Goal: Task Accomplishment & Management: Manage account settings

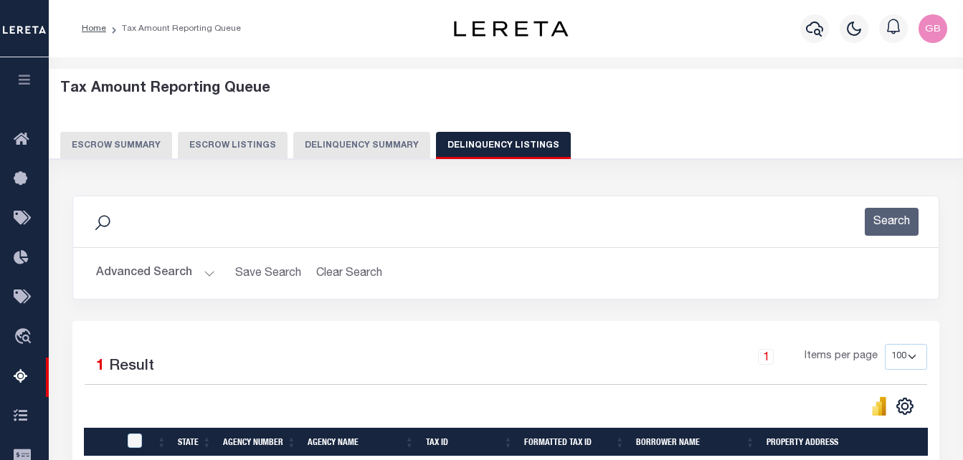
select select
select select "100"
click at [206, 270] on button "Advanced Search" at bounding box center [155, 274] width 119 height 28
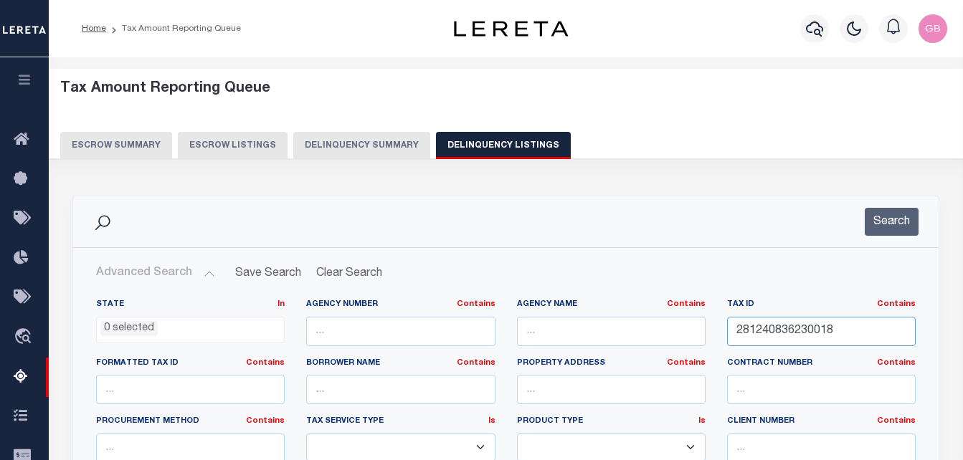
click at [779, 336] on input "281240836230018" at bounding box center [821, 331] width 189 height 29
paste input "013390000"
type input "281013390000"
click at [901, 217] on button "Search" at bounding box center [892, 222] width 54 height 28
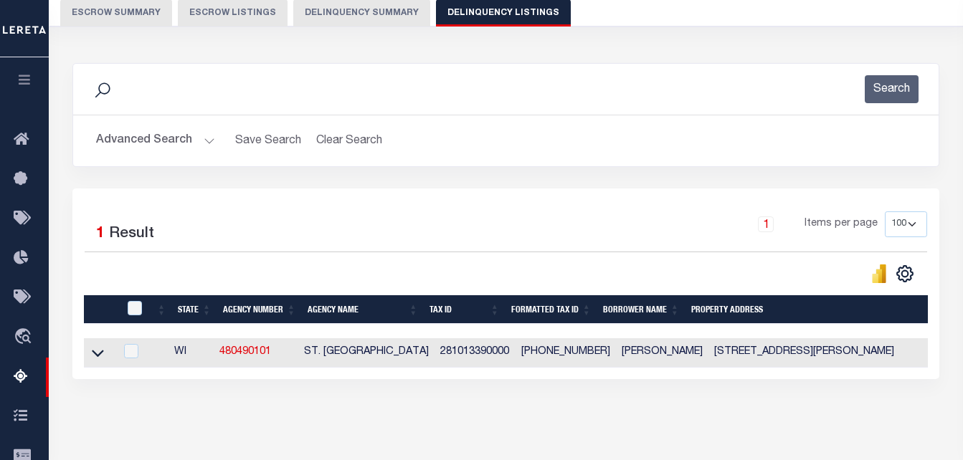
scroll to position [143, 0]
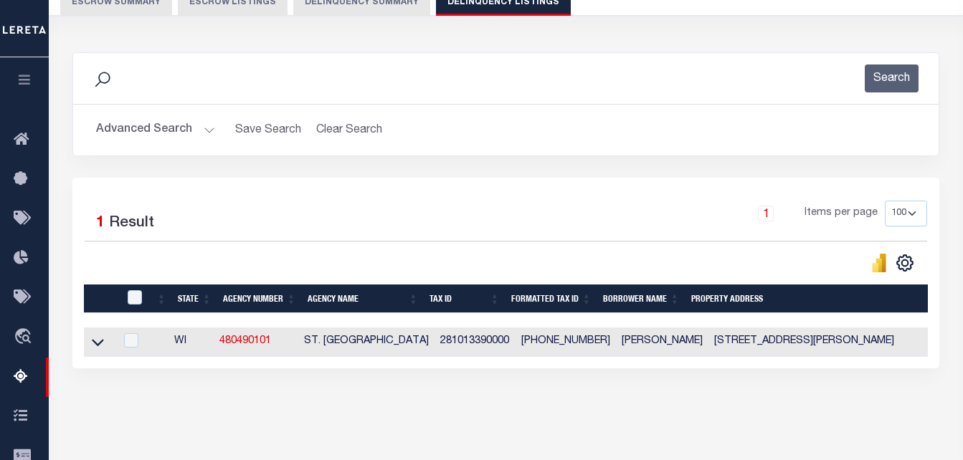
drag, startPoint x: 93, startPoint y: 346, endPoint x: 220, endPoint y: 229, distance: 172.6
click at [93, 346] on icon at bounding box center [98, 342] width 12 height 15
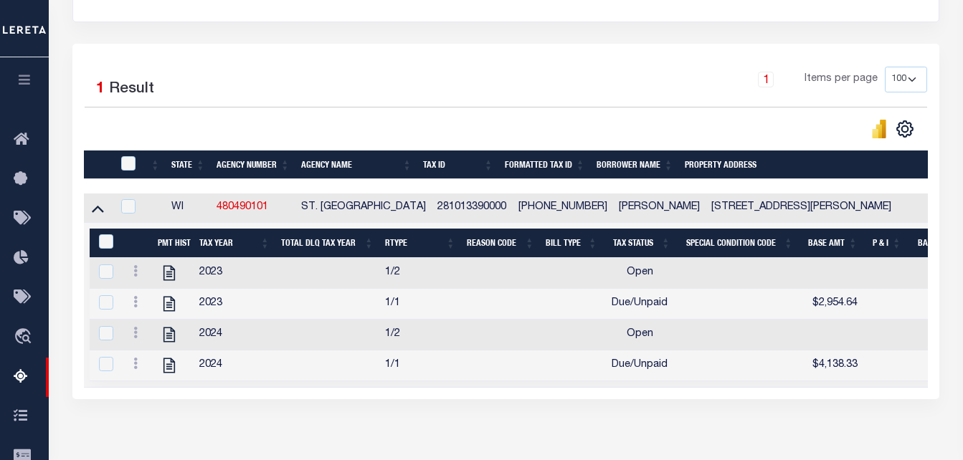
scroll to position [287, 0]
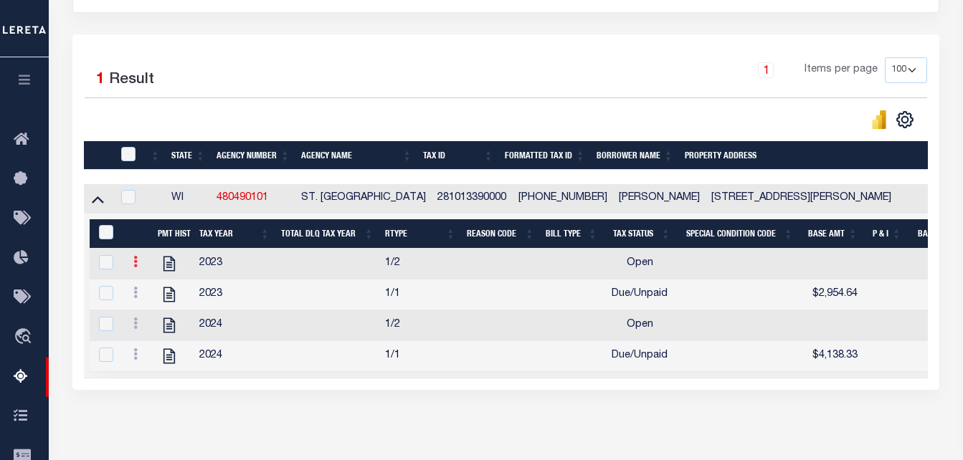
click at [133, 266] on icon at bounding box center [135, 261] width 4 height 11
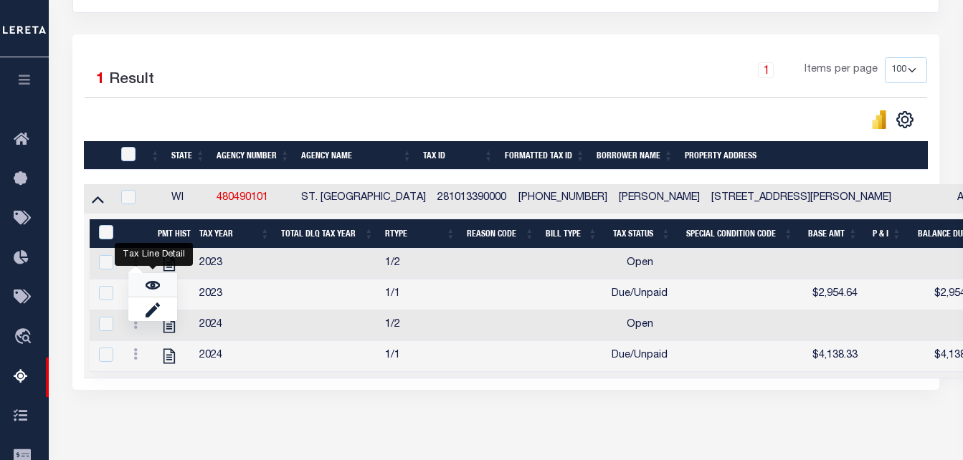
click at [151, 290] on img "" at bounding box center [153, 285] width 14 height 14
checkbox input "true"
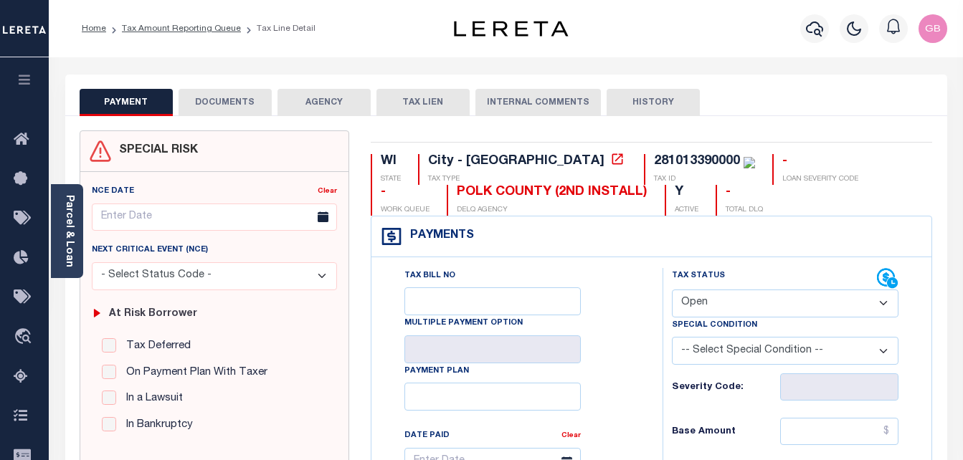
click at [705, 313] on select "- Select Status Code - Open Due/Unpaid Paid Incomplete No Tax Due Internal Refu…" at bounding box center [785, 304] width 227 height 28
select select "PYD"
click at [672, 290] on select "- Select Status Code - Open Due/Unpaid Paid Incomplete No Tax Due Internal Refu…" at bounding box center [785, 304] width 227 height 28
type input "[DATE]"
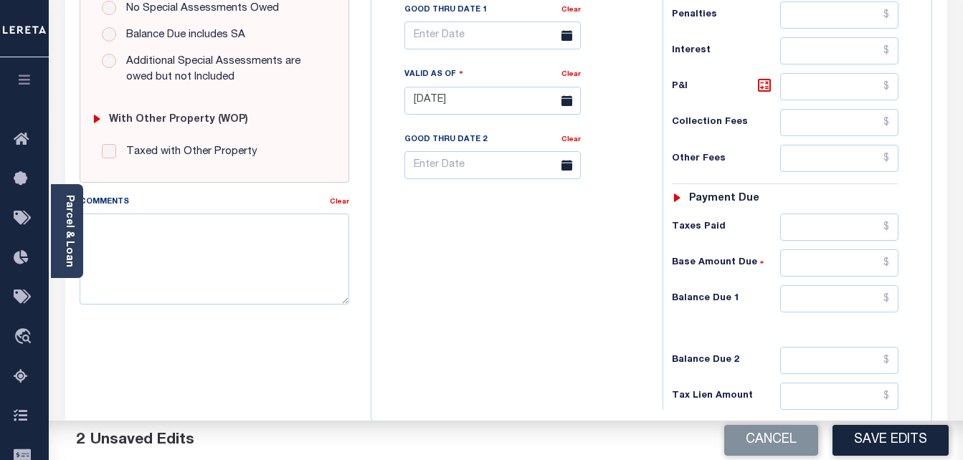
scroll to position [502, 0]
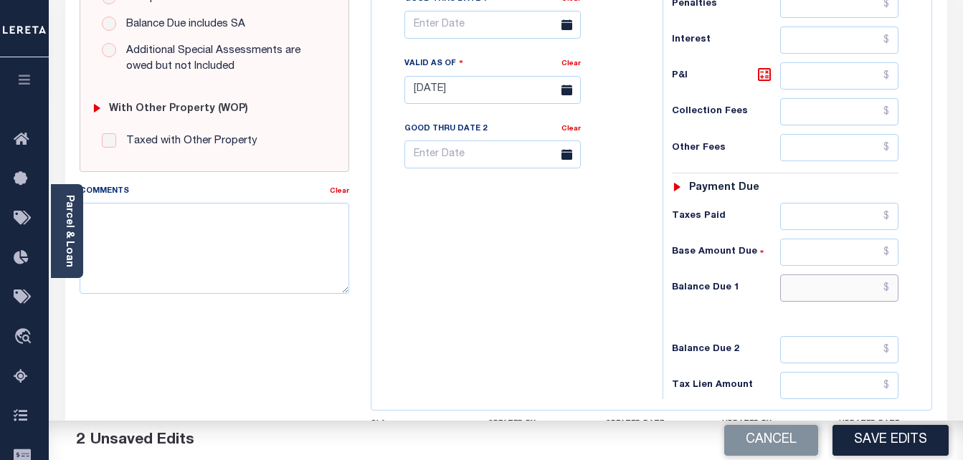
click at [889, 293] on input "text" at bounding box center [839, 288] width 118 height 27
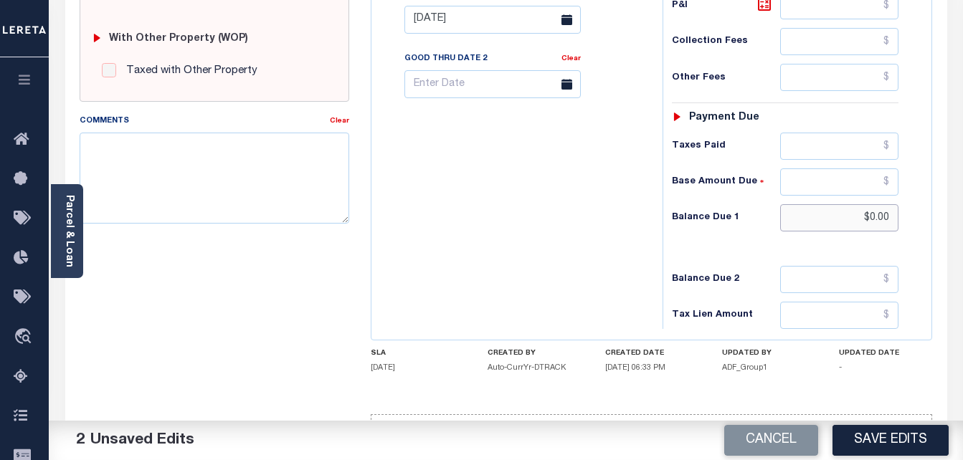
scroll to position [574, 0]
type input "$0.00"
click at [903, 435] on button "Save Edits" at bounding box center [891, 440] width 116 height 31
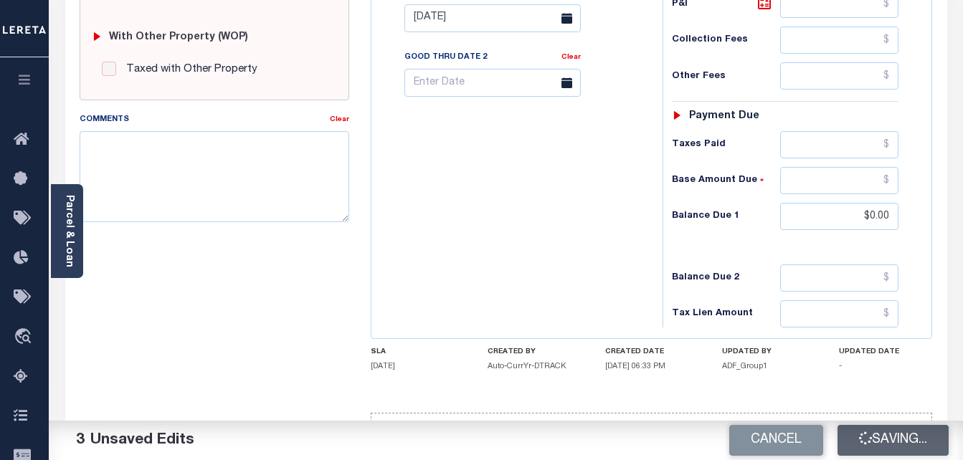
checkbox input "false"
type input "$0"
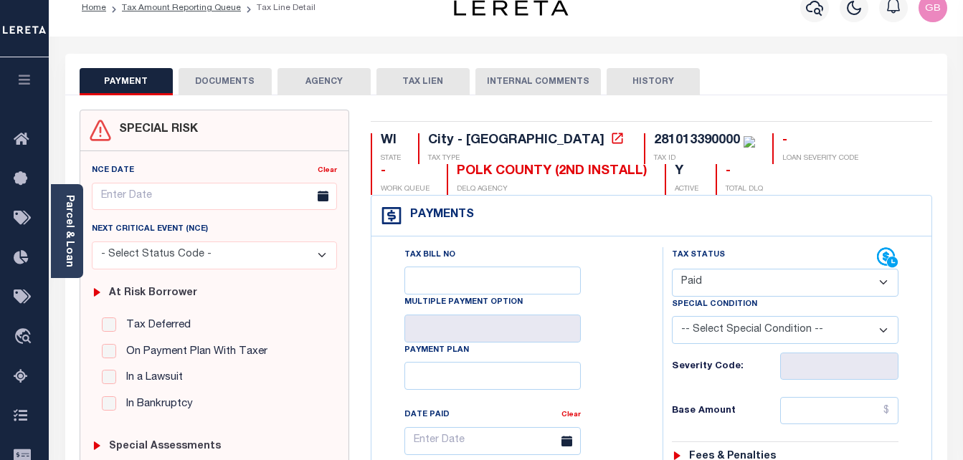
scroll to position [0, 0]
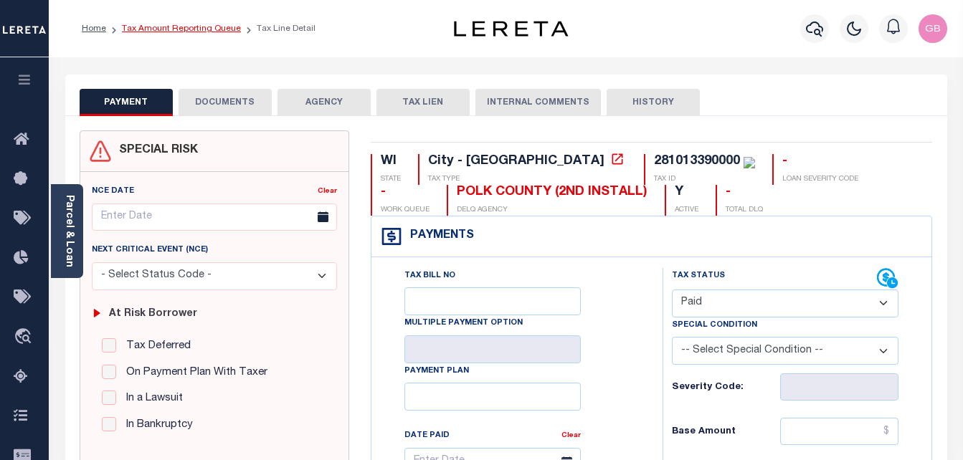
click at [176, 30] on link "Tax Amount Reporting Queue" at bounding box center [181, 28] width 119 height 9
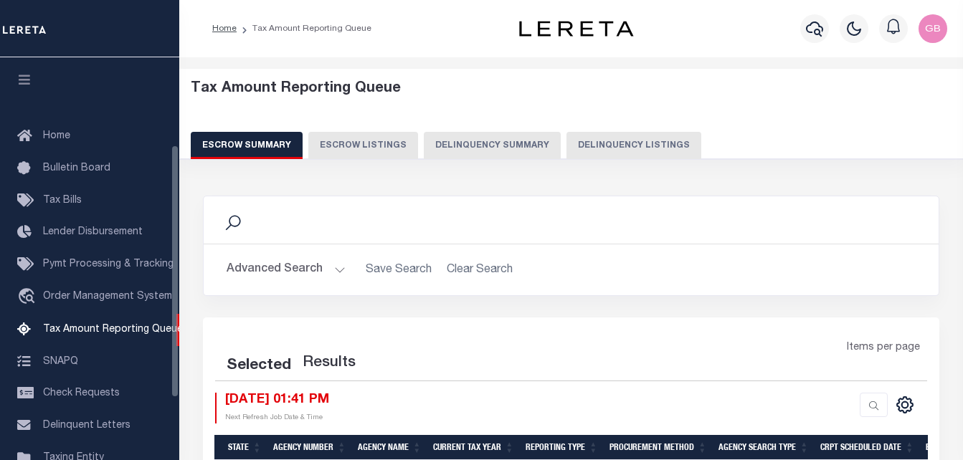
select select "100"
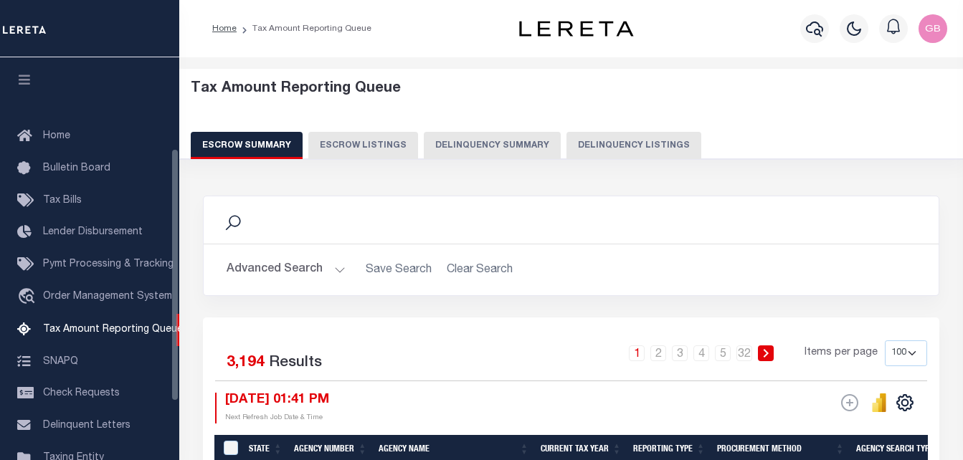
scroll to position [145, 0]
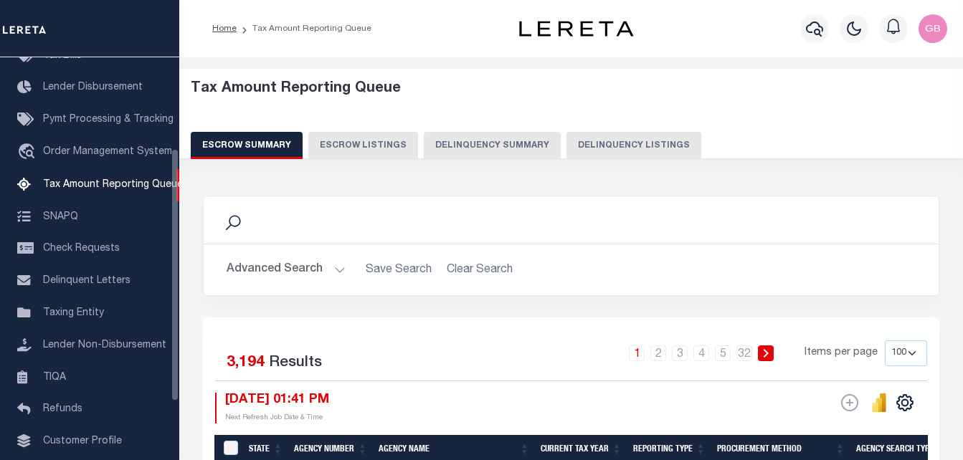
click at [607, 146] on button "Delinquency Listings" at bounding box center [634, 145] width 135 height 27
select select "100"
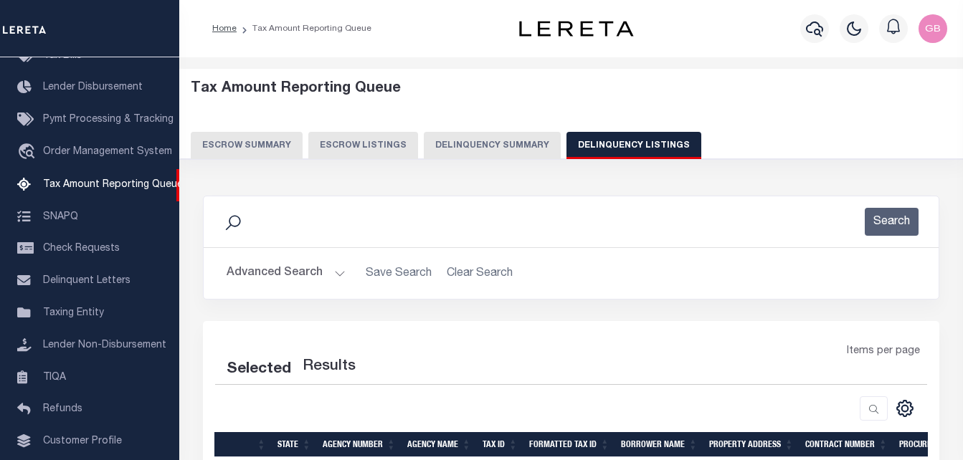
select select "100"
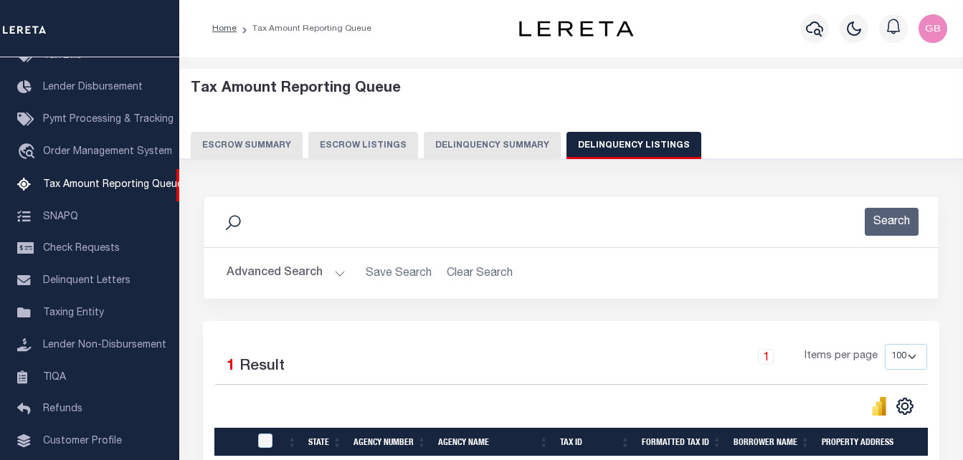
click at [333, 277] on button "Advanced Search" at bounding box center [286, 274] width 119 height 28
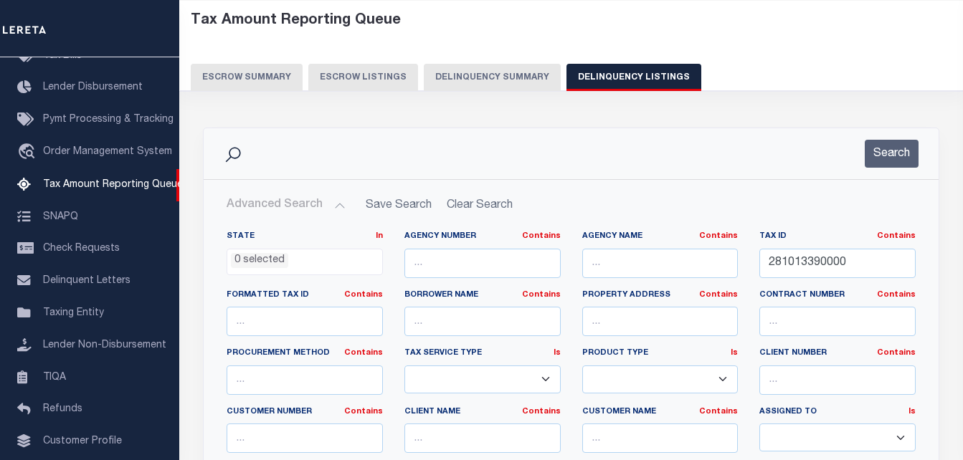
scroll to position [72, 0]
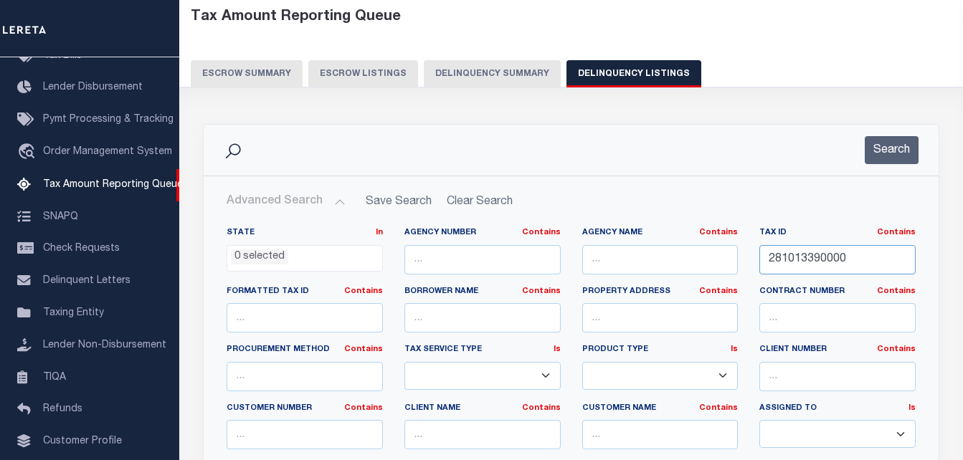
click at [801, 264] on input "281013390000" at bounding box center [837, 259] width 156 height 29
click at [888, 159] on button "Search" at bounding box center [892, 150] width 54 height 28
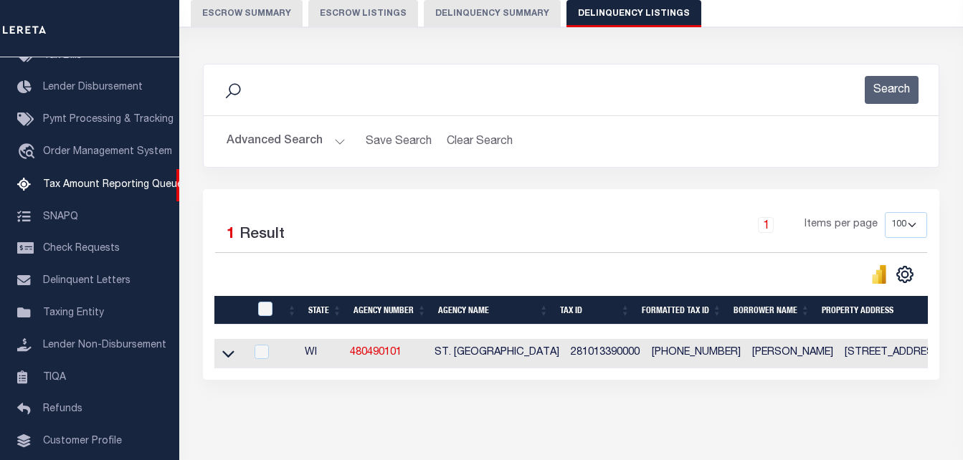
scroll to position [143, 0]
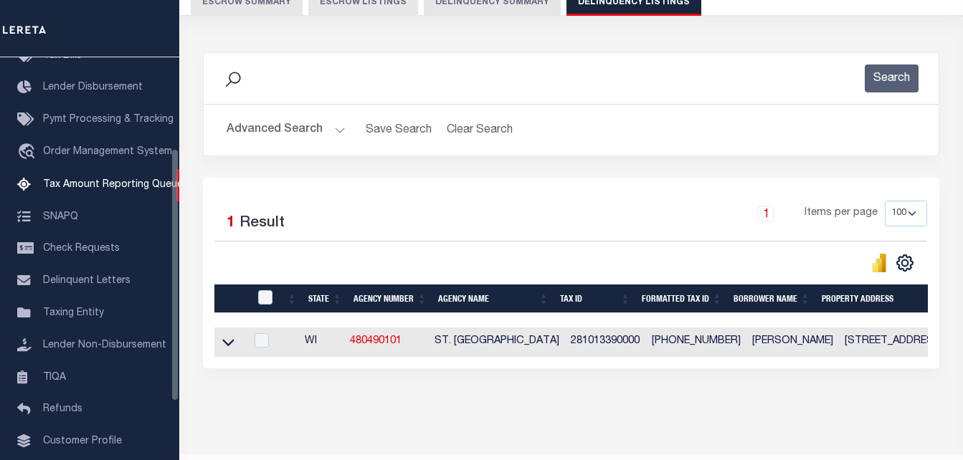
drag, startPoint x: 224, startPoint y: 348, endPoint x: 273, endPoint y: 289, distance: 76.4
click at [224, 348] on icon at bounding box center [228, 342] width 12 height 15
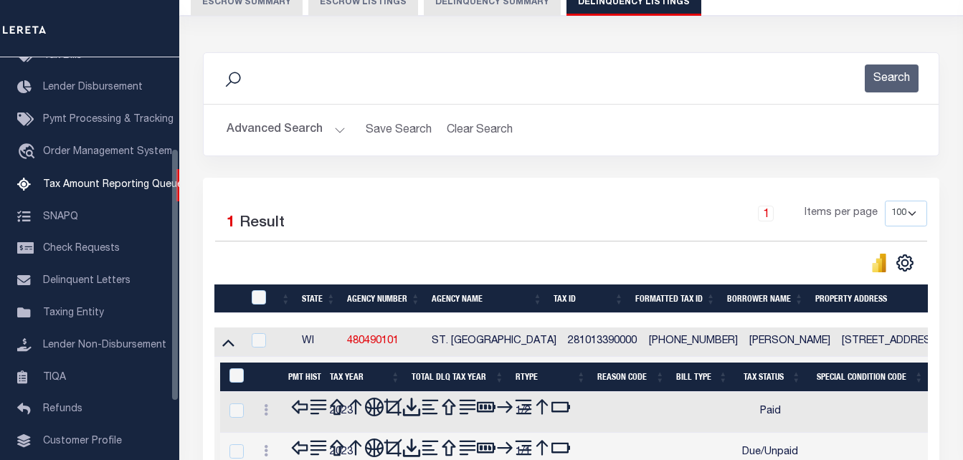
scroll to position [193, 0]
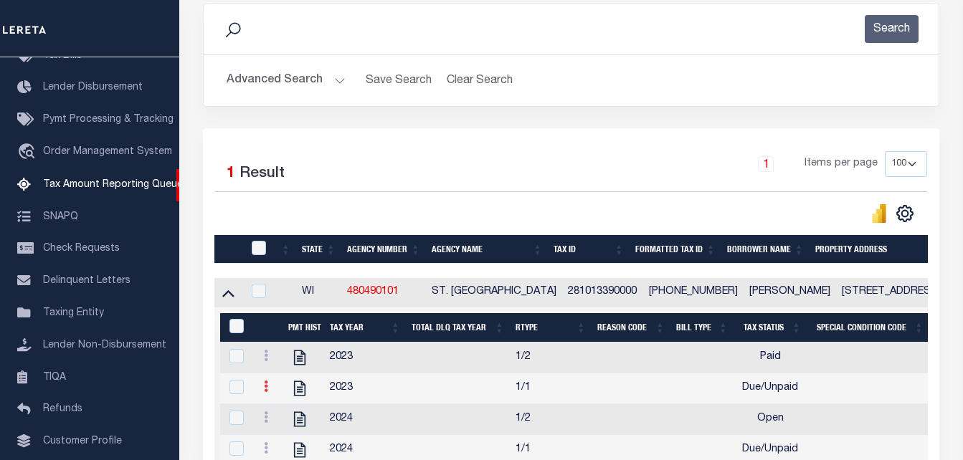
click at [269, 389] on link at bounding box center [266, 388] width 16 height 11
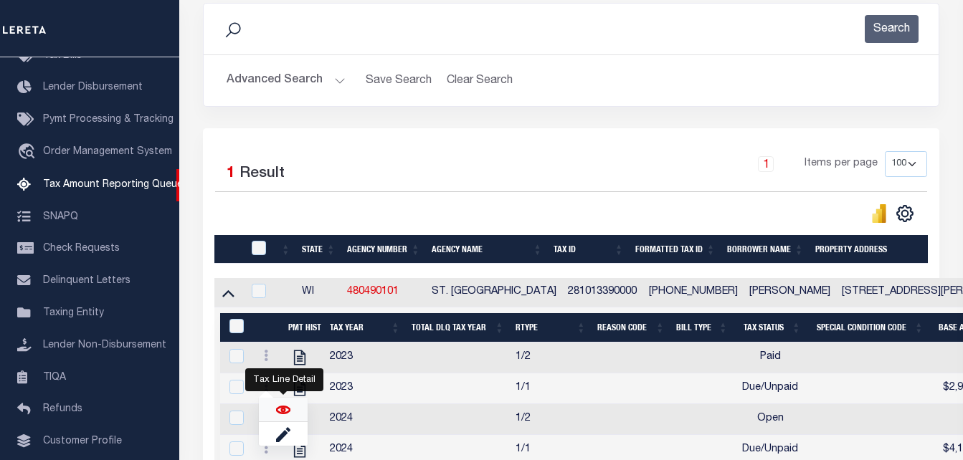
click at [279, 417] on img "" at bounding box center [283, 410] width 14 height 14
checkbox input "true"
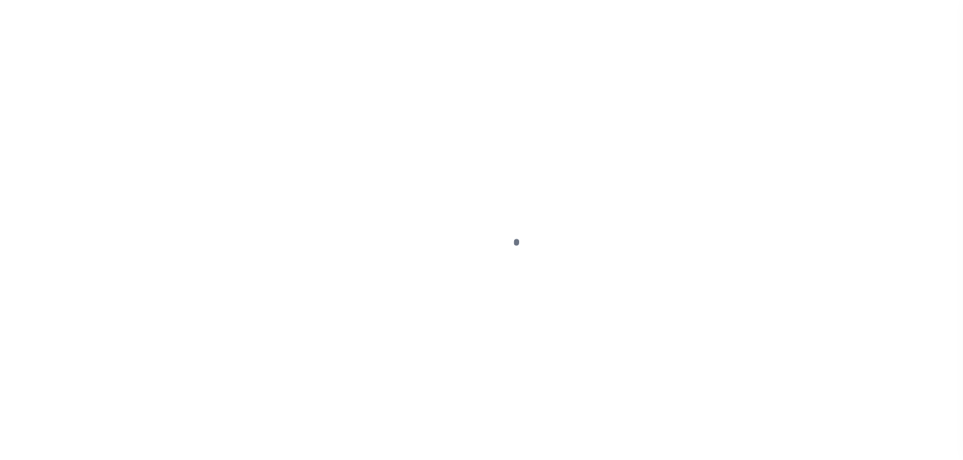
scroll to position [72, 0]
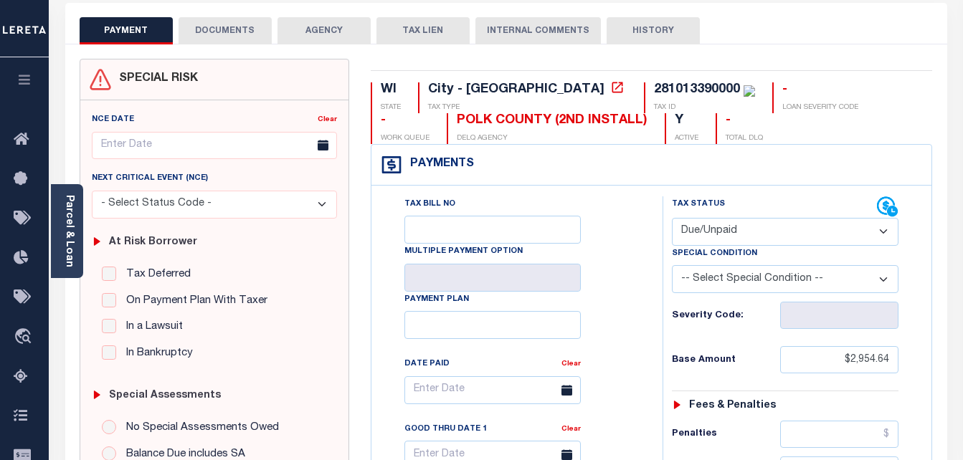
click at [685, 236] on select "- Select Status Code - Open Due/Unpaid Paid Incomplete No Tax Due Internal Refu…" at bounding box center [785, 232] width 227 height 28
select select "PYD"
click at [672, 219] on select "- Select Status Code - Open Due/Unpaid Paid Incomplete No Tax Due Internal Refu…" at bounding box center [785, 232] width 227 height 28
type input "[DATE]"
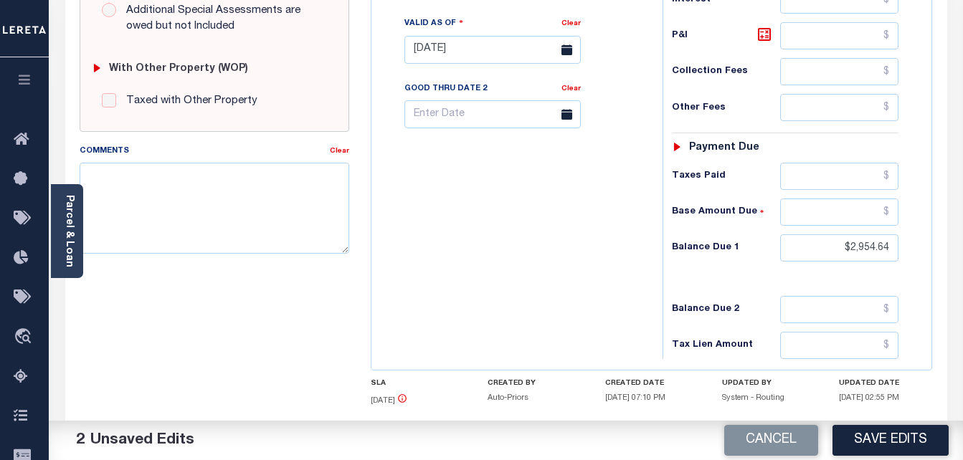
scroll to position [574, 0]
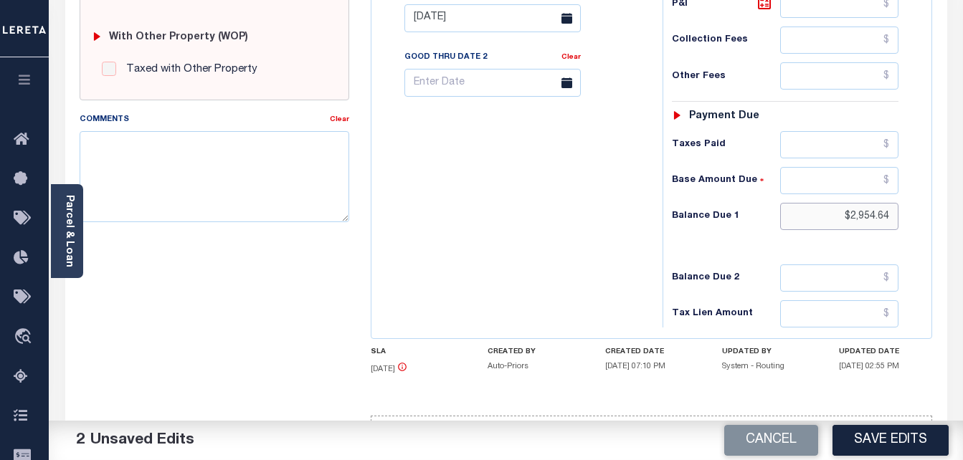
click at [868, 219] on input "$2,954.64" at bounding box center [839, 216] width 118 height 27
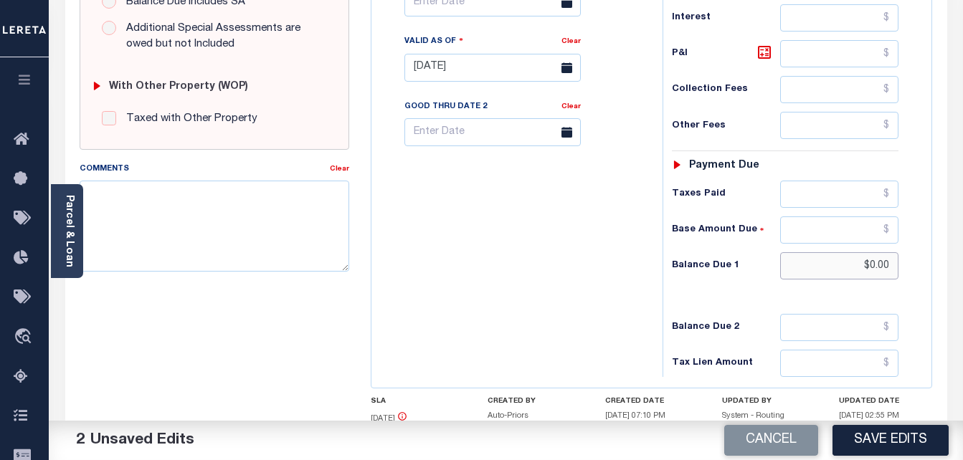
scroll to position [359, 0]
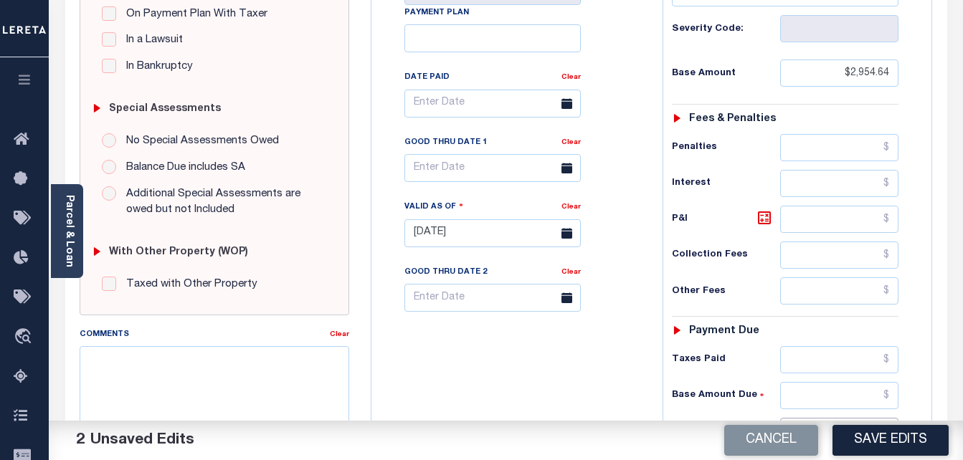
type input "$0.00"
click at [863, 76] on input "$2,954.64" at bounding box center [839, 73] width 118 height 27
type input "$.00"
click at [544, 365] on div "Tax Bill No Multiple Payment Option Payment Plan Clear" at bounding box center [513, 226] width 277 height 633
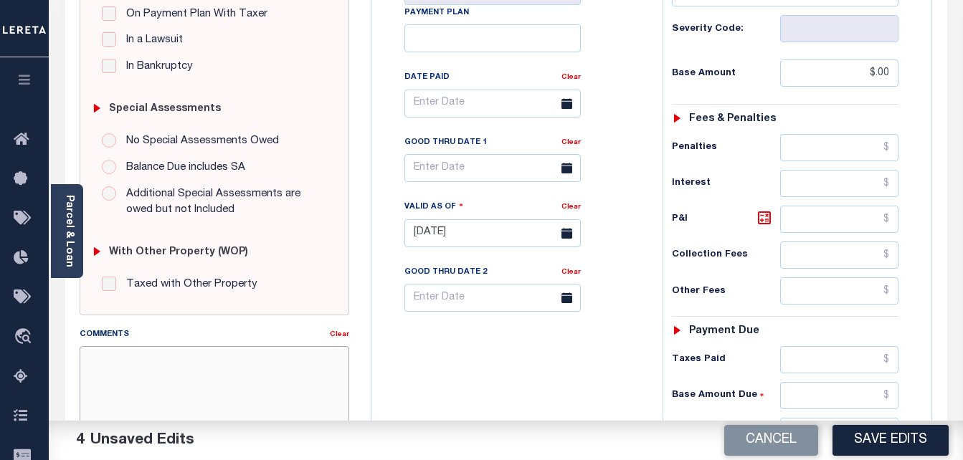
click at [107, 361] on textarea "Comments" at bounding box center [215, 391] width 270 height 90
click at [153, 357] on textarea "As per TC" at bounding box center [215, 391] width 270 height 90
paste textarea "Bibeau"
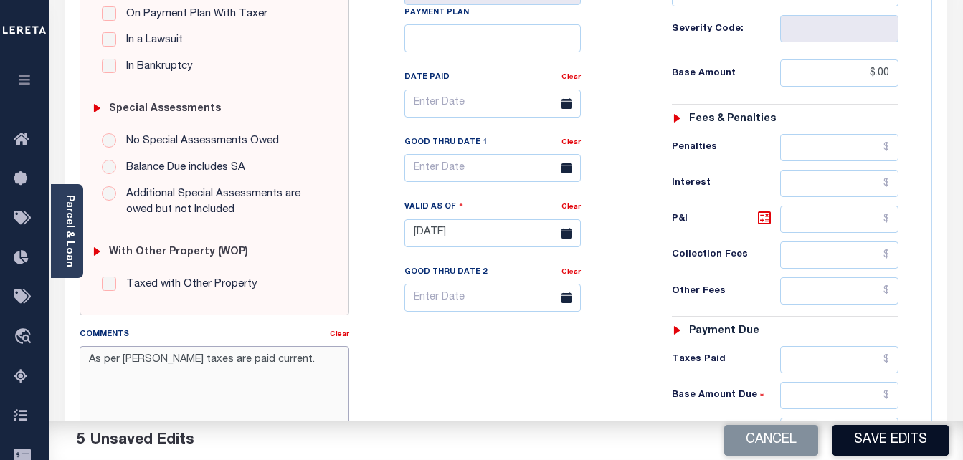
type textarea "As per TC Bibeau taxes are paid current."
click at [918, 433] on button "Save Edits" at bounding box center [891, 440] width 116 height 31
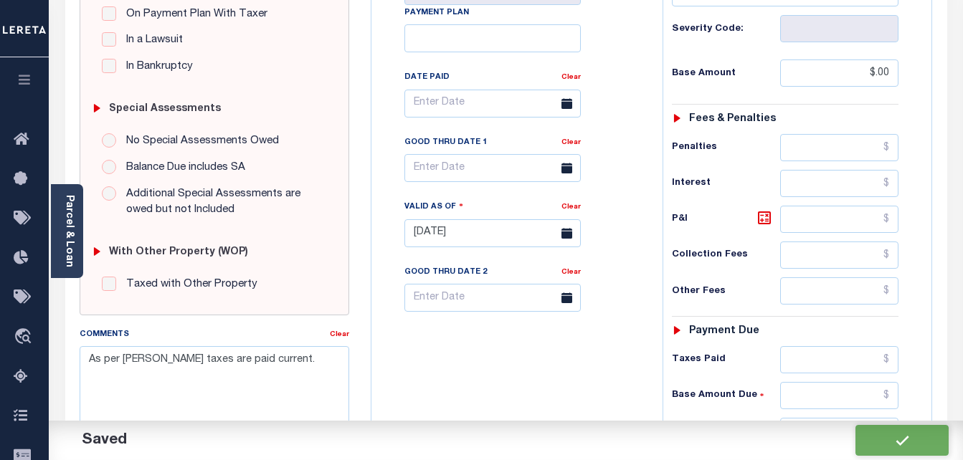
checkbox input "false"
type input "$0"
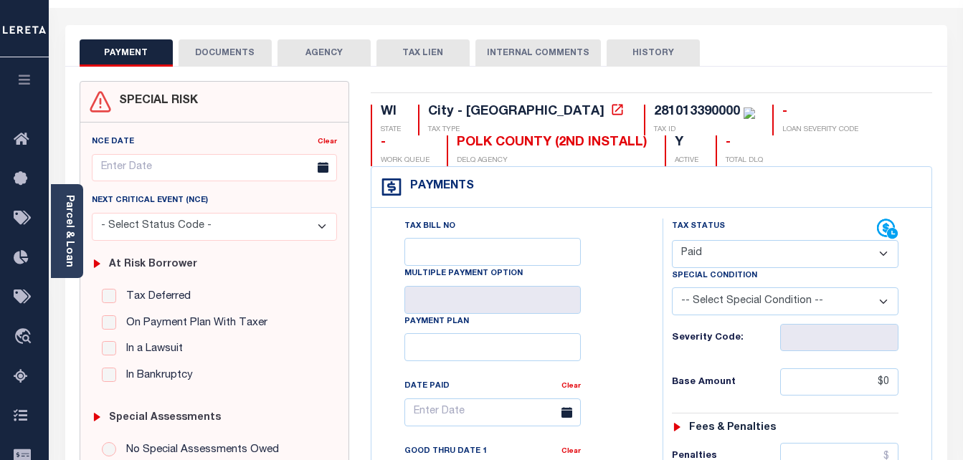
scroll to position [0, 0]
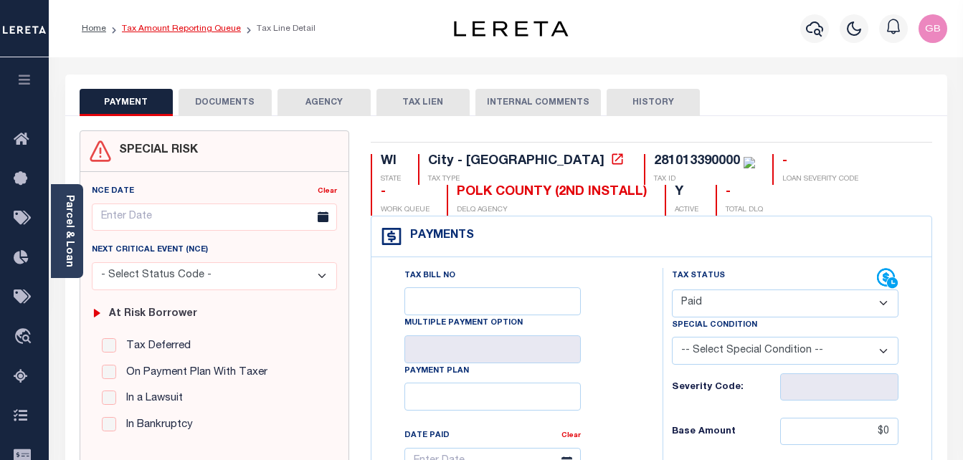
click at [221, 31] on link "Tax Amount Reporting Queue" at bounding box center [181, 28] width 119 height 9
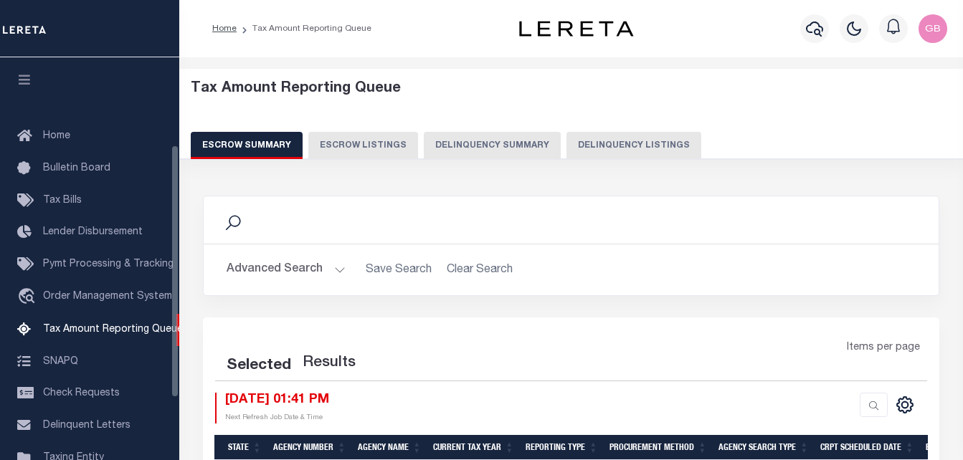
select select "100"
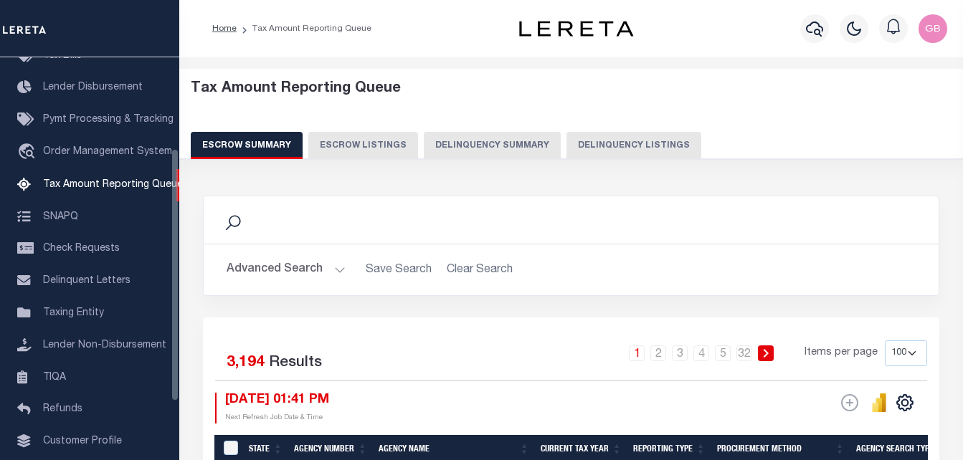
click at [614, 136] on button "Delinquency Listings" at bounding box center [634, 145] width 135 height 27
select select "100"
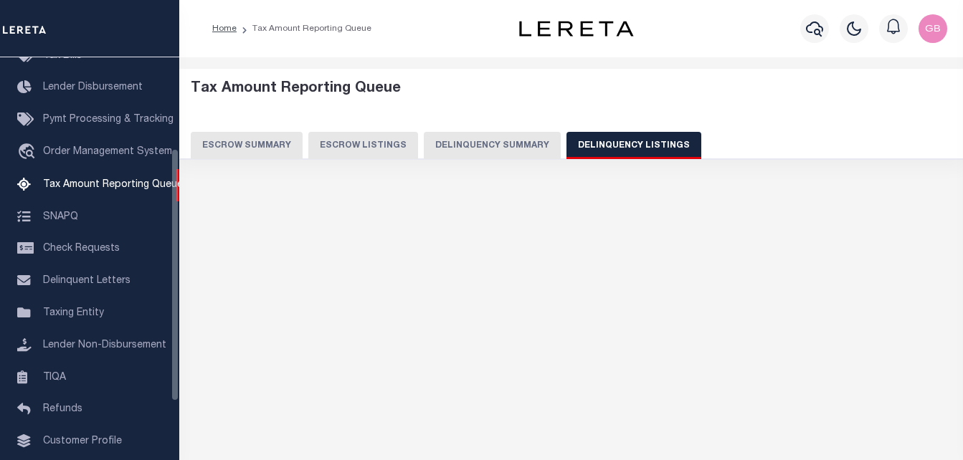
scroll to position [72, 0]
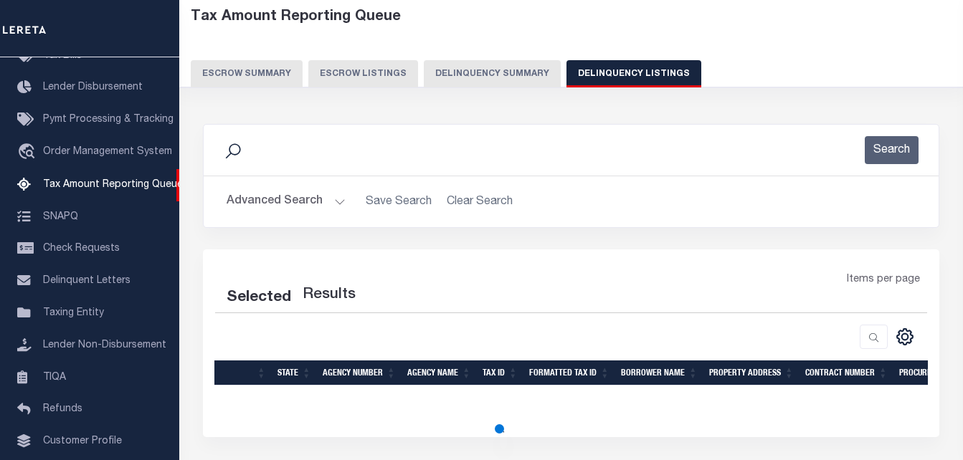
select select "100"
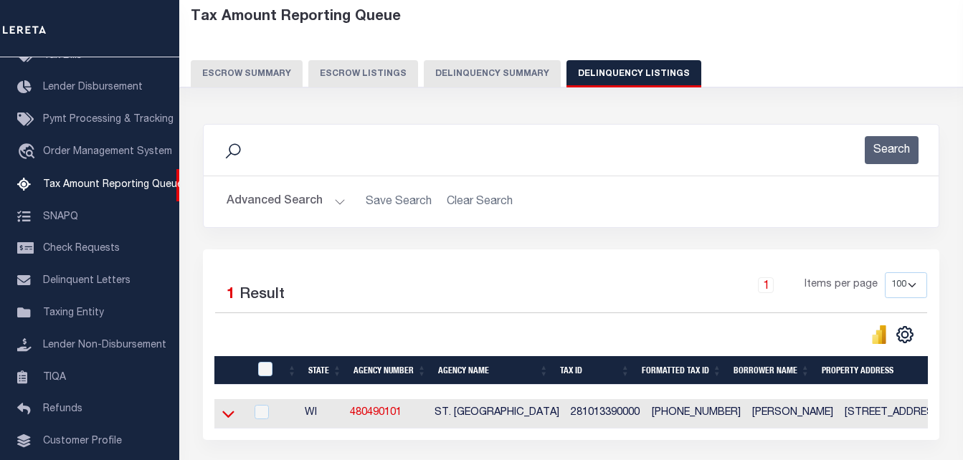
click at [227, 417] on icon at bounding box center [228, 414] width 12 height 15
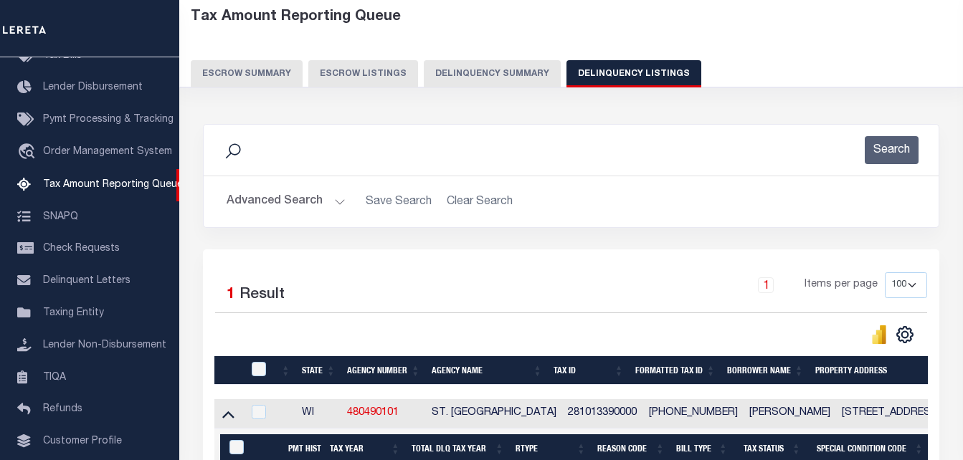
scroll to position [336, 0]
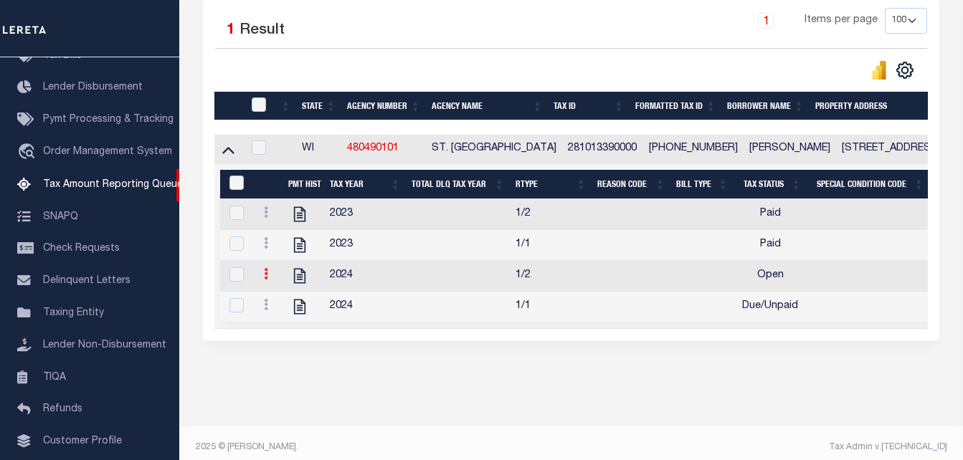
click at [268, 282] on link at bounding box center [266, 275] width 16 height 11
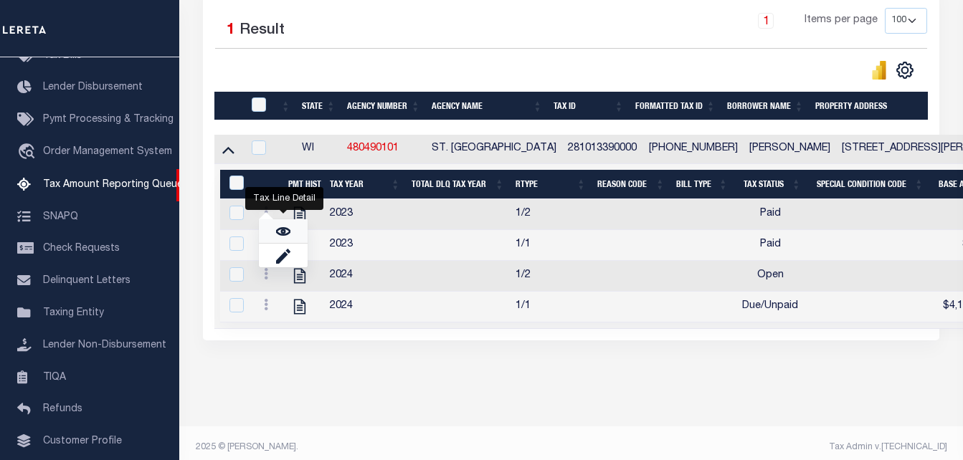
click at [288, 224] on link "" at bounding box center [283, 231] width 49 height 24
checkbox input "true"
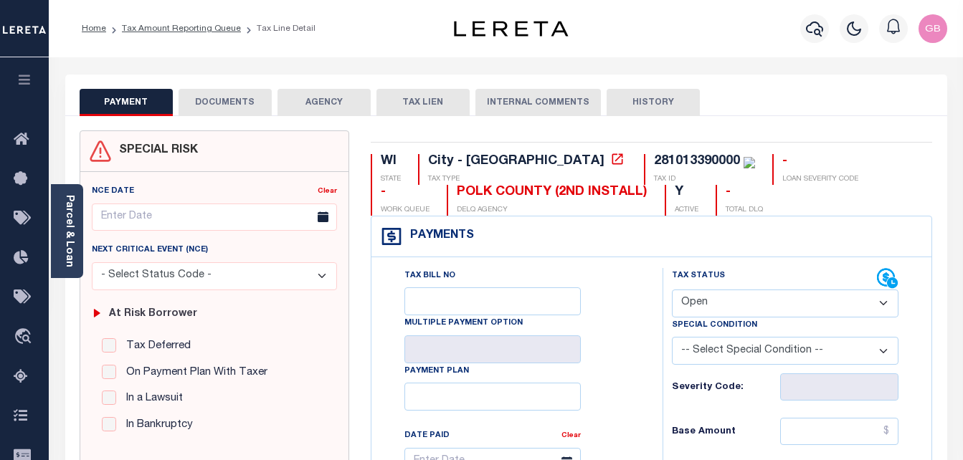
click at [769, 312] on select "- Select Status Code - Open Due/Unpaid Paid Incomplete No Tax Due Internal Refu…" at bounding box center [785, 304] width 227 height 28
select select "PYD"
click at [672, 290] on select "- Select Status Code - Open Due/Unpaid Paid Incomplete No Tax Due Internal Refu…" at bounding box center [785, 304] width 227 height 28
type input "[DATE]"
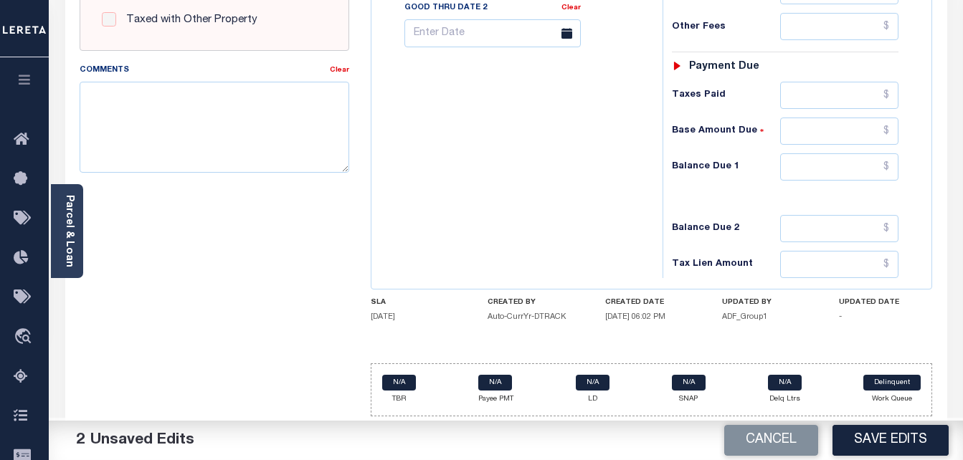
scroll to position [626, 0]
click at [894, 164] on input "text" at bounding box center [839, 166] width 118 height 27
type input "$0.00"
click at [252, 140] on textarea "Comments" at bounding box center [215, 126] width 270 height 90
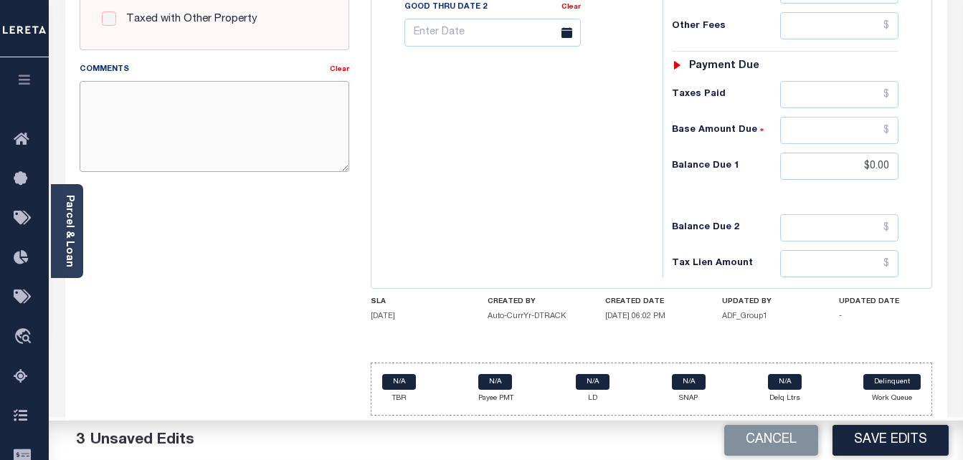
paste textarea "As per [PERSON_NAME] taxes are paid current."
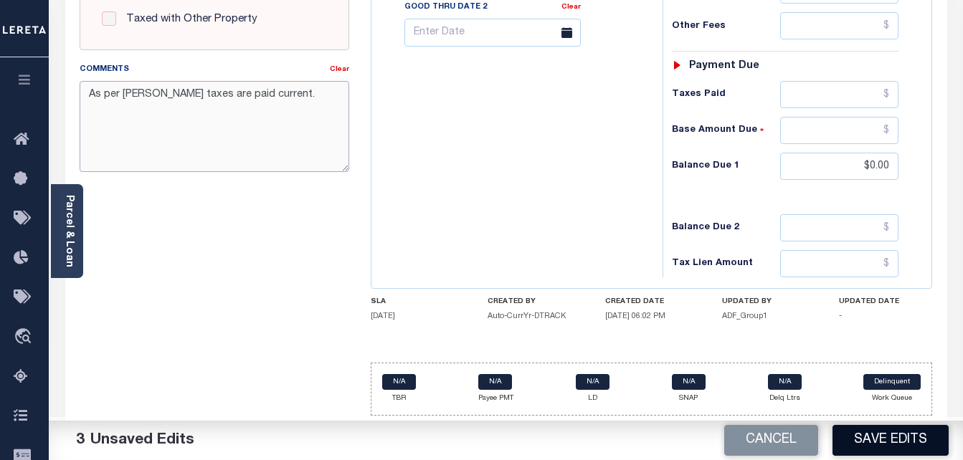
type textarea "As per [PERSON_NAME] taxes are paid current."
click at [858, 435] on button "Save Edits" at bounding box center [891, 440] width 116 height 31
checkbox input "false"
type input "$0"
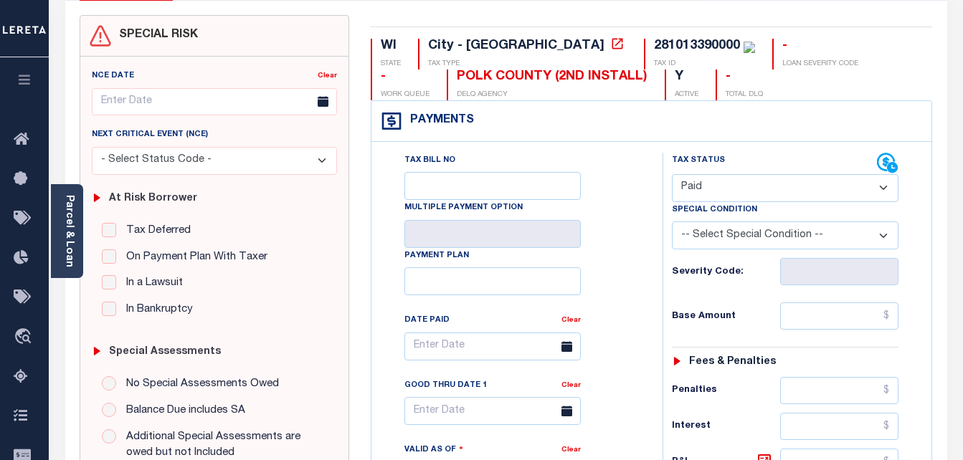
scroll to position [0, 0]
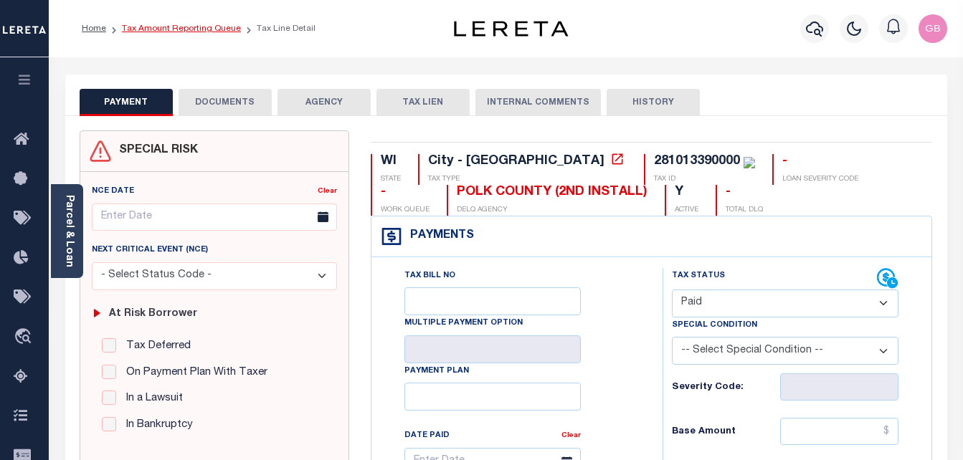
click at [184, 30] on link "Tax Amount Reporting Queue" at bounding box center [181, 28] width 119 height 9
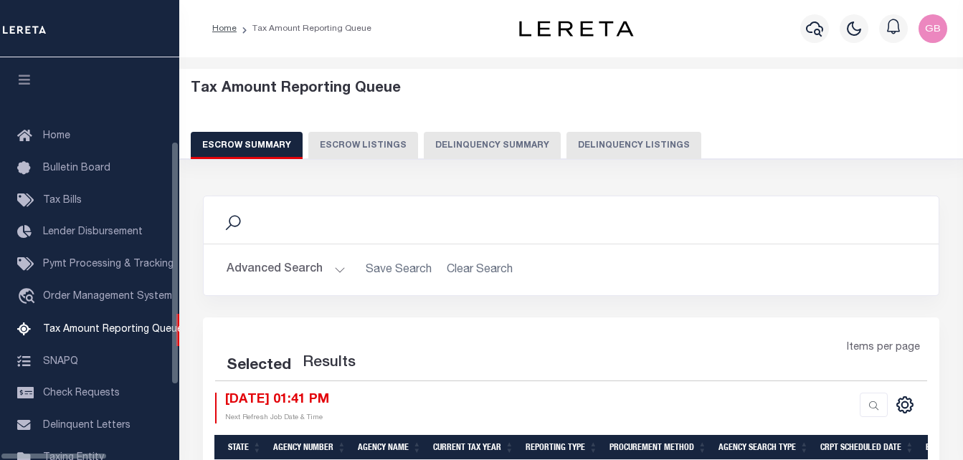
select select "100"
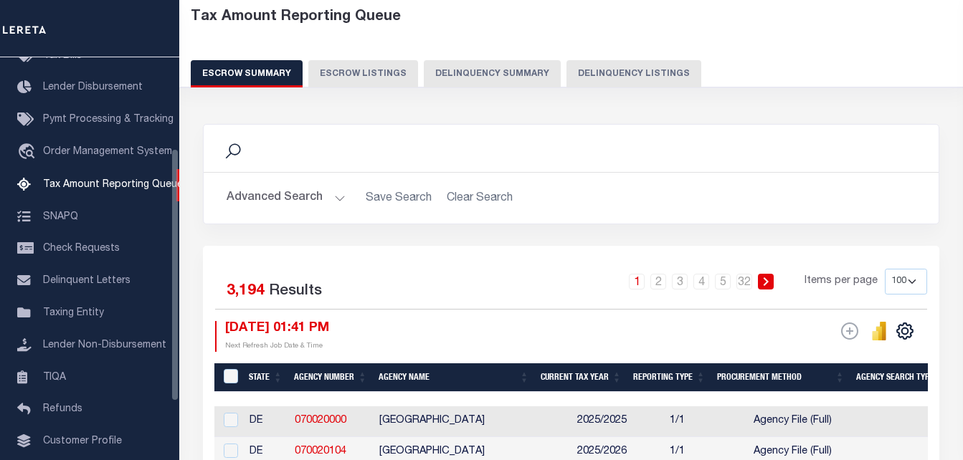
scroll to position [145, 0]
click at [613, 67] on button "Delinquency Listings" at bounding box center [634, 73] width 135 height 27
select select "100"
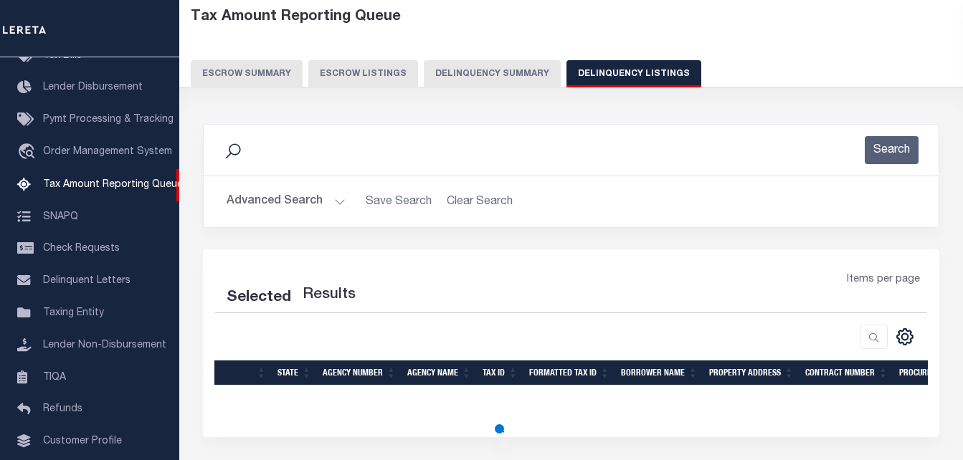
scroll to position [143, 0]
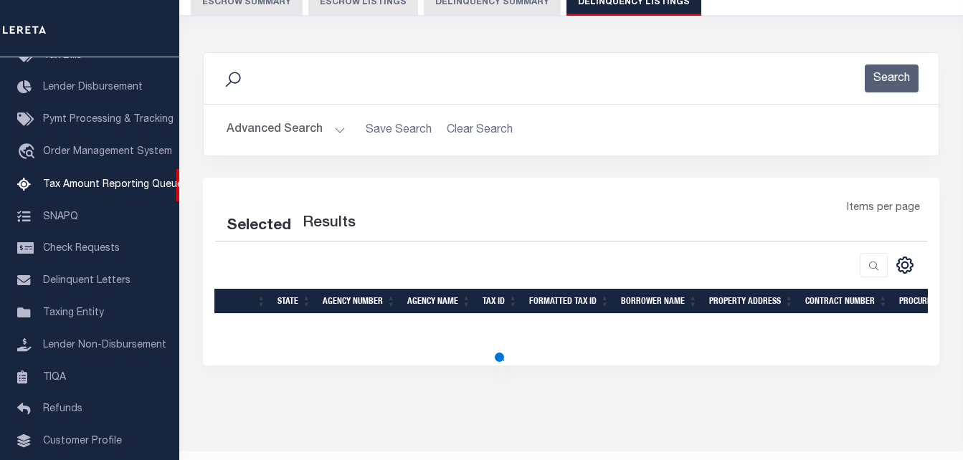
select select "100"
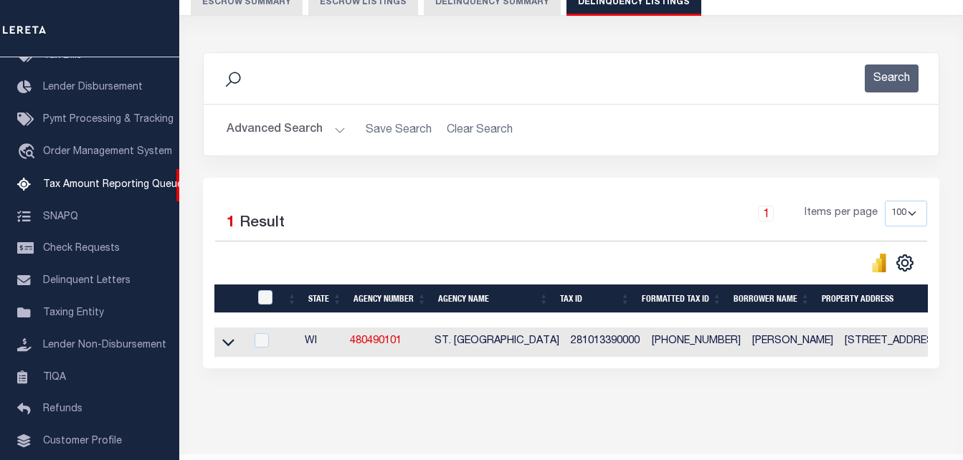
click at [336, 129] on button "Advanced Search" at bounding box center [286, 130] width 119 height 28
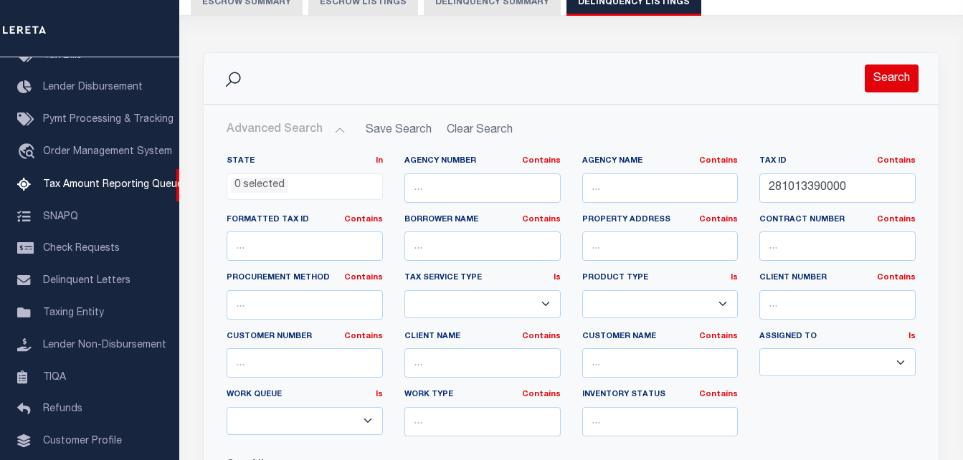
click at [878, 76] on button "Search" at bounding box center [892, 79] width 54 height 28
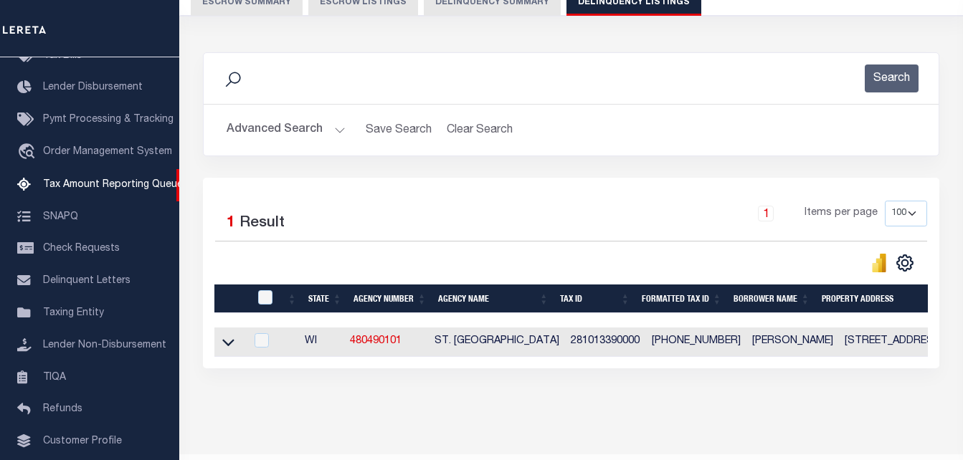
scroll to position [192, 0]
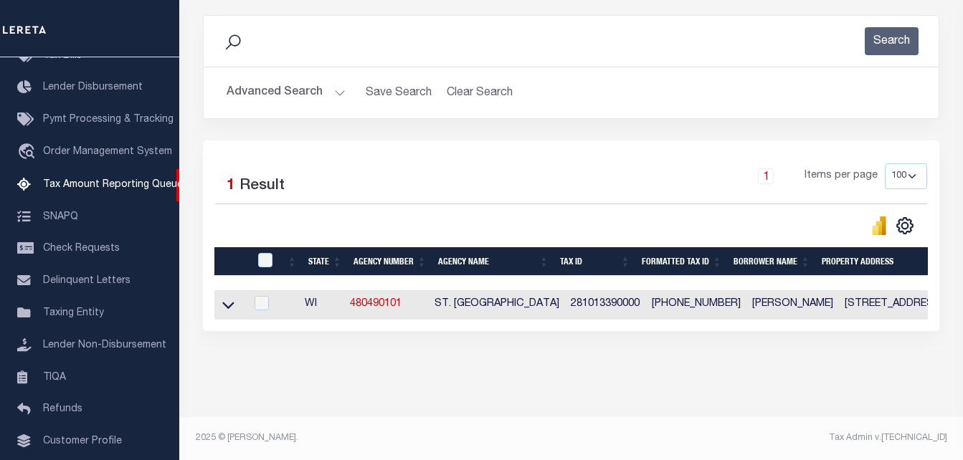
click at [236, 299] on link at bounding box center [228, 304] width 16 height 10
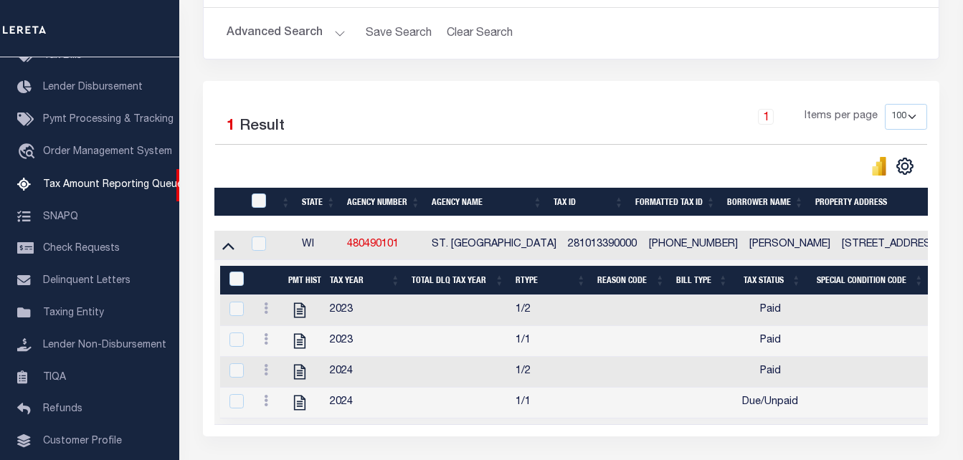
scroll to position [264, 0]
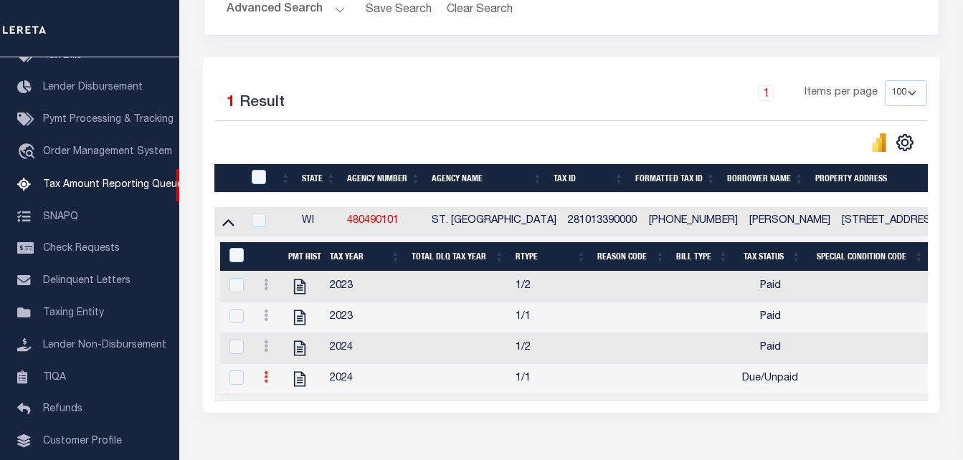
click at [266, 379] on link at bounding box center [266, 379] width 16 height 11
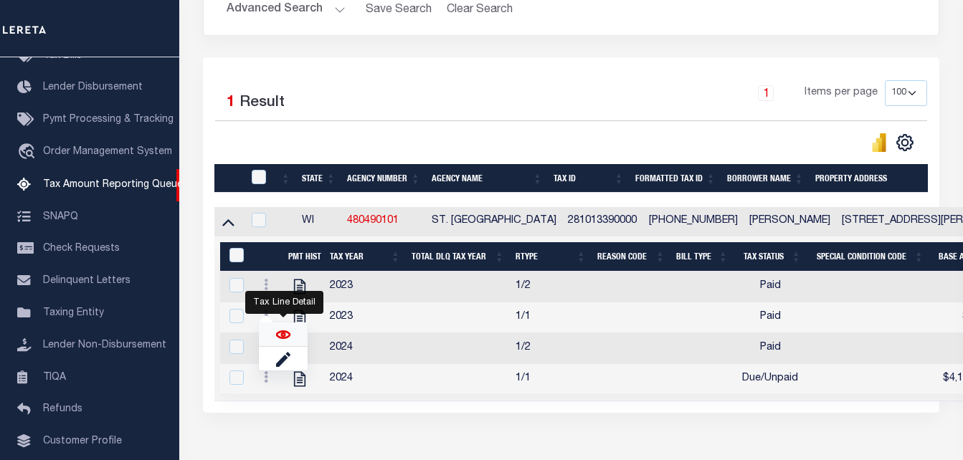
click at [280, 342] on img "" at bounding box center [283, 335] width 14 height 14
checkbox input "true"
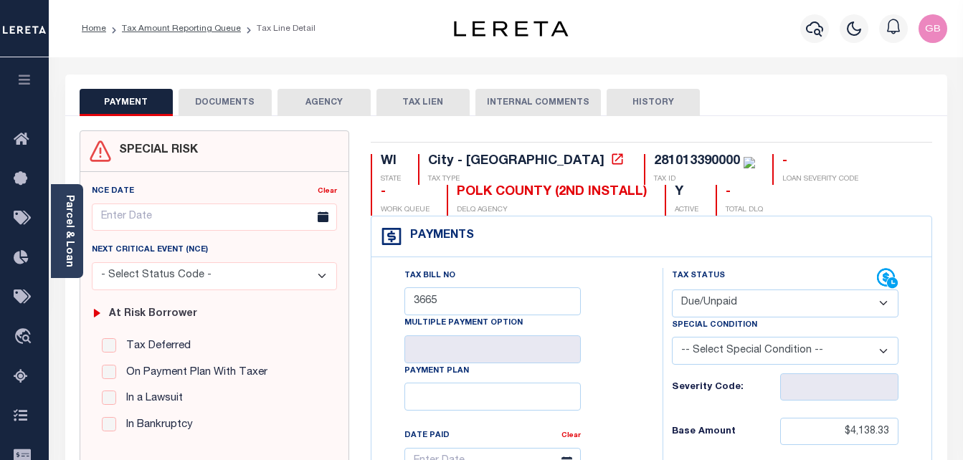
click at [747, 323] on label "Special Condition" at bounding box center [714, 326] width 85 height 12
click at [726, 308] on select "- Select Status Code - Open Due/Unpaid Paid Incomplete No Tax Due Internal Refu…" at bounding box center [785, 304] width 227 height 28
select select "PYD"
click at [672, 290] on select "- Select Status Code - Open Due/Unpaid Paid Incomplete No Tax Due Internal Refu…" at bounding box center [785, 304] width 227 height 28
type input "[DATE]"
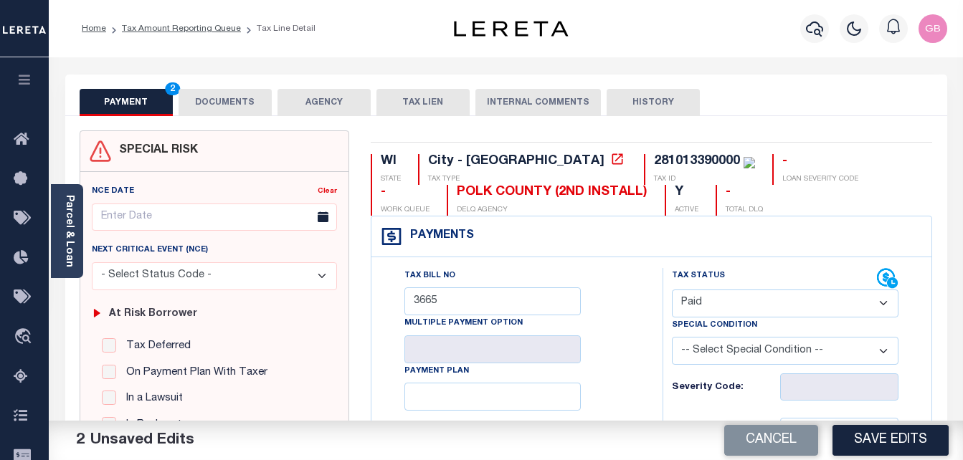
click at [616, 289] on div "Tax Bill No 3665 Multiple Payment Option Payment Plan Clear Clear Valid as Of C…" at bounding box center [513, 469] width 255 height 402
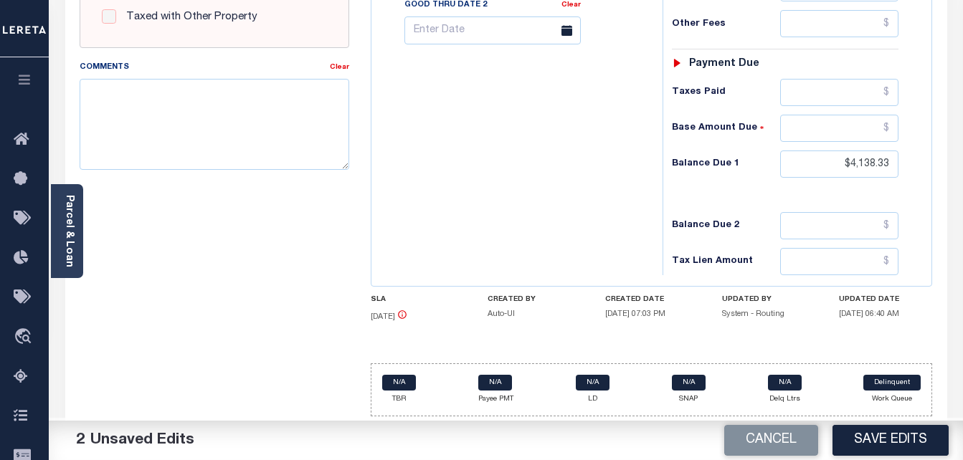
scroll to position [628, 0]
click at [237, 98] on textarea "Comments" at bounding box center [215, 123] width 270 height 90
paste textarea "As per TC Bibeau taxes are paid current."
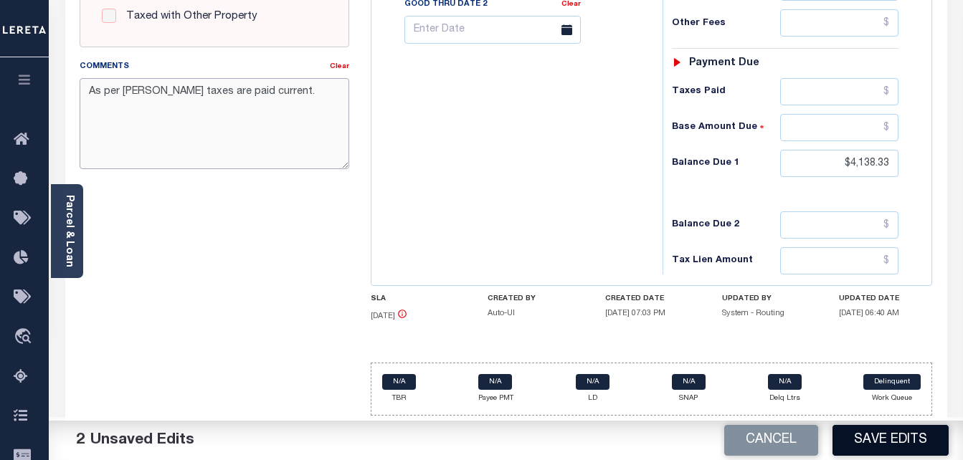
type textarea "As per TC Bibeau taxes are paid current."
click at [869, 440] on button "Save Edits" at bounding box center [891, 440] width 116 height 31
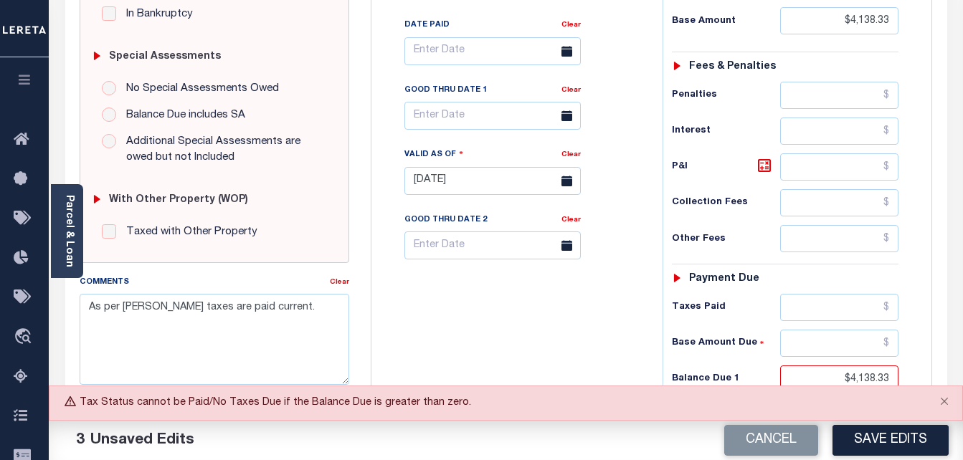
scroll to position [556, 0]
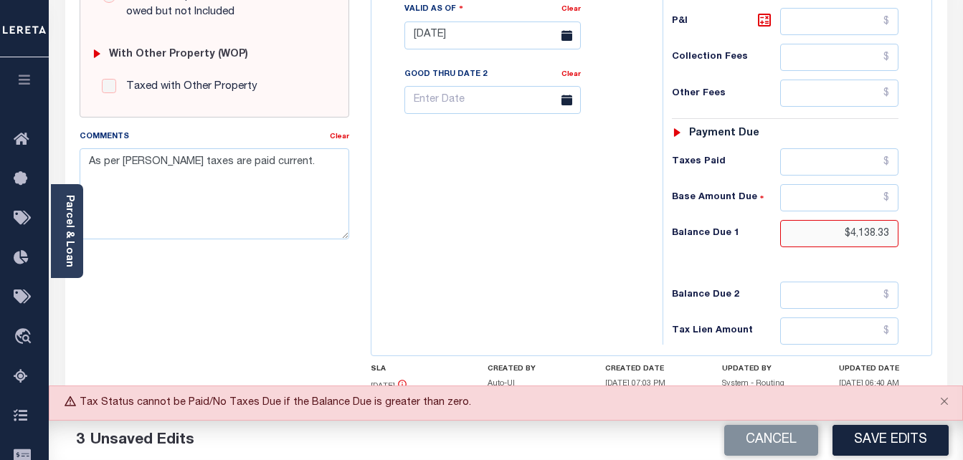
click at [878, 237] on input "$4,138.33" at bounding box center [839, 233] width 118 height 27
type input "$0.00"
click at [896, 450] on button "Save Edits" at bounding box center [891, 440] width 116 height 31
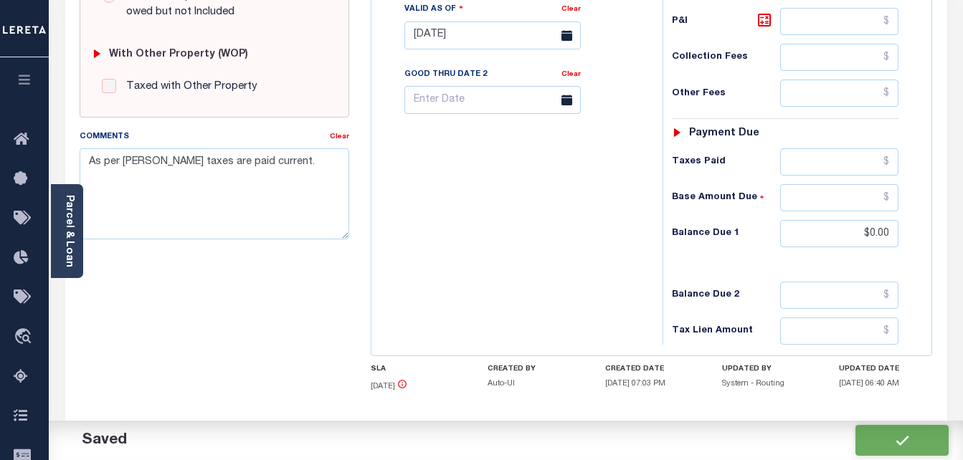
checkbox input "false"
type input "$4,138.33"
type input "$0"
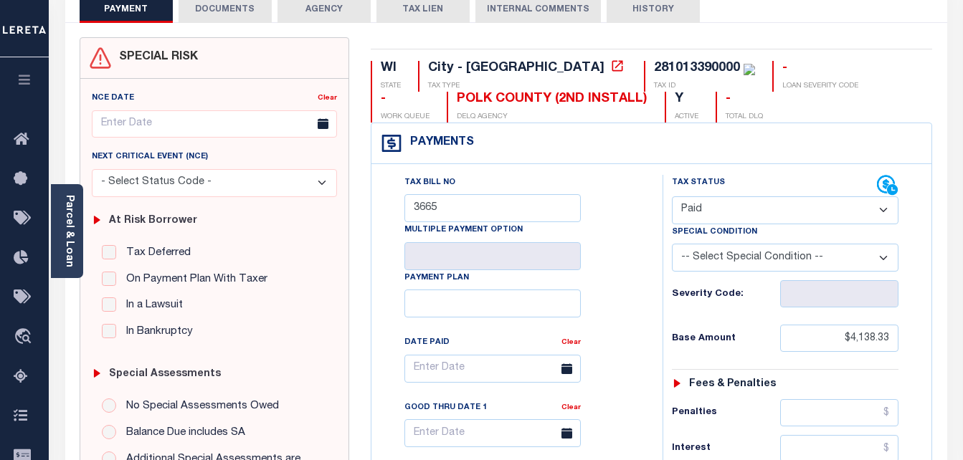
scroll to position [0, 0]
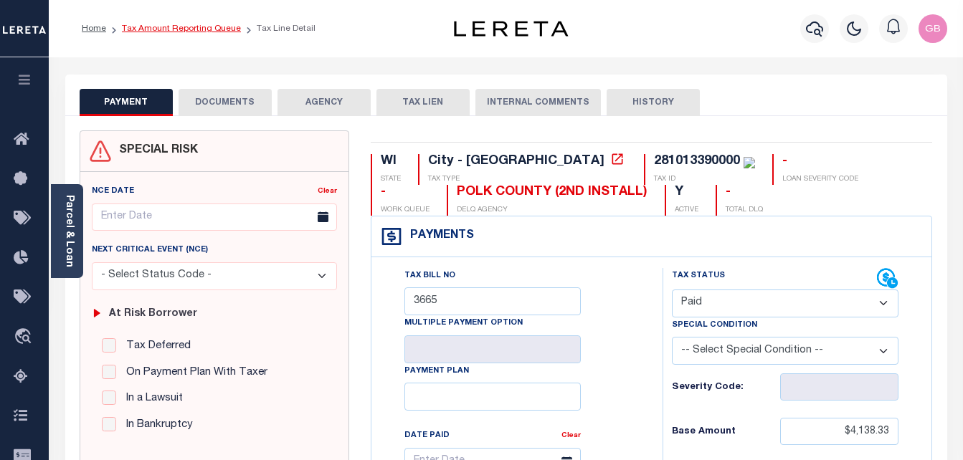
click at [194, 27] on link "Tax Amount Reporting Queue" at bounding box center [181, 28] width 119 height 9
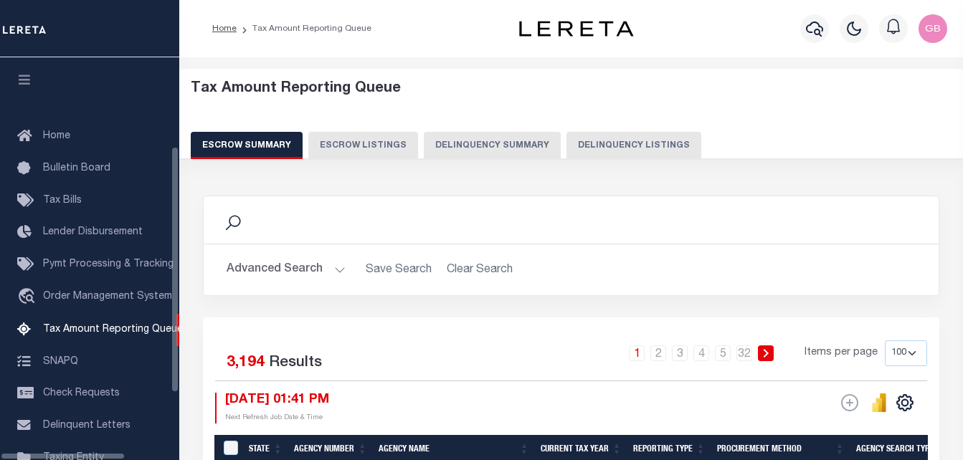
click at [584, 146] on button "Delinquency Listings" at bounding box center [634, 145] width 135 height 27
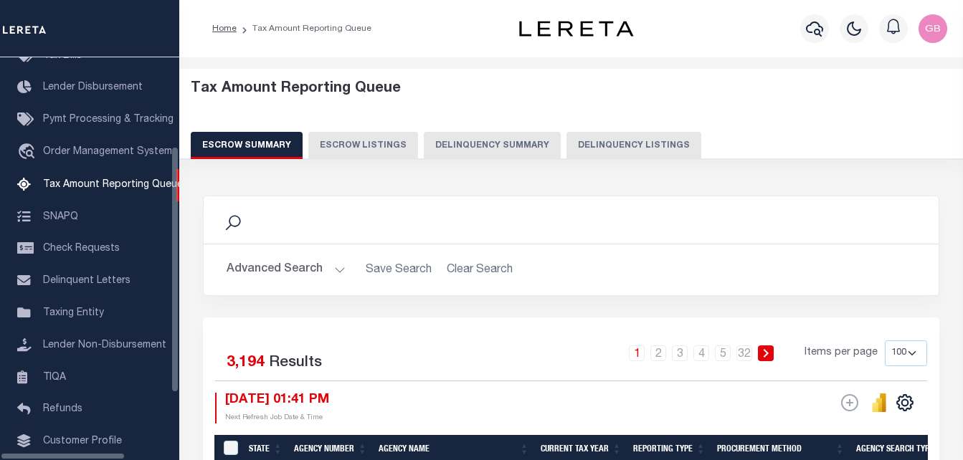
select select "100"
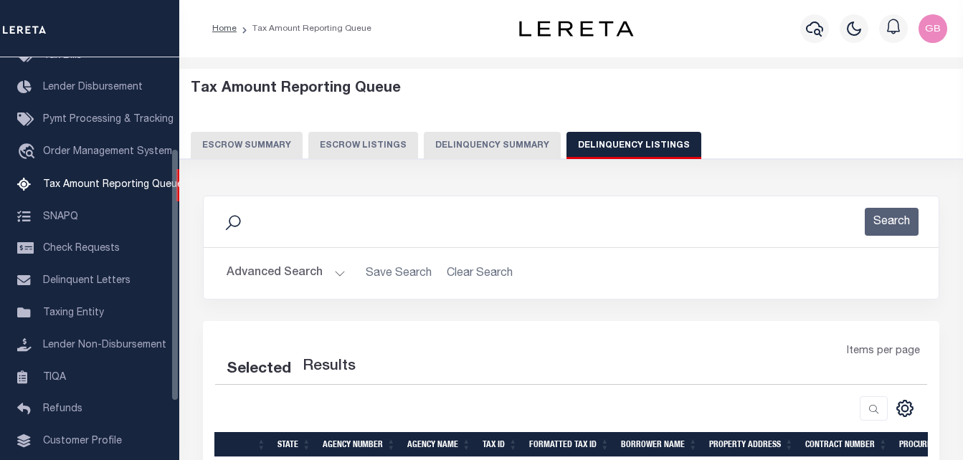
scroll to position [145, 0]
select select "100"
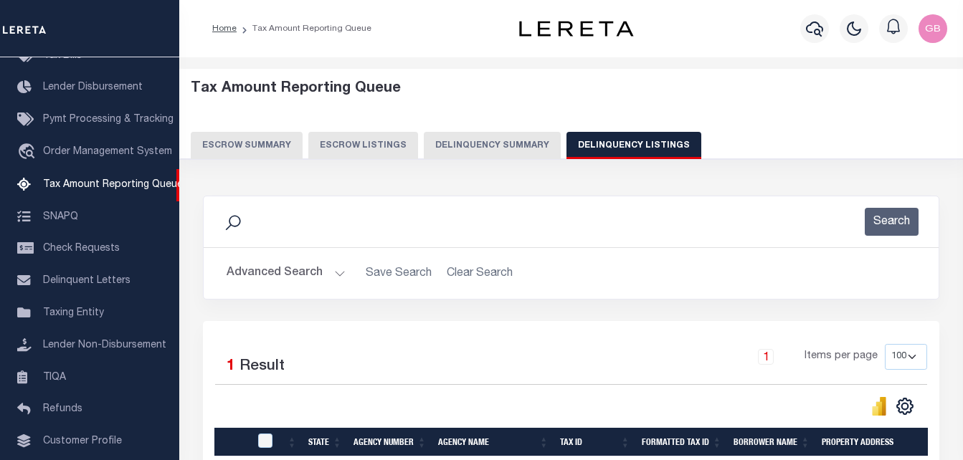
click at [336, 272] on button "Advanced Search" at bounding box center [286, 274] width 119 height 28
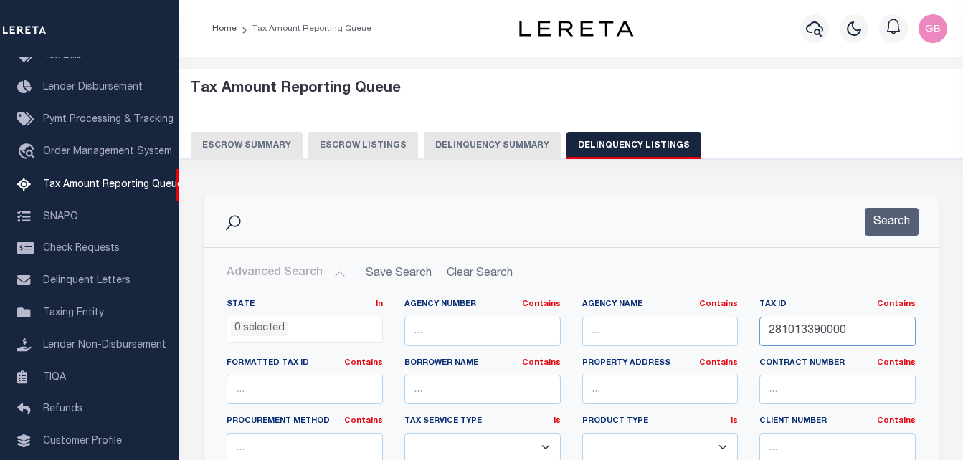
click at [772, 333] on input "281013390000" at bounding box center [837, 331] width 156 height 29
click at [878, 219] on button "Search" at bounding box center [892, 222] width 54 height 28
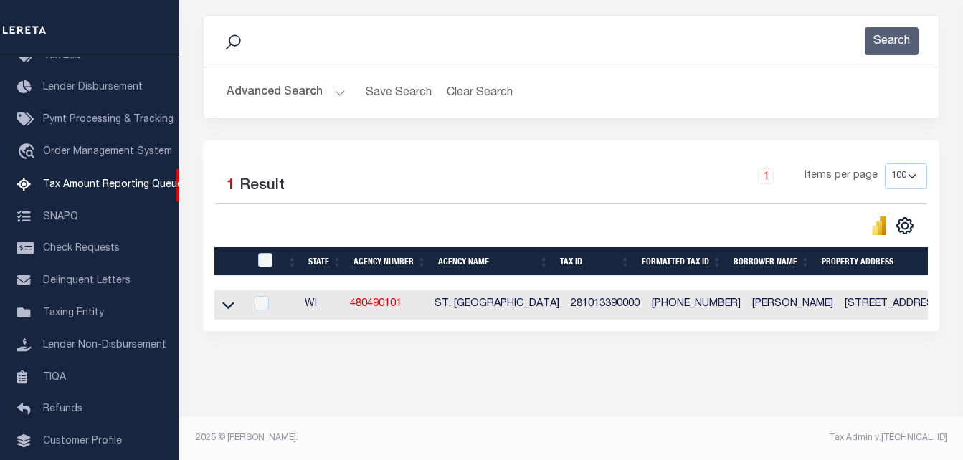
scroll to position [193, 0]
click at [228, 298] on icon at bounding box center [228, 305] width 12 height 15
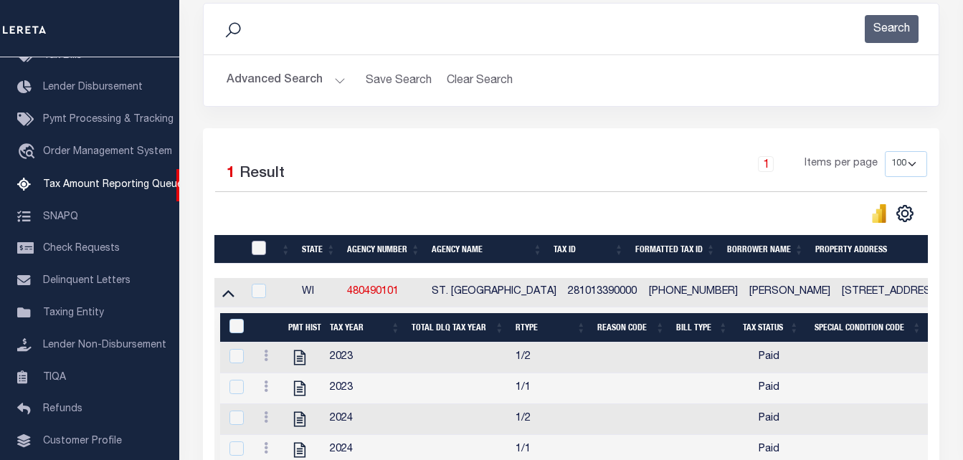
click at [262, 252] on input "checkbox" at bounding box center [259, 248] width 14 height 14
checkbox input "true"
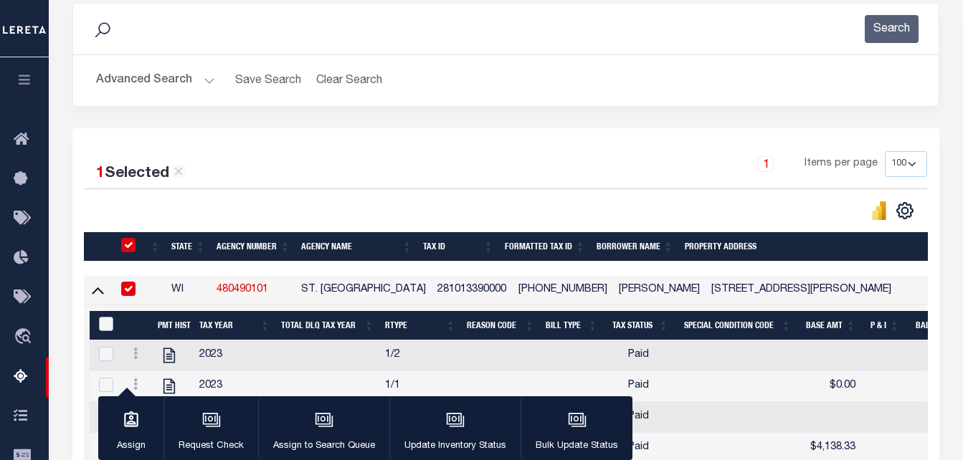
click at [108, 331] on input "&nbsp;" at bounding box center [106, 324] width 14 height 14
checkbox input "true"
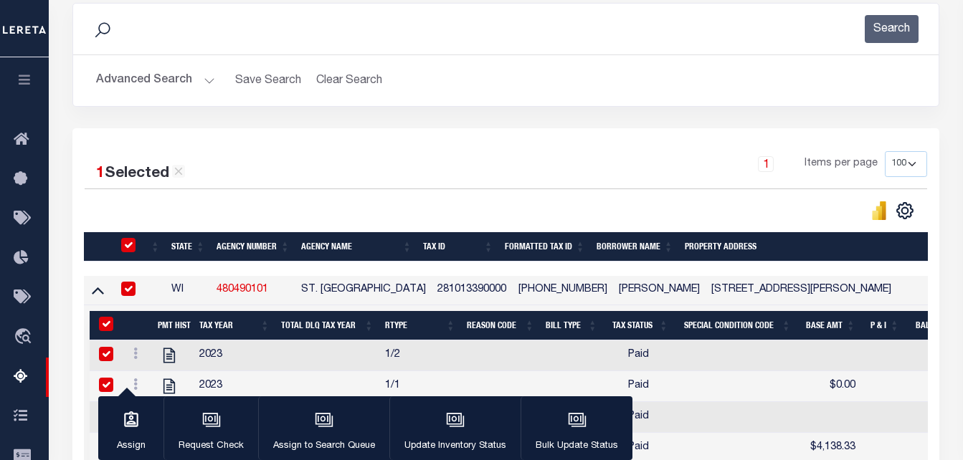
checkbox input "true"
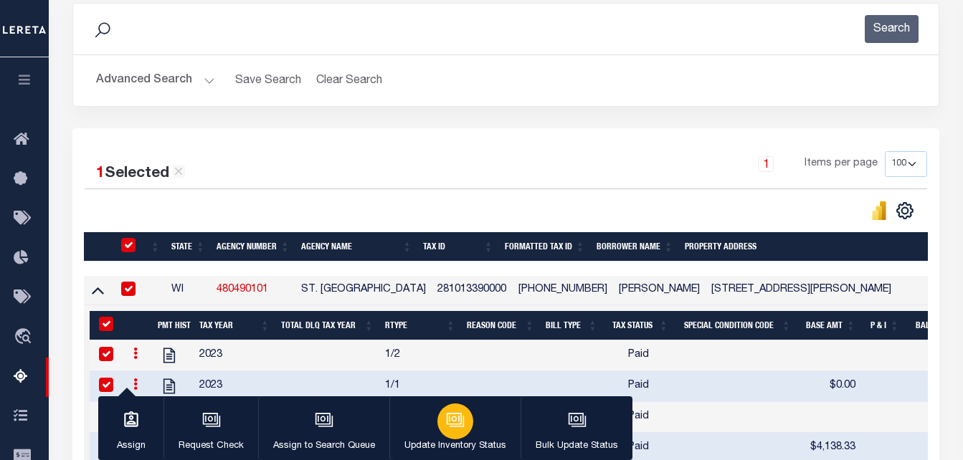
click at [475, 412] on button "Update Inventory Status" at bounding box center [454, 429] width 131 height 65
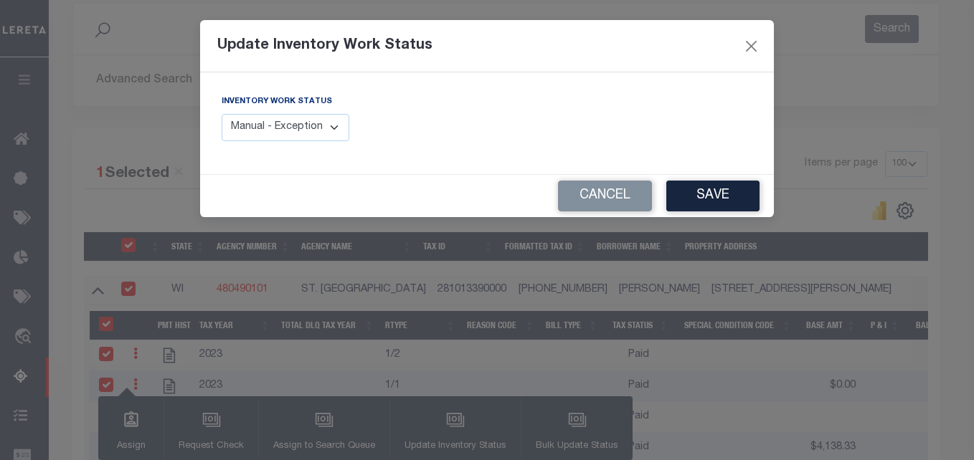
click at [245, 116] on select "Manual - Exception Pended - Awaiting Search Late Add Exception Completed" at bounding box center [286, 128] width 128 height 28
select select "4"
click at [222, 114] on select "Manual - Exception Pended - Awaiting Search Late Add Exception Completed" at bounding box center [286, 128] width 128 height 28
click at [737, 203] on button "Save" at bounding box center [712, 196] width 93 height 31
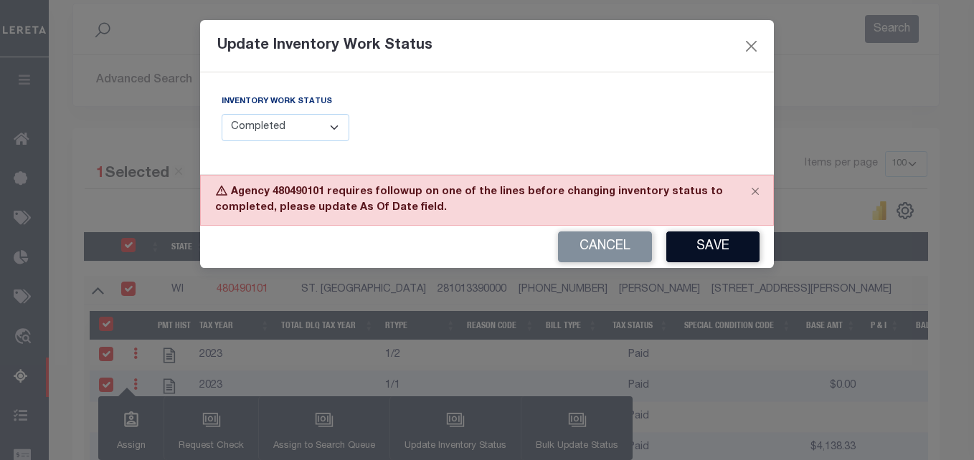
click at [709, 236] on button "Save" at bounding box center [712, 247] width 93 height 31
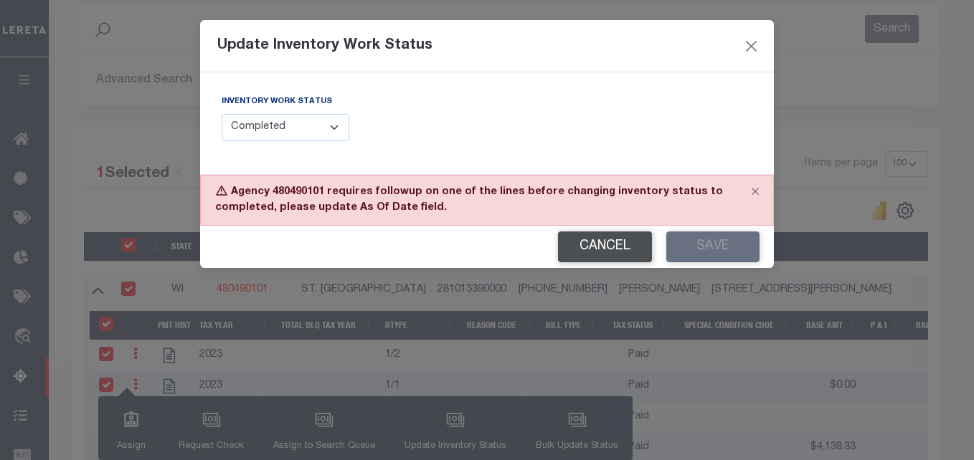
click at [630, 247] on button "Cancel" at bounding box center [605, 247] width 94 height 31
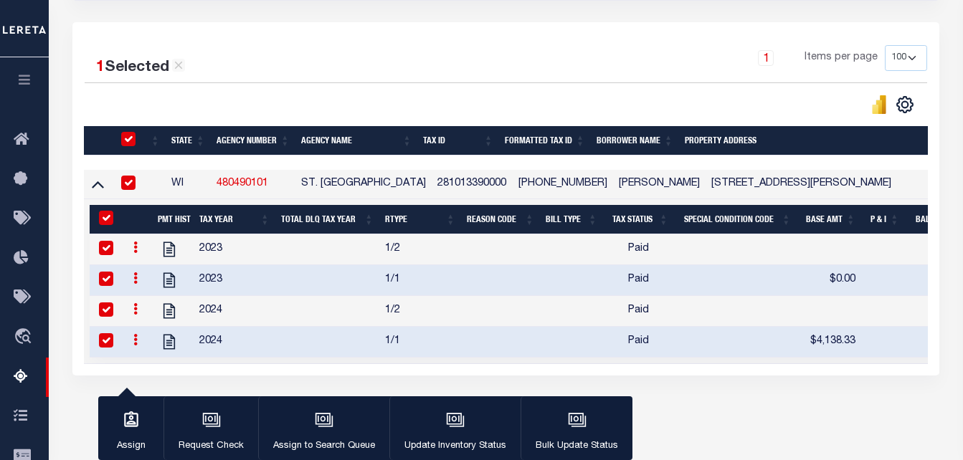
scroll to position [336, 0]
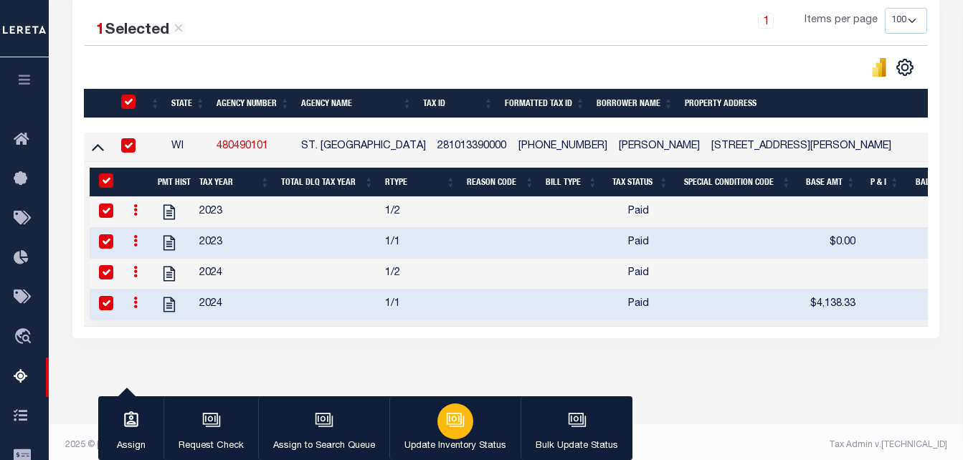
click at [441, 419] on div "button" at bounding box center [455, 422] width 36 height 36
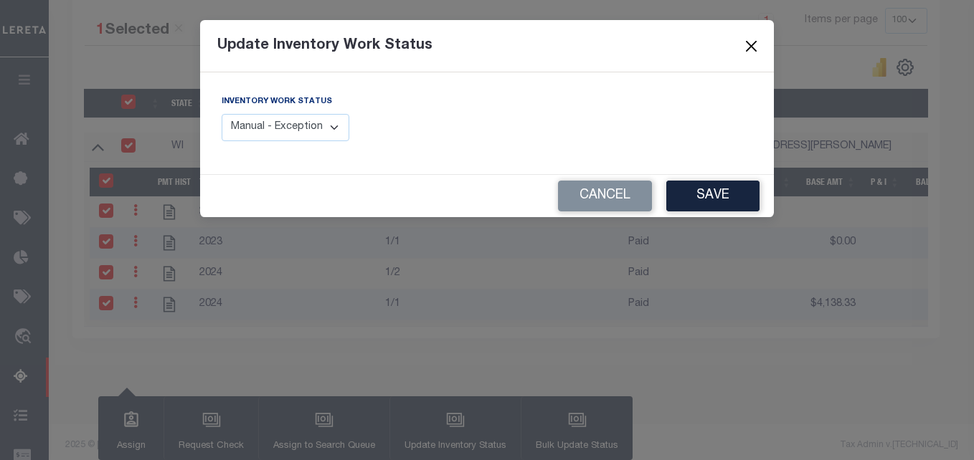
click at [754, 41] on button "Close" at bounding box center [751, 46] width 19 height 19
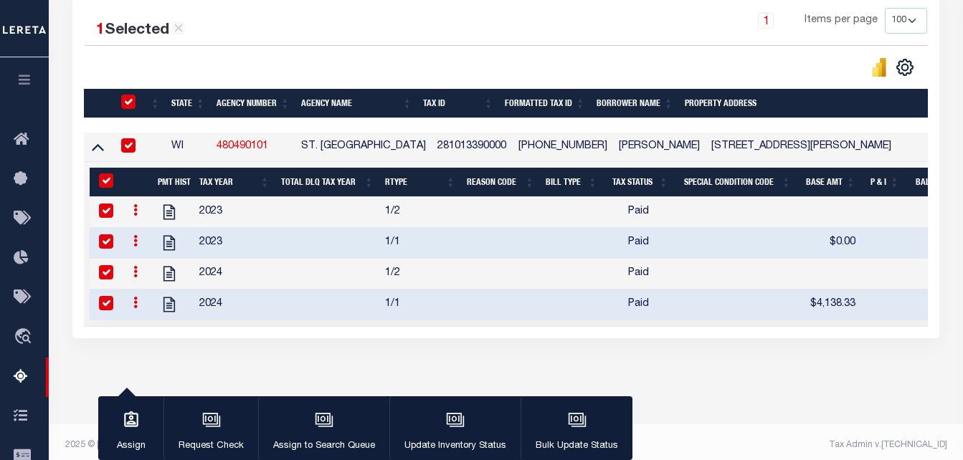
click at [137, 308] on icon at bounding box center [135, 302] width 4 height 11
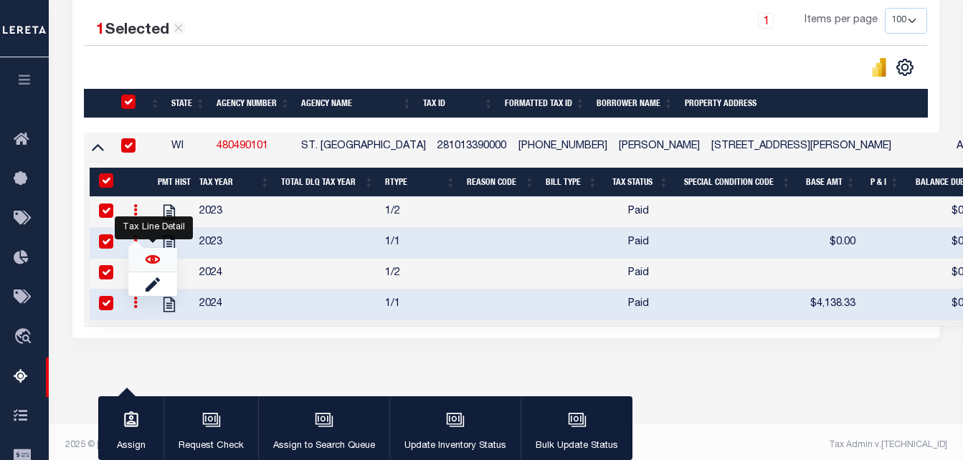
click at [154, 260] on img "" at bounding box center [153, 259] width 14 height 14
checkbox input "false"
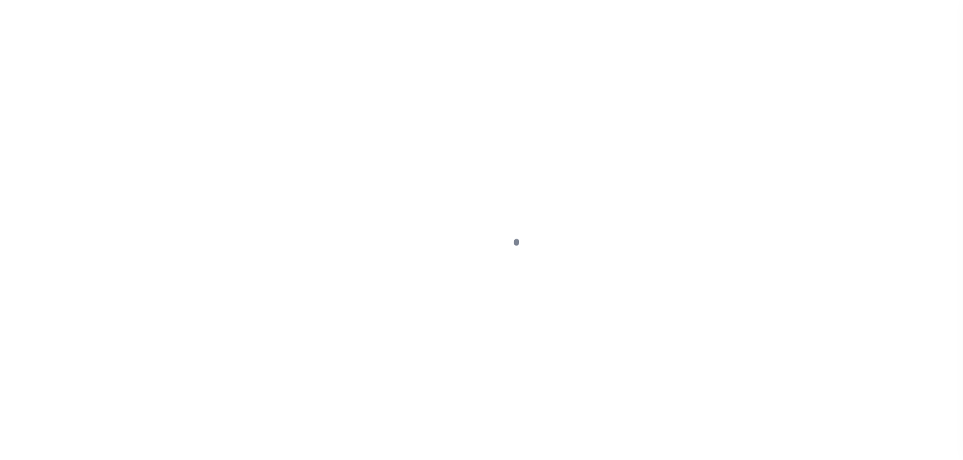
select select "PYD"
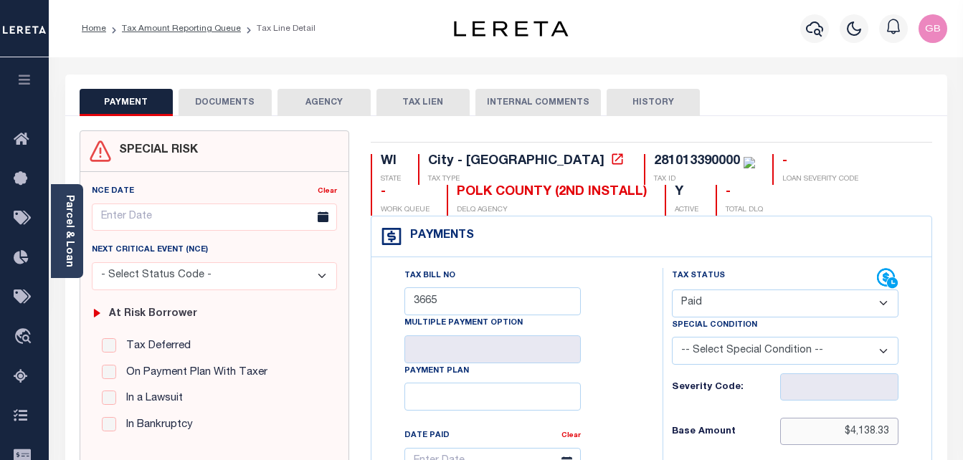
click at [864, 430] on input "$4,138.33" at bounding box center [839, 431] width 118 height 27
type input "$"
click at [632, 326] on div "Tax Bill No 3665 Multiple Payment Option Payment Plan Clear Clear Valid as Of C…" at bounding box center [513, 469] width 255 height 402
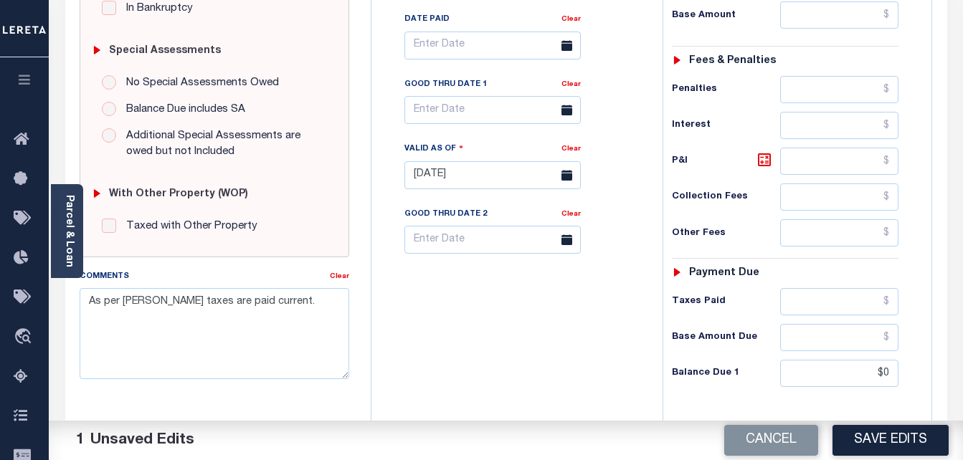
scroll to position [430, 0]
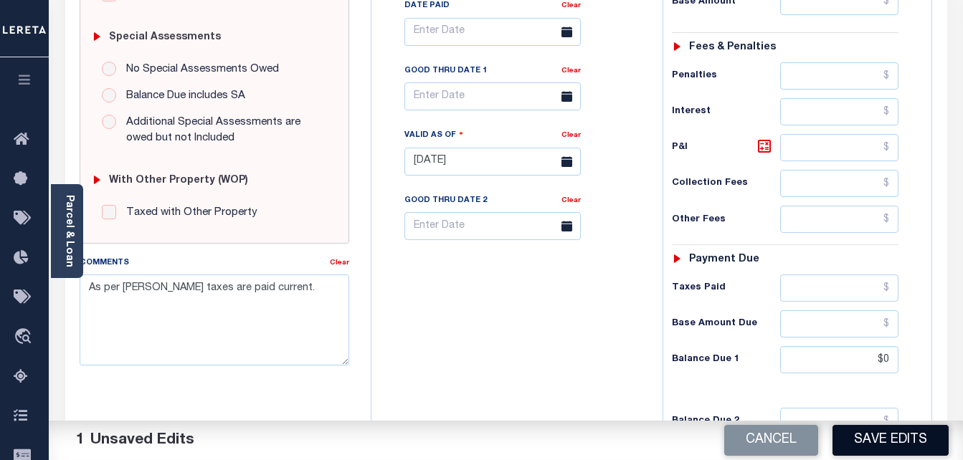
click at [865, 442] on button "Save Edits" at bounding box center [891, 440] width 116 height 31
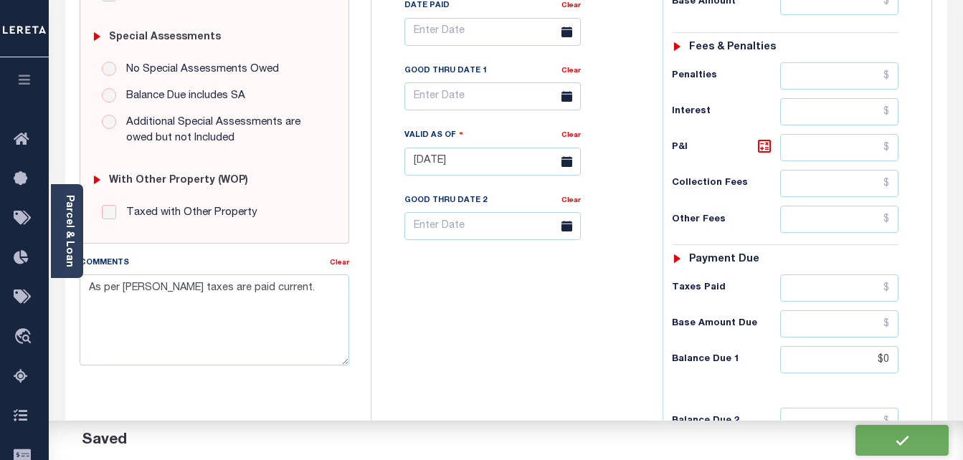
checkbox input "false"
type input "$0"
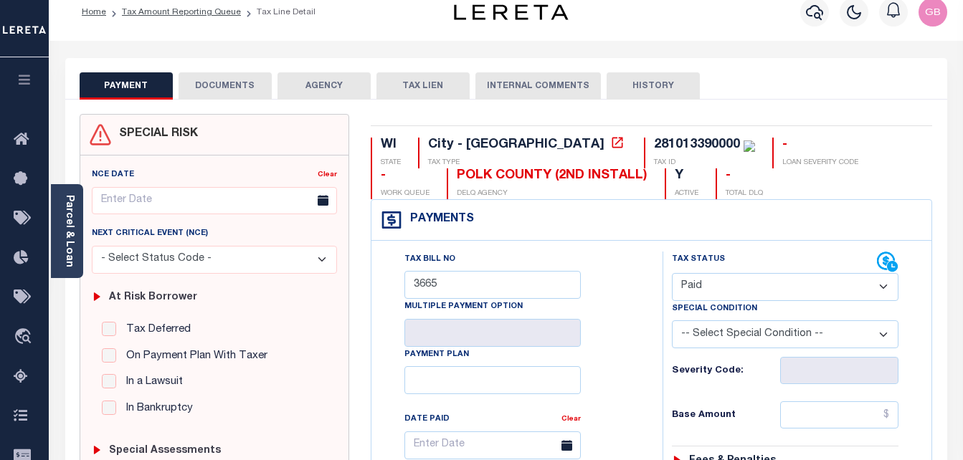
scroll to position [0, 0]
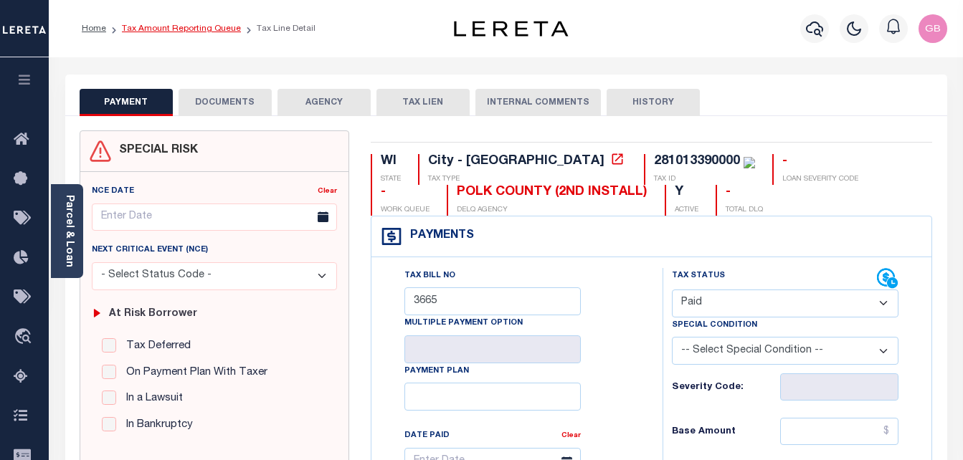
click at [194, 28] on link "Tax Amount Reporting Queue" at bounding box center [181, 28] width 119 height 9
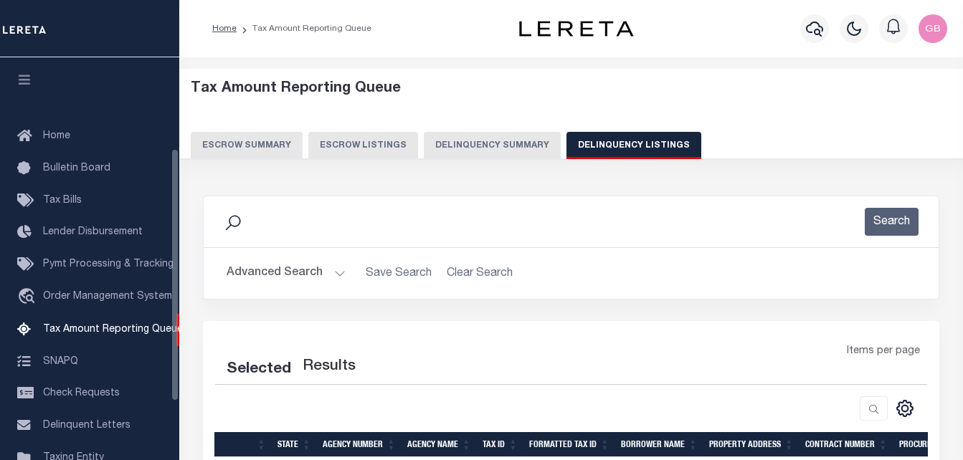
select select "100"
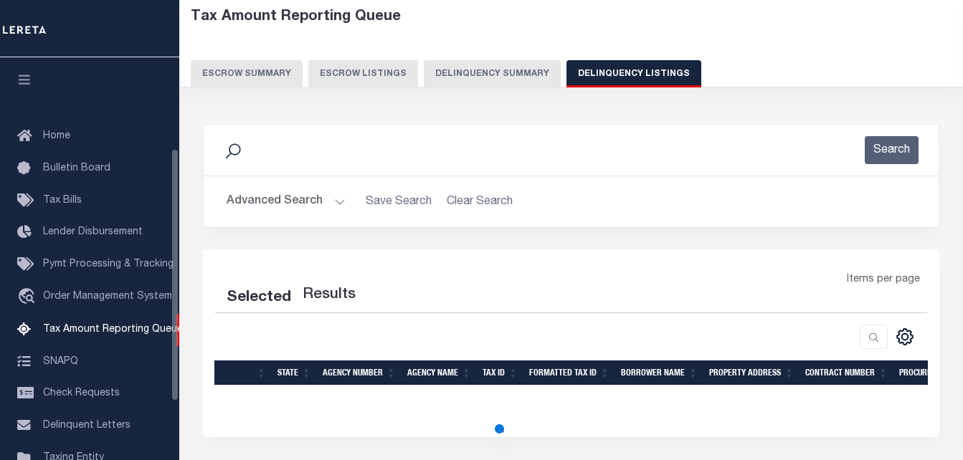
select select "100"
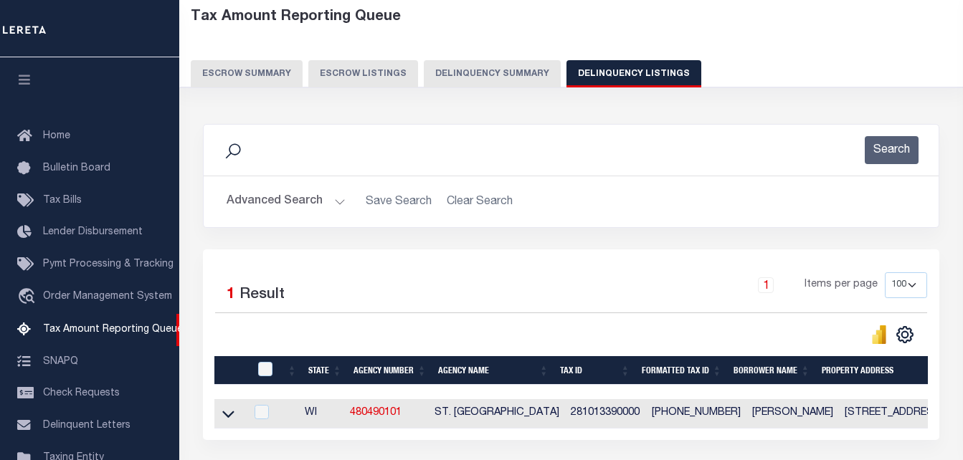
scroll to position [145, 0]
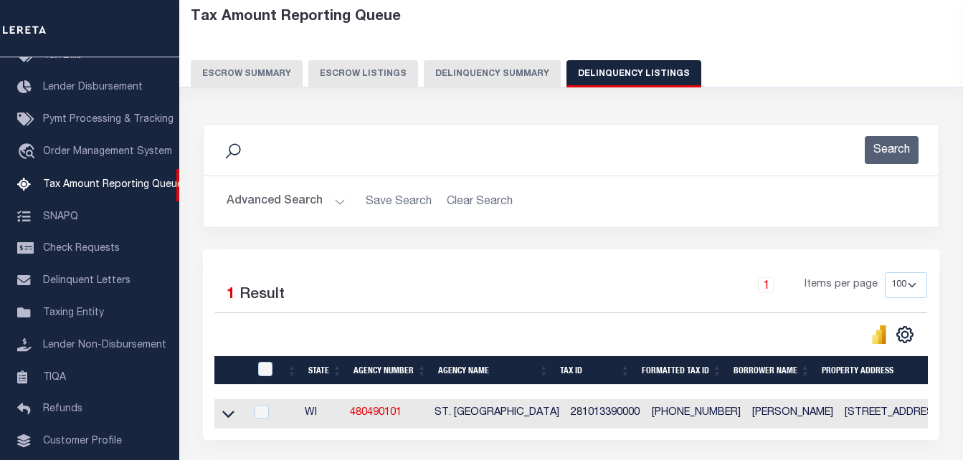
click at [338, 207] on button "Advanced Search" at bounding box center [286, 202] width 119 height 28
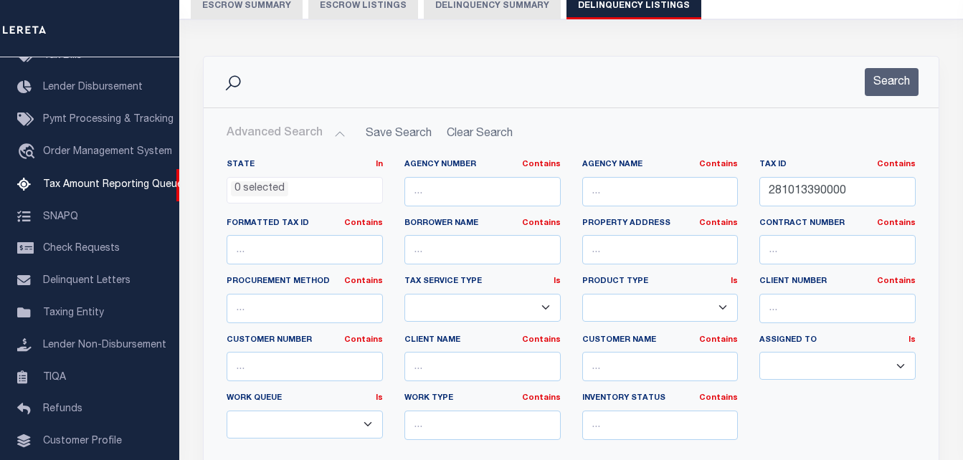
scroll to position [143, 0]
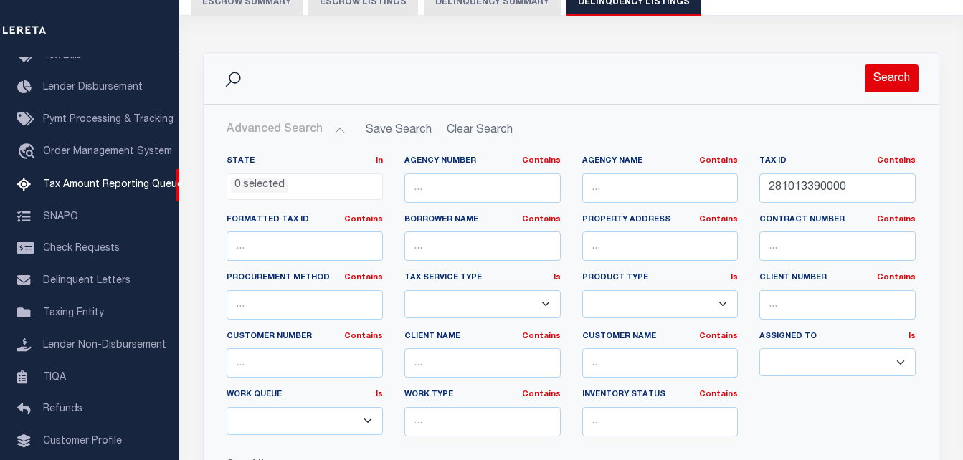
click at [886, 75] on button "Search" at bounding box center [892, 79] width 54 height 28
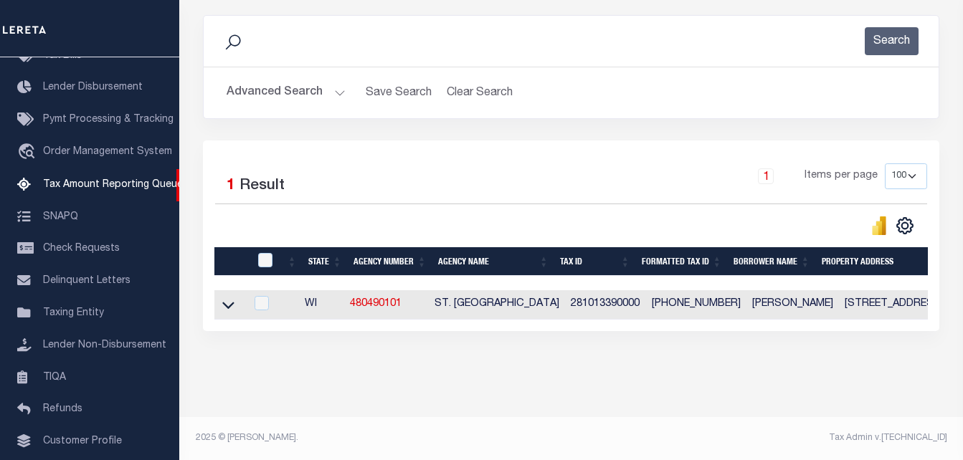
scroll to position [193, 0]
click at [224, 303] on icon at bounding box center [228, 306] width 12 height 7
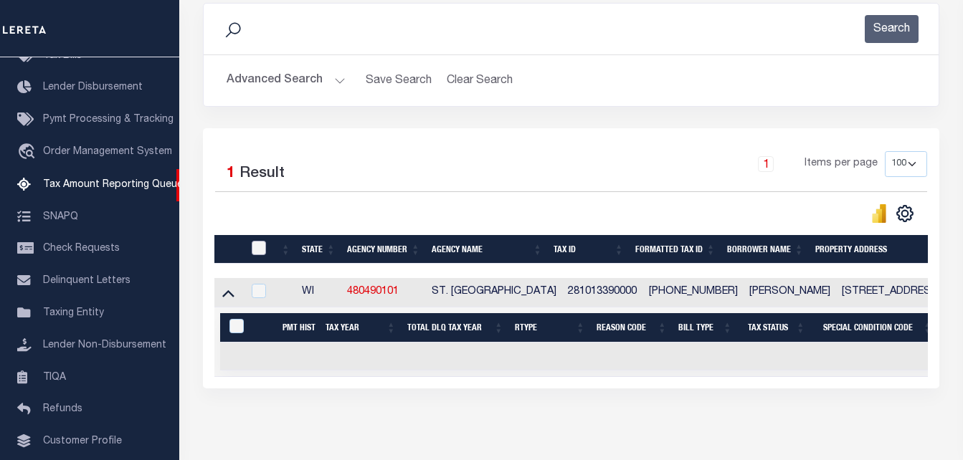
click at [256, 247] on input "checkbox" at bounding box center [259, 248] width 14 height 14
checkbox input "true"
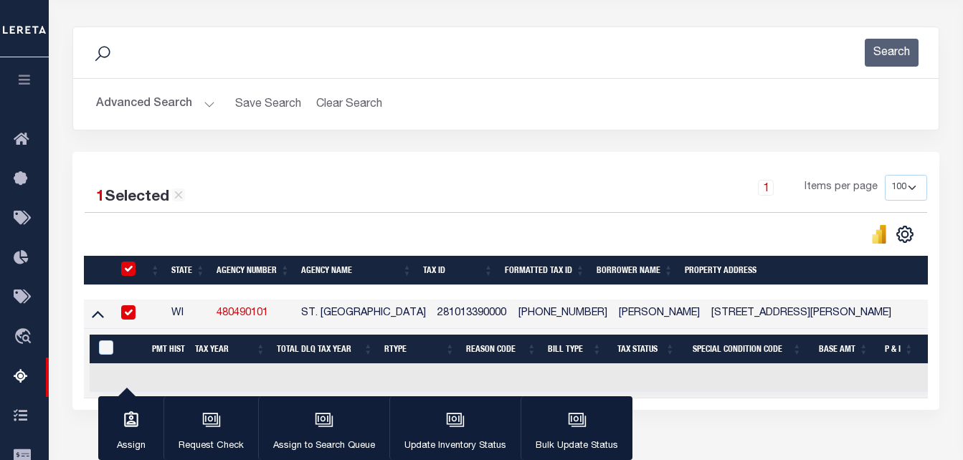
scroll to position [0, 0]
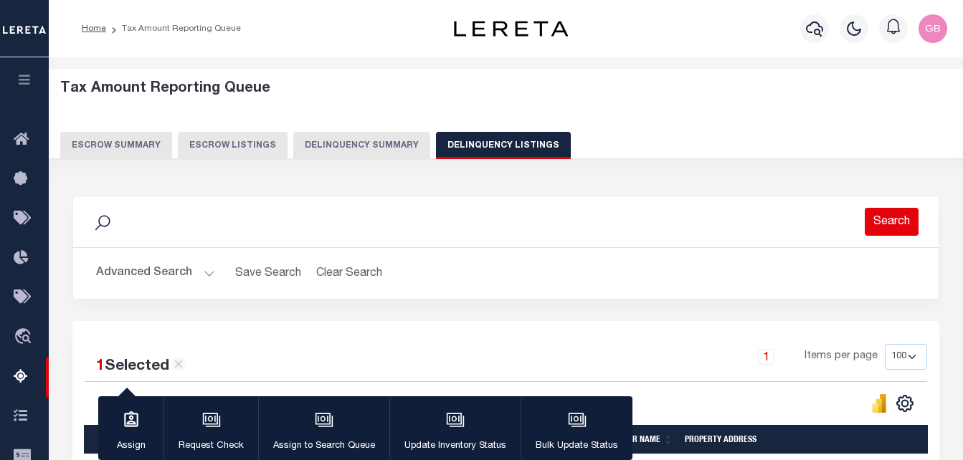
click at [883, 222] on button "Search" at bounding box center [892, 222] width 54 height 28
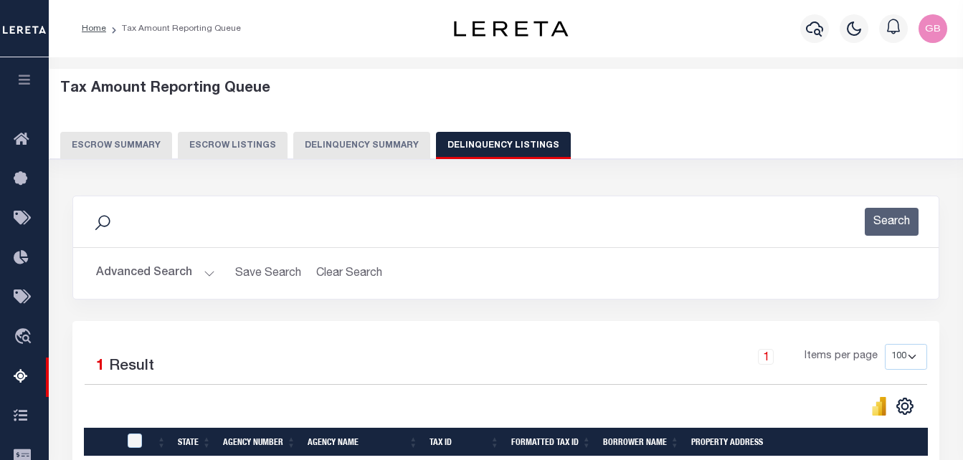
click at [208, 275] on button "Advanced Search" at bounding box center [155, 274] width 119 height 28
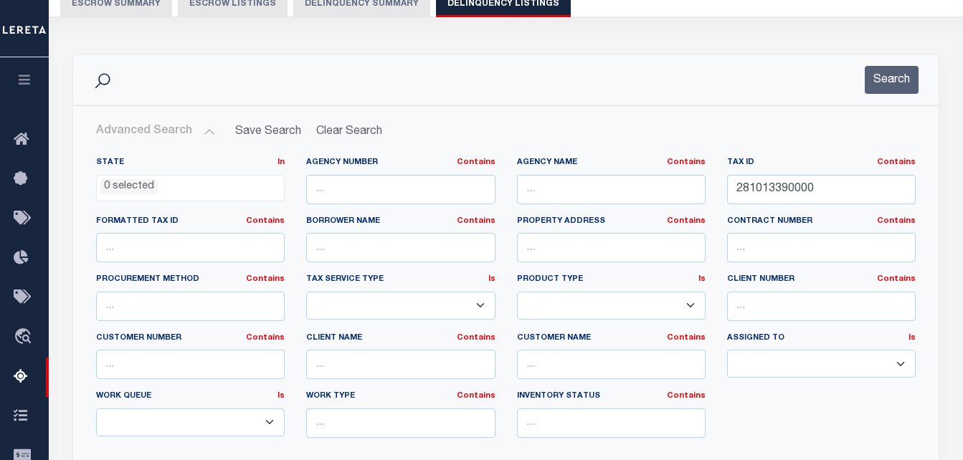
scroll to position [143, 0]
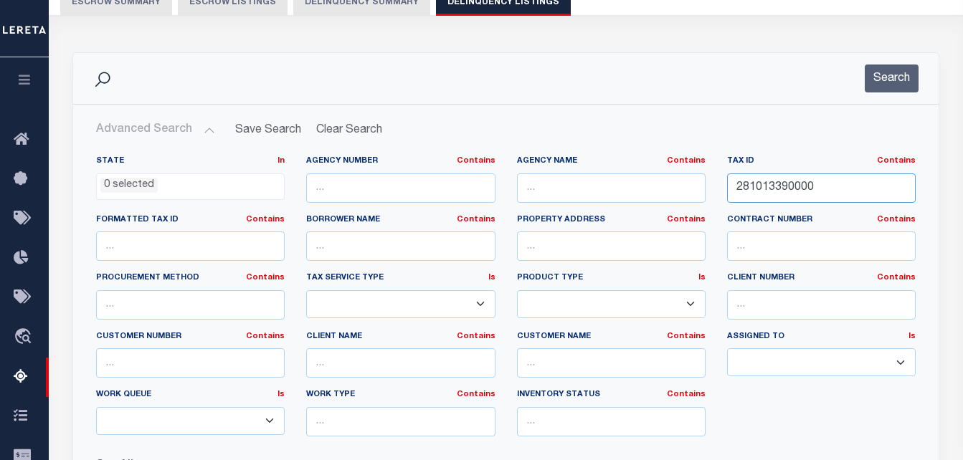
click at [758, 199] on input "281013390000" at bounding box center [821, 188] width 189 height 29
click at [891, 80] on button "Search" at bounding box center [892, 79] width 54 height 28
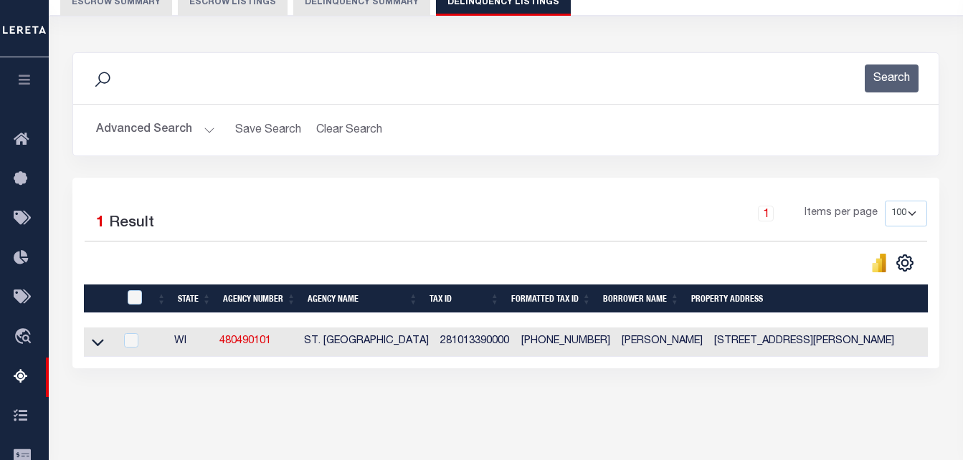
drag, startPoint x: 97, startPoint y: 342, endPoint x: 160, endPoint y: 289, distance: 82.5
click at [97, 342] on icon at bounding box center [98, 342] width 12 height 15
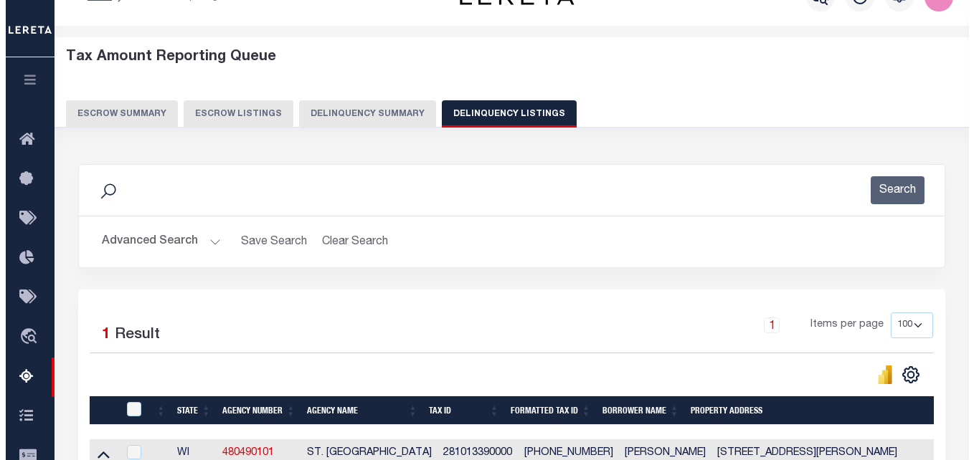
scroll to position [0, 0]
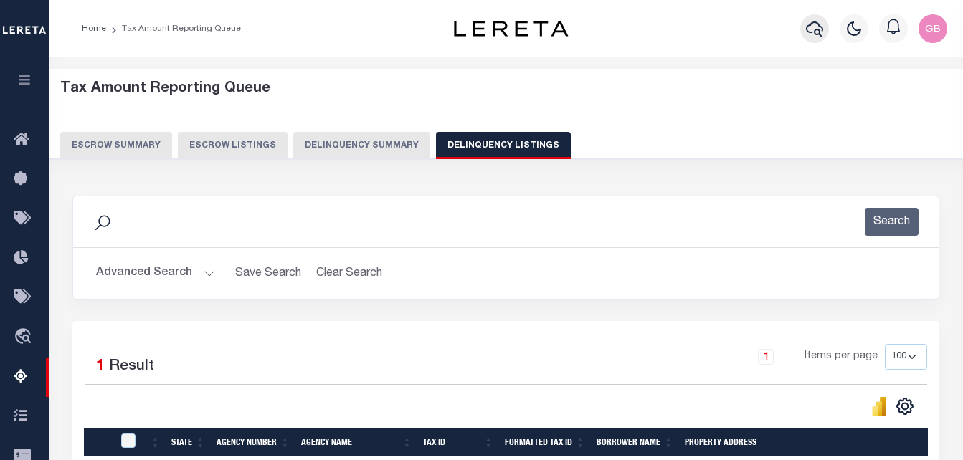
click at [821, 20] on button "button" at bounding box center [814, 28] width 29 height 29
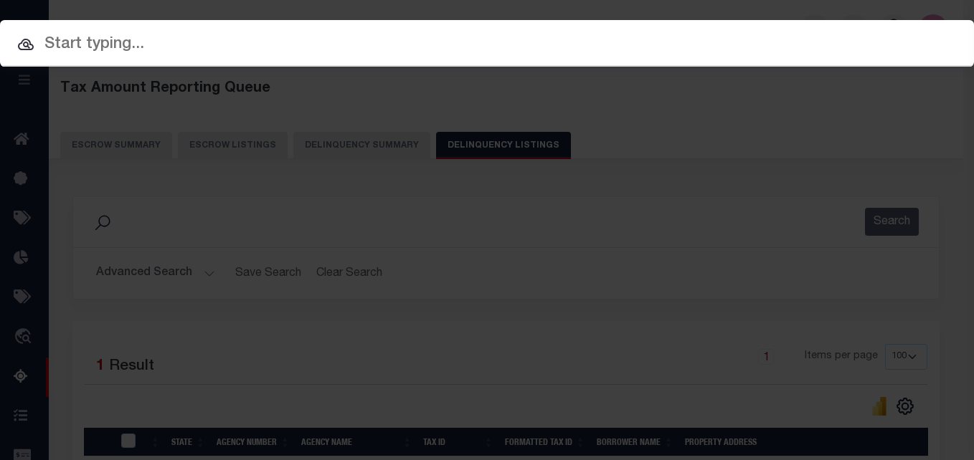
click at [291, 57] on div at bounding box center [487, 43] width 974 height 46
click at [294, 55] on input "text" at bounding box center [487, 44] width 974 height 25
paste input "281013390000"
type input "281013390000"
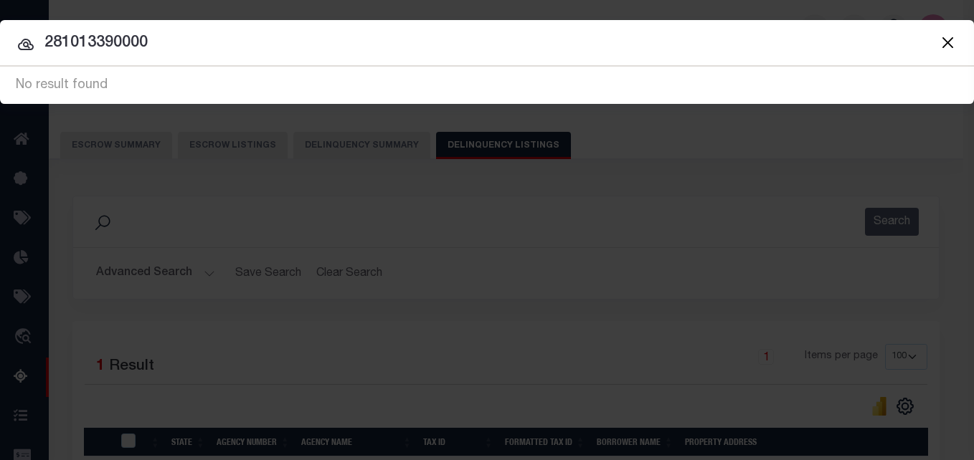
click at [199, 44] on input "281013390000" at bounding box center [487, 43] width 974 height 25
click at [214, 48] on input "281013390000" at bounding box center [487, 43] width 974 height 25
click at [944, 41] on button "Close" at bounding box center [947, 42] width 19 height 19
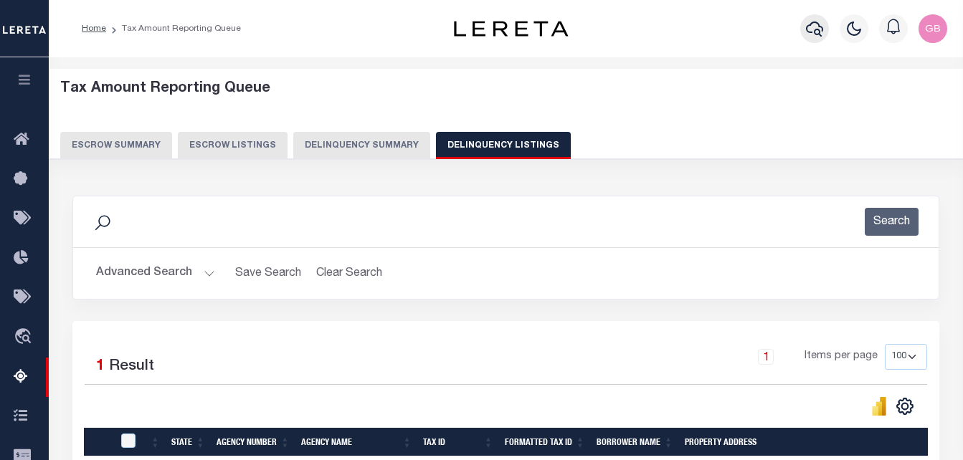
click at [808, 23] on icon "button" at bounding box center [814, 28] width 17 height 17
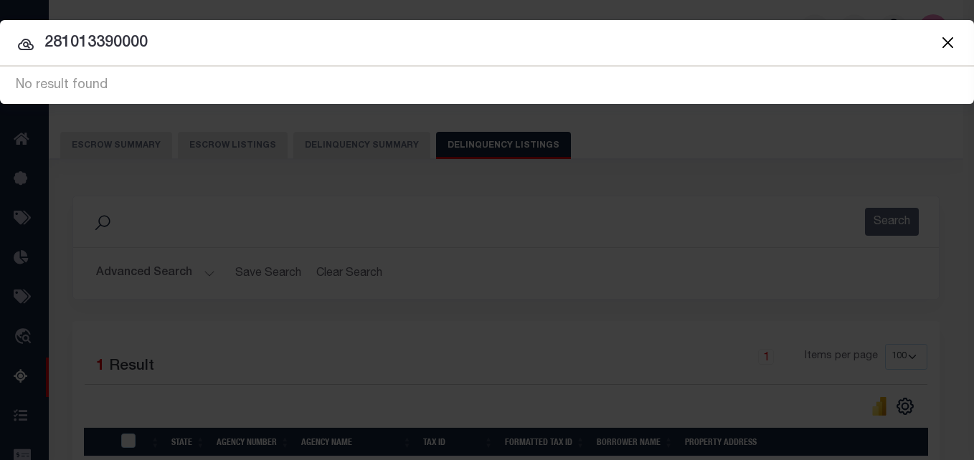
click at [292, 35] on input "281013390000" at bounding box center [487, 43] width 974 height 25
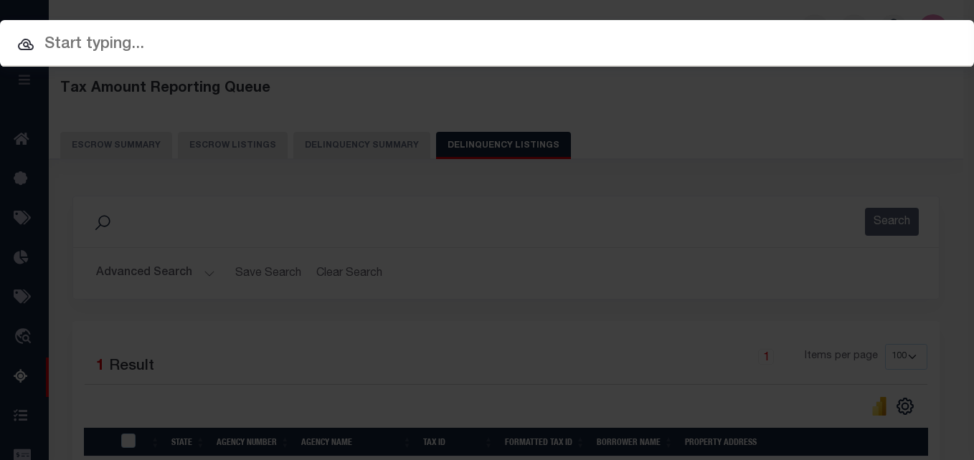
paste input "281013390000"
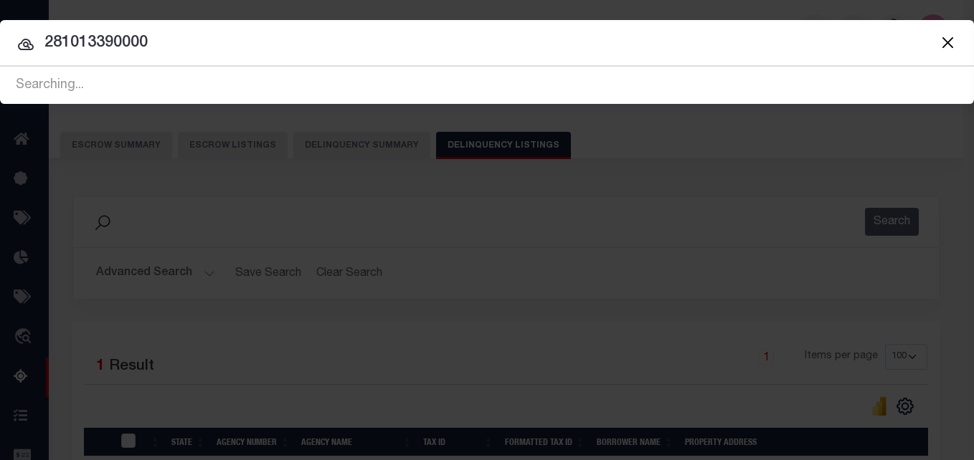
click at [114, 52] on input "281013390000" at bounding box center [487, 43] width 974 height 25
paste input "81-0380-0011"
type input "[PHONE_NUMBER]"
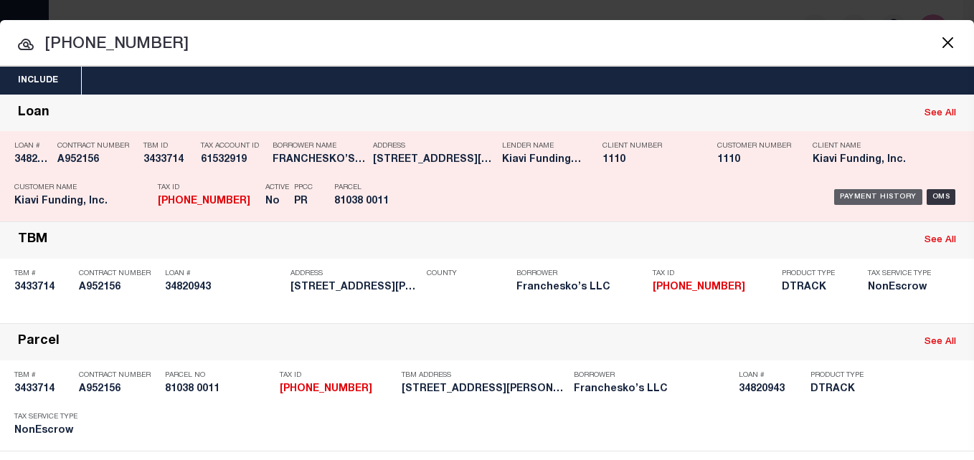
click at [876, 196] on div "Payment History" at bounding box center [878, 197] width 88 height 16
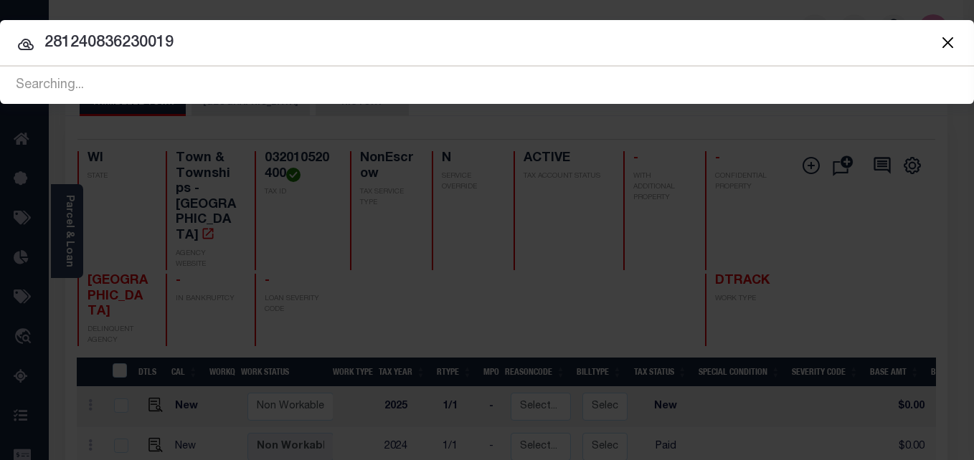
click at [954, 47] on button "Close" at bounding box center [947, 42] width 19 height 19
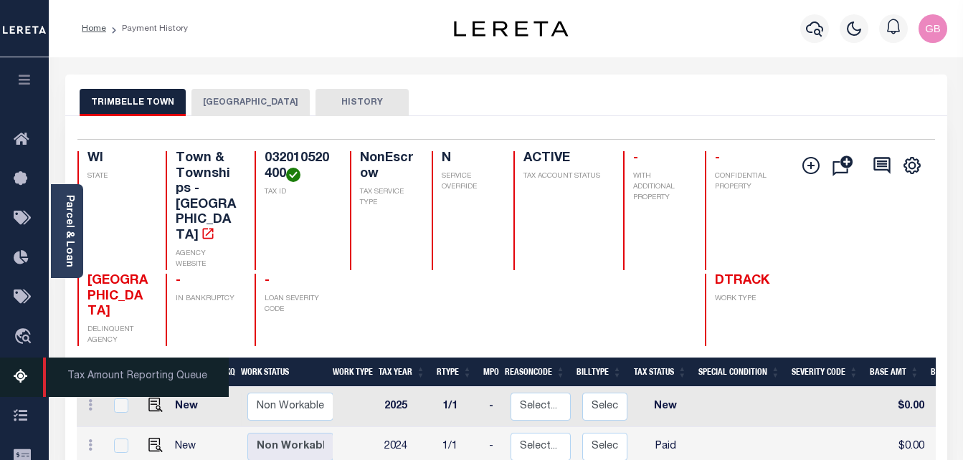
click at [20, 381] on icon at bounding box center [25, 378] width 23 height 18
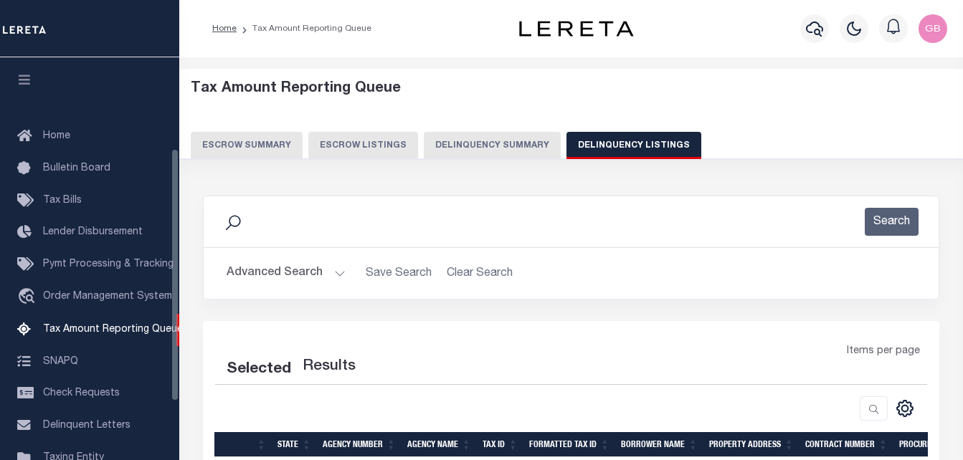
select select
select select "100"
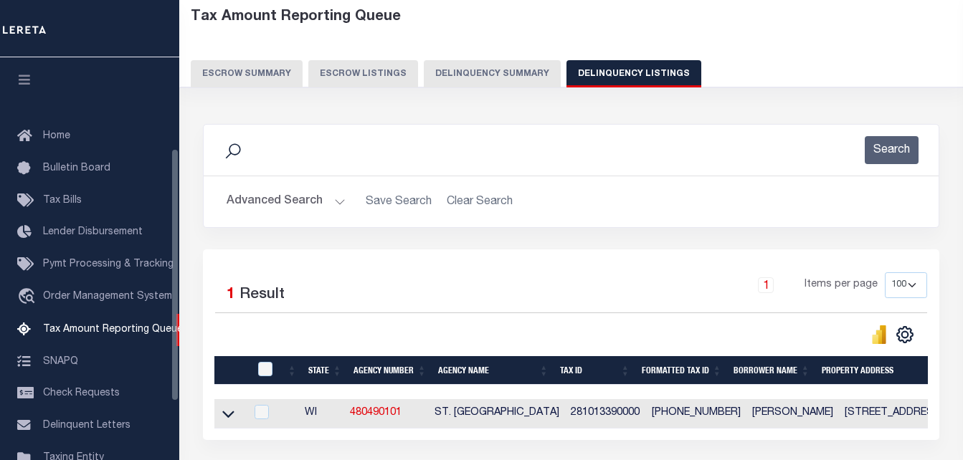
scroll to position [145, 0]
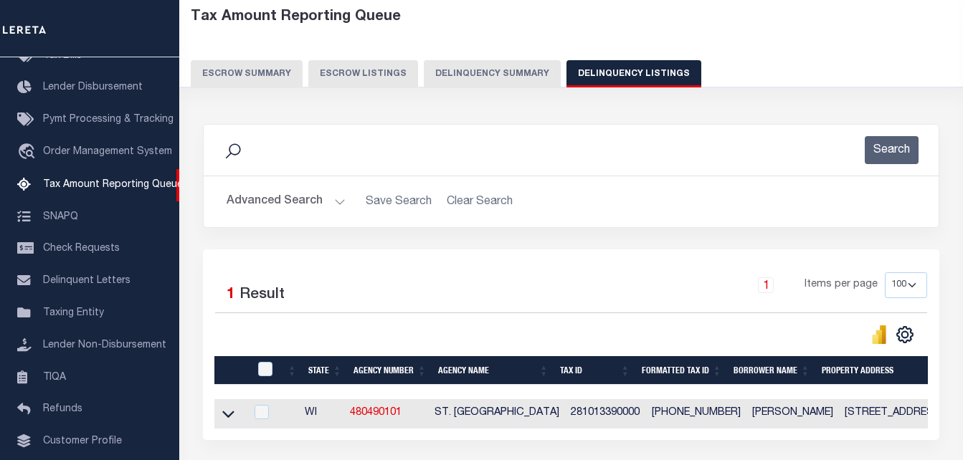
click at [335, 201] on button "Advanced Search" at bounding box center [286, 202] width 119 height 28
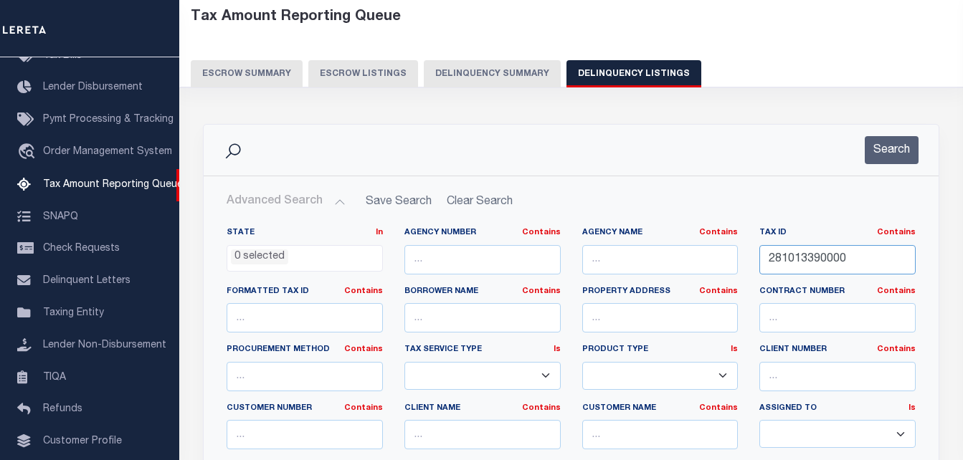
click at [819, 248] on input "281013390000" at bounding box center [837, 259] width 156 height 29
click at [885, 155] on button "Search" at bounding box center [892, 150] width 54 height 28
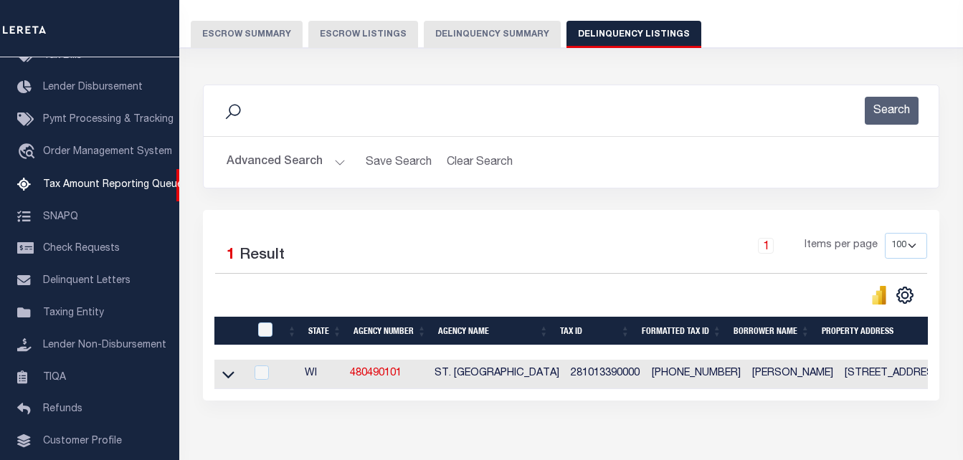
scroll to position [193, 0]
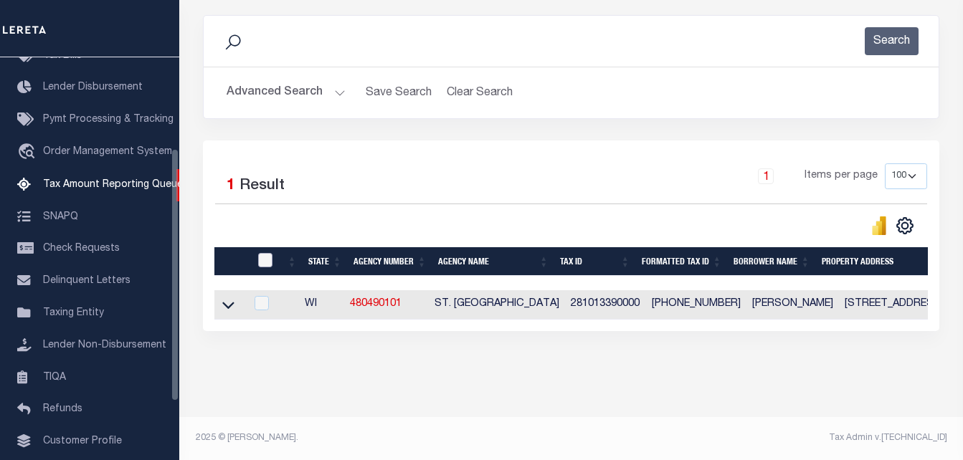
click at [262, 253] on input "checkbox" at bounding box center [265, 260] width 14 height 14
checkbox input "true"
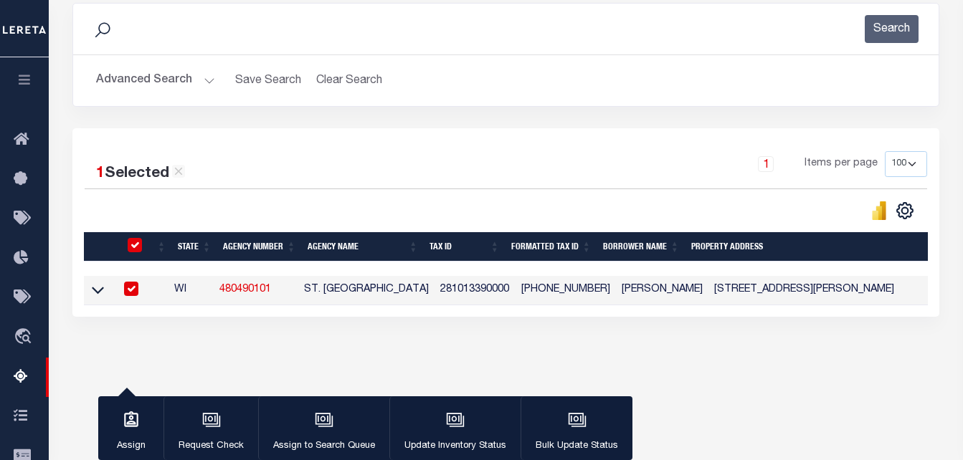
scroll to position [191, 0]
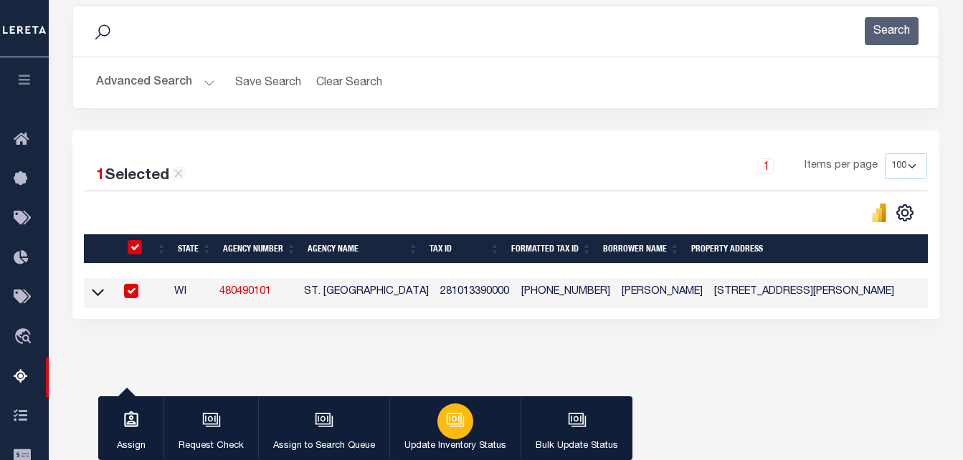
click at [462, 418] on icon "button" at bounding box center [455, 420] width 19 height 19
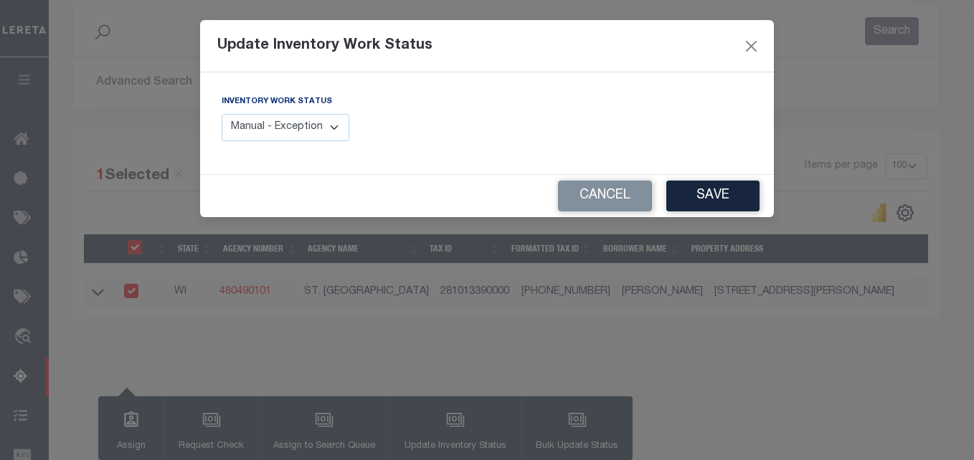
click at [272, 123] on select "Manual - Exception Pended - Awaiting Search Late Add Exception Completed" at bounding box center [286, 128] width 128 height 28
select select "4"
click at [222, 114] on select "Manual - Exception Pended - Awaiting Search Late Add Exception Completed" at bounding box center [286, 128] width 128 height 28
click at [693, 202] on button "Save" at bounding box center [712, 196] width 93 height 31
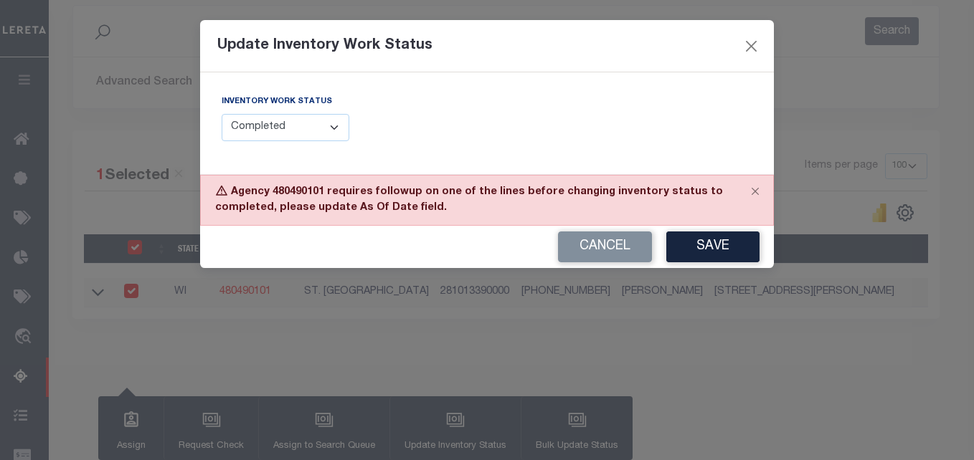
click at [458, 131] on div "Inventory Work Status Manual - Exception Pended - Awaiting Search Late Add Exce…" at bounding box center [349, 117] width 255 height 47
click at [767, 44] on div "Update Inventory Work Status" at bounding box center [487, 46] width 574 height 52
click at [750, 41] on button "Close" at bounding box center [751, 46] width 19 height 19
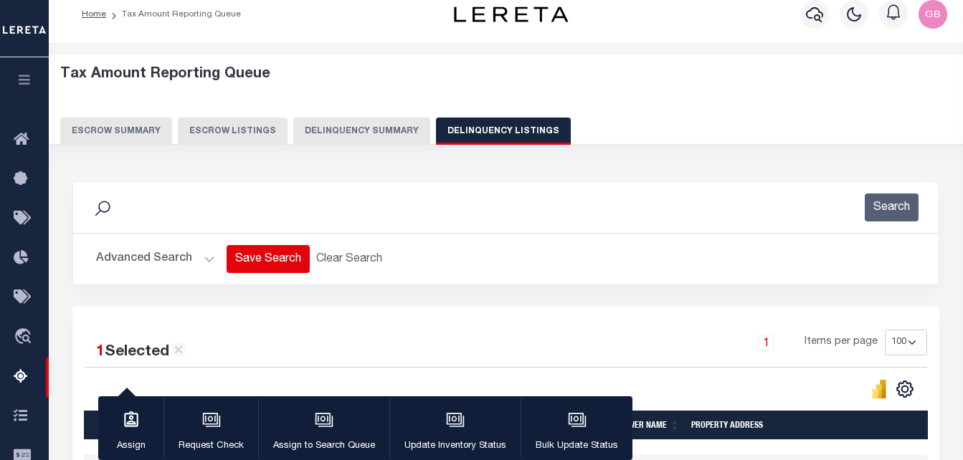
scroll to position [0, 0]
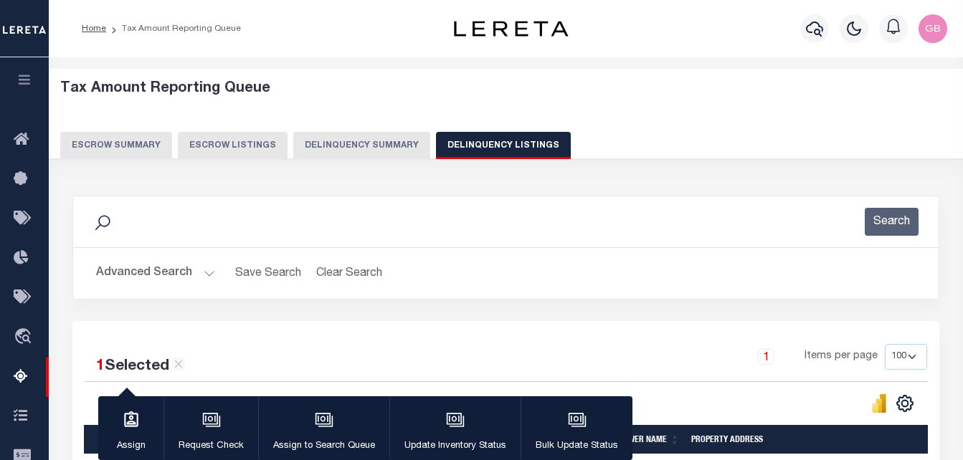
click at [196, 278] on button "Advanced Search" at bounding box center [155, 274] width 119 height 28
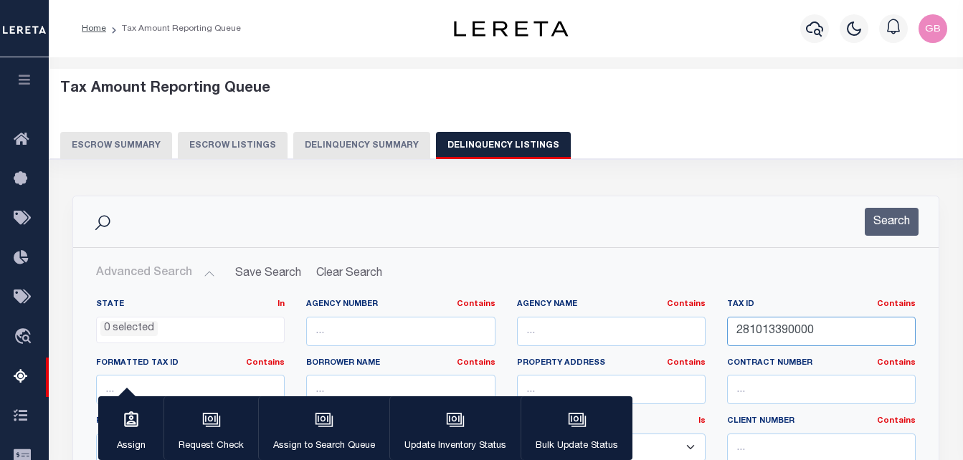
click at [744, 333] on input "281013390000" at bounding box center [821, 331] width 189 height 29
paste input "81-0380-0011"
type input "81-0380-001100"
click at [876, 227] on button "Search" at bounding box center [892, 222] width 54 height 28
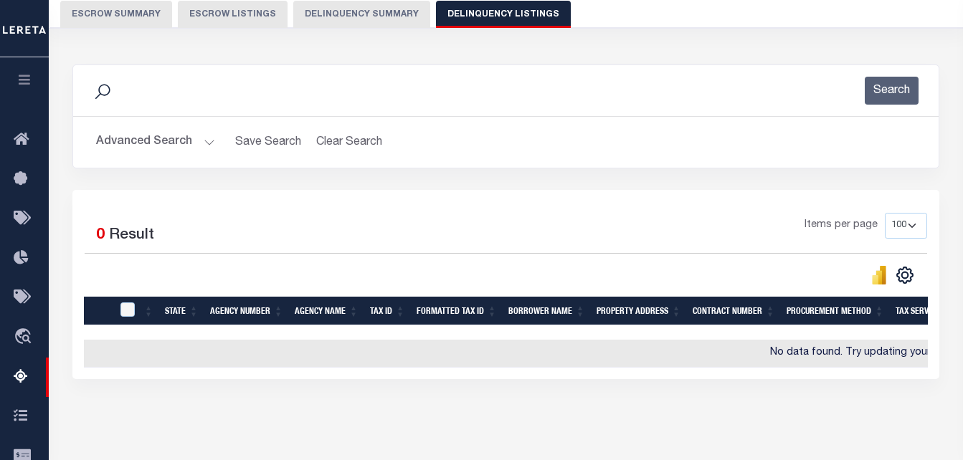
scroll to position [143, 0]
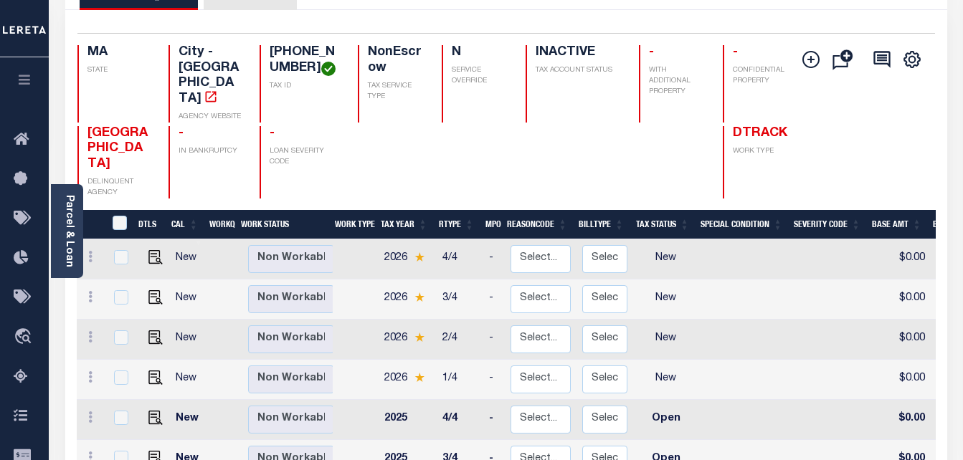
scroll to position [143, 0]
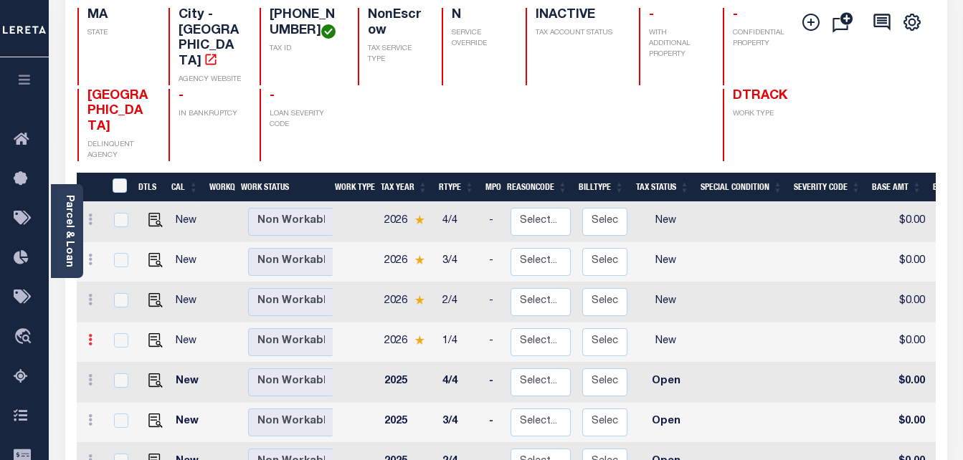
click at [93, 336] on link at bounding box center [90, 341] width 16 height 11
click at [116, 354] on link at bounding box center [124, 366] width 49 height 24
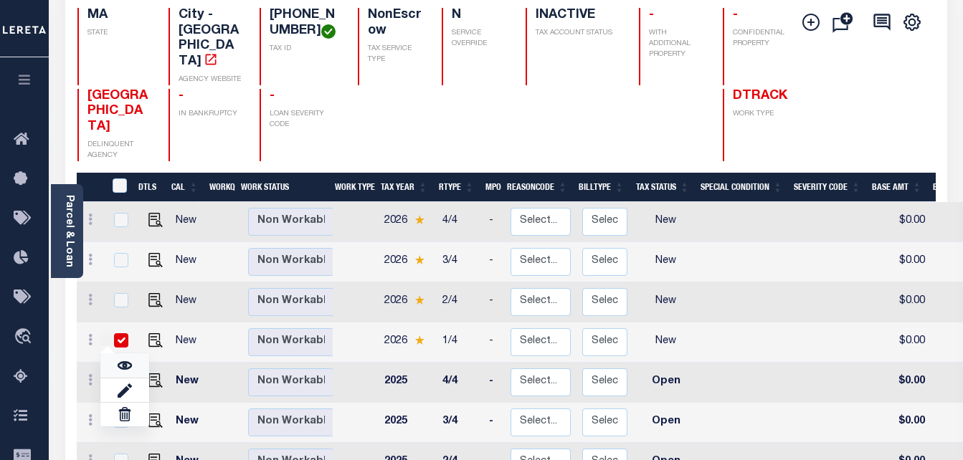
checkbox input "true"
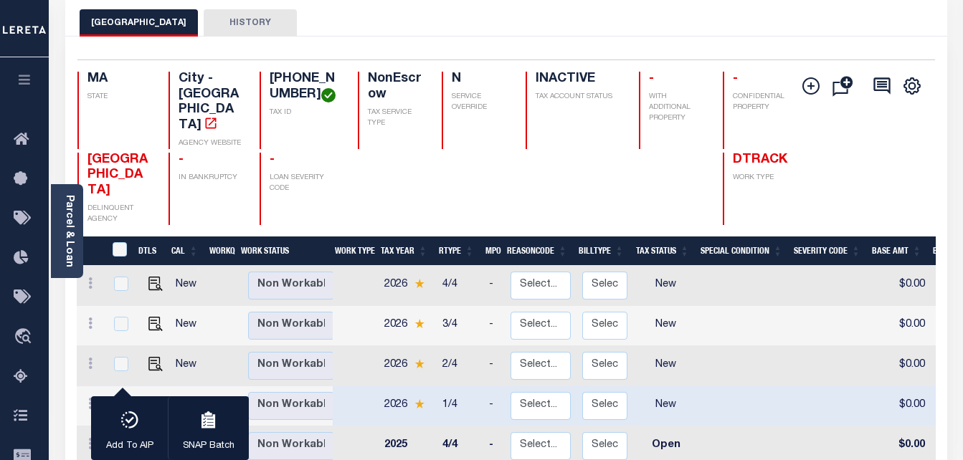
scroll to position [0, 0]
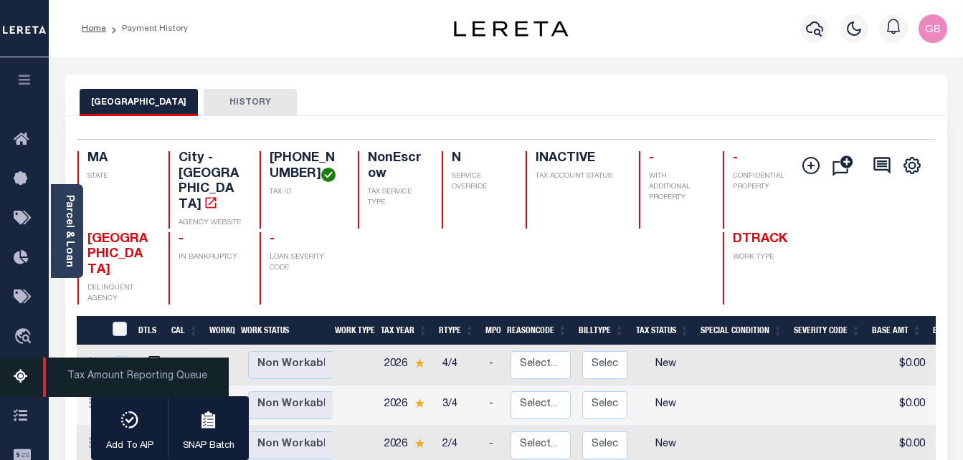
click at [22, 374] on icon at bounding box center [25, 378] width 23 height 18
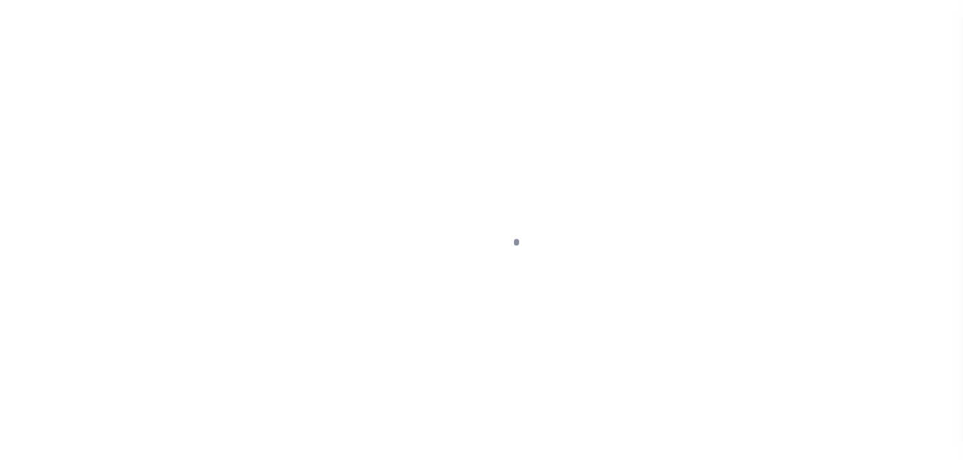
select select "NW2"
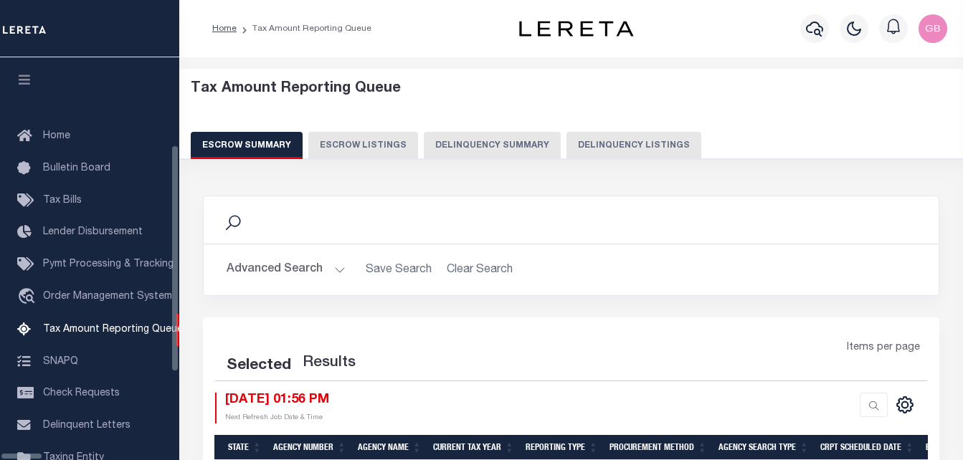
click at [594, 137] on button "Delinquency Listings" at bounding box center [634, 145] width 135 height 27
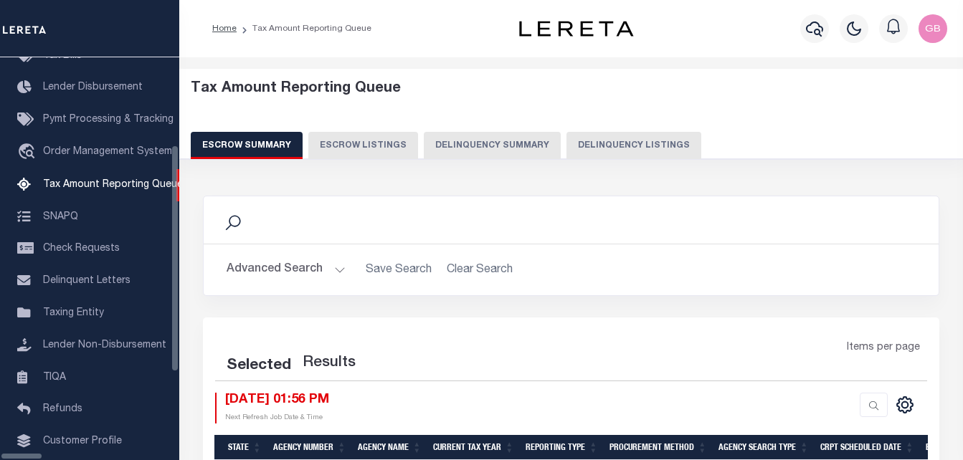
select select "100"
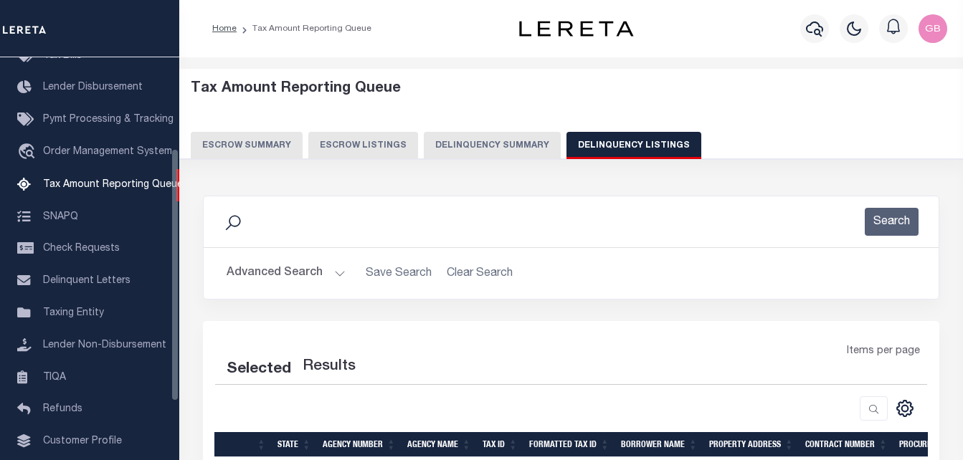
select select "100"
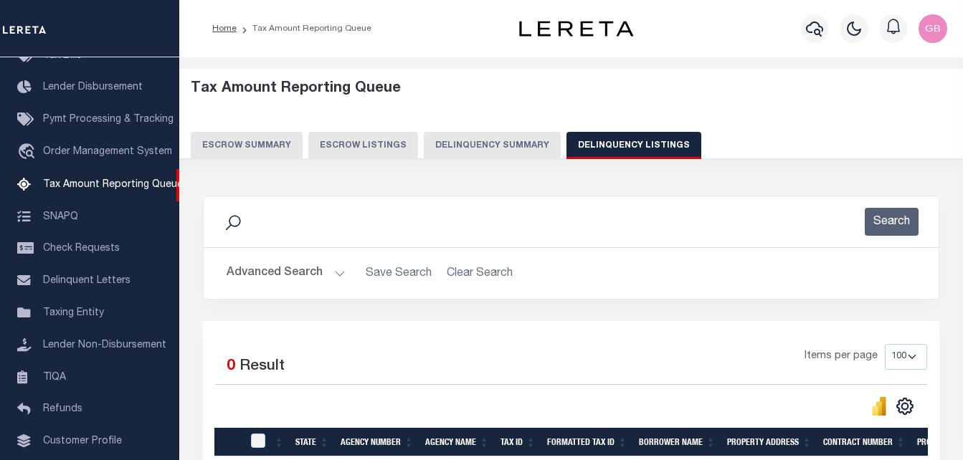
click at [328, 268] on button "Advanced Search" at bounding box center [286, 274] width 119 height 28
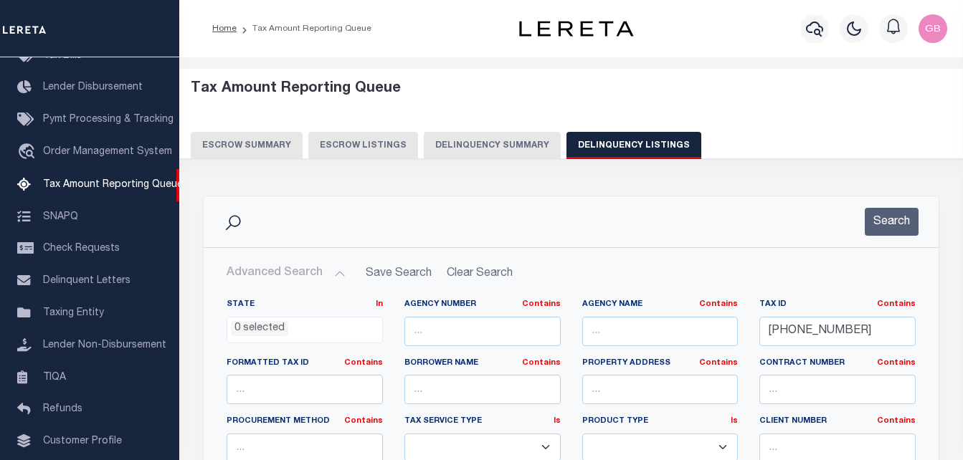
click at [805, 348] on div "Tax ID Contains Contains Is 81-0380-001100" at bounding box center [838, 328] width 178 height 59
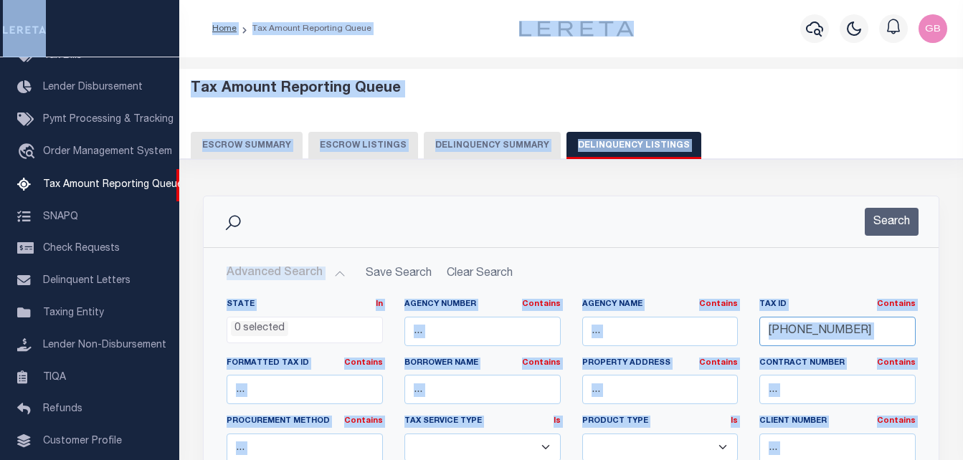
click at [815, 327] on input "81-0380-001100" at bounding box center [837, 331] width 156 height 29
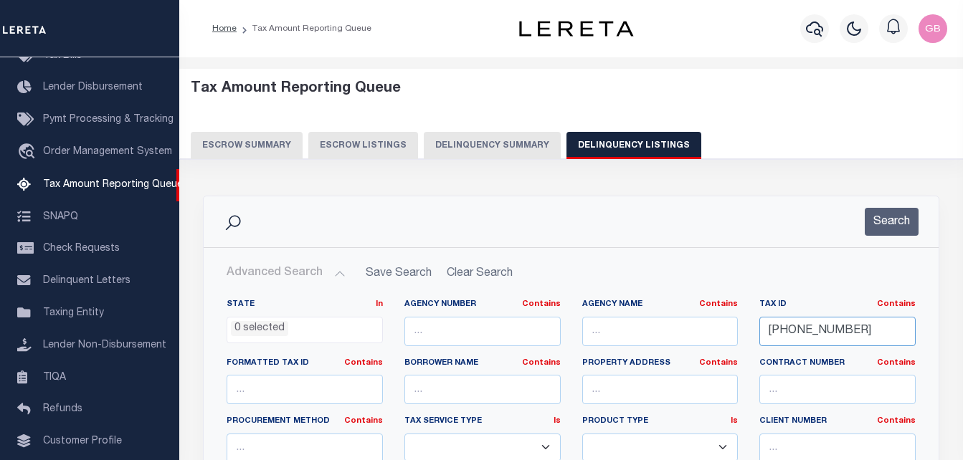
click at [815, 326] on input "81-0380-001100" at bounding box center [837, 331] width 156 height 29
paste input "10-0028"
type input "[PHONE_NUMBER]"
click at [884, 230] on button "Search" at bounding box center [892, 222] width 54 height 28
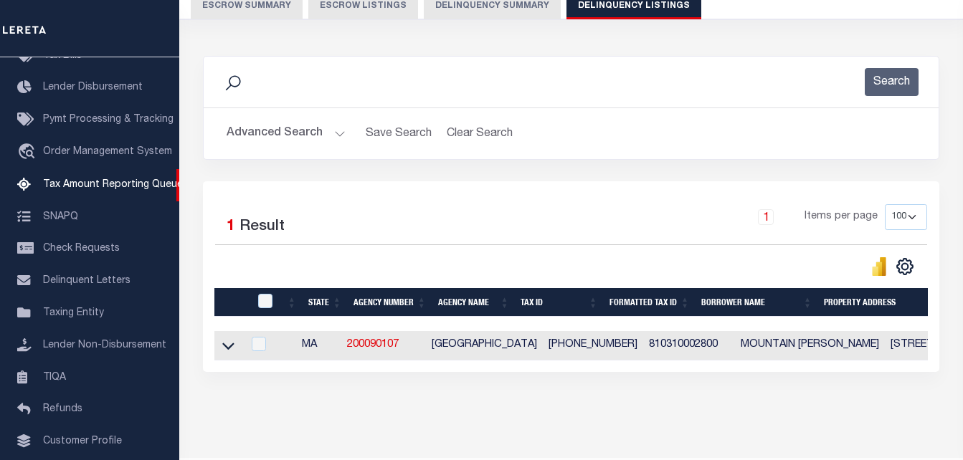
scroll to position [143, 0]
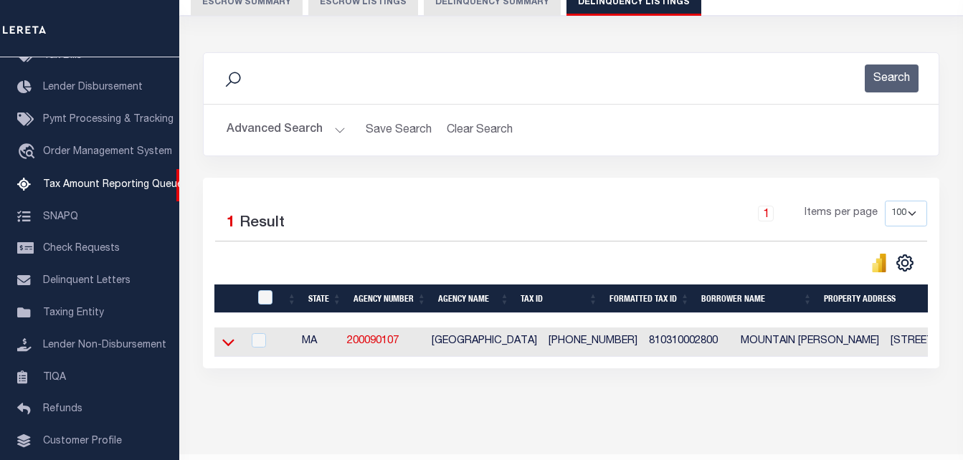
click at [224, 344] on icon at bounding box center [228, 342] width 12 height 15
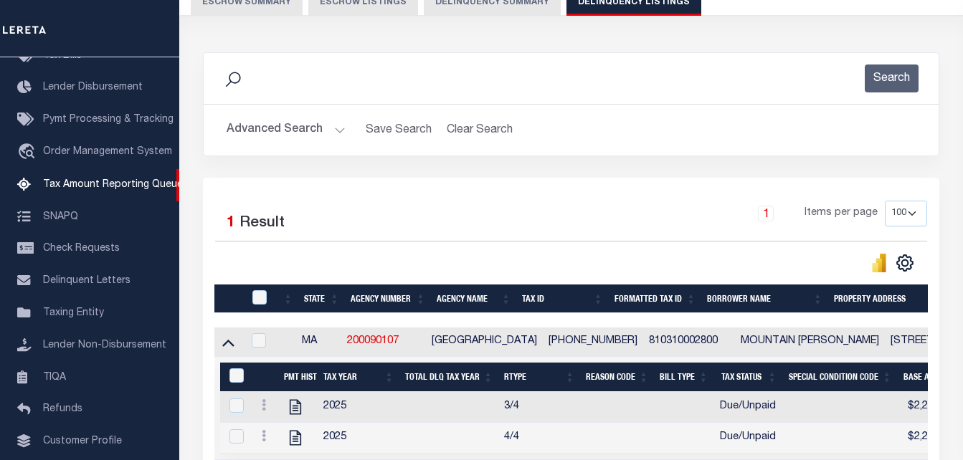
scroll to position [215, 0]
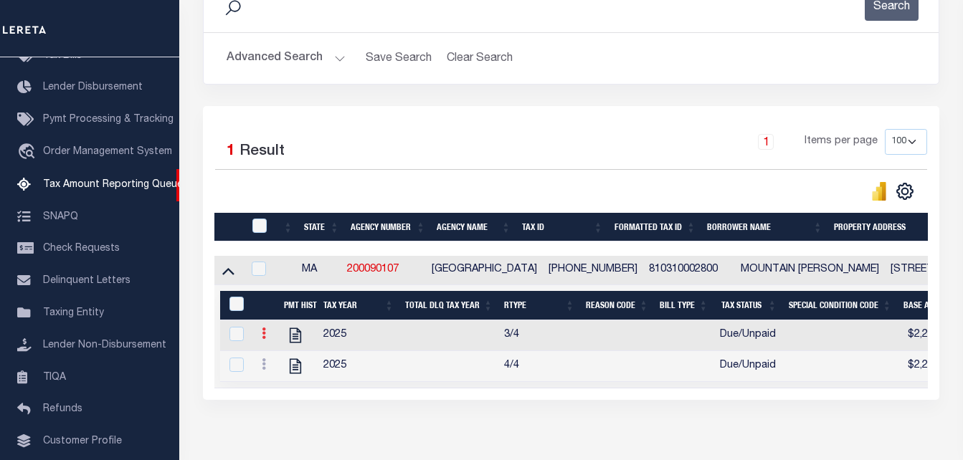
click at [265, 337] on icon at bounding box center [264, 333] width 4 height 11
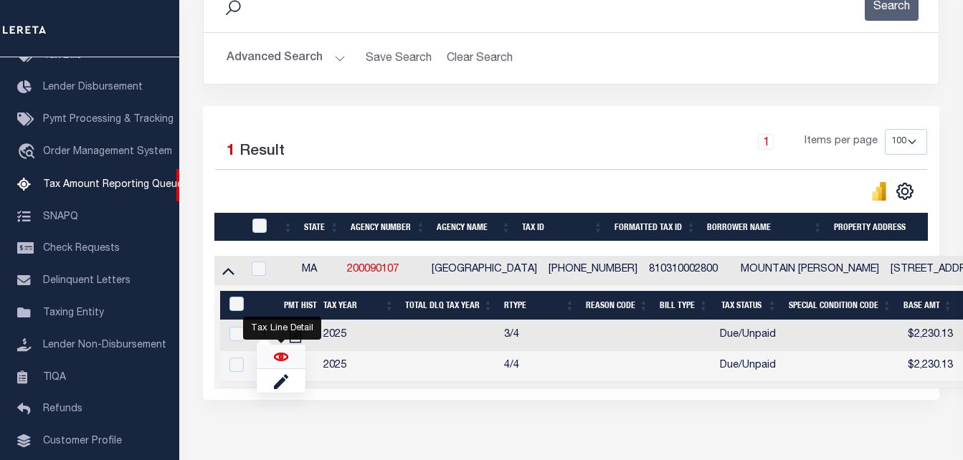
click at [278, 356] on img "" at bounding box center [281, 357] width 14 height 14
checkbox input "true"
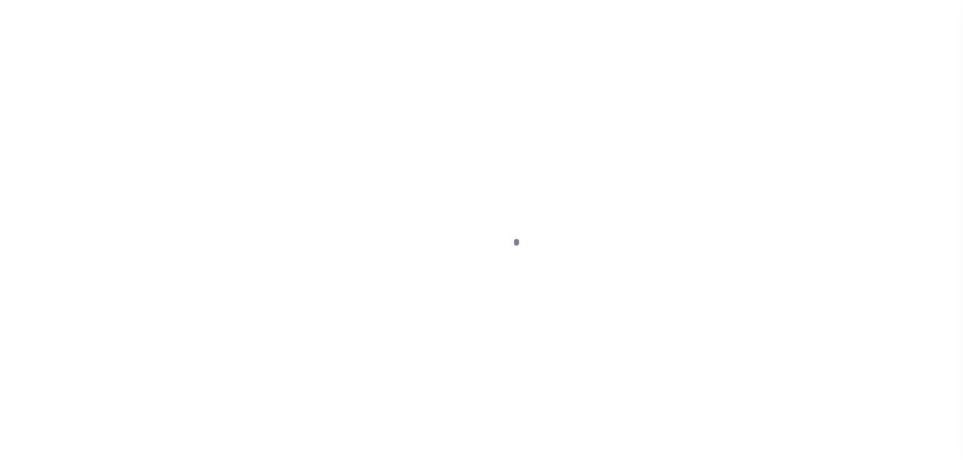
select select "DUE"
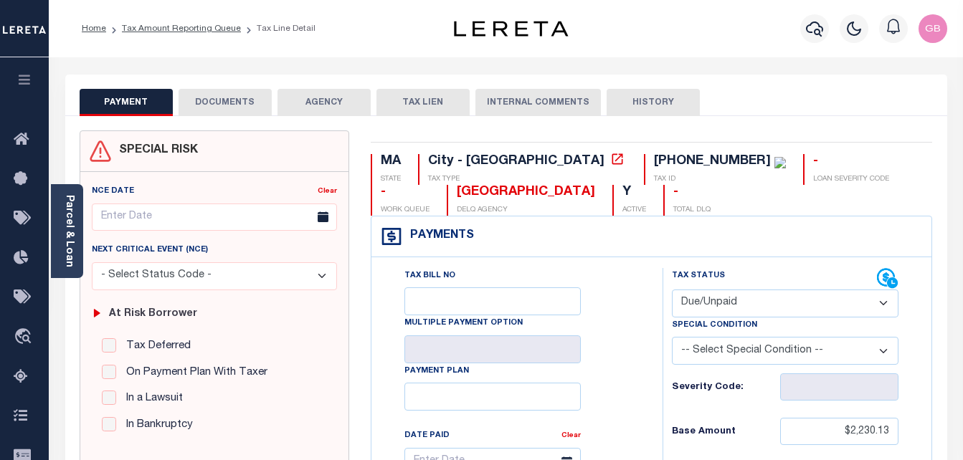
click at [676, 305] on select "- Select Status Code - Open Due/Unpaid Paid Incomplete No Tax Due Internal Refu…" at bounding box center [785, 304] width 227 height 28
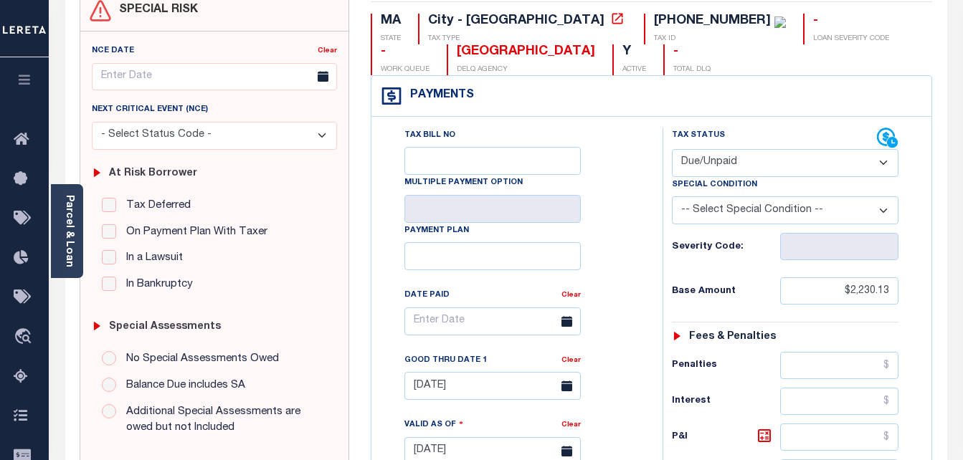
scroll to position [143, 0]
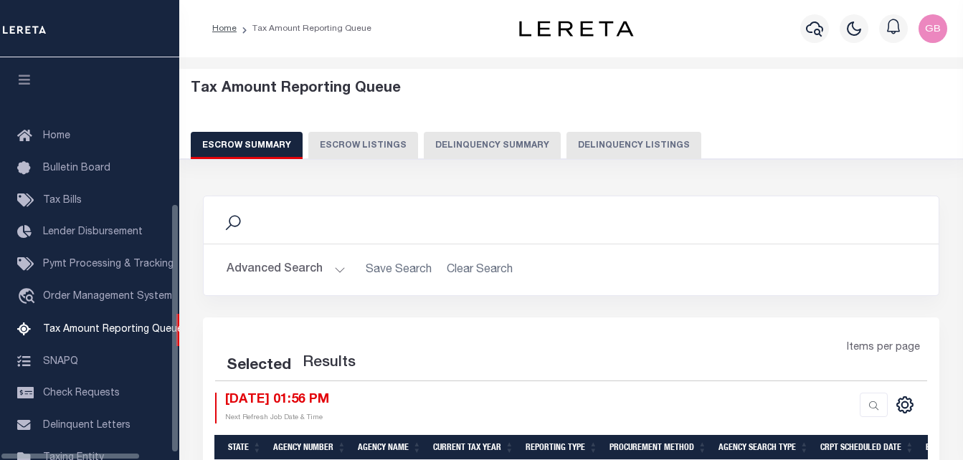
select select
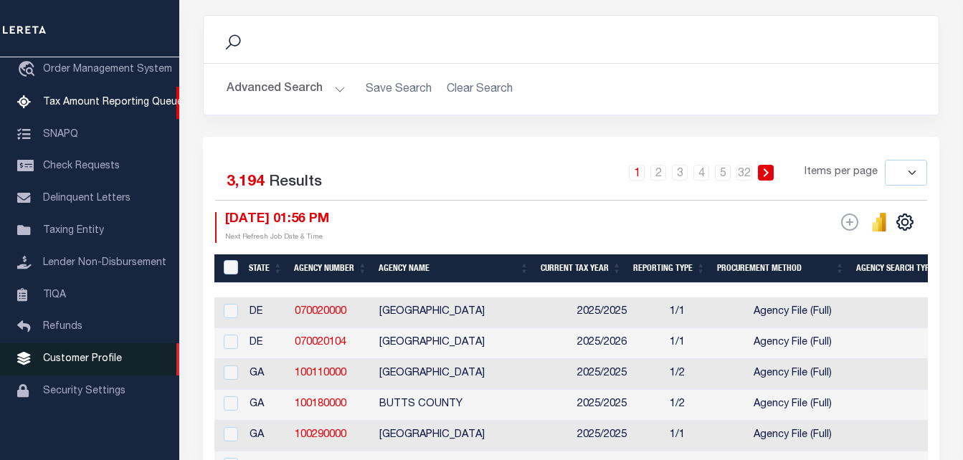
scroll to position [238, 0]
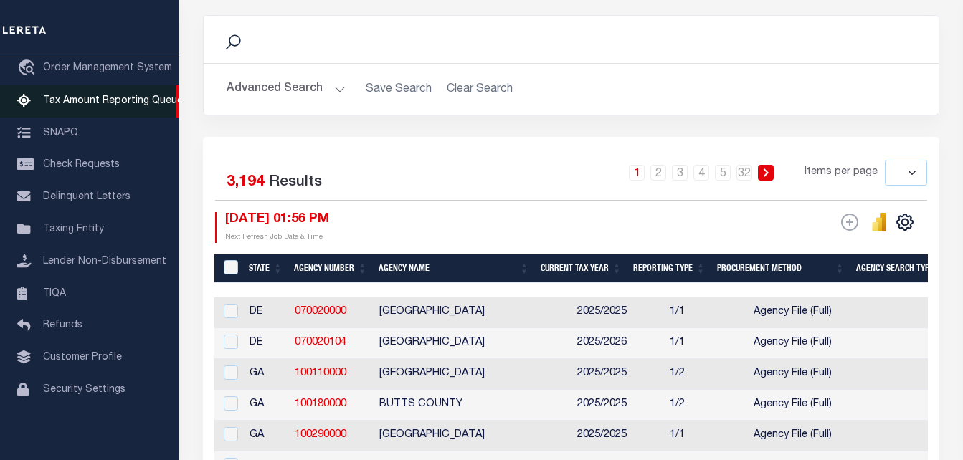
click at [82, 98] on span "Tax Amount Reporting Queue" at bounding box center [113, 101] width 140 height 10
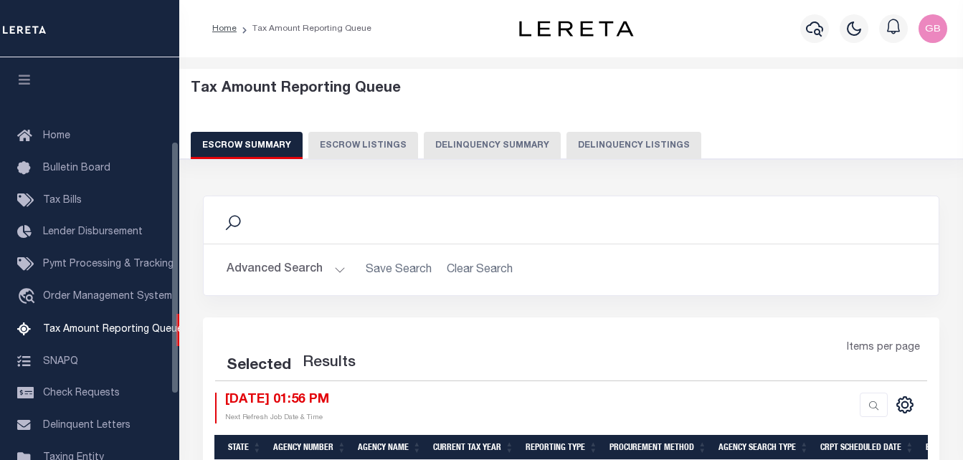
click at [584, 145] on button "Delinquency Listings" at bounding box center [634, 145] width 135 height 27
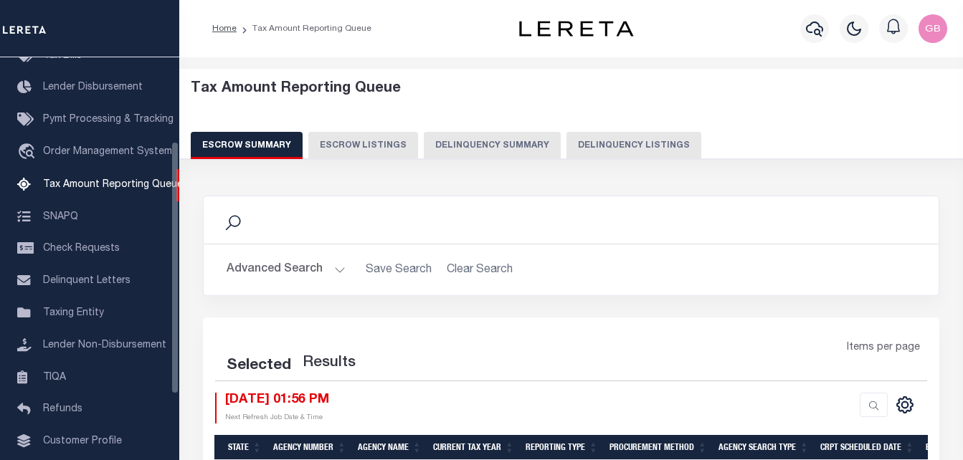
select select "100"
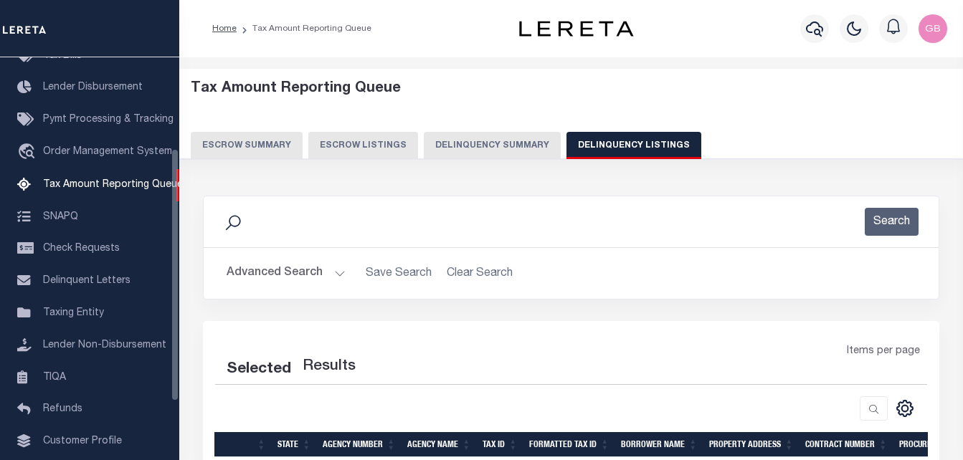
select select "100"
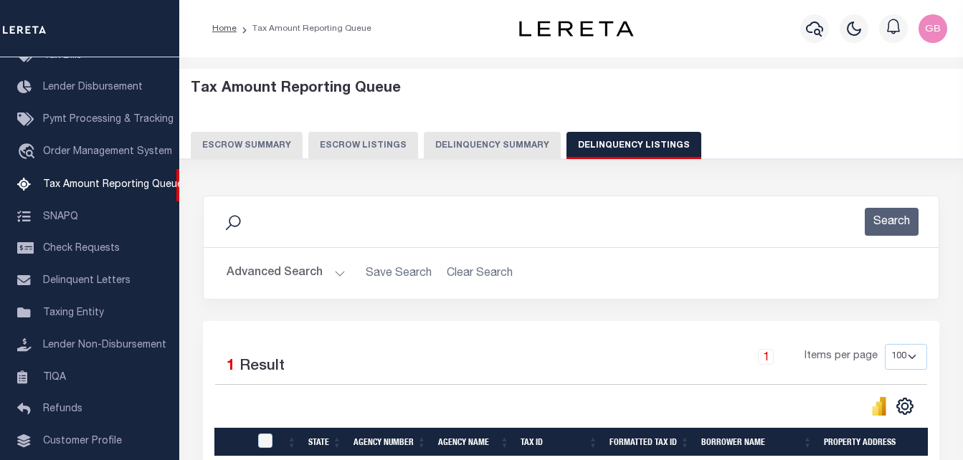
click at [333, 273] on button "Advanced Search" at bounding box center [286, 274] width 119 height 28
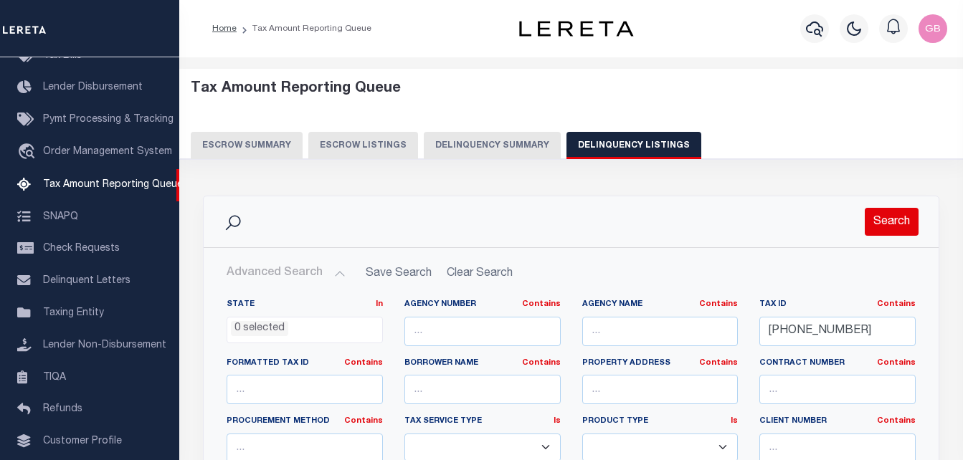
click at [880, 226] on button "Search" at bounding box center [892, 222] width 54 height 28
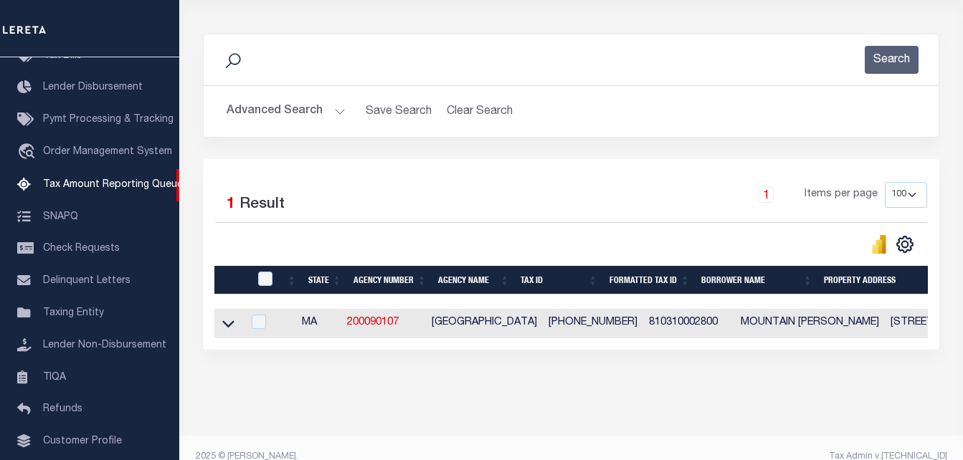
scroll to position [193, 0]
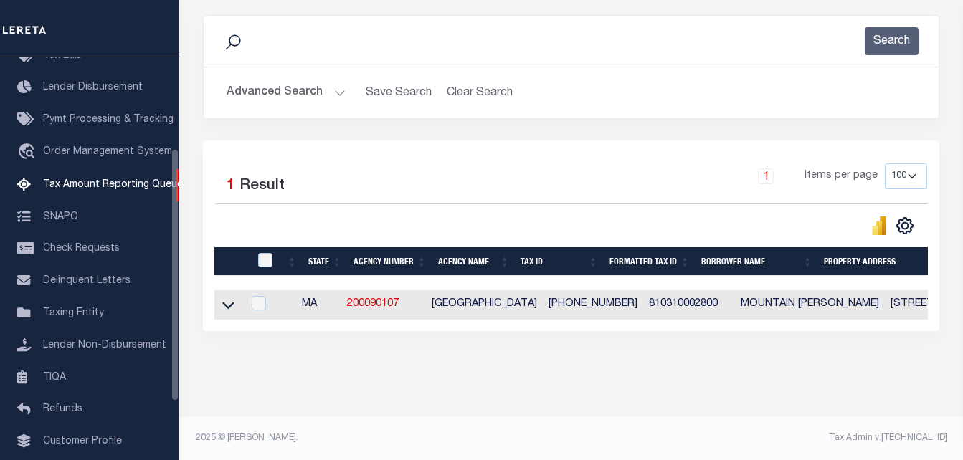
drag, startPoint x: 229, startPoint y: 296, endPoint x: 341, endPoint y: 240, distance: 125.7
click at [227, 298] on icon at bounding box center [228, 305] width 12 height 15
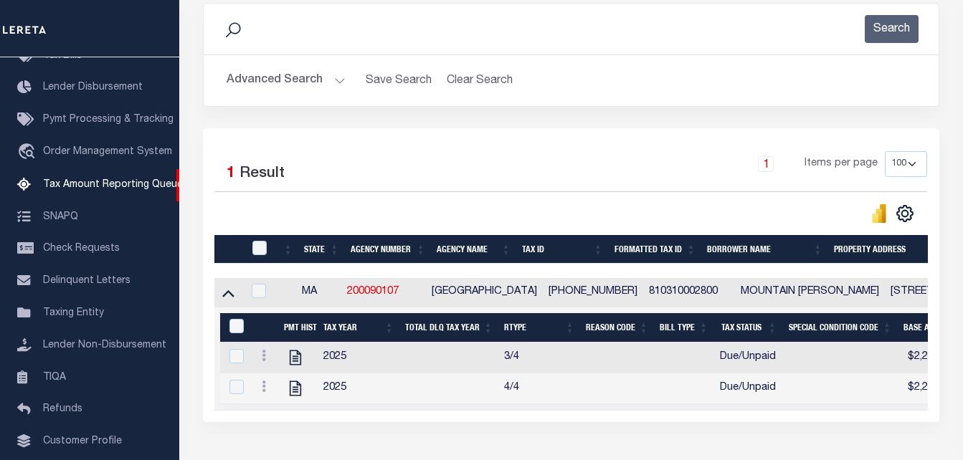
scroll to position [265, 0]
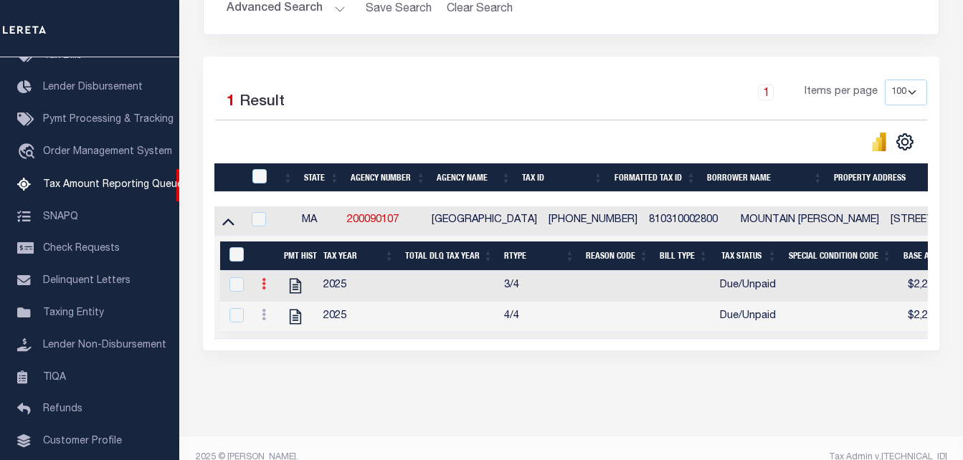
click at [267, 292] on link at bounding box center [264, 285] width 16 height 11
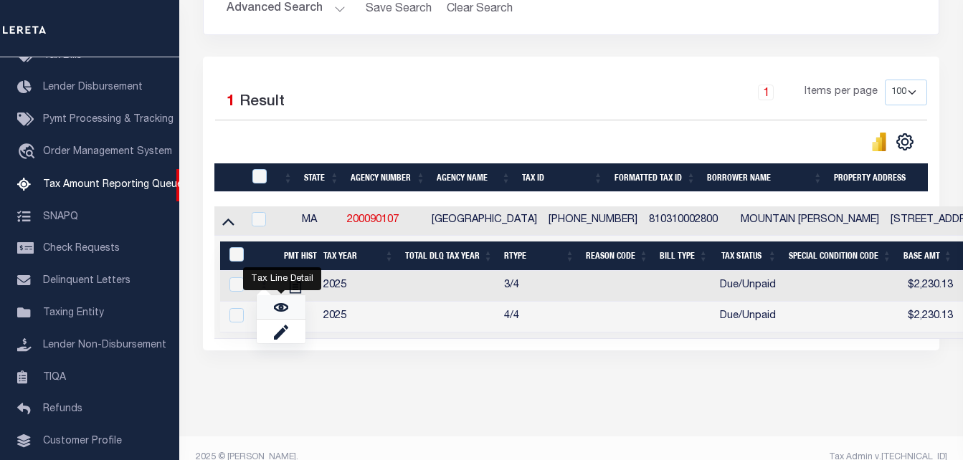
click at [283, 315] on img "" at bounding box center [281, 307] width 14 height 14
checkbox input "true"
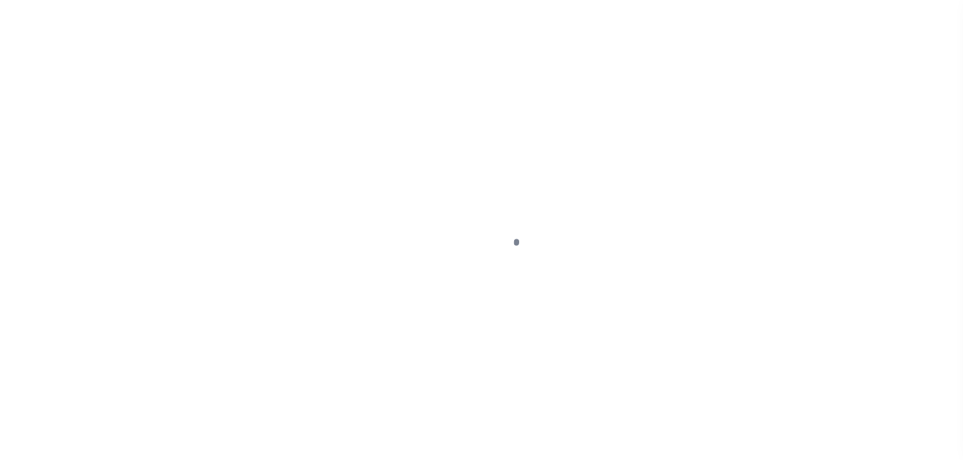
select select "DUE"
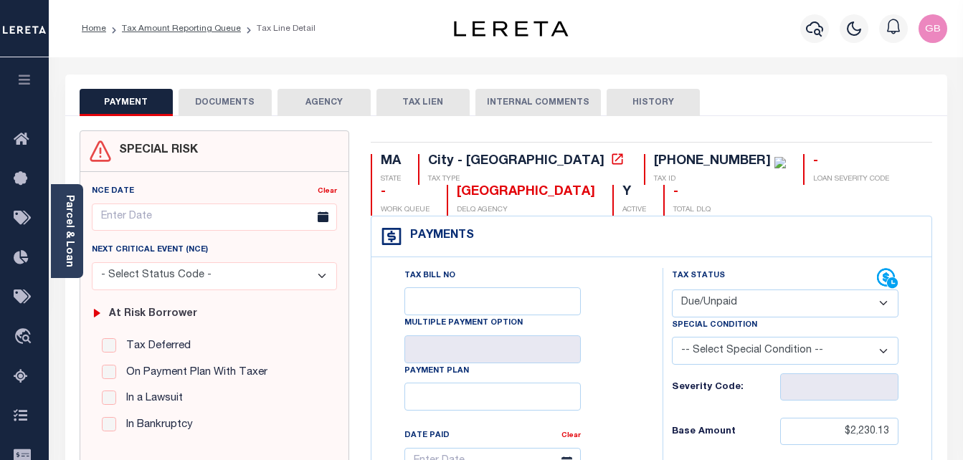
click at [228, 108] on button "DOCUMENTS" at bounding box center [225, 102] width 93 height 27
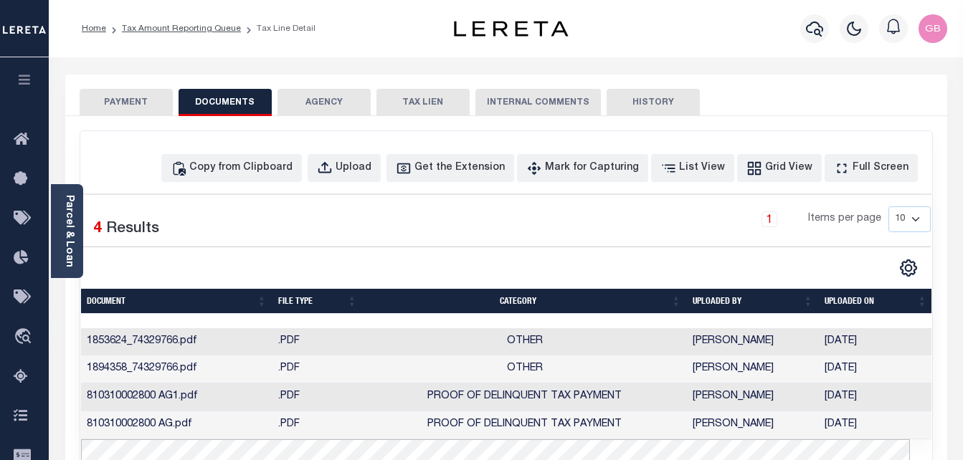
click at [191, 172] on div "Copy from Clipboard Upload Get the Extension Mark for Capturing Got it List Vie…" at bounding box center [506, 168] width 851 height 28
click at [203, 162] on button "Copy from Clipboard" at bounding box center [231, 168] width 141 height 28
select select "POP"
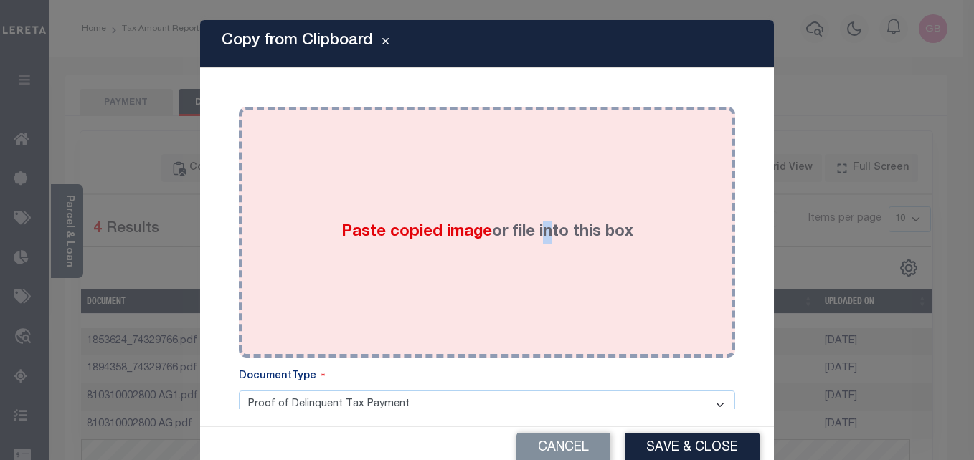
click at [530, 243] on label "Paste copied image or file into this box" at bounding box center [487, 233] width 292 height 24
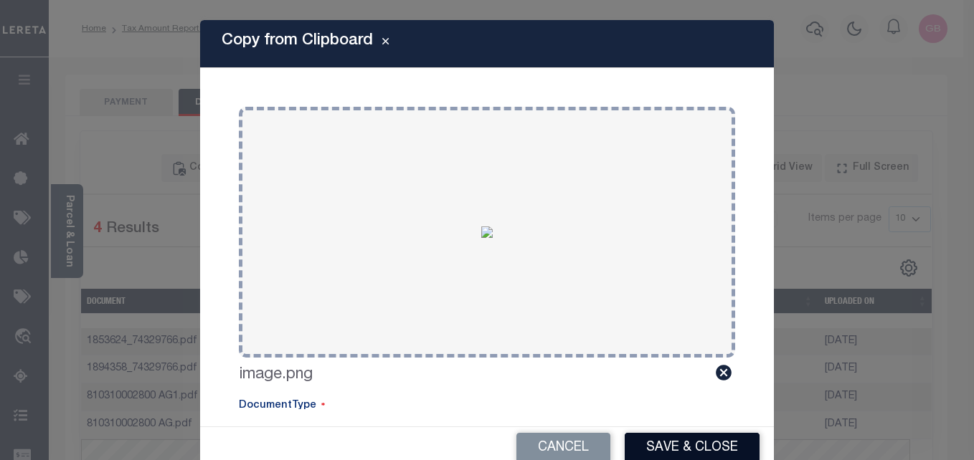
click at [648, 439] on button "Save & Close" at bounding box center [692, 448] width 135 height 31
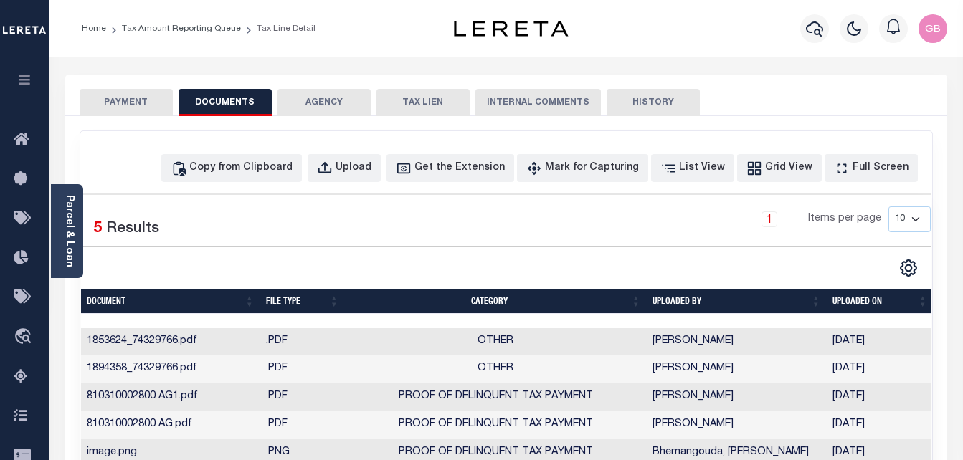
click at [137, 110] on button "PAYMENT" at bounding box center [126, 102] width 93 height 27
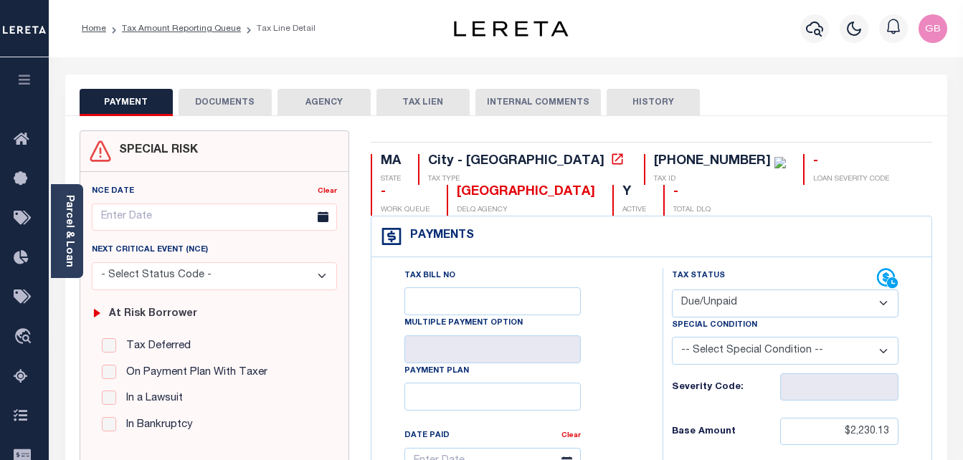
click at [760, 308] on select "- Select Status Code - Open Due/Unpaid Paid Incomplete No Tax Due Internal Refu…" at bounding box center [785, 304] width 227 height 28
select select "PYD"
click at [672, 290] on select "- Select Status Code - Open Due/Unpaid Paid Incomplete No Tax Due Internal Refu…" at bounding box center [785, 304] width 227 height 28
type input "[DATE]"
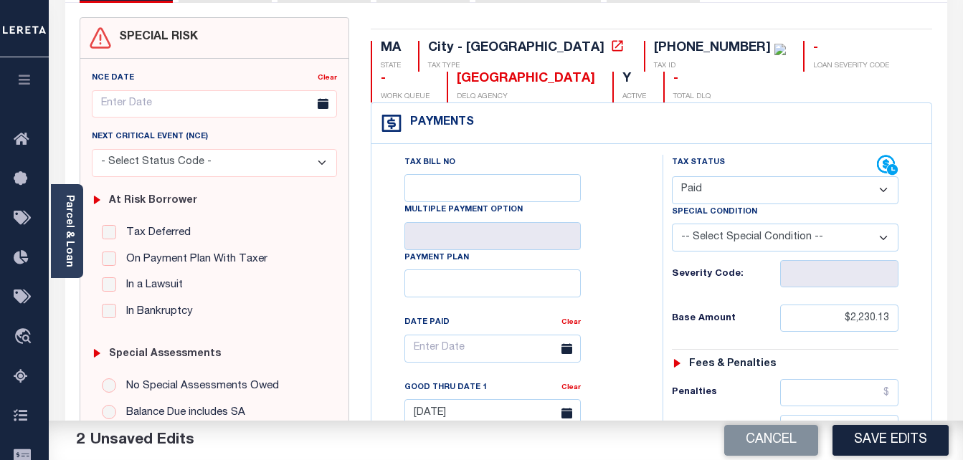
scroll to position [143, 0]
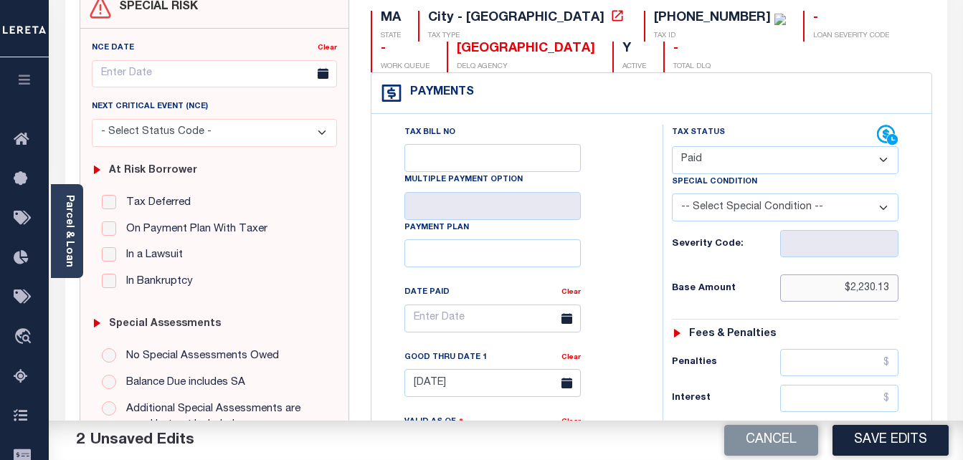
click at [859, 298] on input "$2,230.13" at bounding box center [839, 288] width 118 height 27
type input "$0.00"
click at [927, 286] on div "Tax Status Status" at bounding box center [790, 441] width 277 height 633
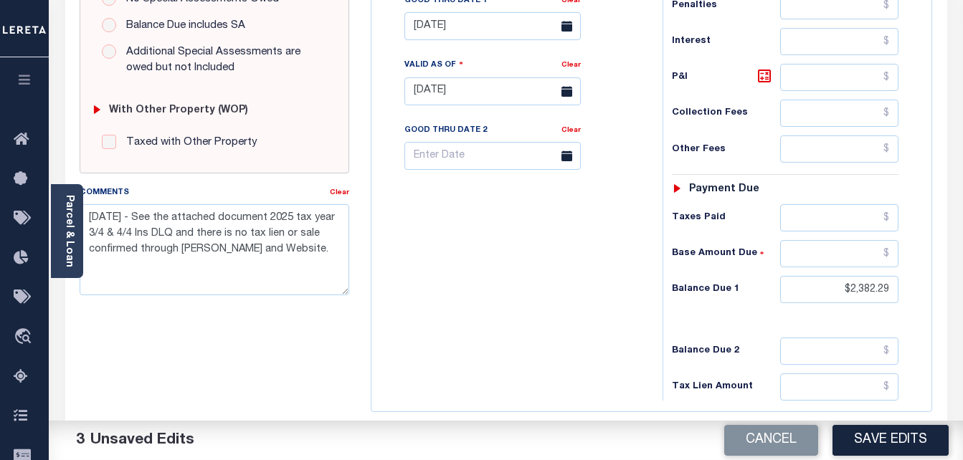
scroll to position [502, 0]
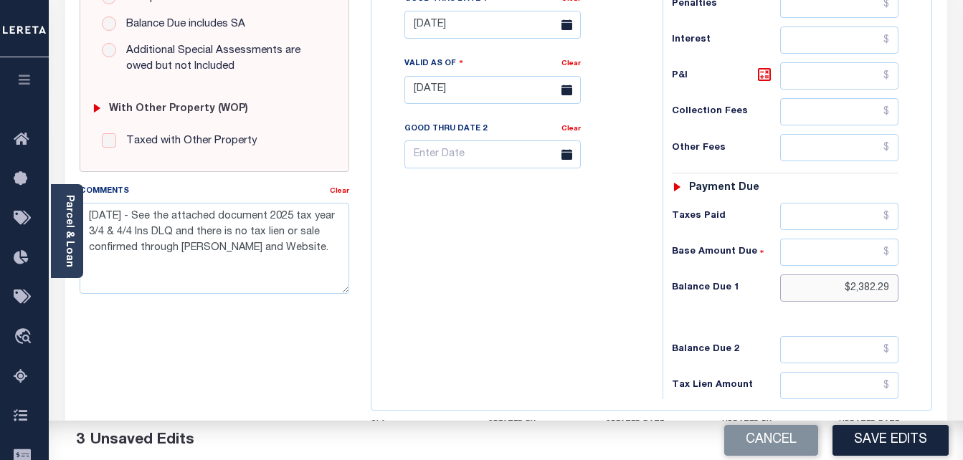
click at [863, 288] on input "$2,382.29" at bounding box center [839, 288] width 118 height 27
type input "$0.00"
click at [232, 241] on textarea "7/1/25 - See the attached document 2025 tax year 3/4 & 4/4 Ins DLQ and there is…" at bounding box center [215, 248] width 270 height 90
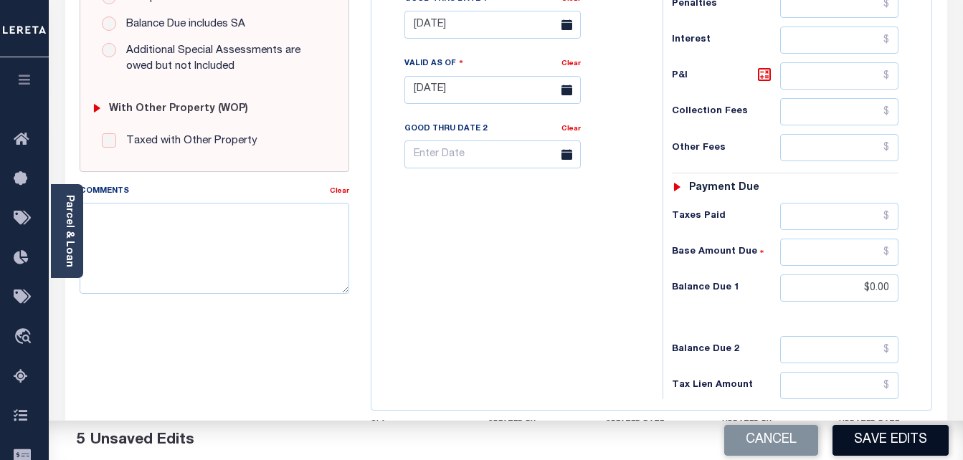
click at [845, 443] on button "Save Edits" at bounding box center [891, 440] width 116 height 31
checkbox input "false"
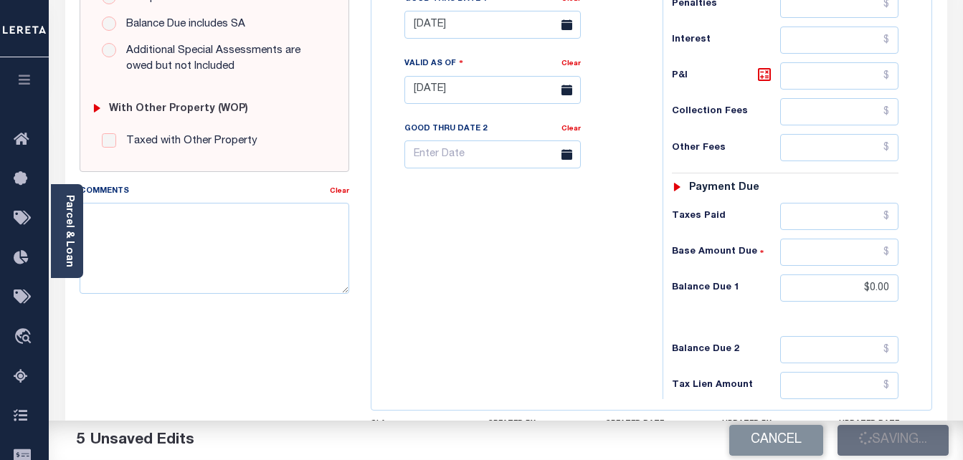
type input "$0"
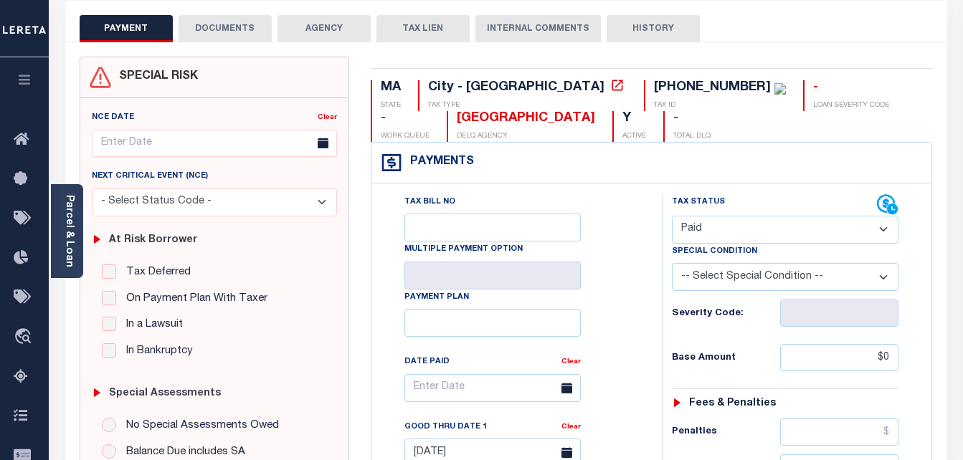
scroll to position [0, 0]
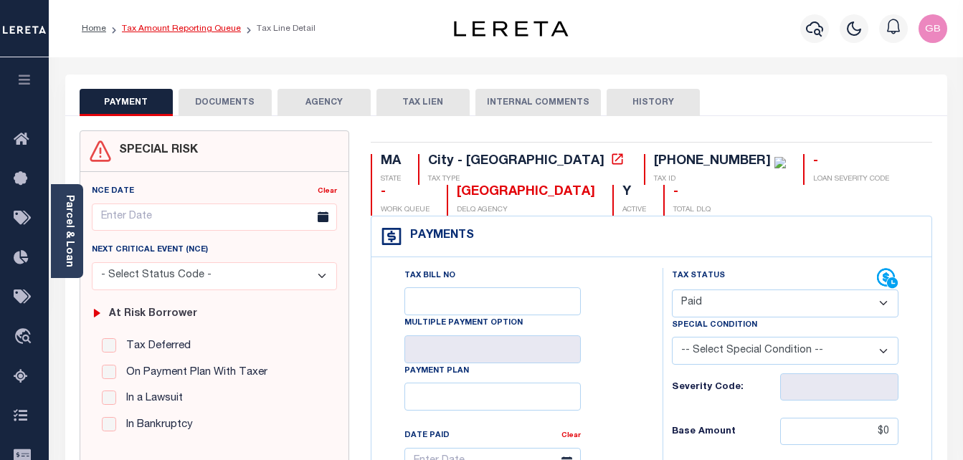
click at [189, 26] on link "Tax Amount Reporting Queue" at bounding box center [181, 28] width 119 height 9
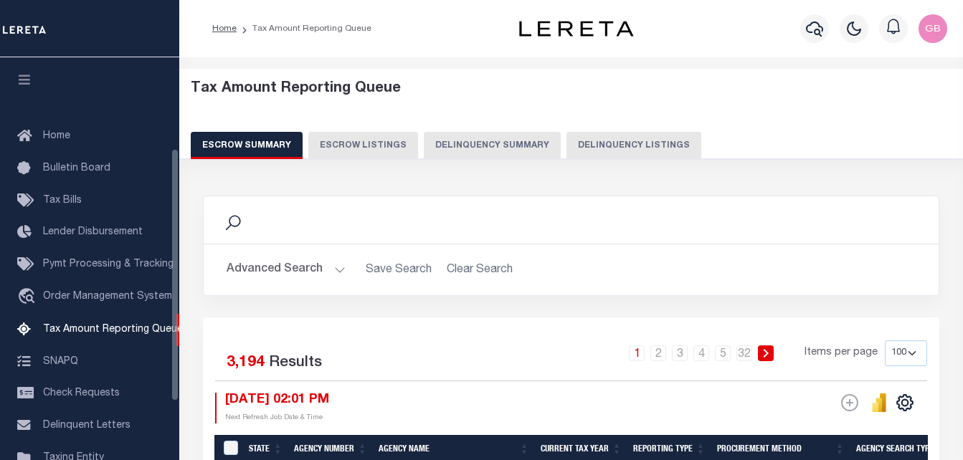
select select "100"
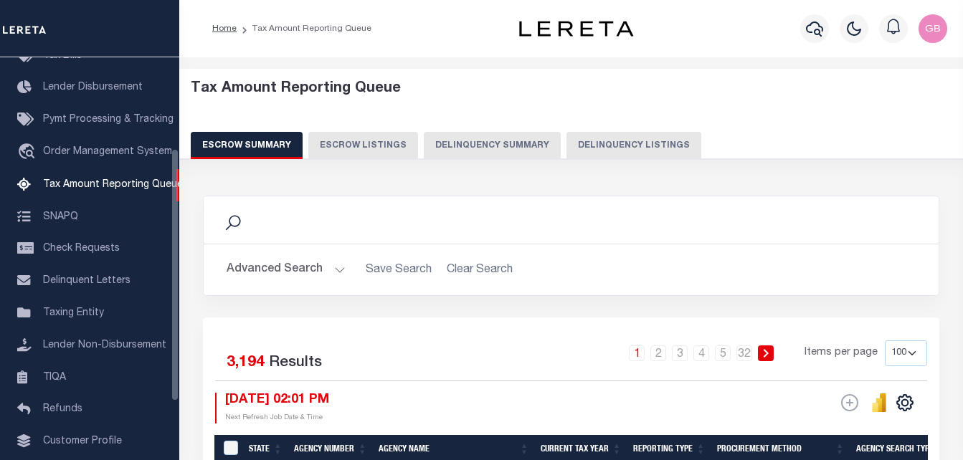
scroll to position [145, 0]
click at [626, 146] on button "Delinquency Listings" at bounding box center [634, 145] width 135 height 27
select select "100"
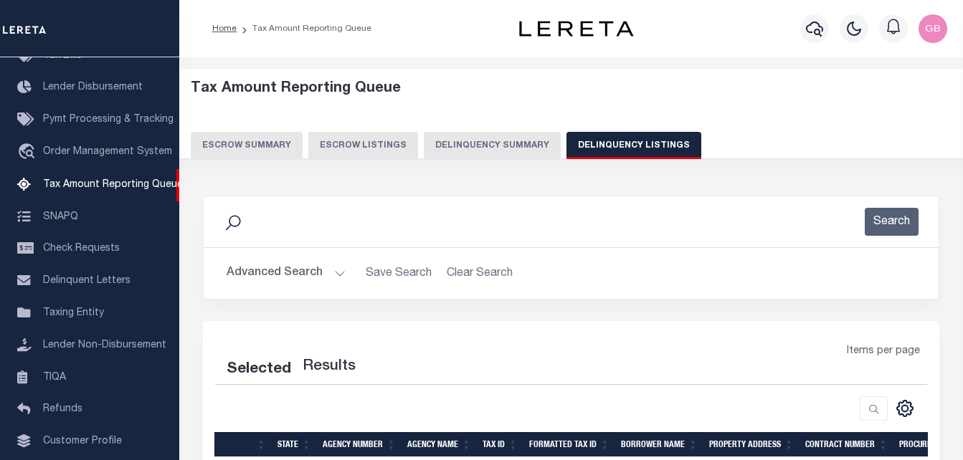
select select "100"
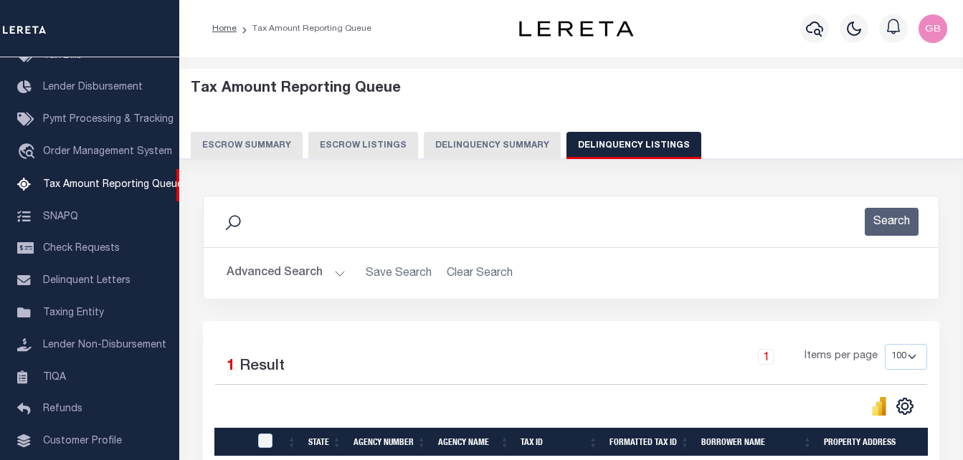
click at [339, 278] on button "Advanced Search" at bounding box center [286, 274] width 119 height 28
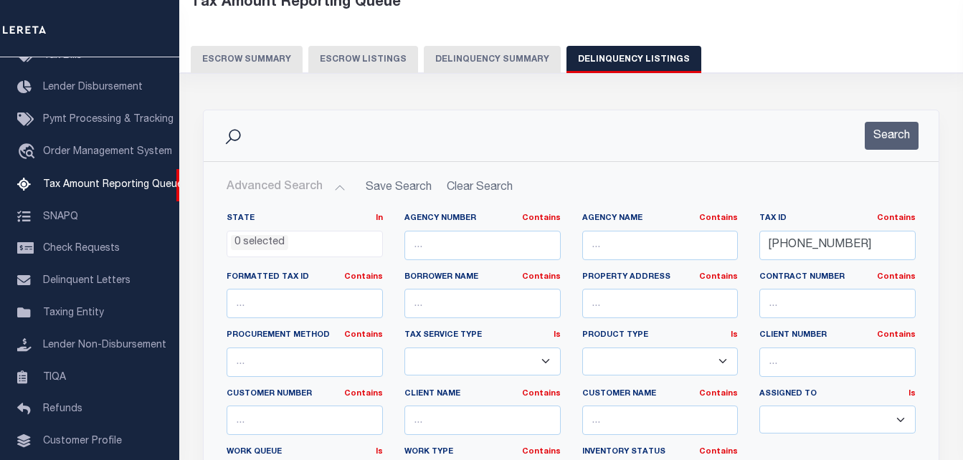
scroll to position [143, 0]
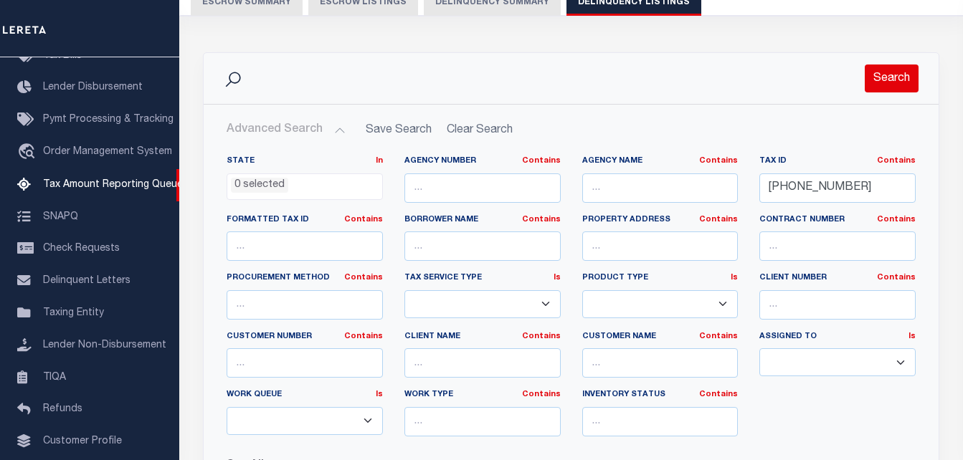
click at [909, 79] on button "Search" at bounding box center [892, 79] width 54 height 28
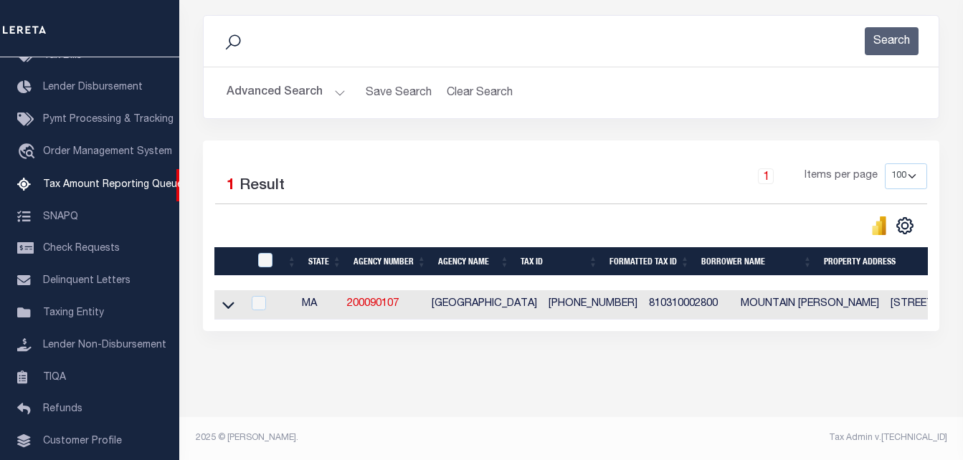
scroll to position [193, 0]
click at [228, 303] on icon at bounding box center [228, 306] width 12 height 7
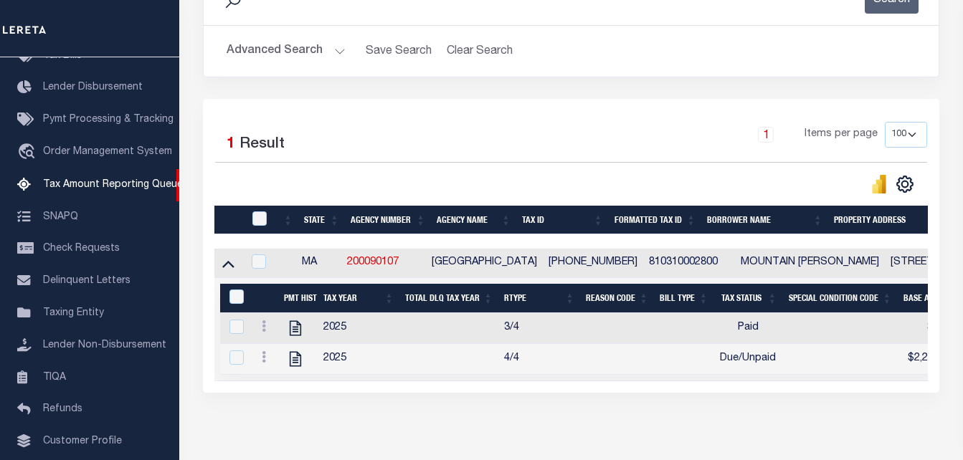
scroll to position [265, 0]
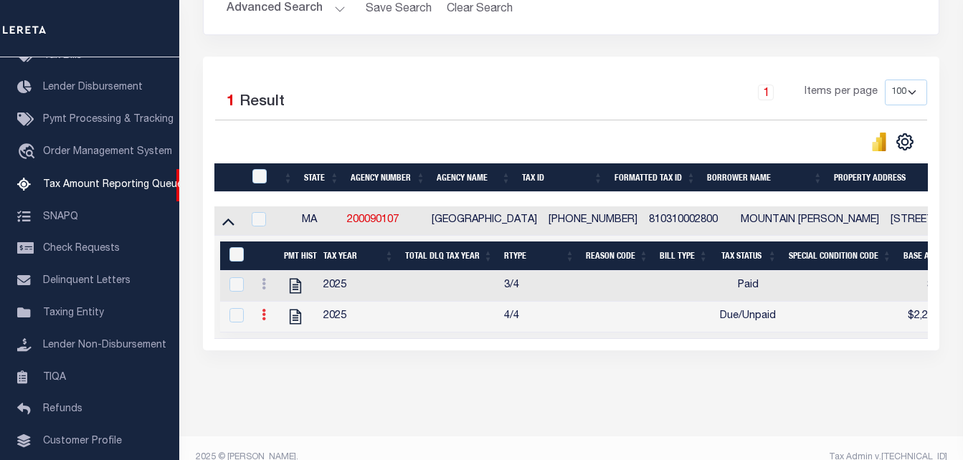
click at [260, 318] on link at bounding box center [264, 316] width 16 height 11
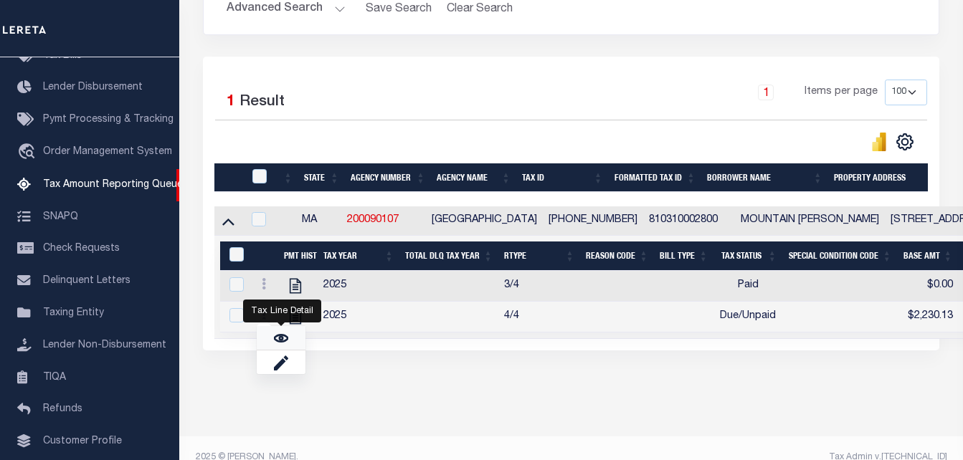
click at [273, 349] on link "" at bounding box center [281, 338] width 49 height 24
checkbox input "true"
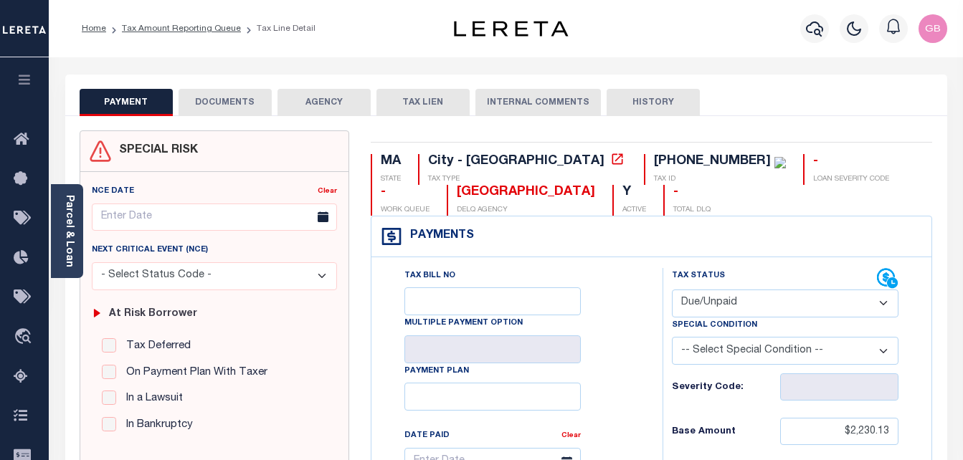
click at [747, 294] on select "- Select Status Code - Open Due/Unpaid Paid Incomplete No Tax Due Internal Refu…" at bounding box center [785, 304] width 227 height 28
select select "PYD"
click at [672, 290] on select "- Select Status Code - Open Due/Unpaid Paid Incomplete No Tax Due Internal Refu…" at bounding box center [785, 304] width 227 height 28
type input "[DATE]"
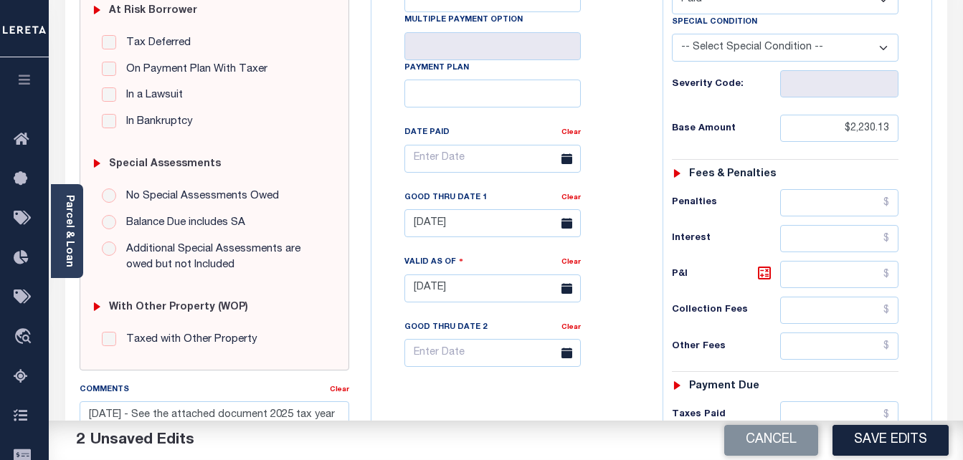
scroll to position [359, 0]
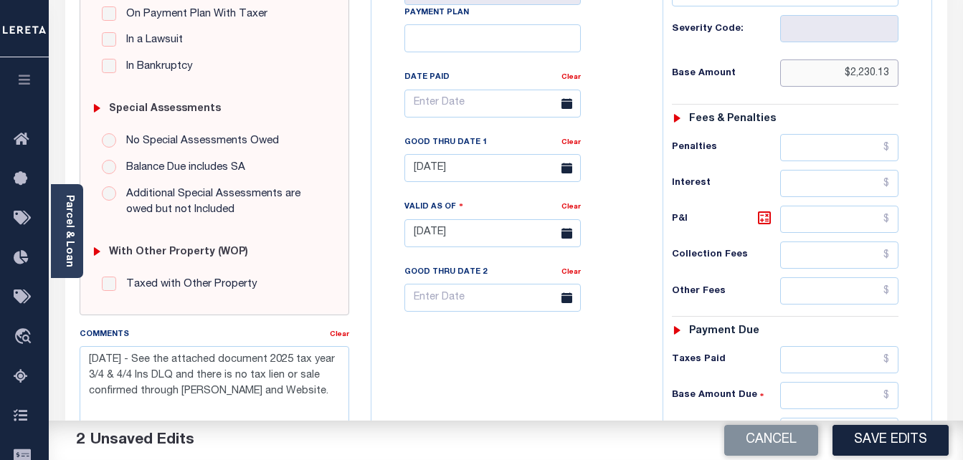
click at [863, 78] on input "$2,230.13" at bounding box center [839, 73] width 118 height 27
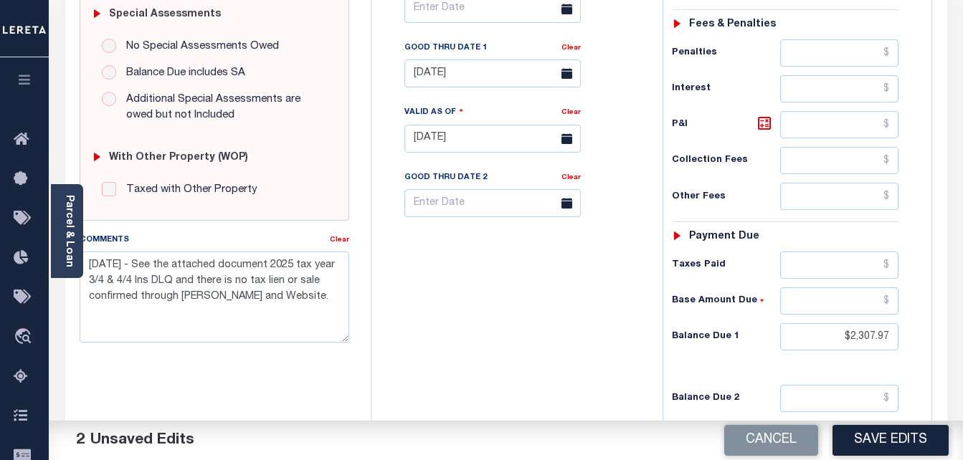
scroll to position [427, 0]
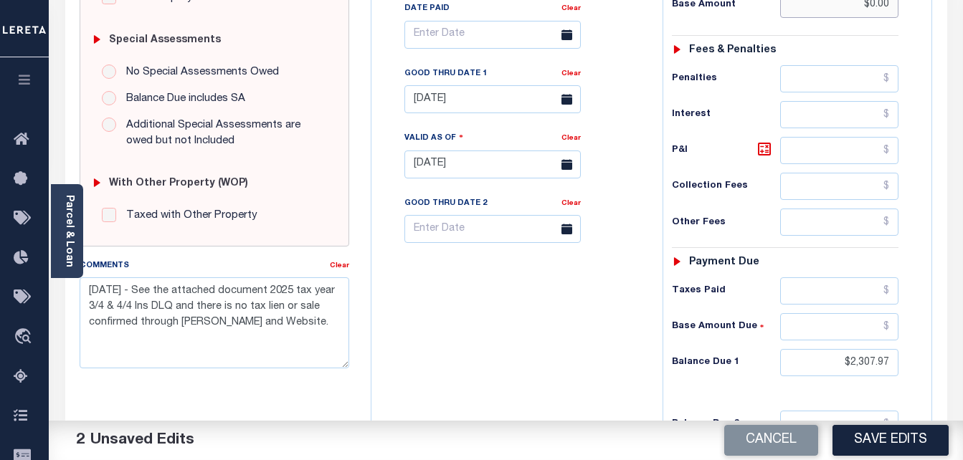
type input "$0.00"
click at [939, 215] on div "MA STATE City - MA TAX TYPE 81-0310-002800 TAX ID - LOAN SEVERITY CODE - WORK Q…" at bounding box center [651, 165] width 583 height 924
click at [874, 362] on input "$2,307.97" at bounding box center [839, 362] width 118 height 27
type input "$0.00"
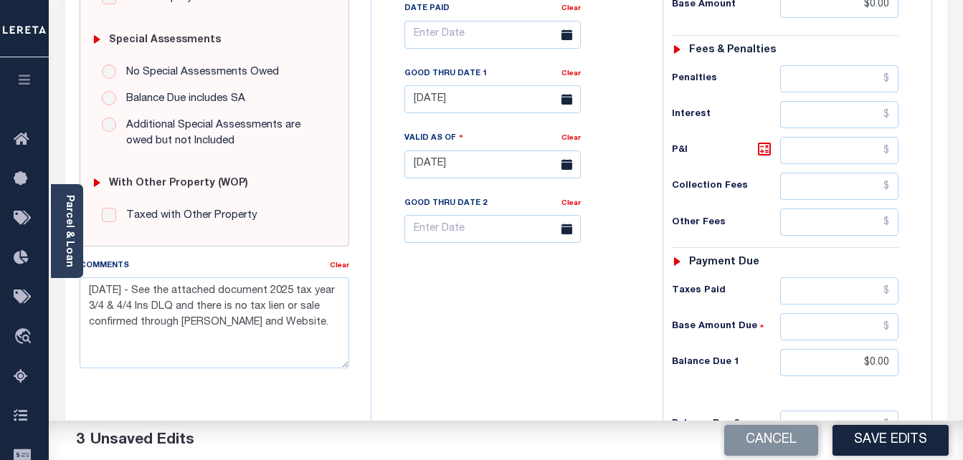
click at [598, 349] on div "Tax Bill No Multiple Payment Option Payment Plan Clear" at bounding box center [513, 157] width 277 height 633
click at [229, 331] on textarea "7/1/25 - See the attached document 2025 tax year 3/4 & 4/4 Ins DLQ and there is…" at bounding box center [215, 323] width 270 height 90
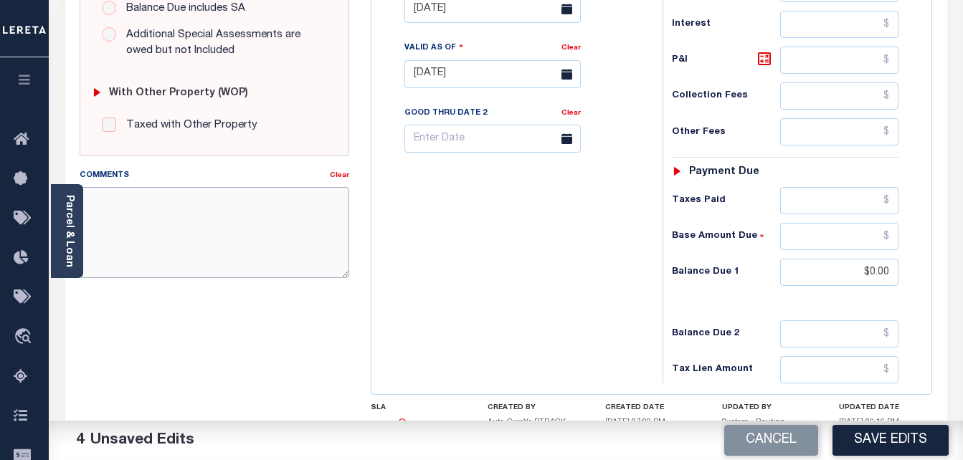
scroll to position [571, 0]
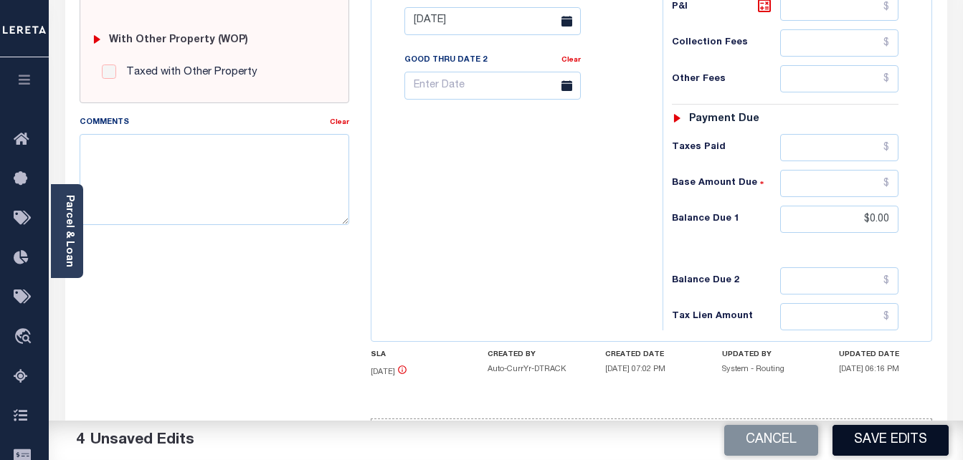
click at [889, 428] on button "Save Edits" at bounding box center [891, 440] width 116 height 31
checkbox input "false"
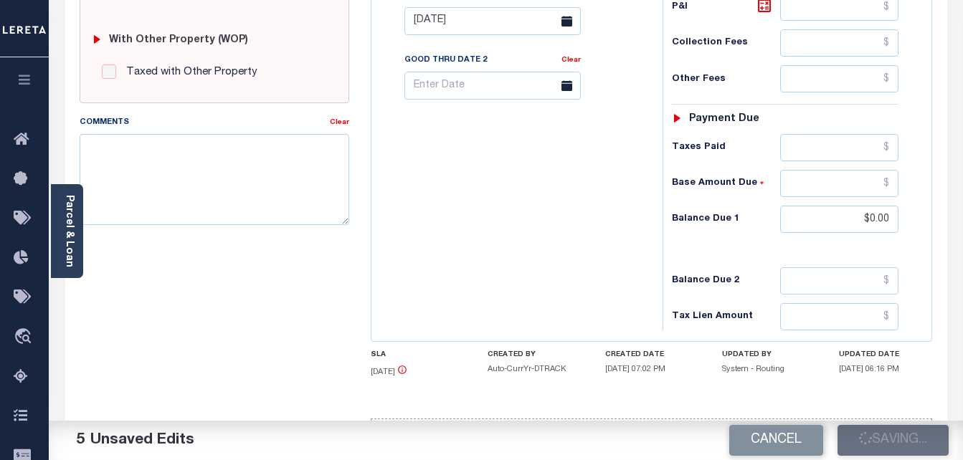
type input "$0"
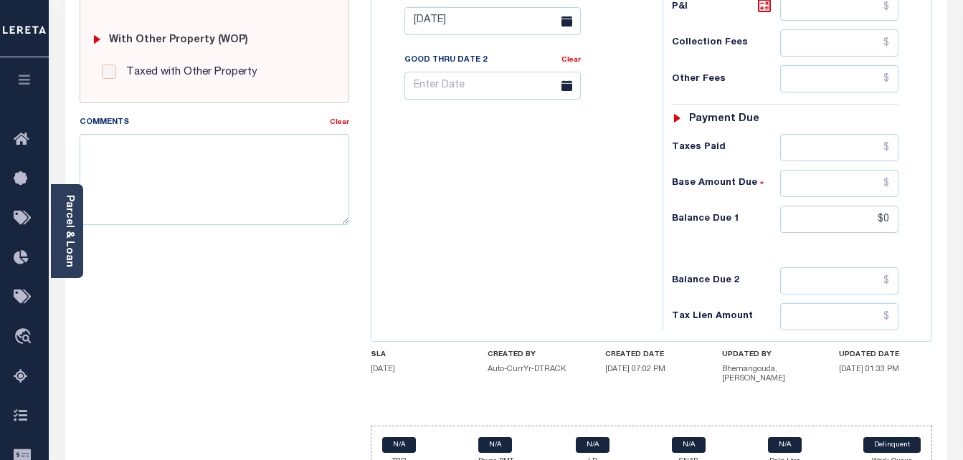
click at [627, 265] on div "Tax Bill No Multiple Payment Option Payment Plan Clear" at bounding box center [513, 13] width 277 height 633
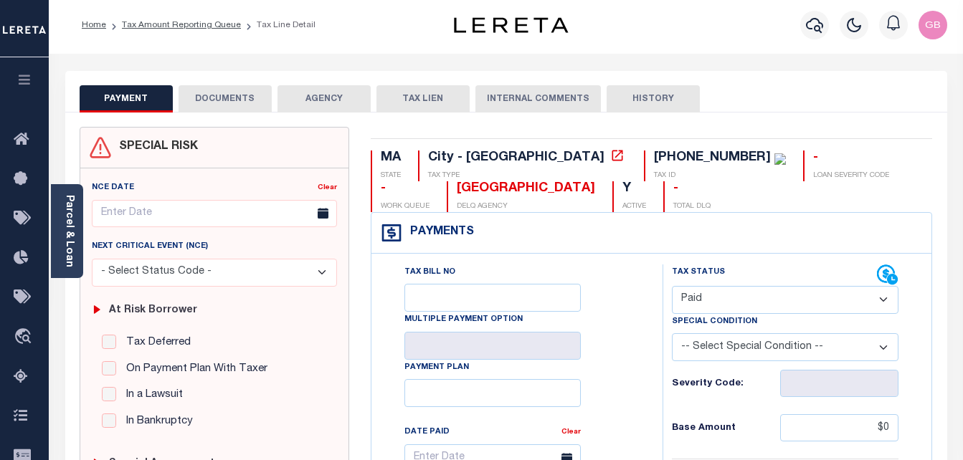
scroll to position [0, 0]
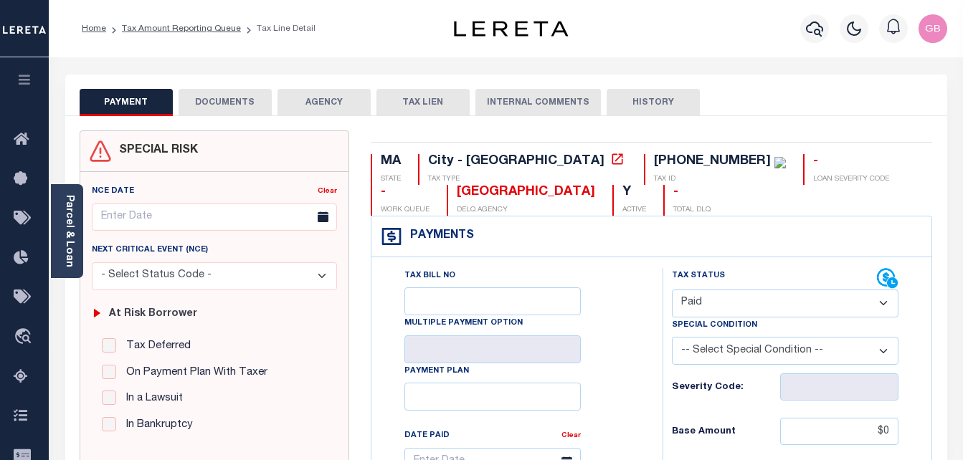
drag, startPoint x: 615, startPoint y: 270, endPoint x: 604, endPoint y: 276, distance: 12.2
click at [608, 273] on div "Tax Bill No Multiple Payment Option Payment Plan Clear" at bounding box center [513, 469] width 255 height 402
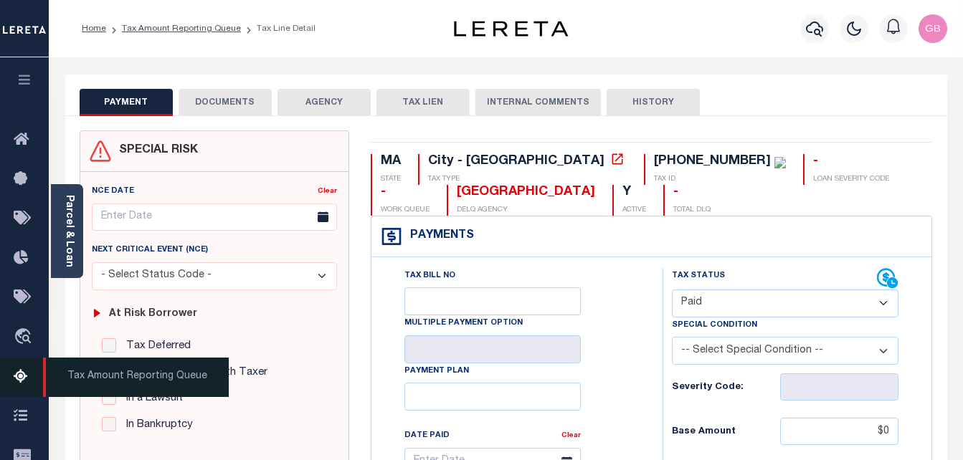
click at [21, 374] on icon at bounding box center [25, 378] width 23 height 18
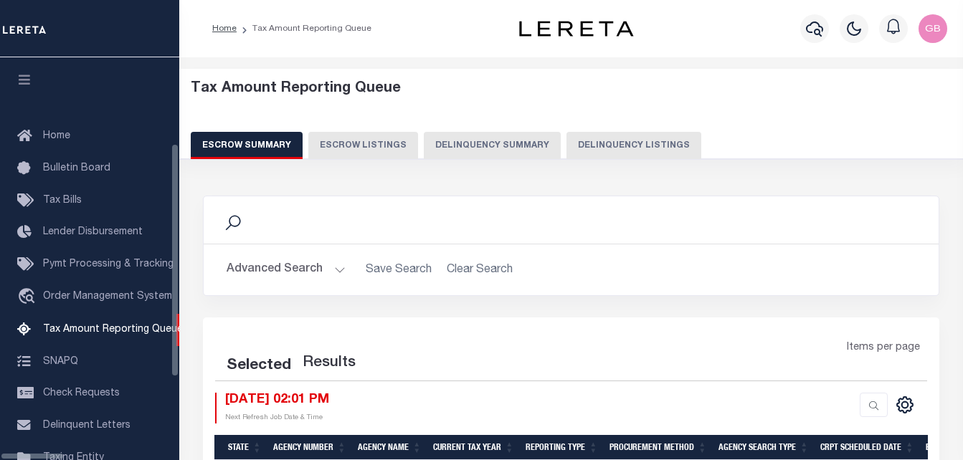
select select "100"
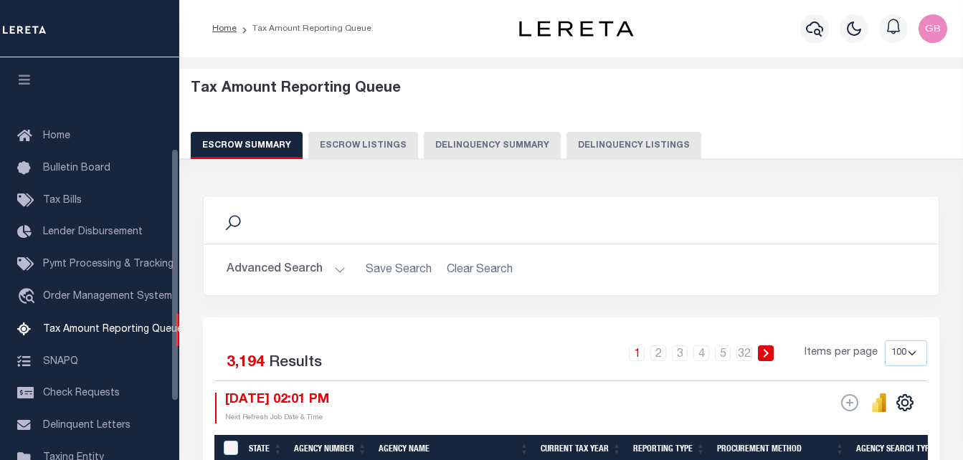
scroll to position [145, 0]
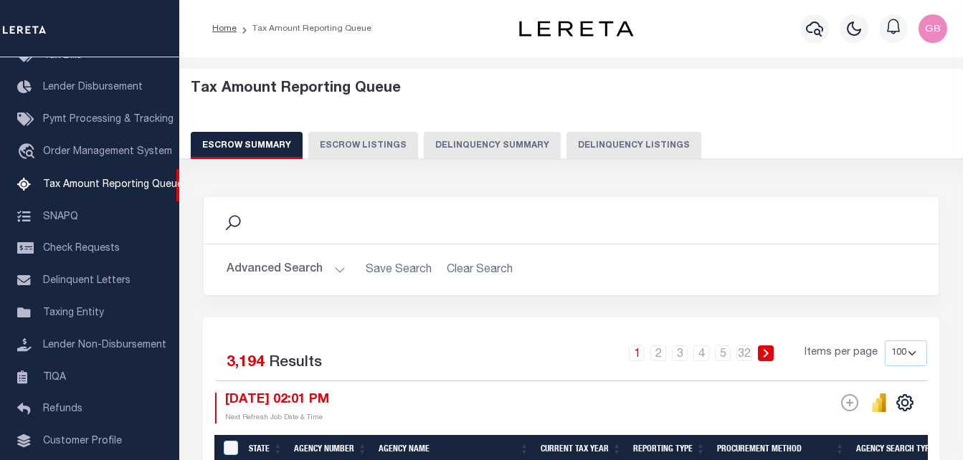
click at [659, 133] on button "Delinquency Listings" at bounding box center [634, 145] width 135 height 27
select select "100"
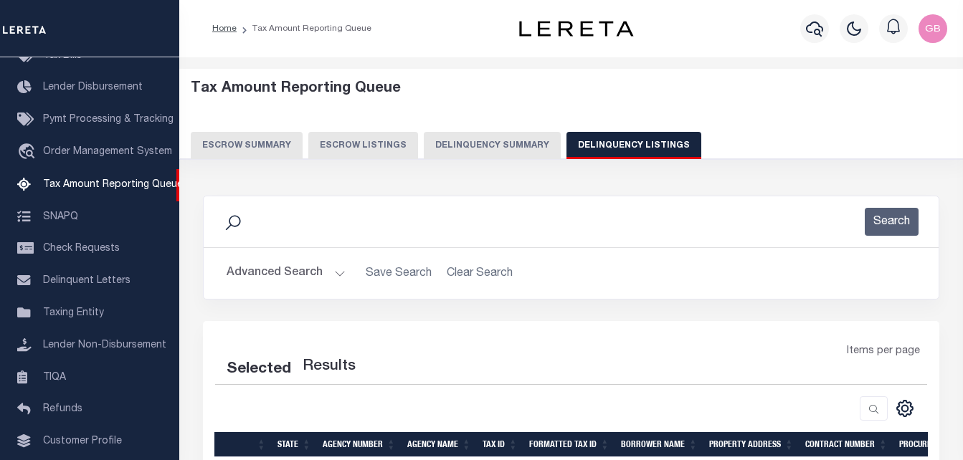
select select "100"
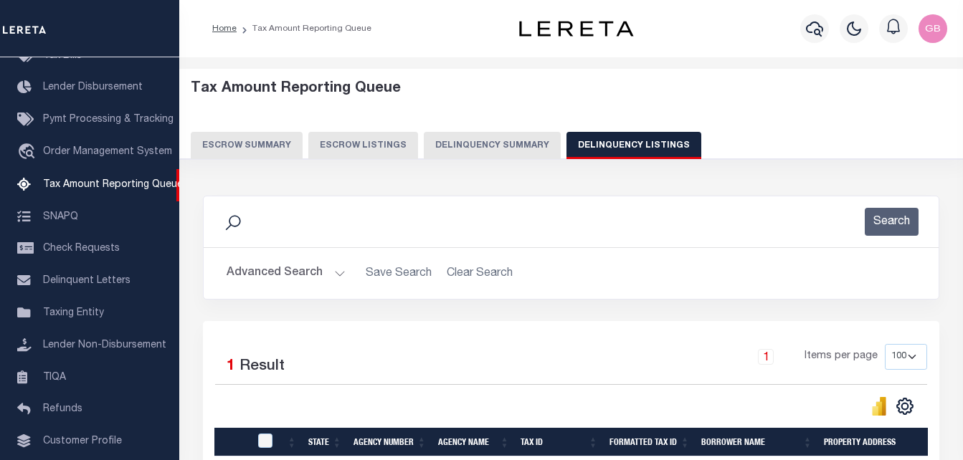
click at [328, 276] on button "Advanced Search" at bounding box center [286, 274] width 119 height 28
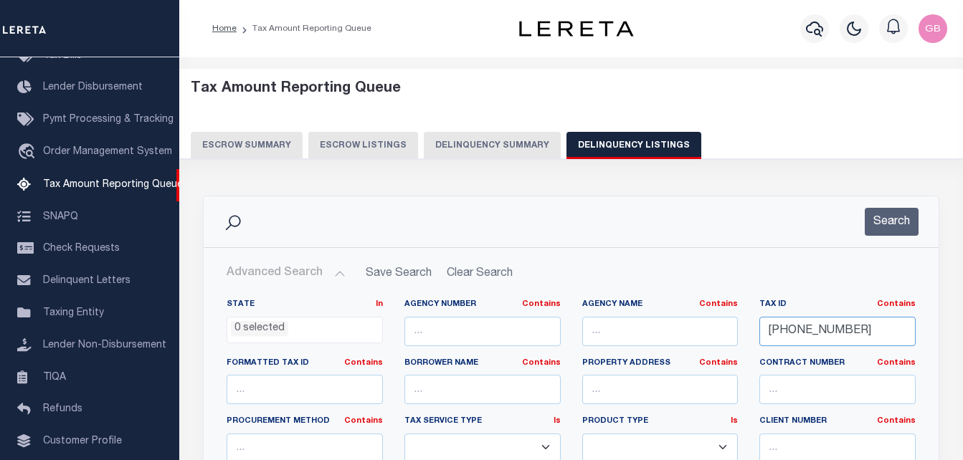
click at [786, 337] on input "81-0310-002800" at bounding box center [837, 331] width 156 height 29
click at [878, 217] on button "Search" at bounding box center [892, 222] width 54 height 28
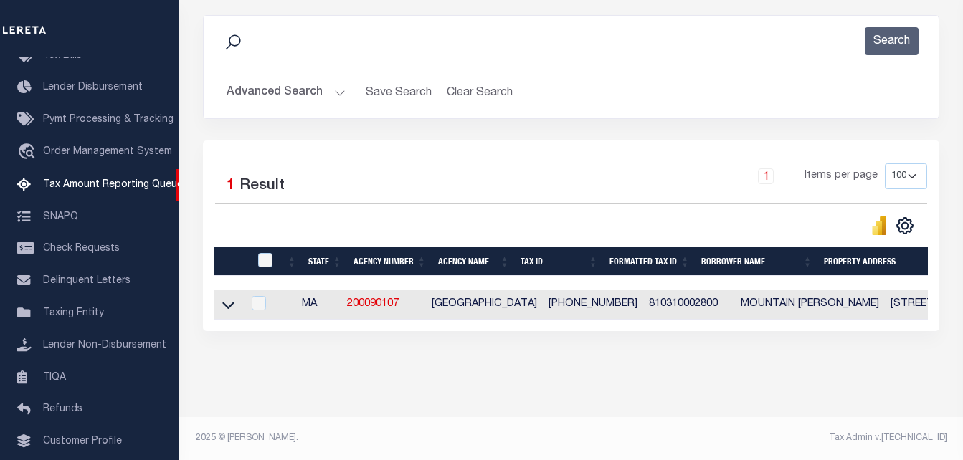
scroll to position [193, 0]
click at [228, 298] on icon at bounding box center [228, 305] width 12 height 15
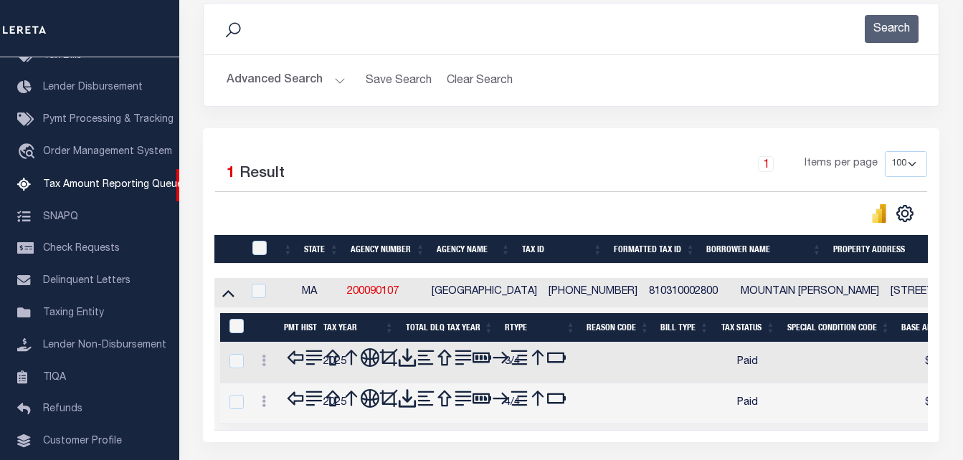
scroll to position [265, 0]
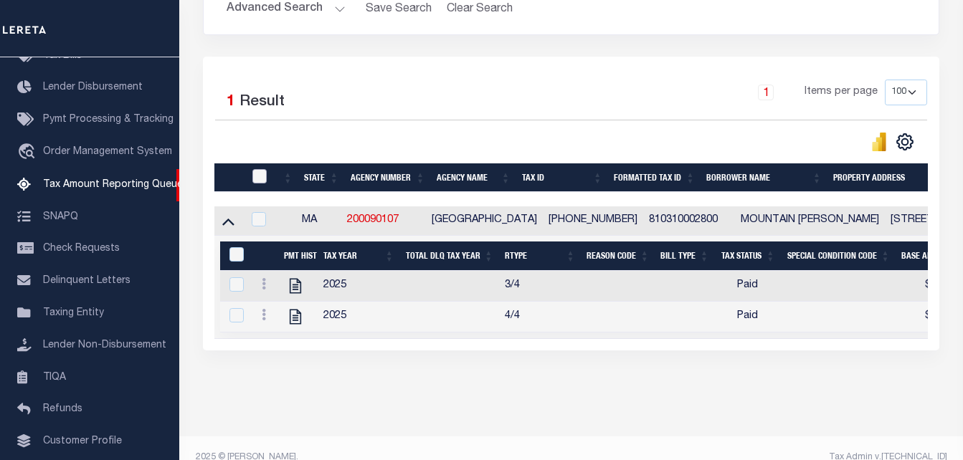
click at [258, 176] on input "checkbox" at bounding box center [259, 176] width 14 height 14
checkbox input "true"
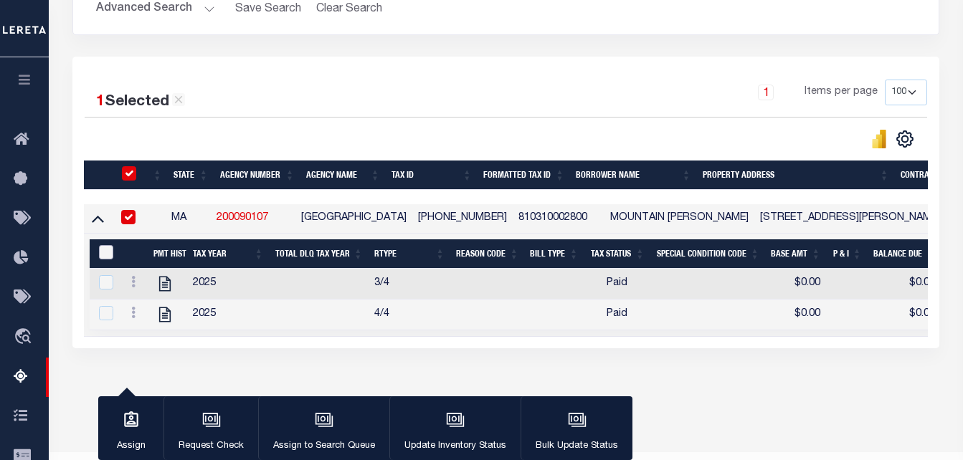
click at [102, 254] on input "&nbsp;" at bounding box center [106, 252] width 14 height 14
checkbox input "true"
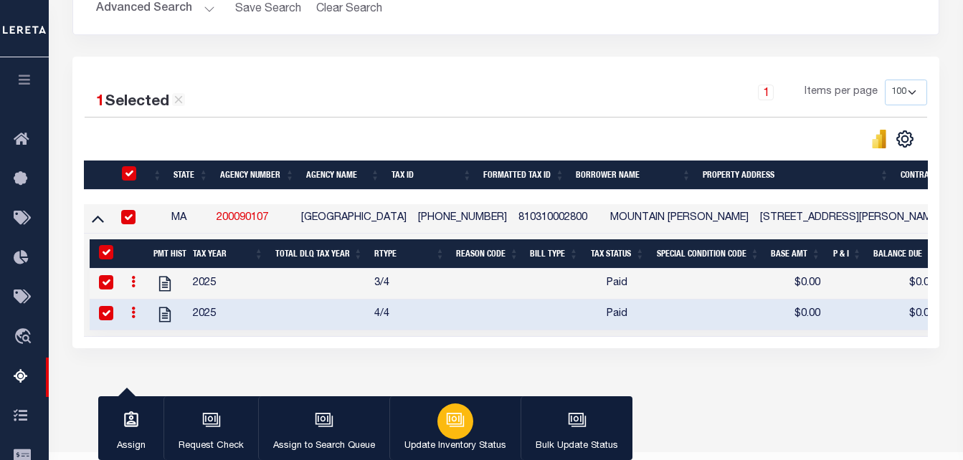
click at [463, 432] on div "button" at bounding box center [455, 422] width 36 height 36
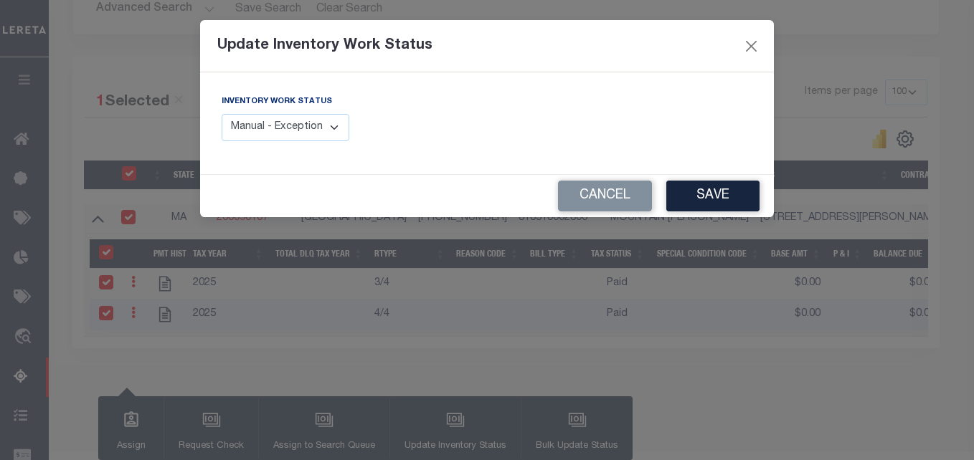
click at [305, 136] on select "Manual - Exception Pended - Awaiting Search Late Add Exception Completed" at bounding box center [286, 128] width 128 height 28
select select "4"
click at [222, 114] on select "Manual - Exception Pended - Awaiting Search Late Add Exception Completed" at bounding box center [286, 128] width 128 height 28
click at [715, 201] on button "Save" at bounding box center [712, 196] width 93 height 31
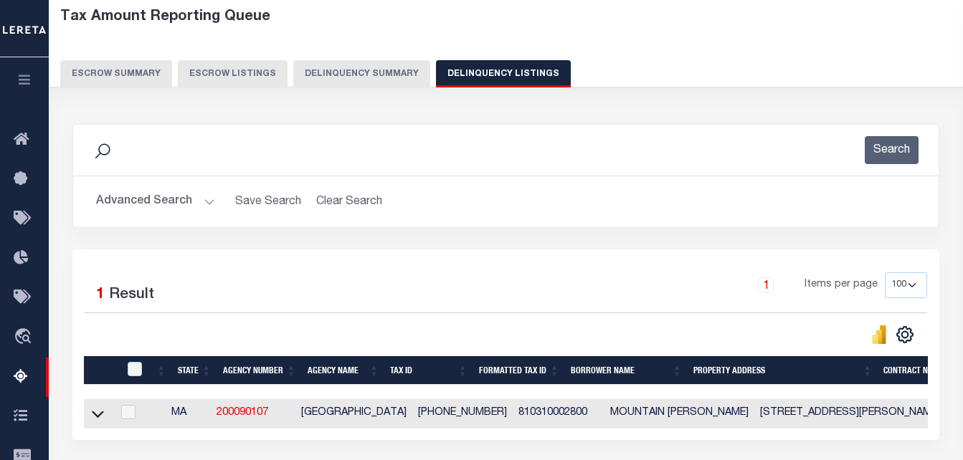
scroll to position [0, 0]
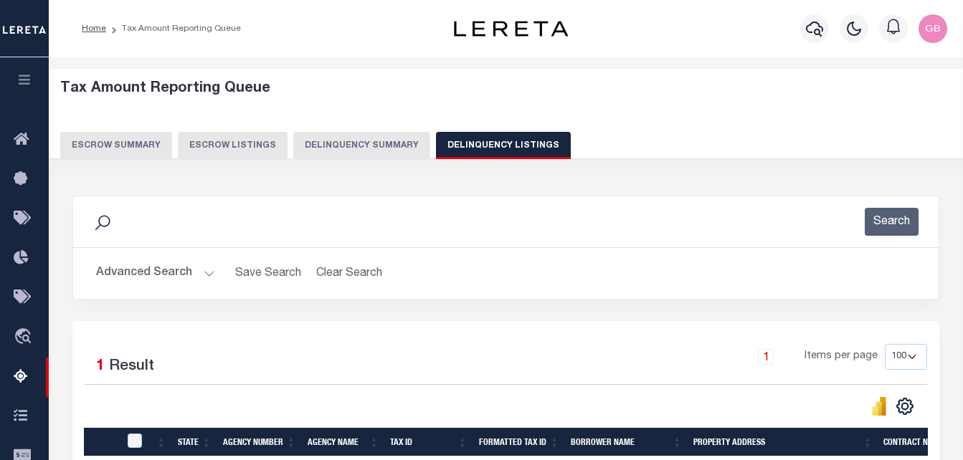
click at [205, 266] on button "Advanced Search" at bounding box center [155, 274] width 119 height 28
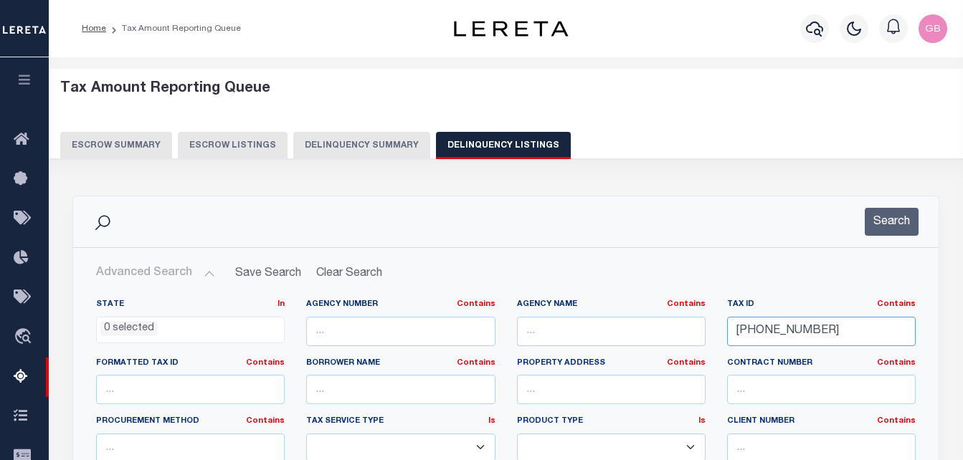
click at [768, 326] on input "81-0310-002800" at bounding box center [821, 331] width 189 height 29
paste input "050-0032"
type input "[PHONE_NUMBER]"
click at [901, 220] on button "Search" at bounding box center [892, 222] width 54 height 28
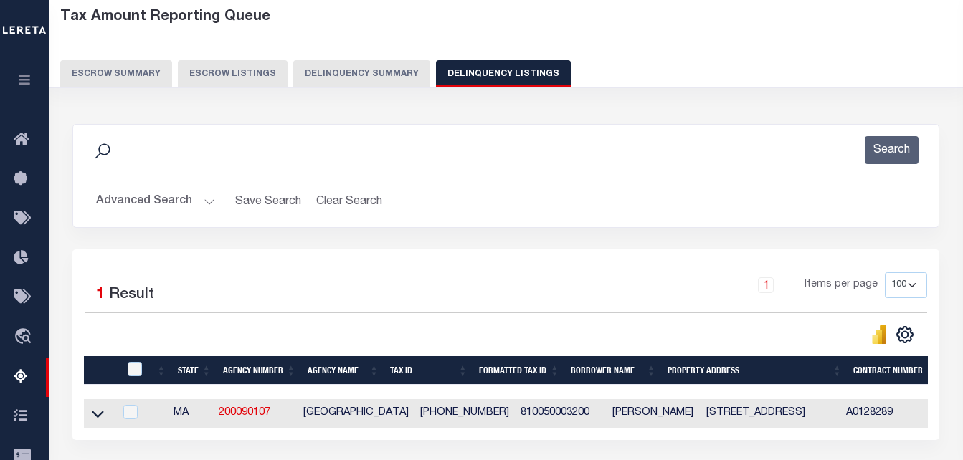
scroll to position [143, 0]
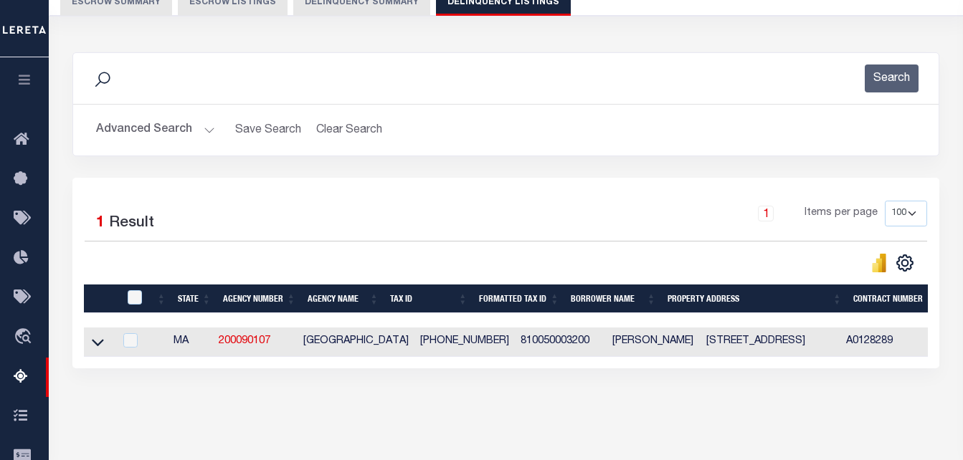
drag, startPoint x: 101, startPoint y: 342, endPoint x: 235, endPoint y: 246, distance: 164.4
click at [101, 342] on icon at bounding box center [98, 342] width 12 height 15
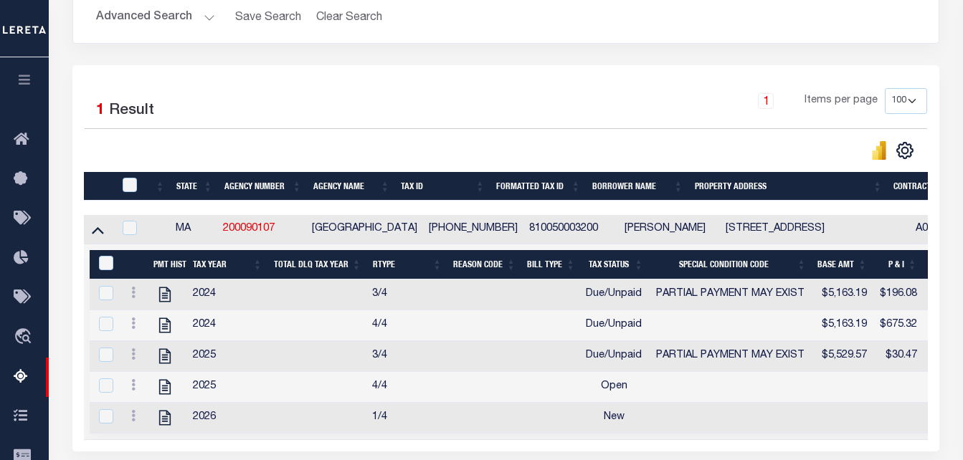
scroll to position [287, 0]
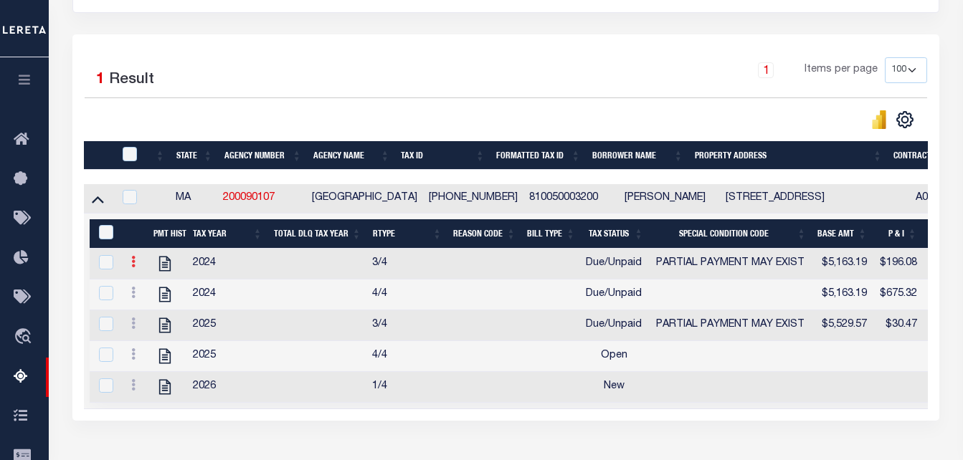
click at [138, 264] on link at bounding box center [133, 263] width 16 height 11
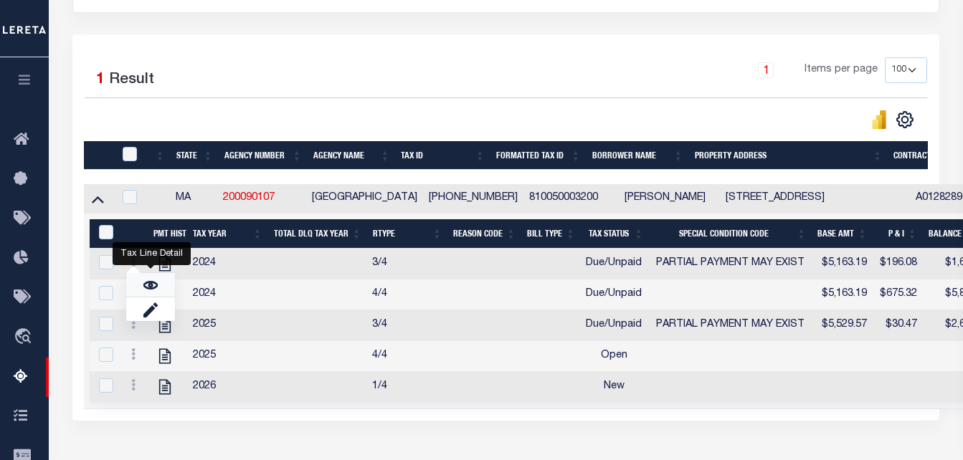
click at [140, 292] on link "" at bounding box center [150, 285] width 49 height 24
checkbox input "false"
checkbox input "true"
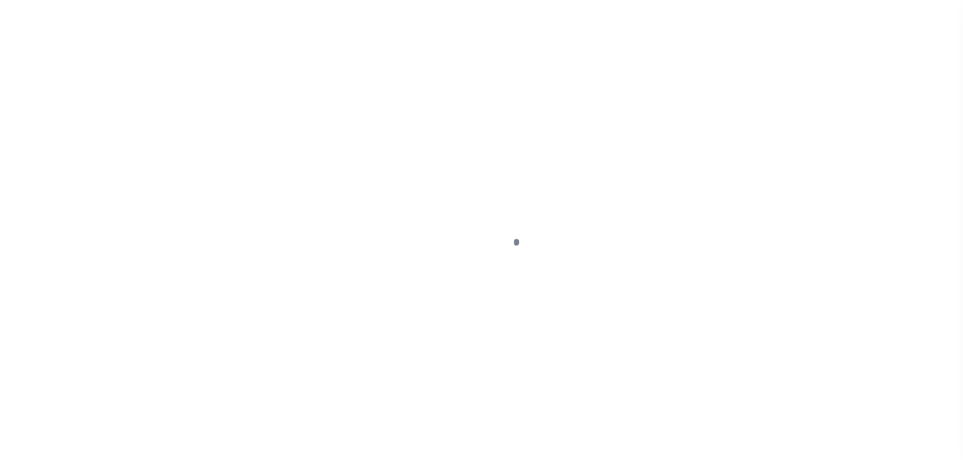
select select "DUE"
select select "15"
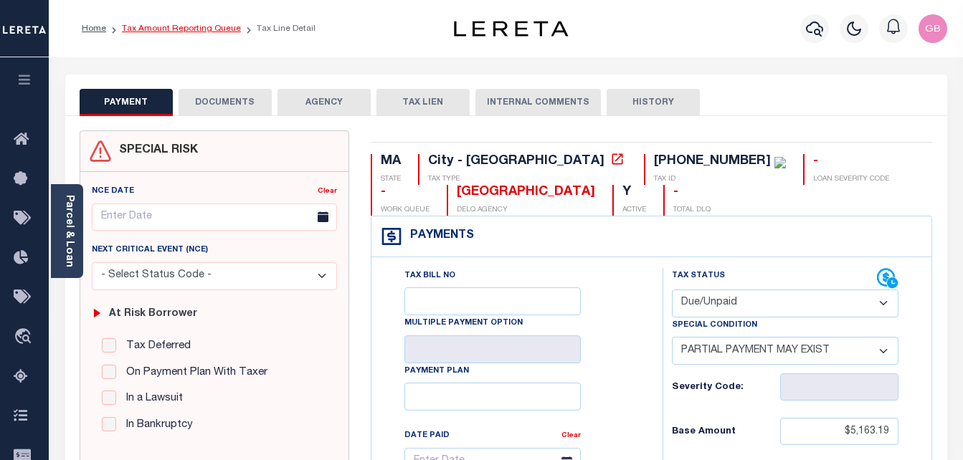
click at [181, 32] on link "Tax Amount Reporting Queue" at bounding box center [181, 28] width 119 height 9
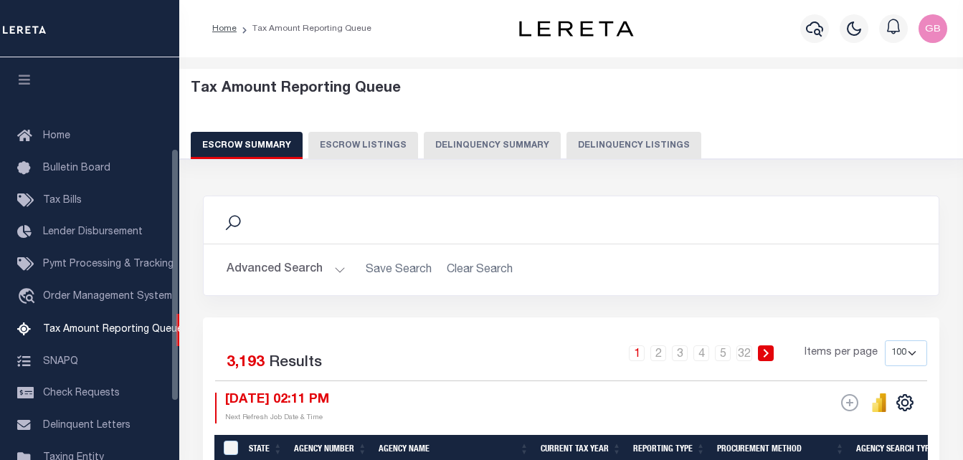
click at [582, 136] on button "Delinquency Listings" at bounding box center [634, 145] width 135 height 27
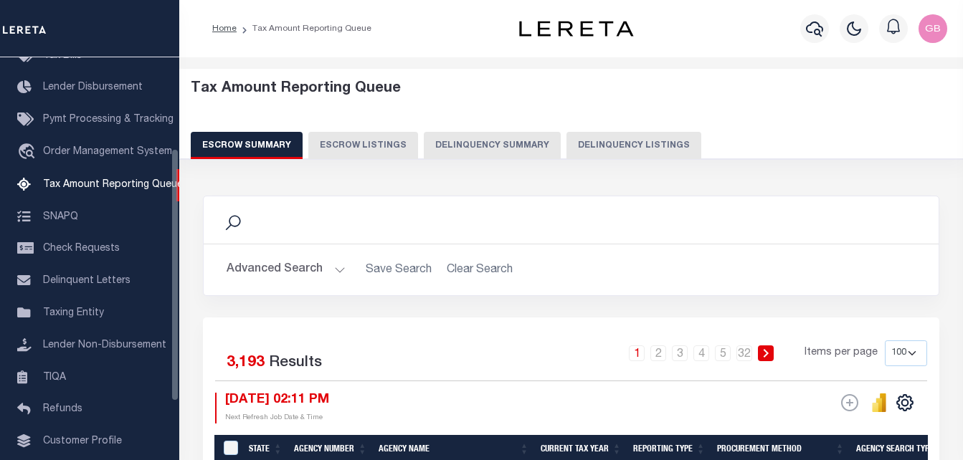
select select "100"
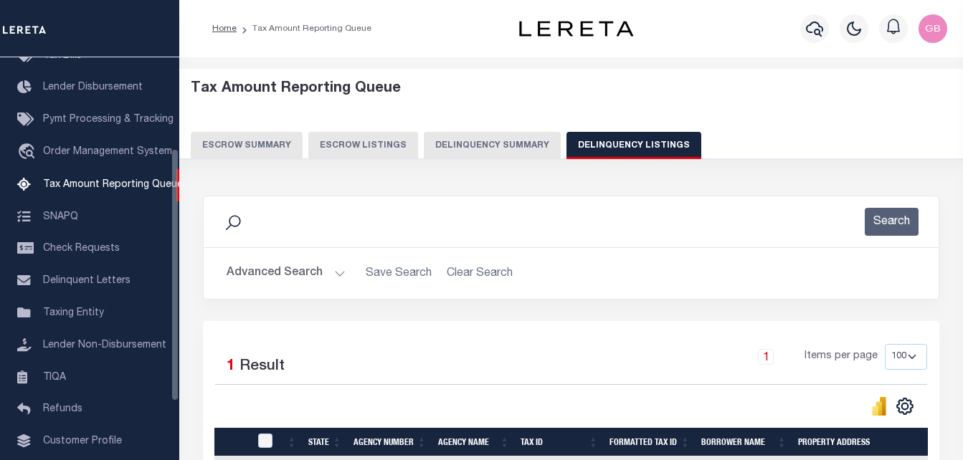
scroll to position [145, 0]
click at [334, 270] on button "Advanced Search" at bounding box center [286, 274] width 119 height 28
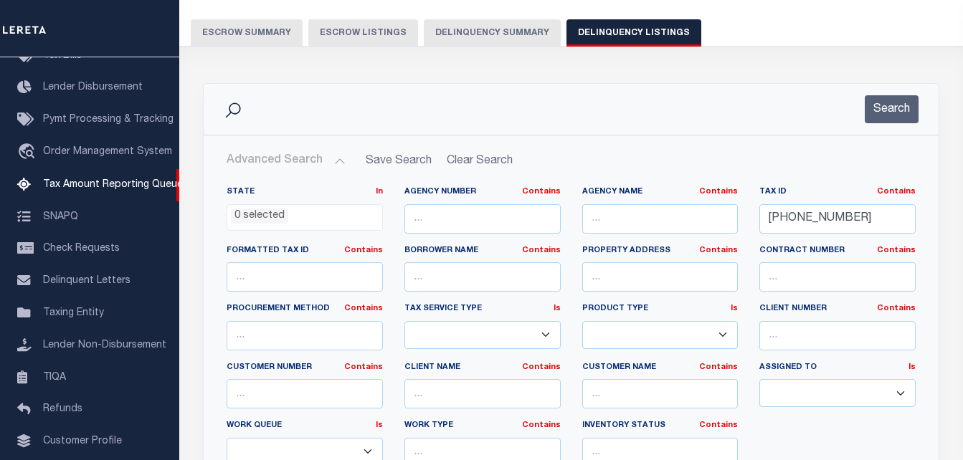
scroll to position [143, 0]
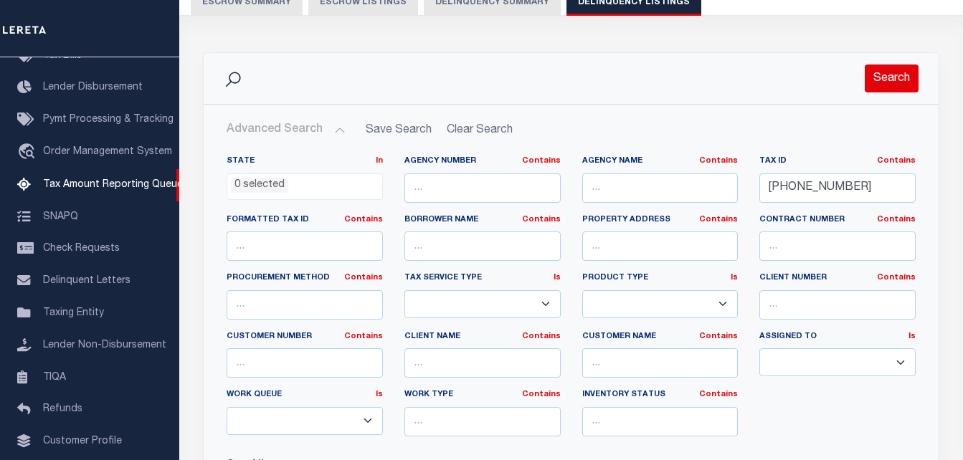
click at [892, 81] on button "Search" at bounding box center [892, 79] width 54 height 28
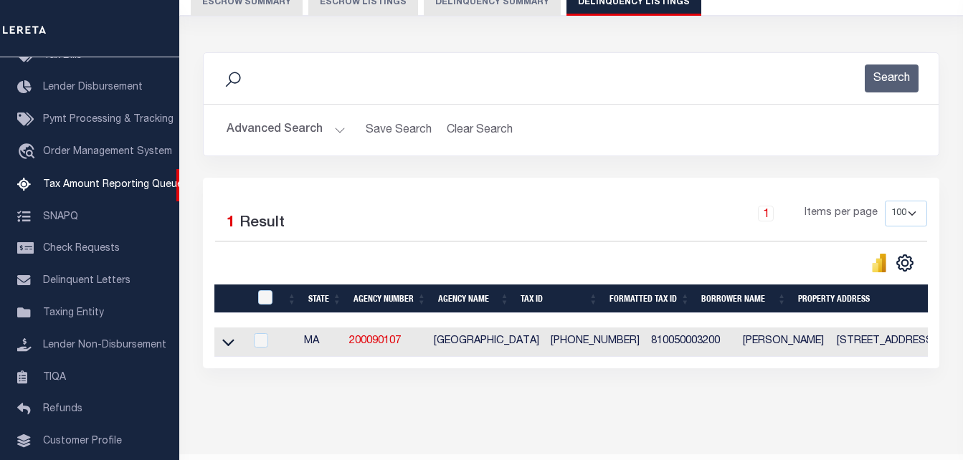
drag, startPoint x: 233, startPoint y: 344, endPoint x: 300, endPoint y: 314, distance: 73.8
click at [232, 344] on icon at bounding box center [228, 343] width 12 height 7
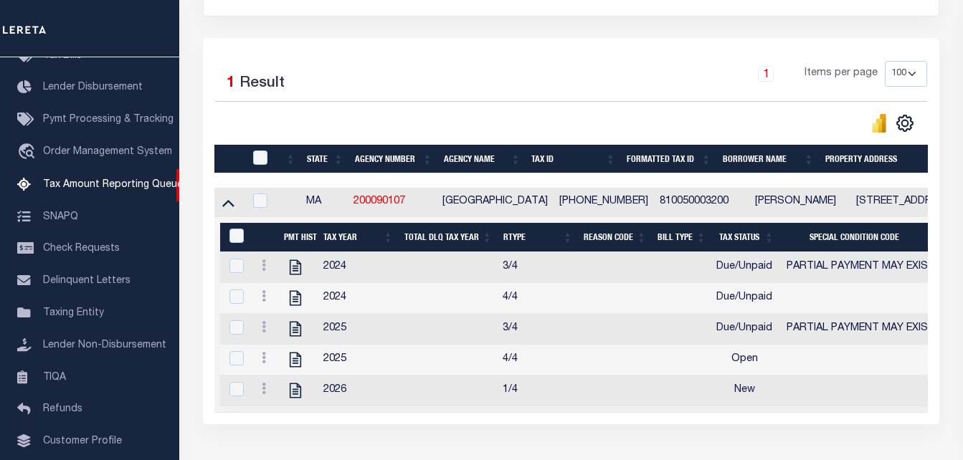
scroll to position [287, 0]
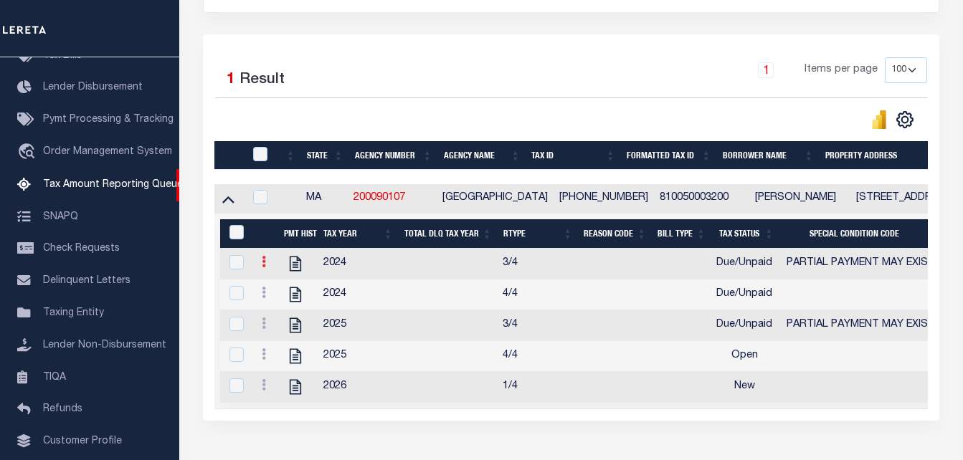
click at [262, 267] on icon at bounding box center [264, 261] width 4 height 11
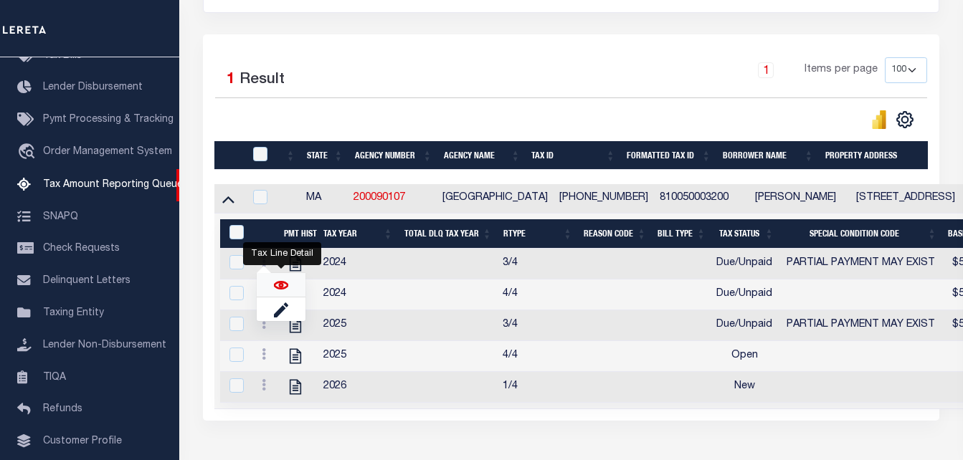
click at [285, 293] on img "" at bounding box center [281, 285] width 14 height 14
checkbox input "true"
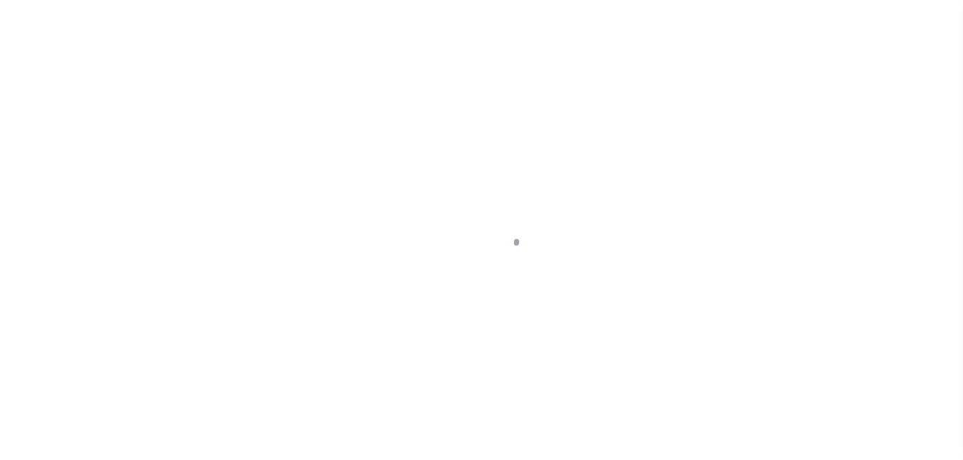
select select "DUE"
select select "15"
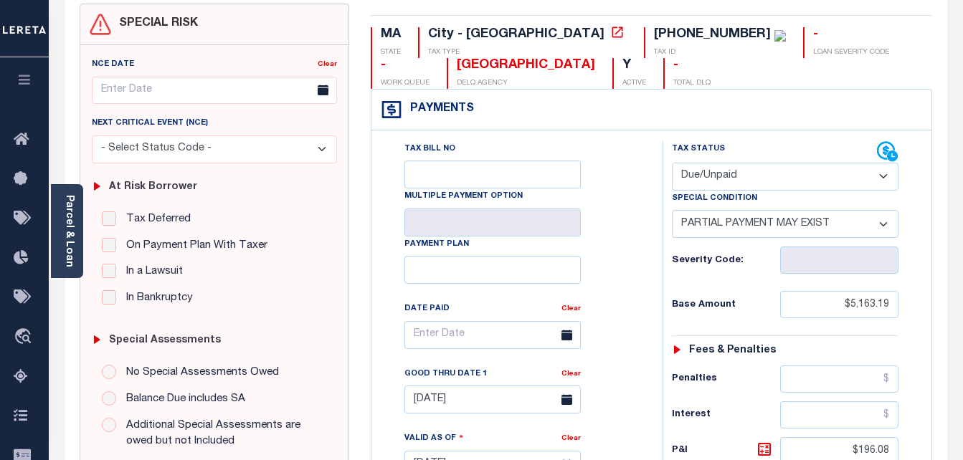
scroll to position [72, 0]
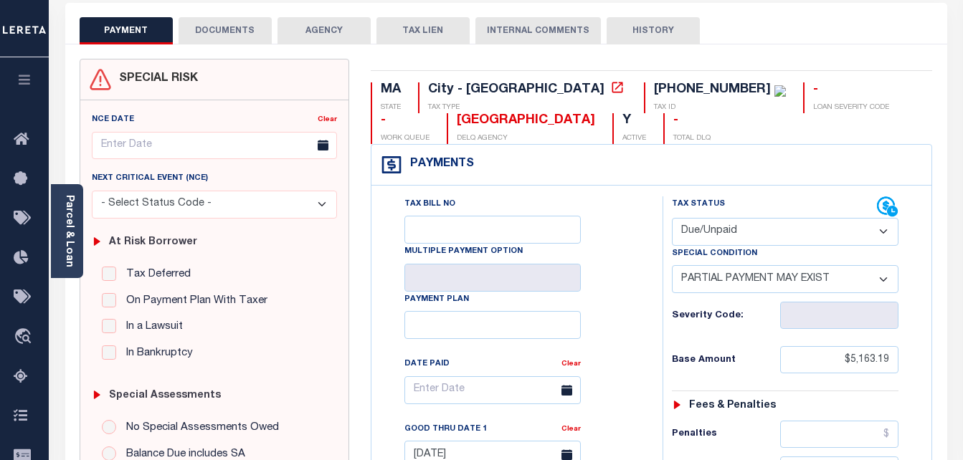
click at [229, 37] on button "DOCUMENTS" at bounding box center [225, 30] width 93 height 27
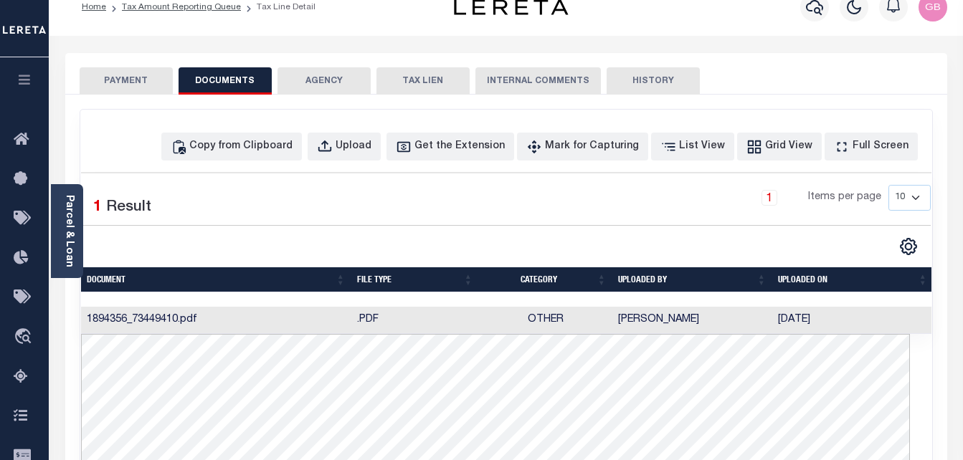
scroll to position [0, 0]
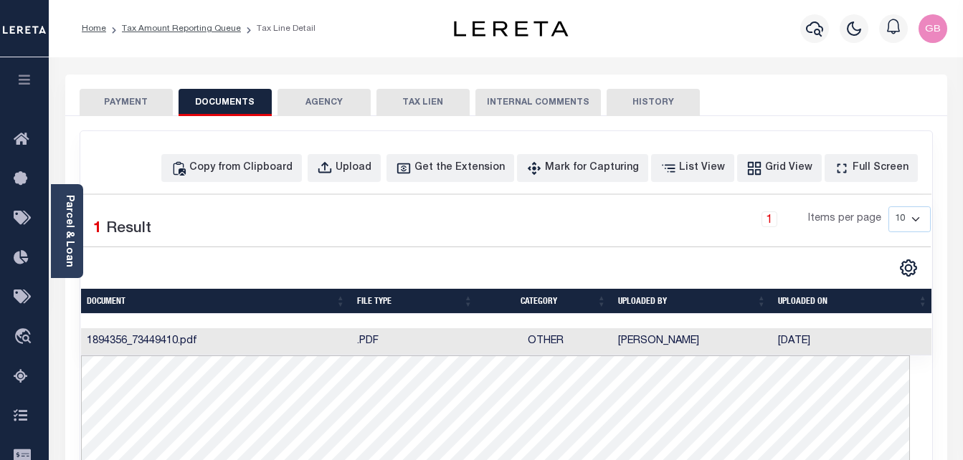
click at [160, 104] on button "PAYMENT" at bounding box center [126, 102] width 93 height 27
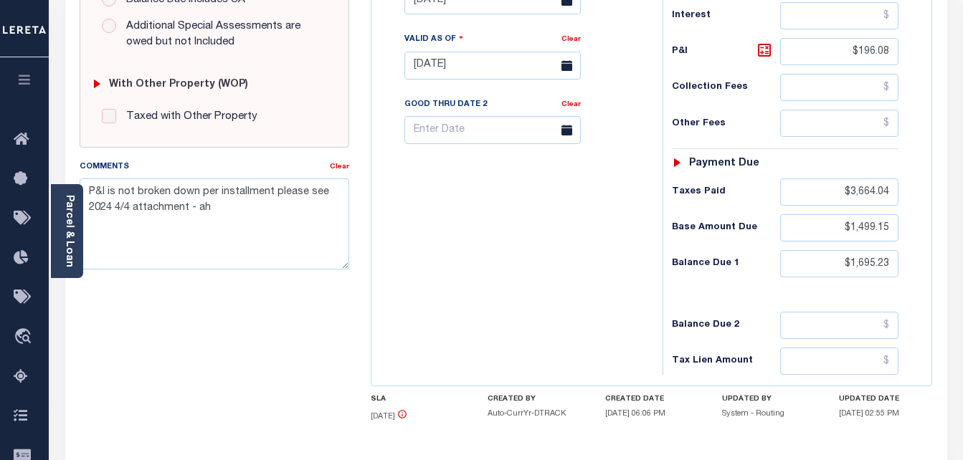
scroll to position [574, 0]
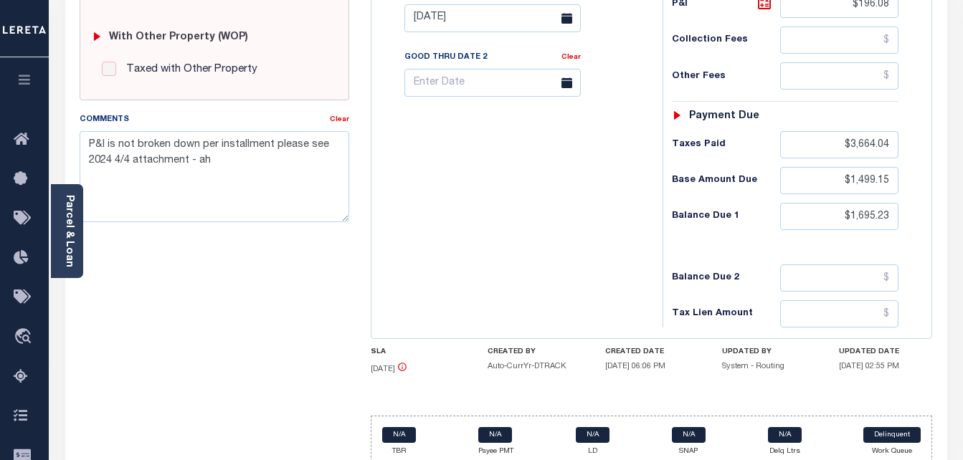
click at [579, 267] on div "Tax Bill No Multiple Payment Option Payment Plan Clear" at bounding box center [513, 11] width 277 height 633
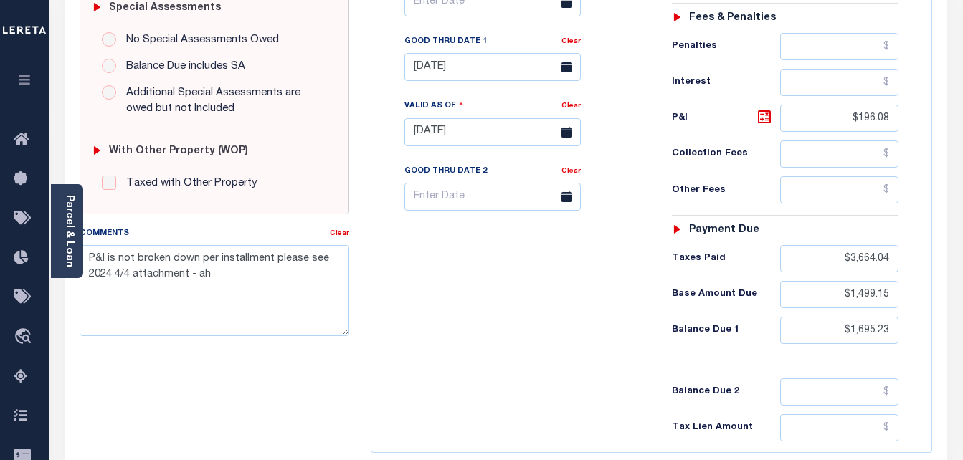
scroll to position [430, 0]
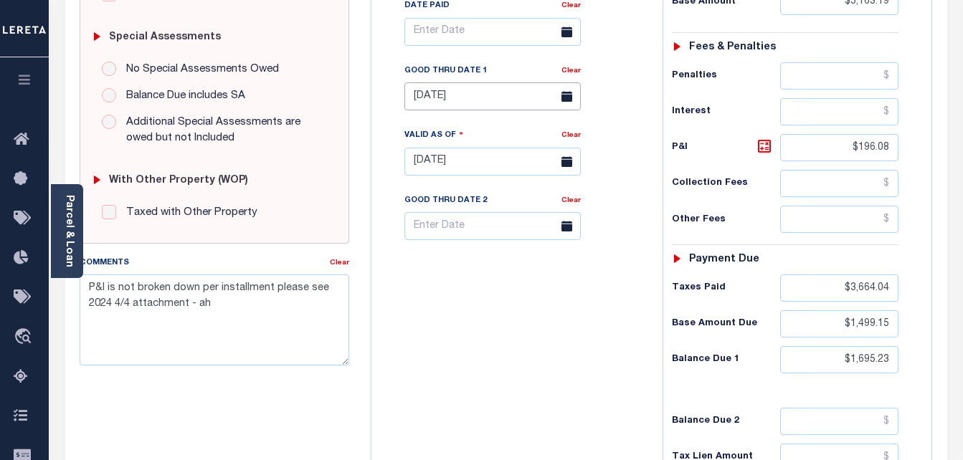
click at [447, 102] on input "[DATE]" at bounding box center [492, 96] width 176 height 28
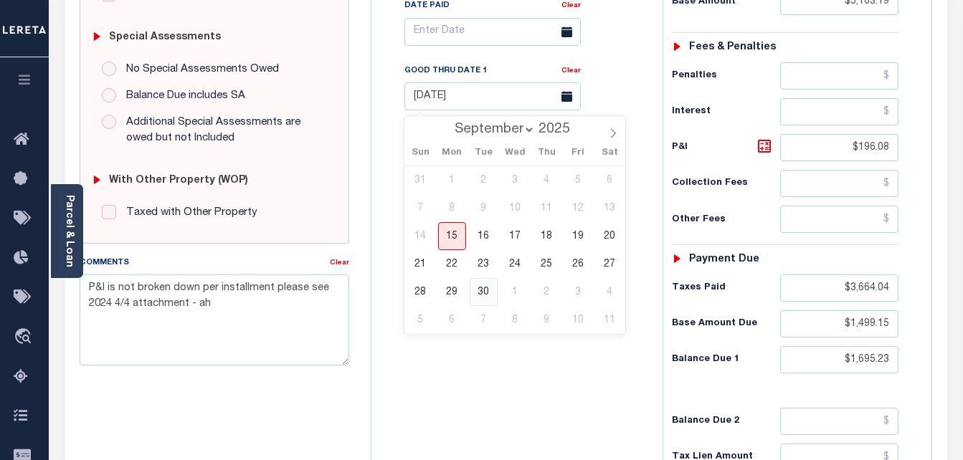
click at [483, 288] on span "30" at bounding box center [484, 292] width 28 height 28
type input "[DATE]"
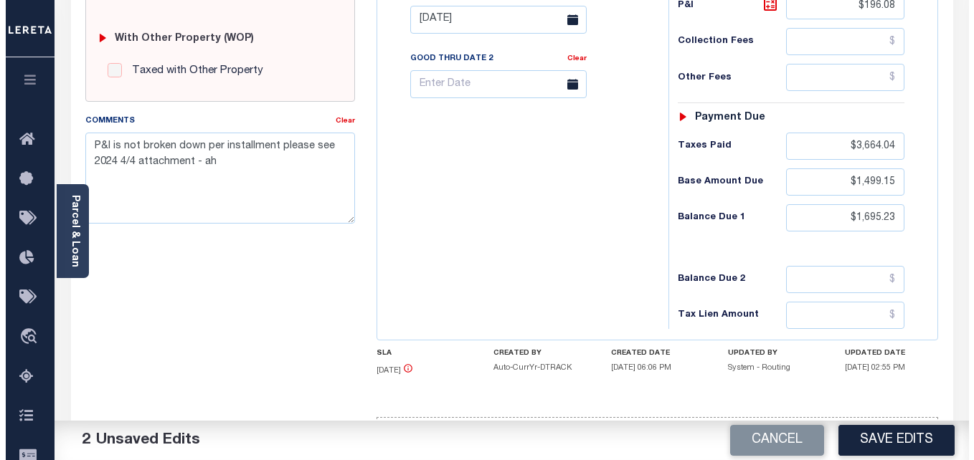
scroll to position [574, 0]
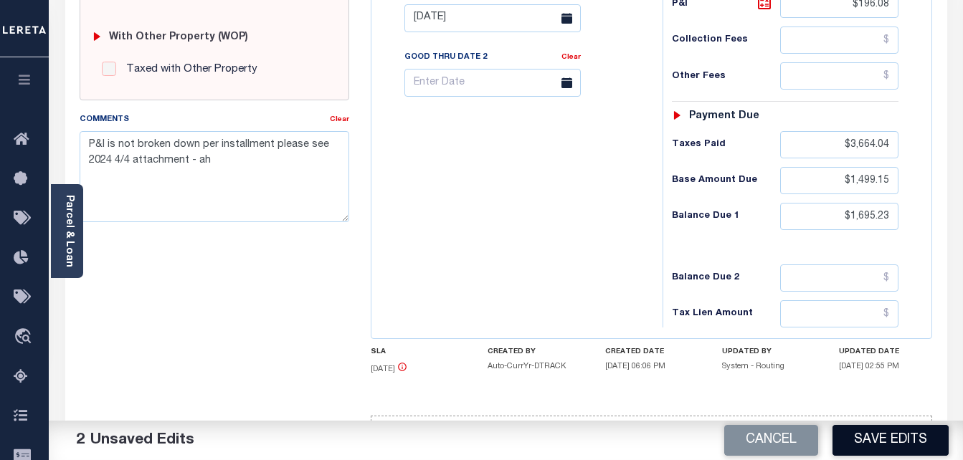
click at [869, 438] on button "Save Edits" at bounding box center [891, 440] width 116 height 31
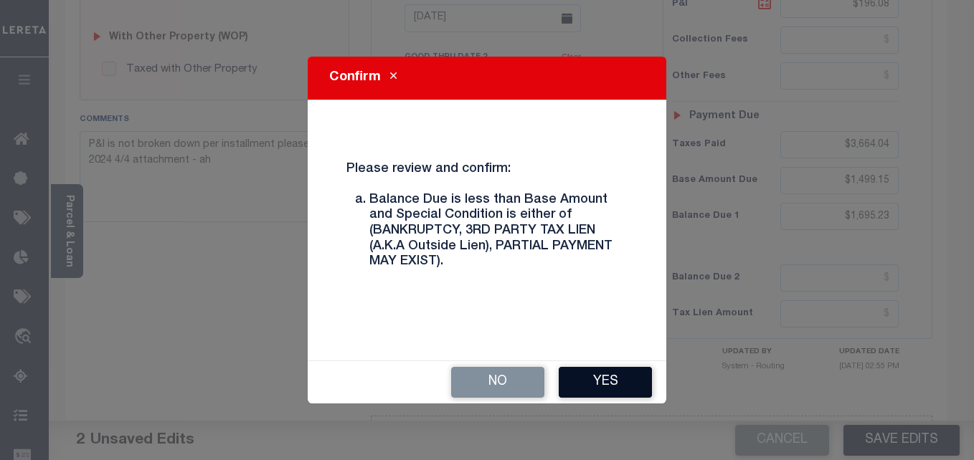
click at [565, 379] on button "Yes" at bounding box center [605, 382] width 93 height 31
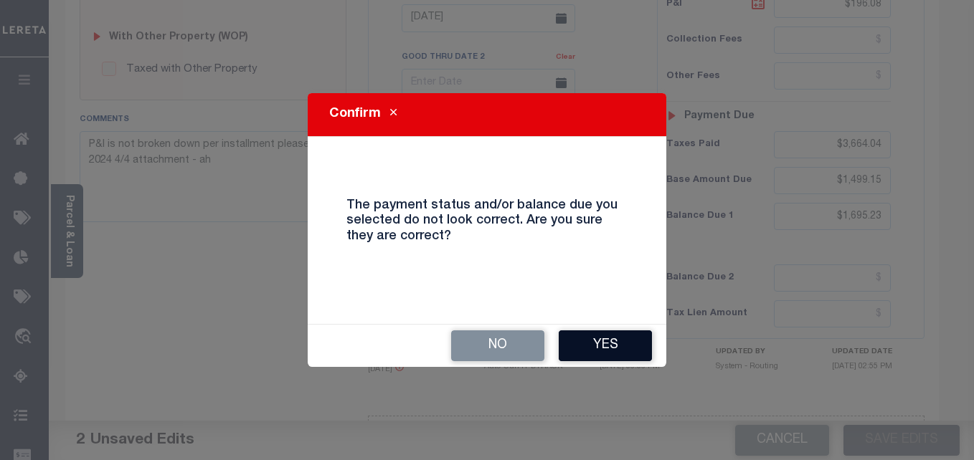
click at [592, 349] on button "Yes" at bounding box center [605, 346] width 93 height 31
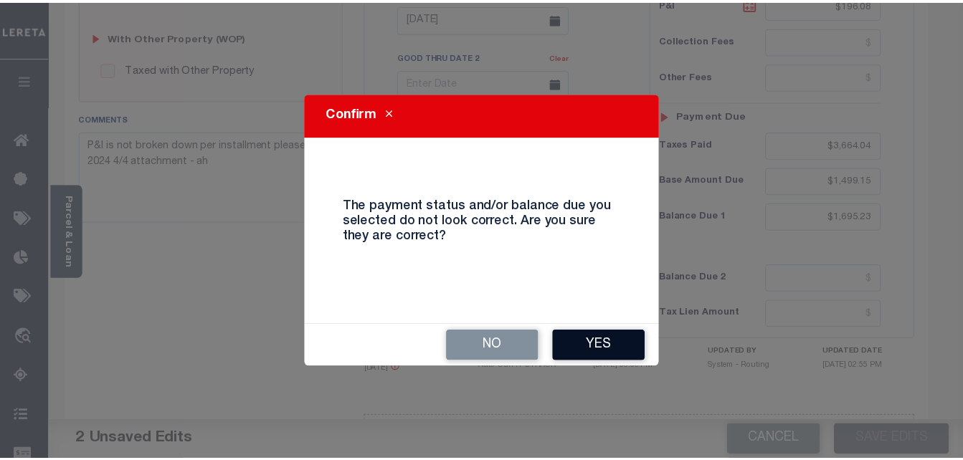
scroll to position [588, 0]
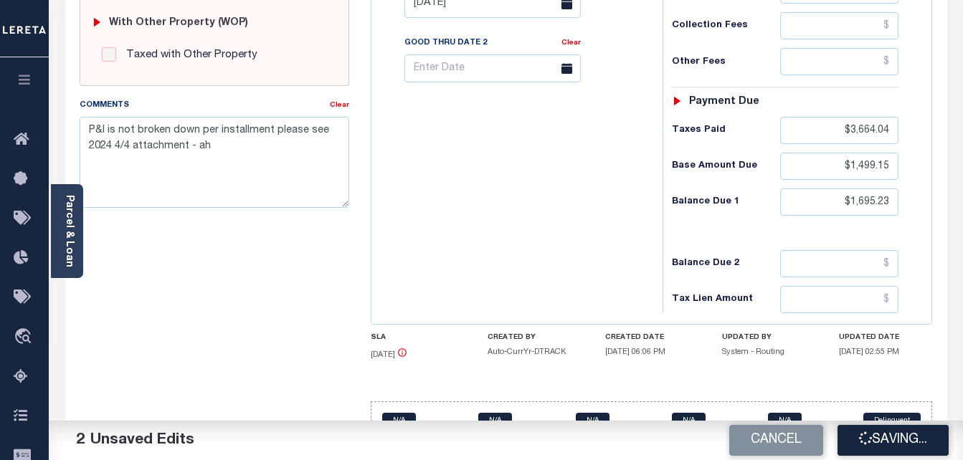
checkbox input "false"
type input "$5,163.19"
type input "$196.08"
type input "$3,664.04"
type input "$1,499.15"
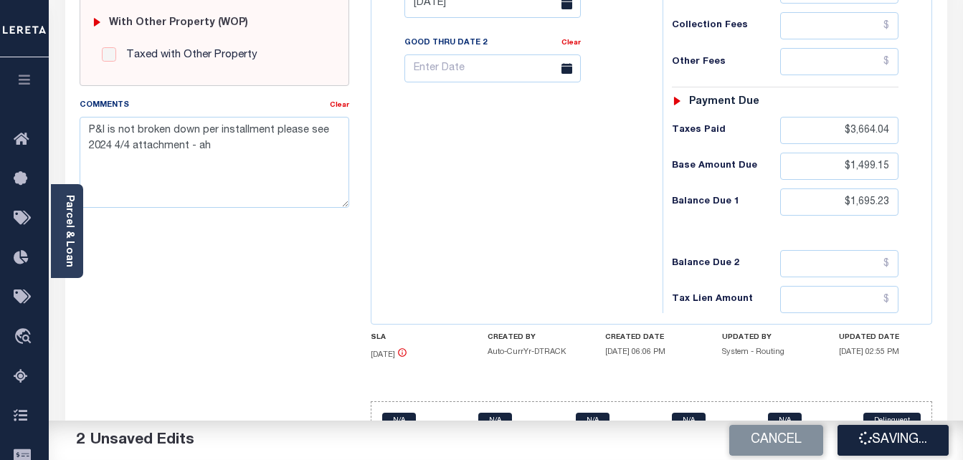
type input "$1,695.23"
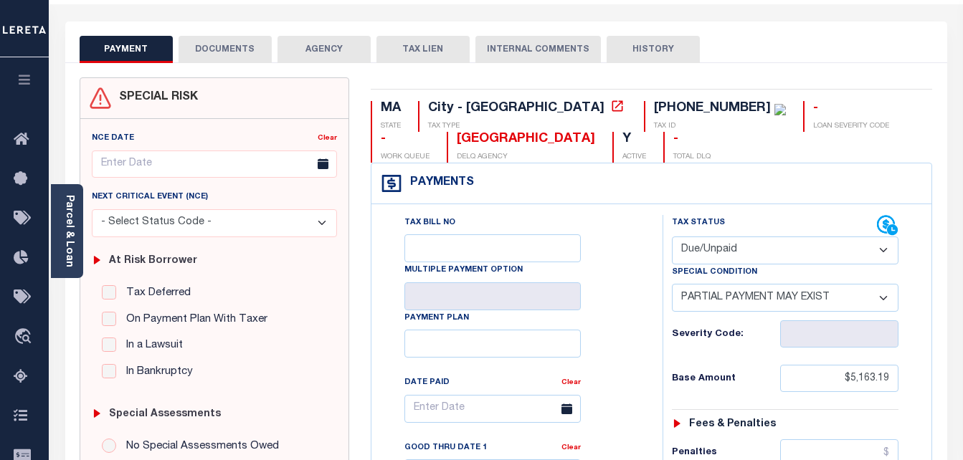
scroll to position [0, 0]
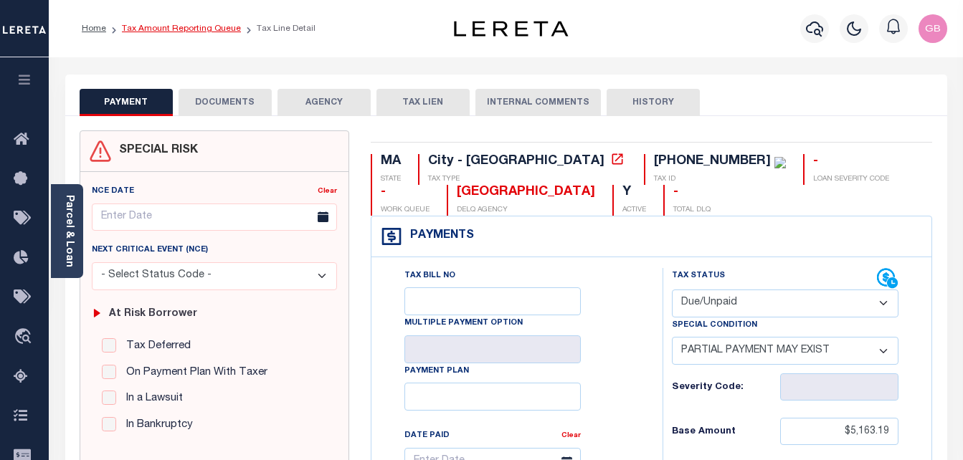
click at [149, 31] on link "Tax Amount Reporting Queue" at bounding box center [181, 28] width 119 height 9
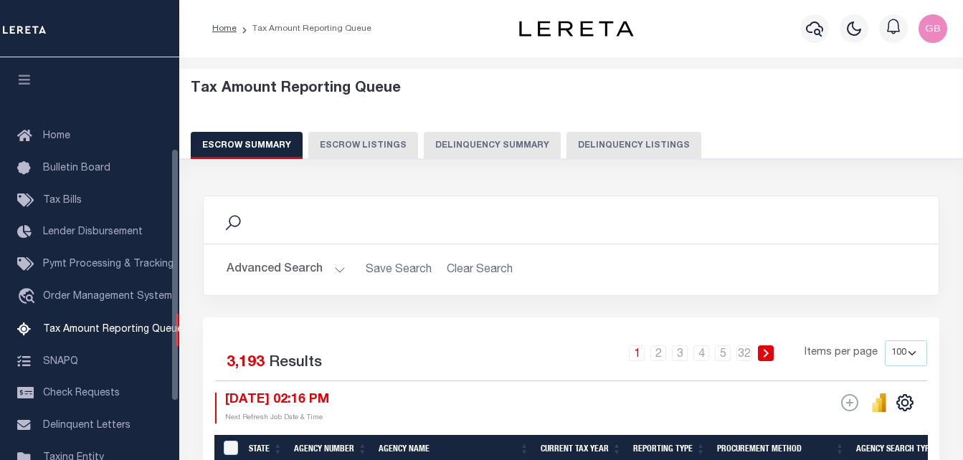
click at [611, 148] on button "Delinquency Listings" at bounding box center [634, 145] width 135 height 27
select select
select select "100"
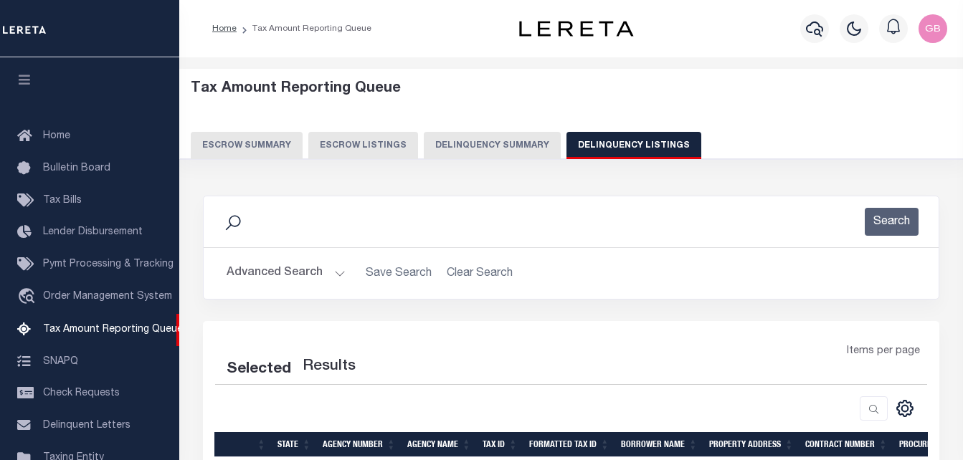
scroll to position [145, 0]
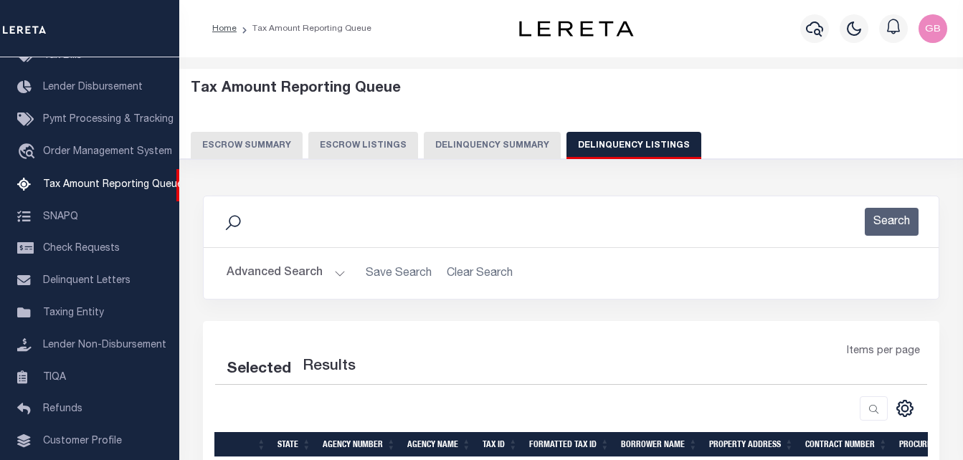
select select "100"
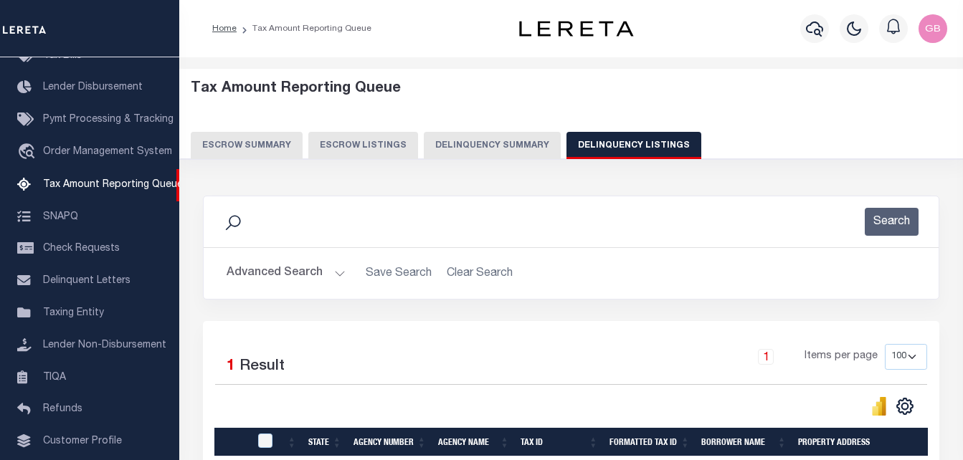
click at [333, 270] on button "Advanced Search" at bounding box center [286, 274] width 119 height 28
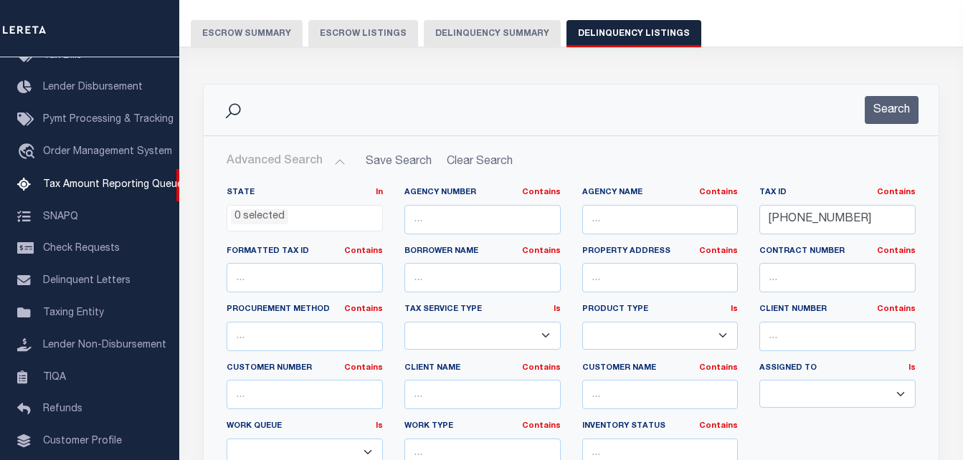
scroll to position [143, 0]
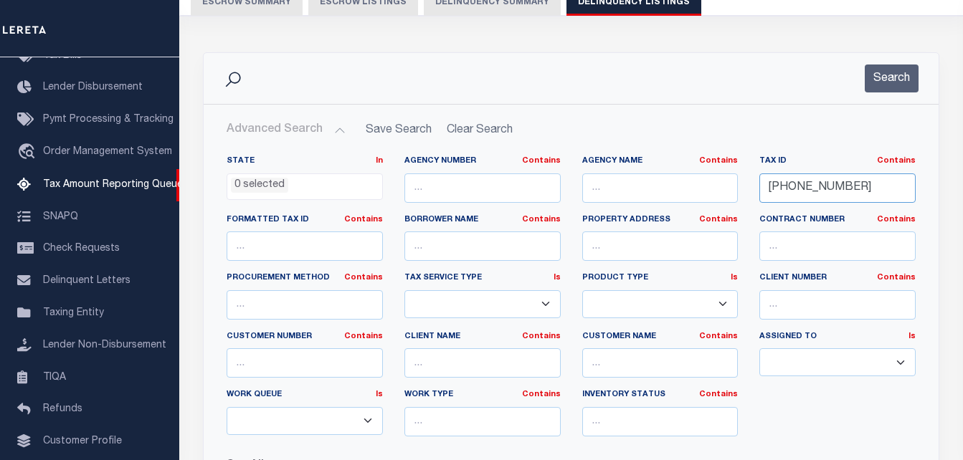
click at [813, 189] on input "[PHONE_NUMBER]" at bounding box center [837, 188] width 156 height 29
click at [901, 71] on button "Search" at bounding box center [892, 79] width 54 height 28
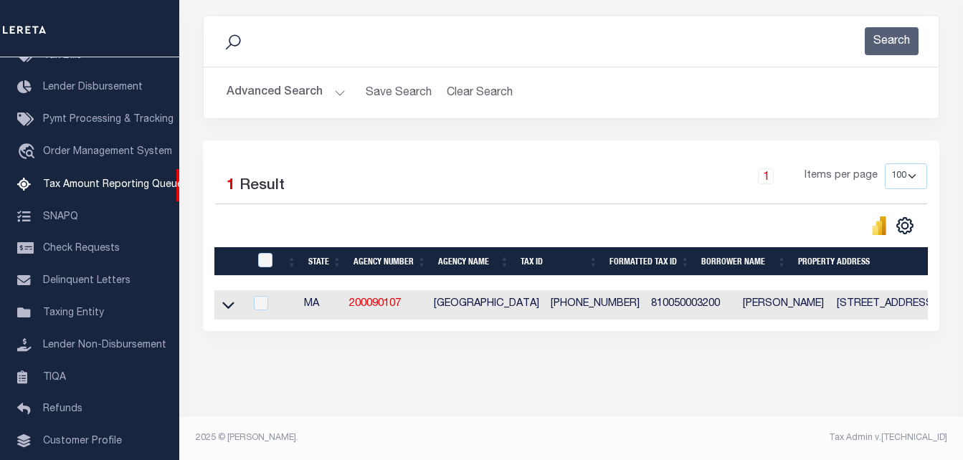
scroll to position [193, 0]
click at [227, 303] on icon at bounding box center [228, 306] width 12 height 7
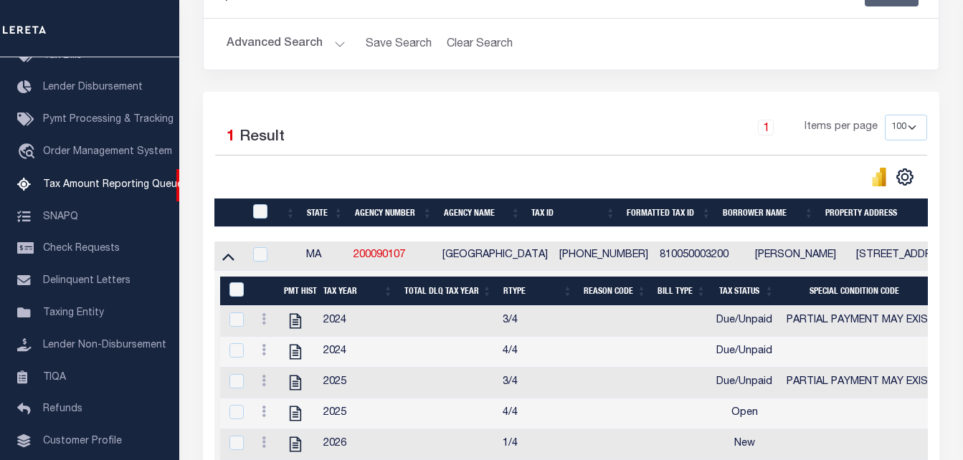
scroll to position [336, 0]
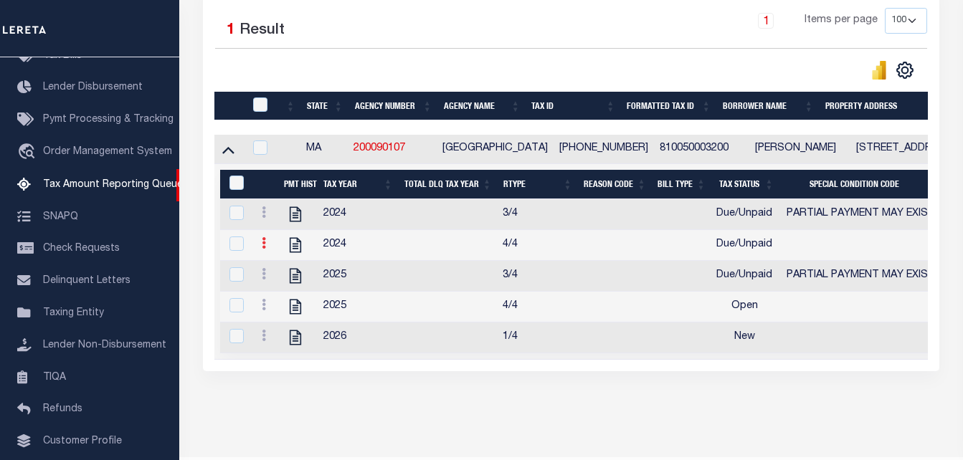
click at [266, 247] on link at bounding box center [264, 245] width 16 height 11
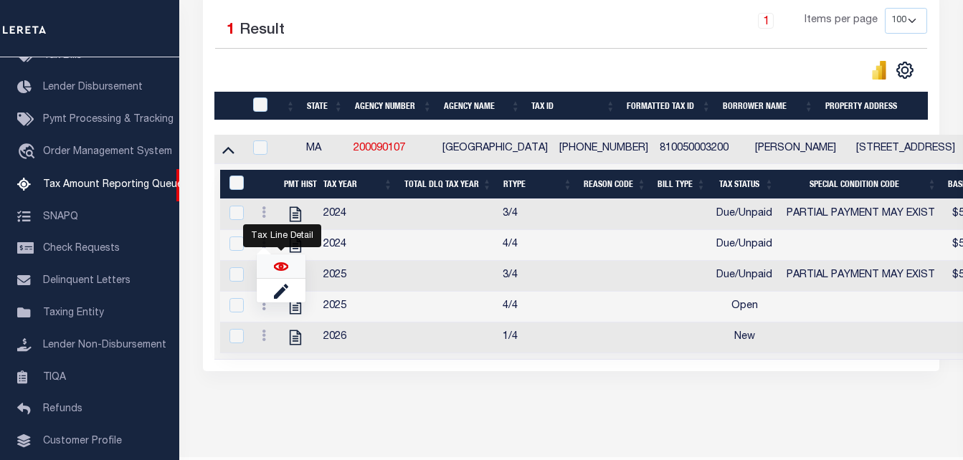
click at [285, 266] on img "" at bounding box center [281, 267] width 14 height 14
checkbox input "true"
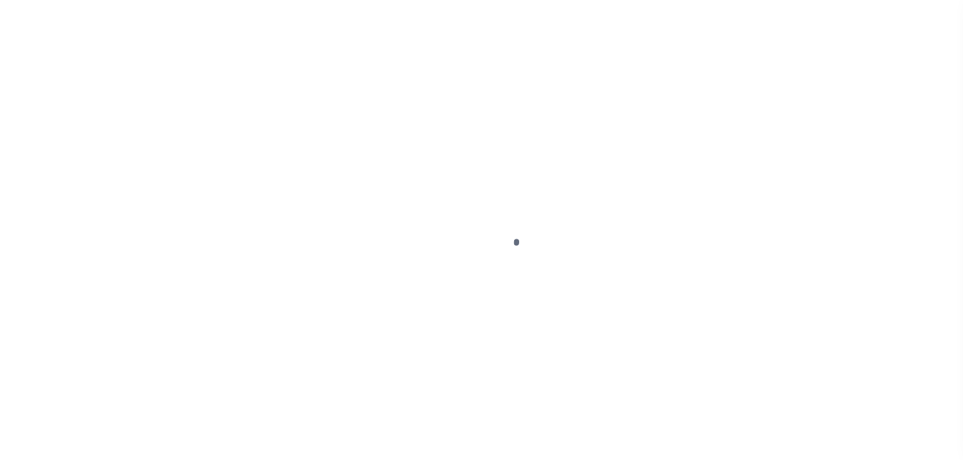
select select "DUE"
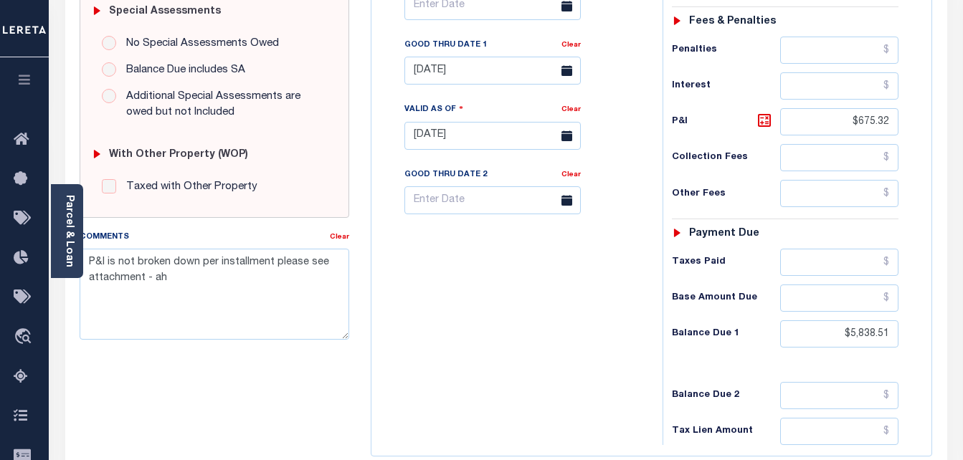
scroll to position [430, 0]
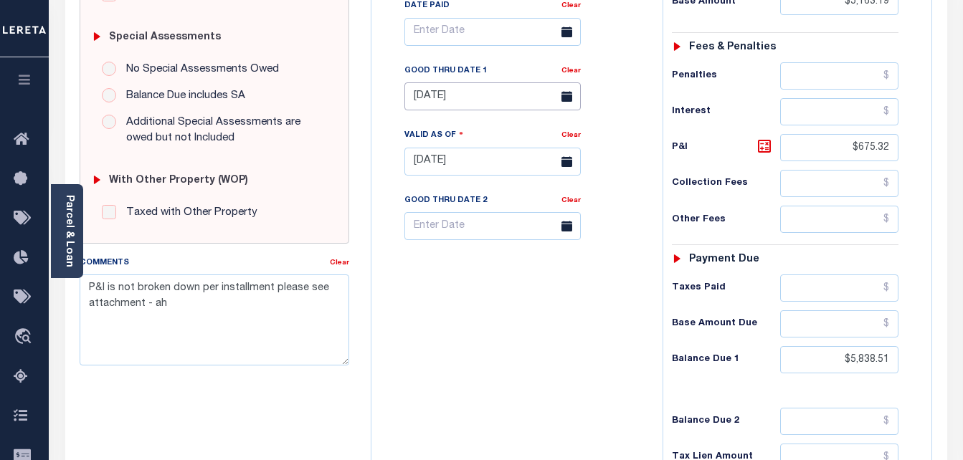
click at [435, 94] on input "[DATE]" at bounding box center [492, 96] width 176 height 28
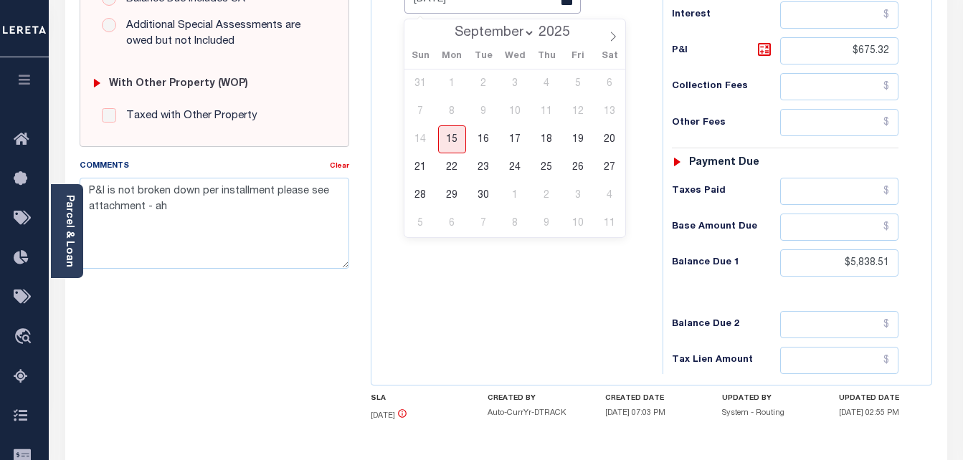
scroll to position [574, 0]
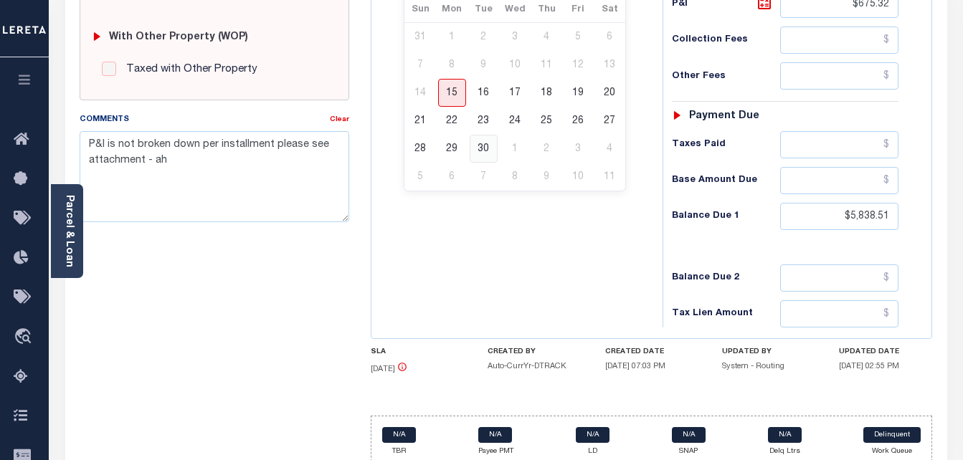
click at [477, 154] on span "30" at bounding box center [484, 149] width 28 height 28
type input "[DATE]"
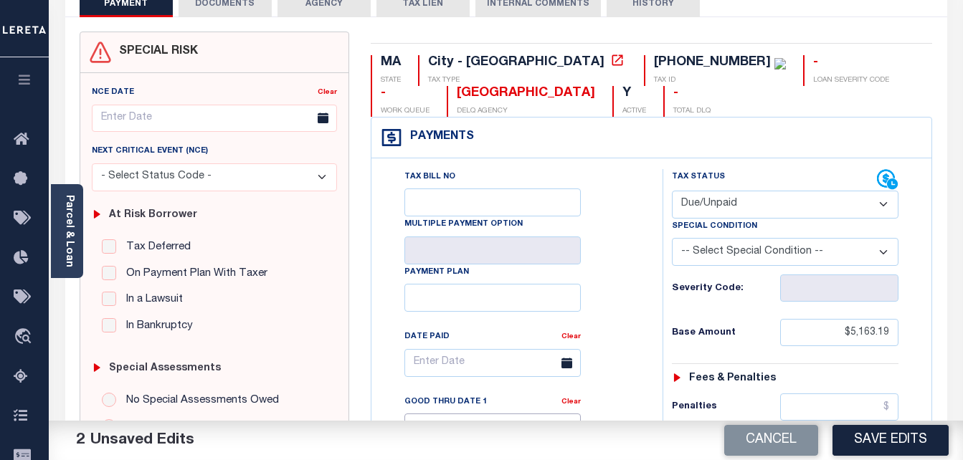
scroll to position [55, 0]
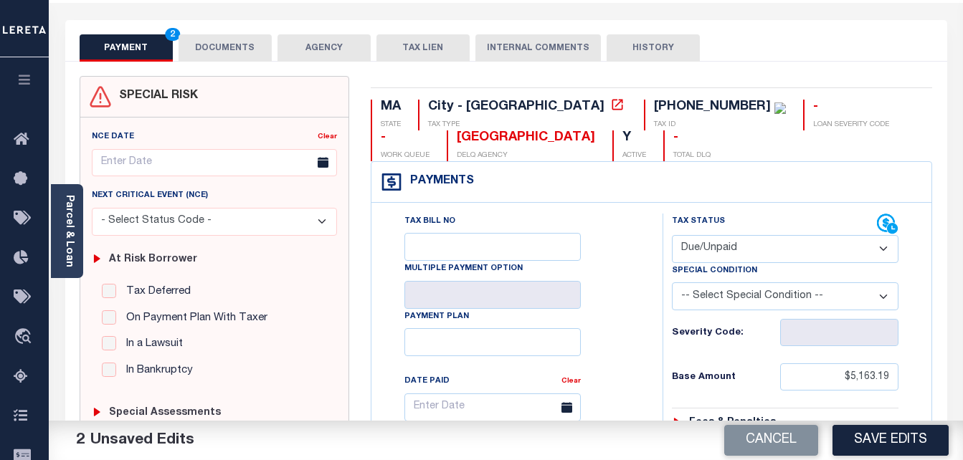
click at [206, 49] on button "DOCUMENTS" at bounding box center [225, 47] width 93 height 27
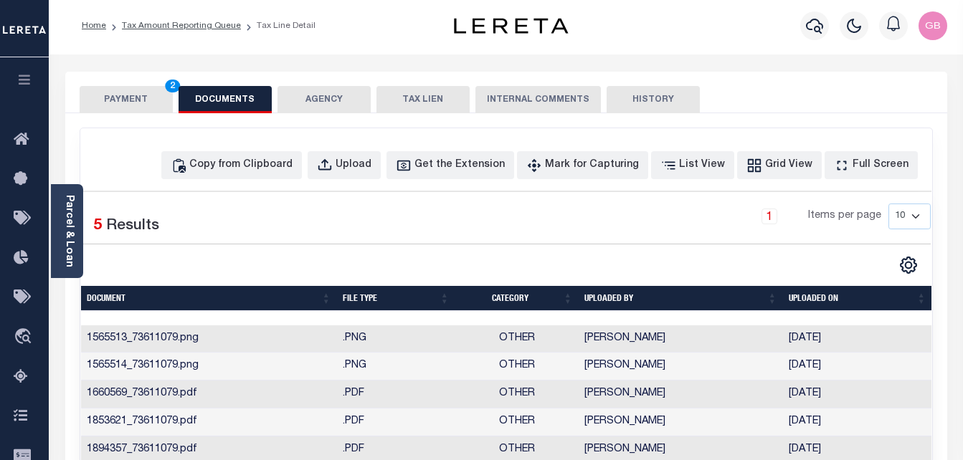
scroll to position [0, 0]
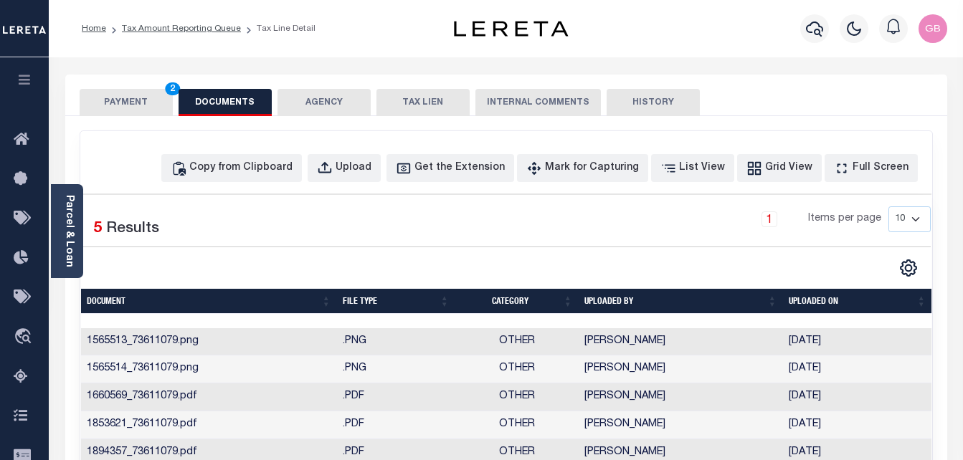
click at [143, 108] on button "PAYMENT 2" at bounding box center [126, 102] width 93 height 27
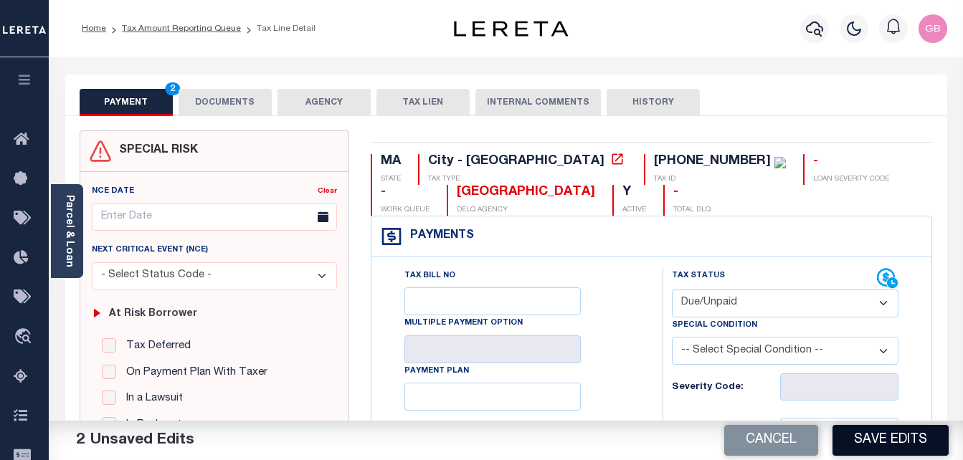
click at [849, 435] on button "Save Edits" at bounding box center [891, 440] width 116 height 31
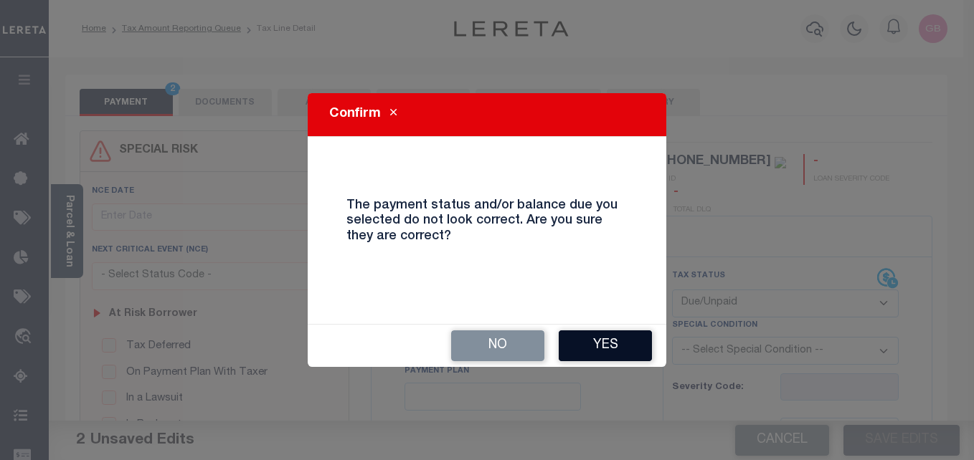
click at [561, 351] on button "Yes" at bounding box center [605, 346] width 93 height 31
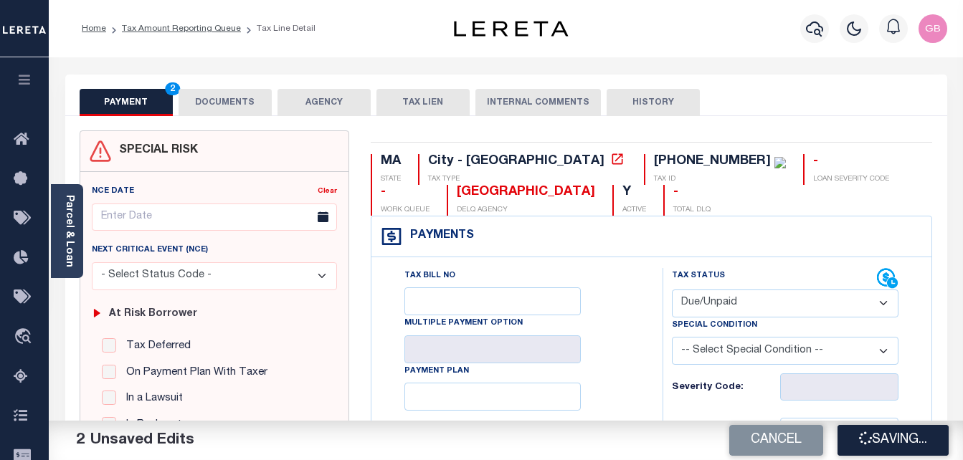
checkbox input "false"
type input "$5,163.19"
type input "$675.32"
type input "$5,838.51"
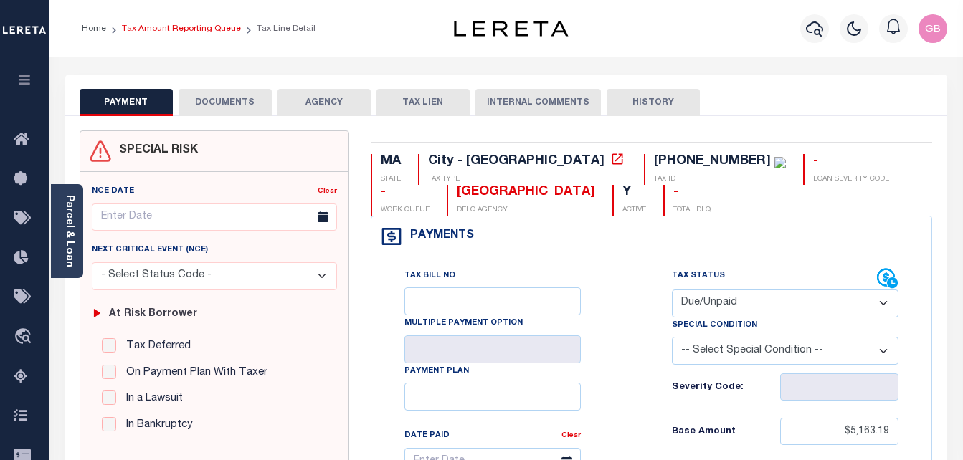
click at [178, 31] on link "Tax Amount Reporting Queue" at bounding box center [181, 28] width 119 height 9
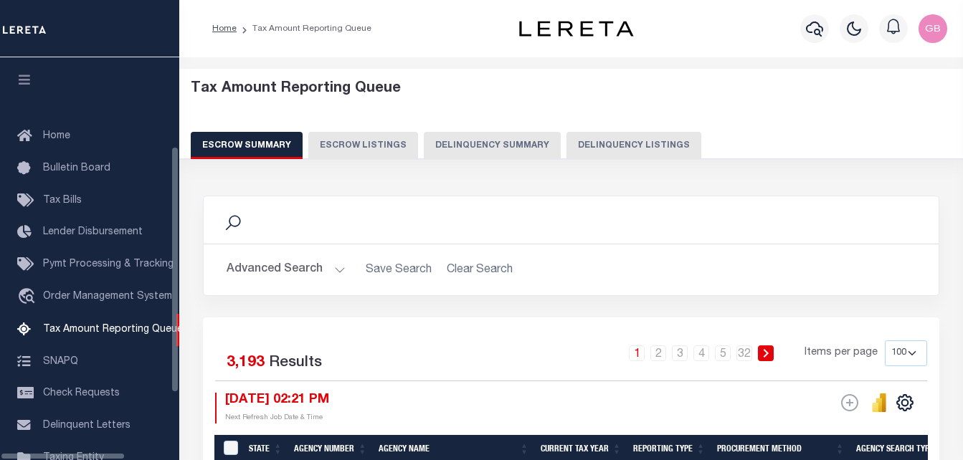
select select "100"
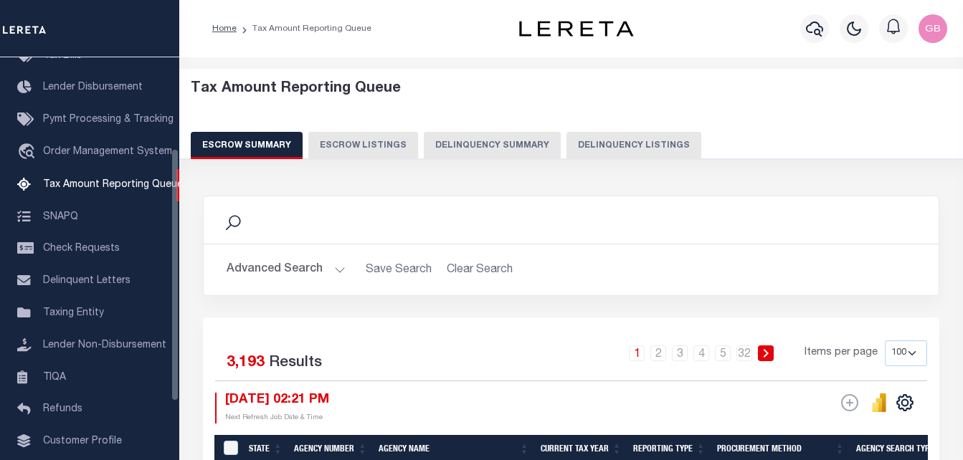
scroll to position [72, 0]
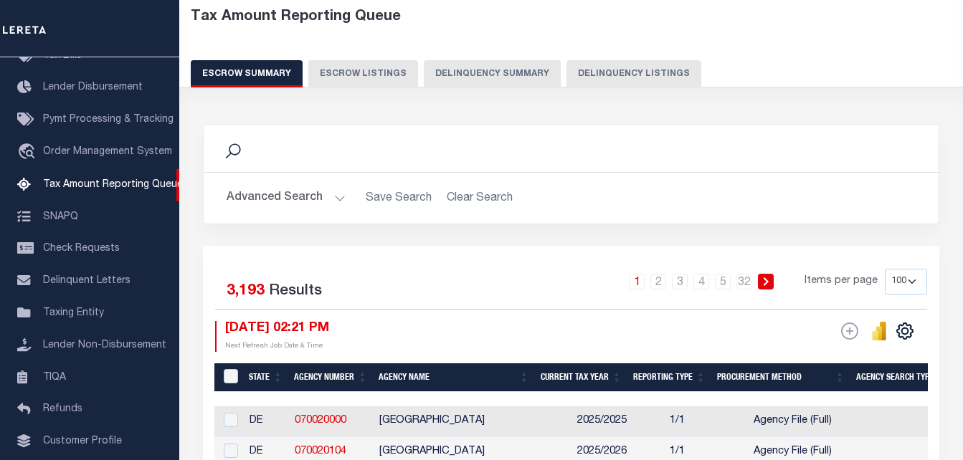
click at [627, 77] on button "Delinquency Listings" at bounding box center [634, 73] width 135 height 27
select select "100"
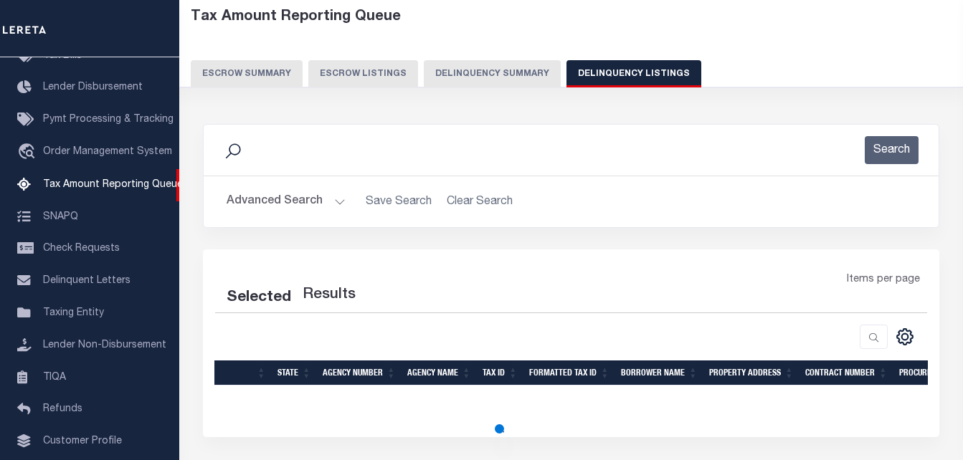
select select "100"
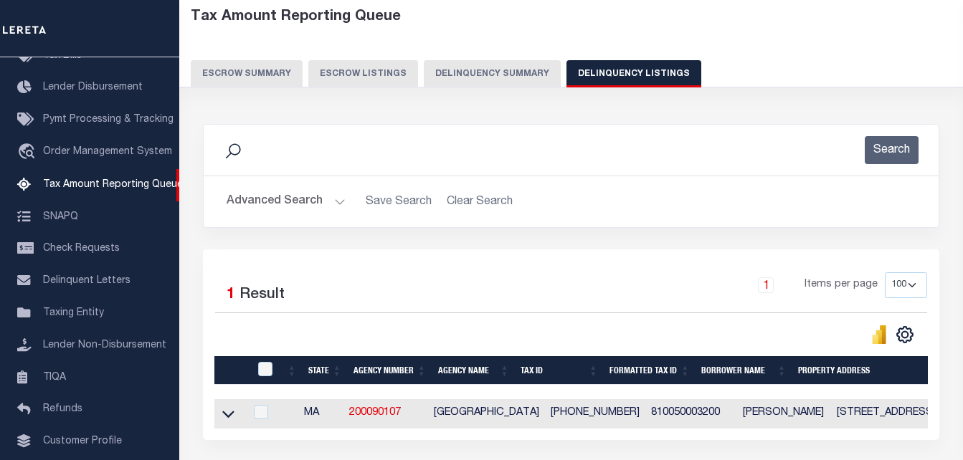
click at [340, 199] on button "Advanced Search" at bounding box center [286, 202] width 119 height 28
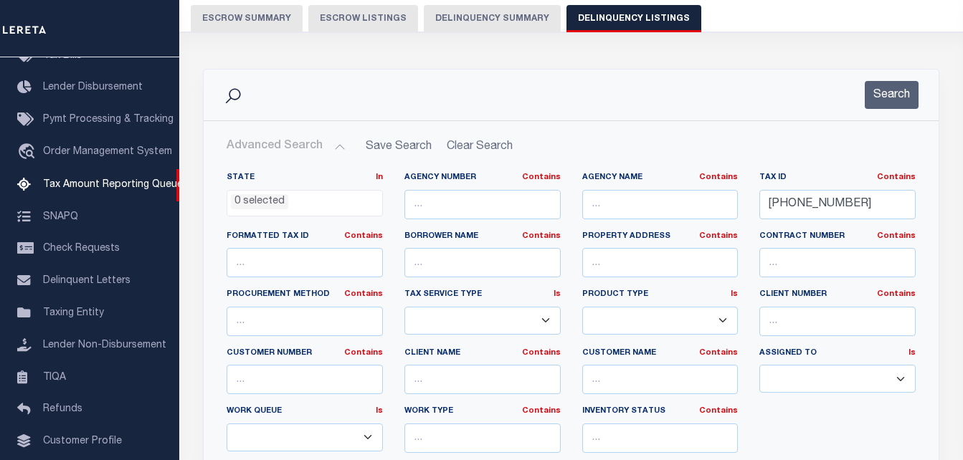
scroll to position [215, 0]
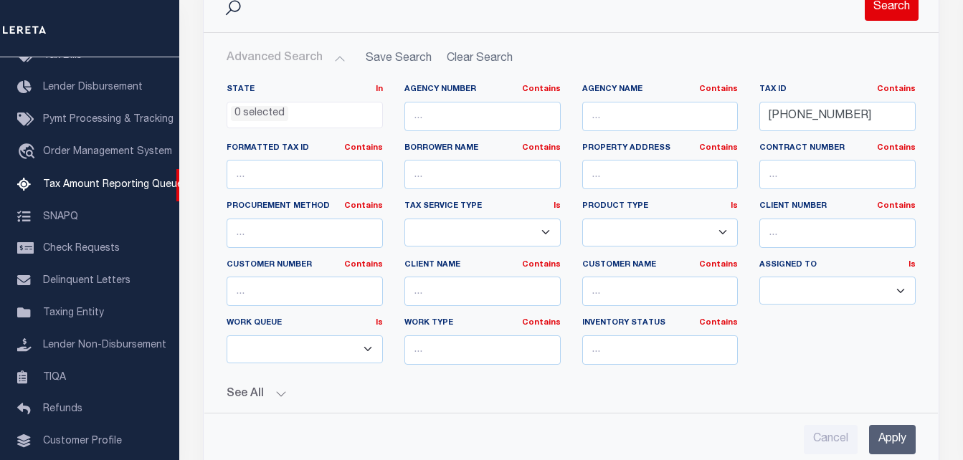
click at [901, 16] on button "Search" at bounding box center [892, 7] width 54 height 28
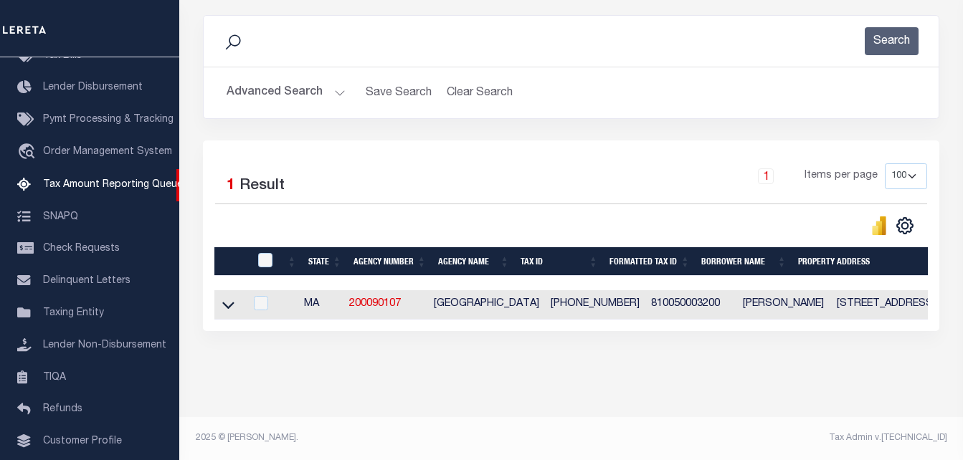
scroll to position [193, 0]
click at [228, 298] on icon at bounding box center [228, 305] width 12 height 15
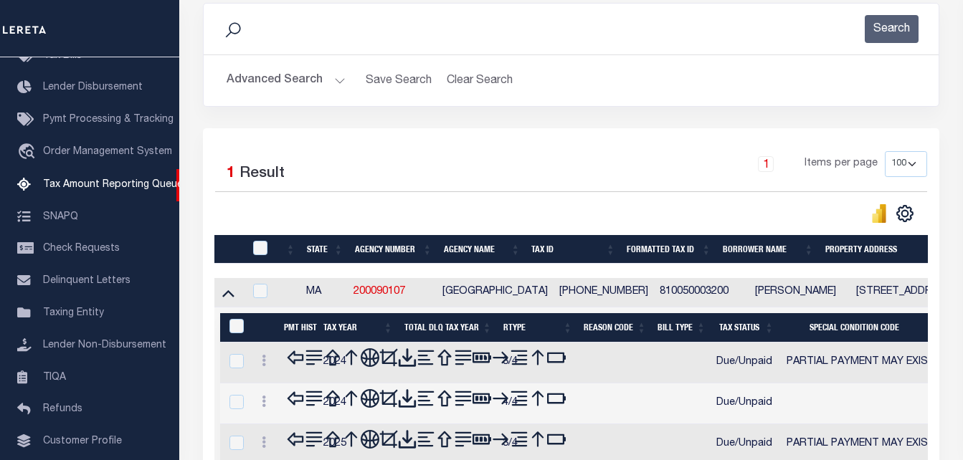
scroll to position [265, 0]
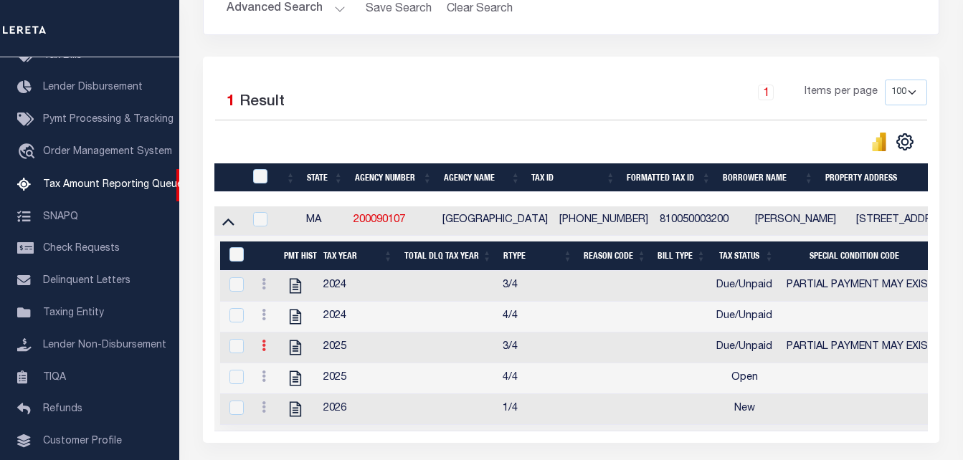
click at [267, 349] on link at bounding box center [264, 347] width 16 height 11
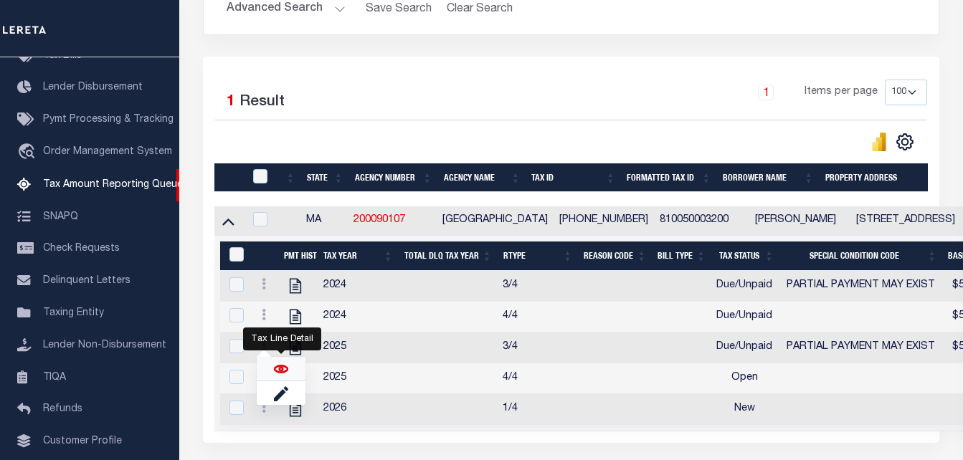
click at [284, 376] on img "" at bounding box center [281, 369] width 14 height 14
checkbox input "true"
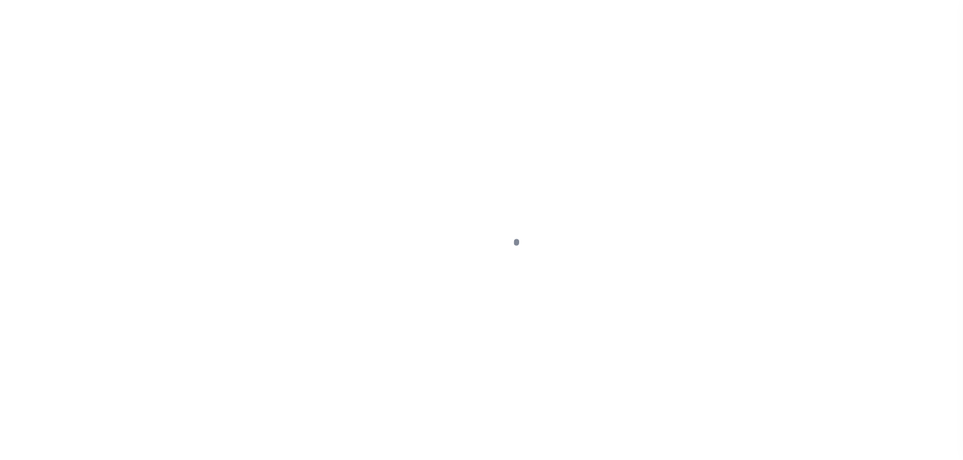
select select "DUE"
select select "15"
